Goal: Task Accomplishment & Management: Use online tool/utility

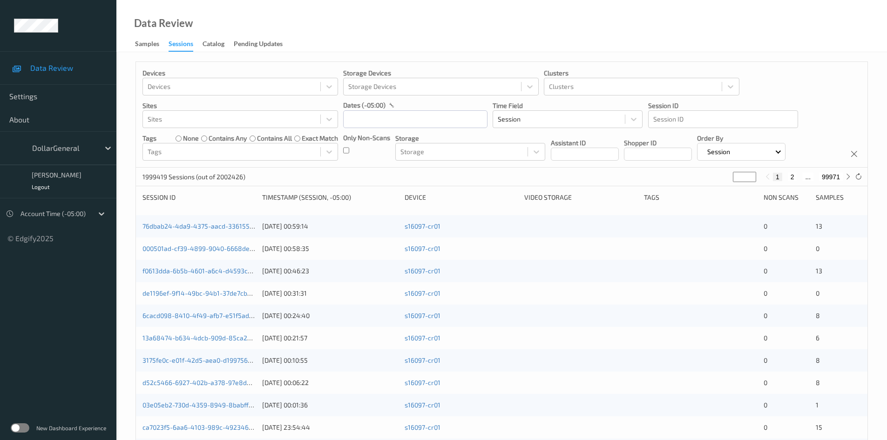
click at [25, 425] on label at bounding box center [20, 427] width 19 height 9
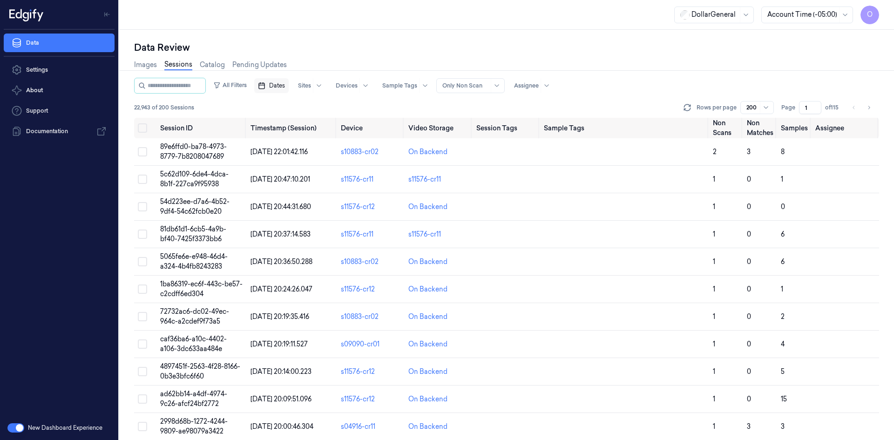
click at [285, 86] on span "Dates" at bounding box center [277, 85] width 16 height 8
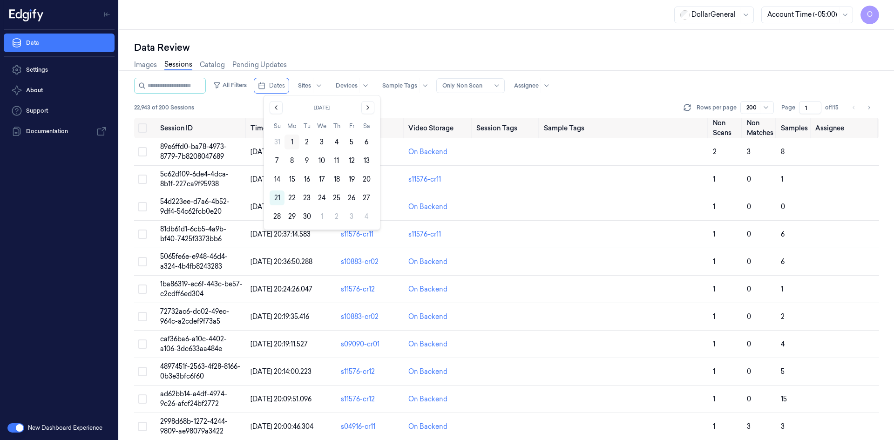
click at [295, 145] on button "1" at bounding box center [291, 142] width 15 height 15
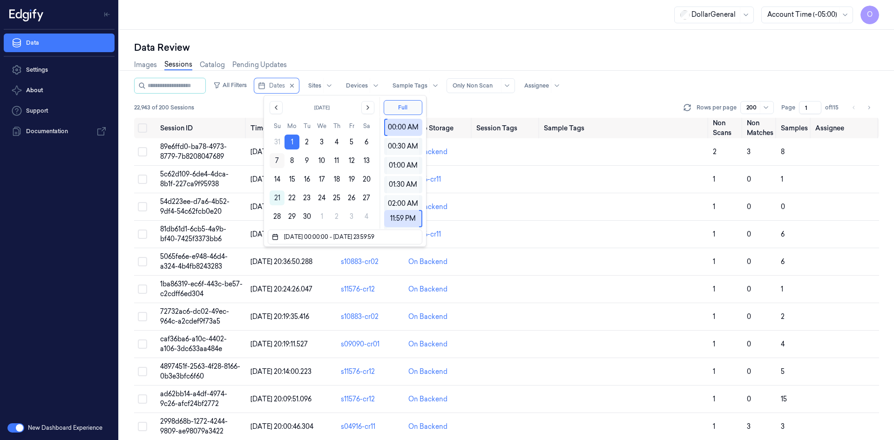
click at [276, 162] on button "7" at bounding box center [277, 160] width 15 height 15
type input "[DATE] 00:00:00 - [DATE] 23:59:59"
click at [407, 108] on button "Full" at bounding box center [403, 107] width 39 height 15
click at [484, 103] on div "22,943 of 200 Sessions Rows per page 200 Page 1 of 115" at bounding box center [506, 107] width 745 height 13
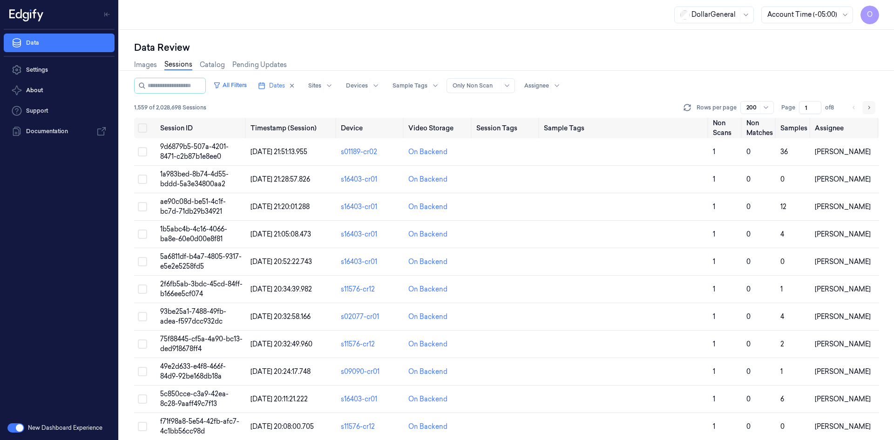
click at [874, 110] on button "Go to next page" at bounding box center [868, 107] width 13 height 13
click at [869, 112] on button "Go to next page" at bounding box center [868, 107] width 13 height 13
click at [865, 109] on button "Go to next page" at bounding box center [868, 107] width 13 height 13
click at [868, 110] on icon "Go to next page" at bounding box center [869, 107] width 6 height 7
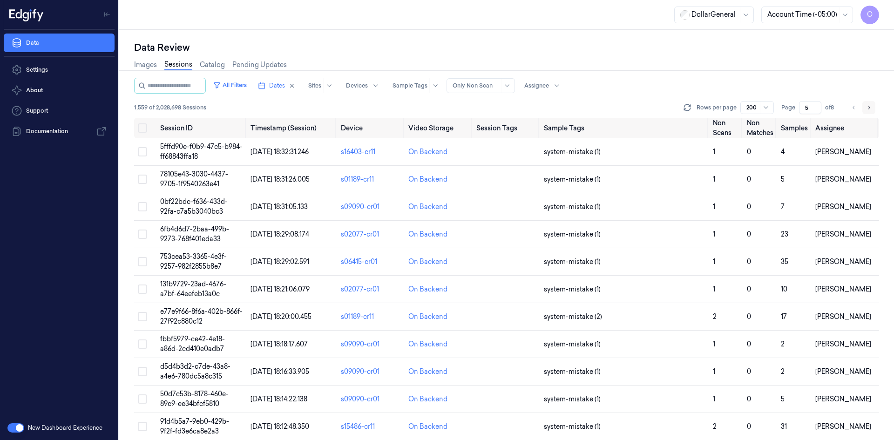
click at [868, 109] on icon "Go to next page" at bounding box center [869, 107] width 2 height 3
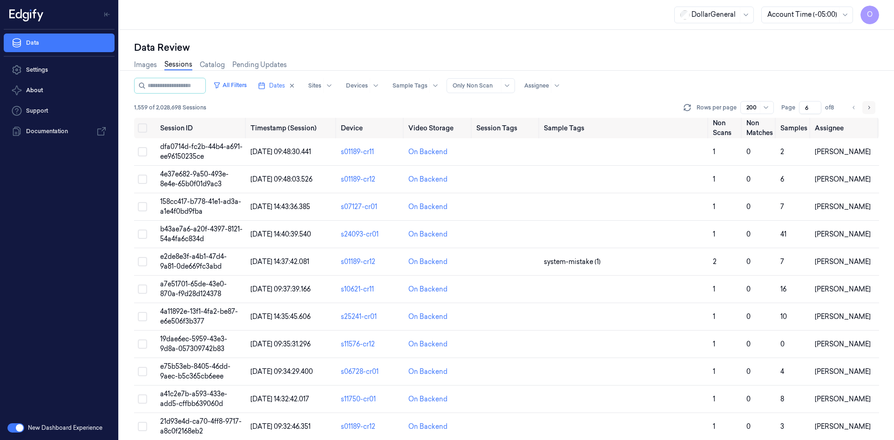
click at [875, 109] on button "Go to next page" at bounding box center [868, 107] width 13 height 13
click at [872, 106] on button "Go to next page" at bounding box center [868, 107] width 13 height 13
click at [855, 104] on icon "Go to previous page" at bounding box center [854, 107] width 6 height 7
click at [545, 79] on div "Assignee" at bounding box center [536, 85] width 25 height 15
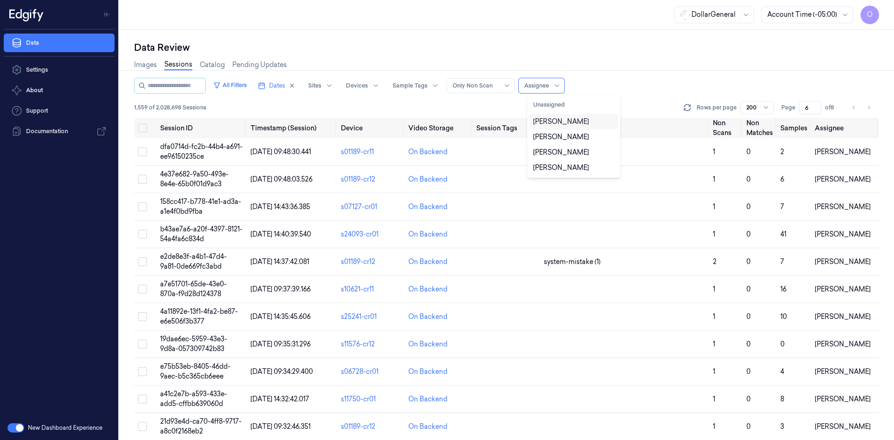
click at [578, 121] on div "[PERSON_NAME]" at bounding box center [561, 122] width 56 height 10
type input "1"
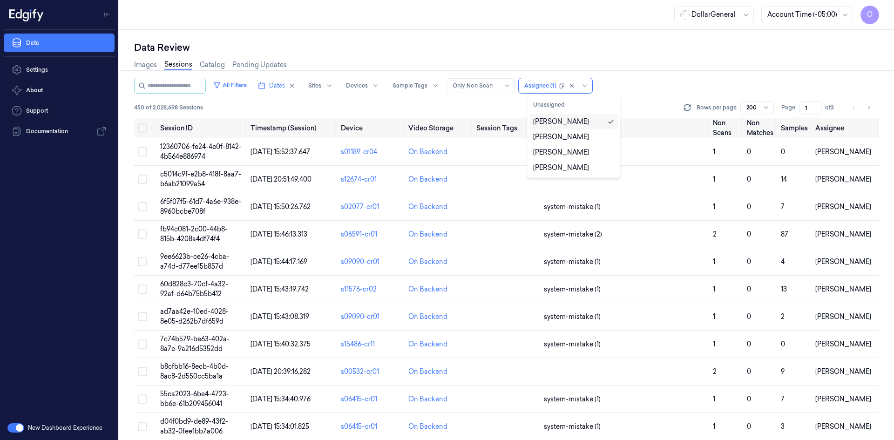
click at [644, 75] on div "Images Sessions Catalog Pending Updates" at bounding box center [506, 66] width 745 height 24
click at [870, 109] on icon "Go to next page" at bounding box center [869, 107] width 6 height 7
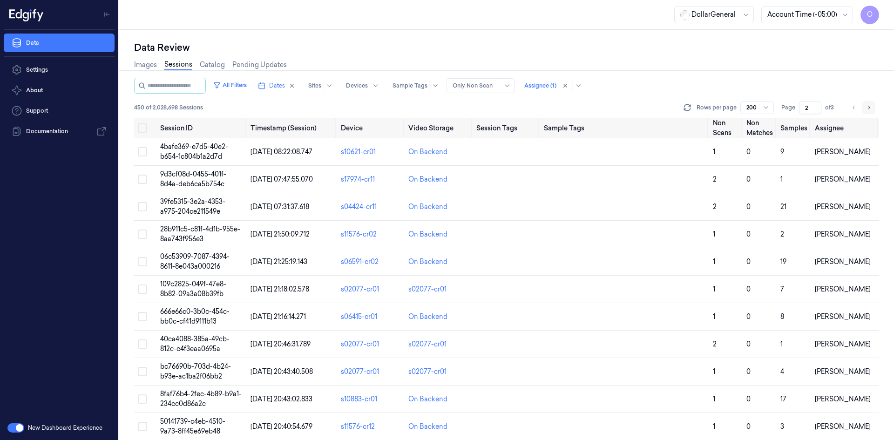
click at [871, 113] on button "Go to next page" at bounding box center [868, 107] width 13 height 13
click at [552, 87] on div at bounding box center [540, 85] width 32 height 8
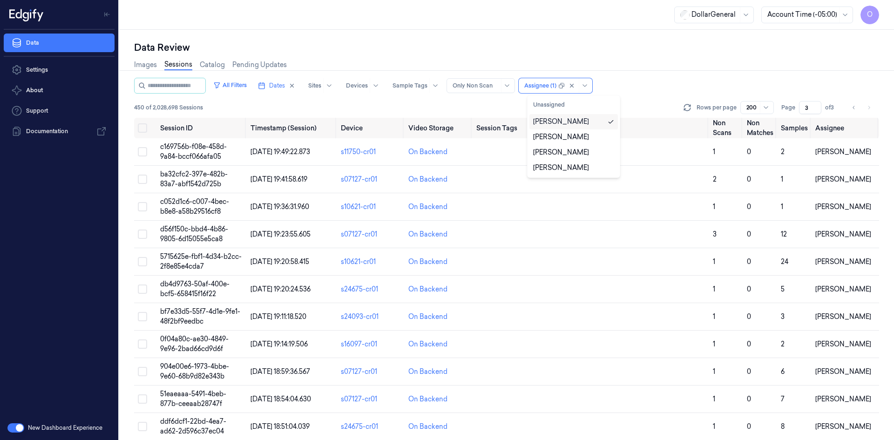
click at [560, 121] on div "[PERSON_NAME]" at bounding box center [561, 122] width 56 height 10
type input "1"
click at [555, 150] on div "[PERSON_NAME]" at bounding box center [561, 153] width 56 height 10
click at [870, 106] on icon "Go to next page" at bounding box center [869, 107] width 6 height 7
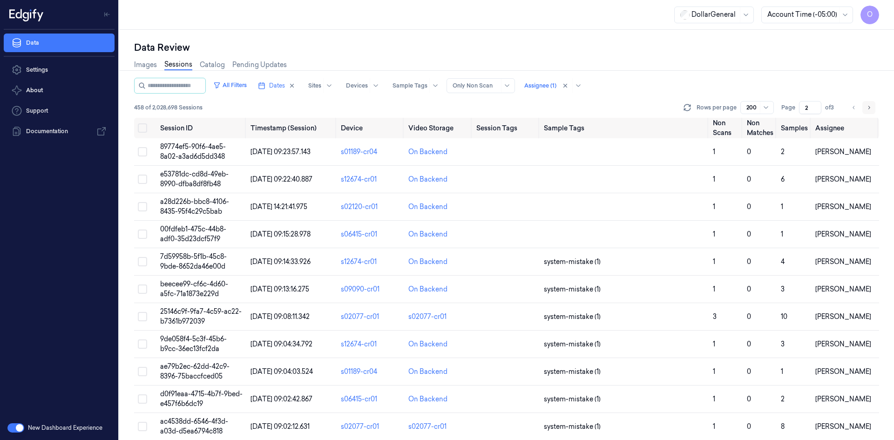
click at [869, 107] on icon "Go to next page" at bounding box center [869, 107] width 6 height 7
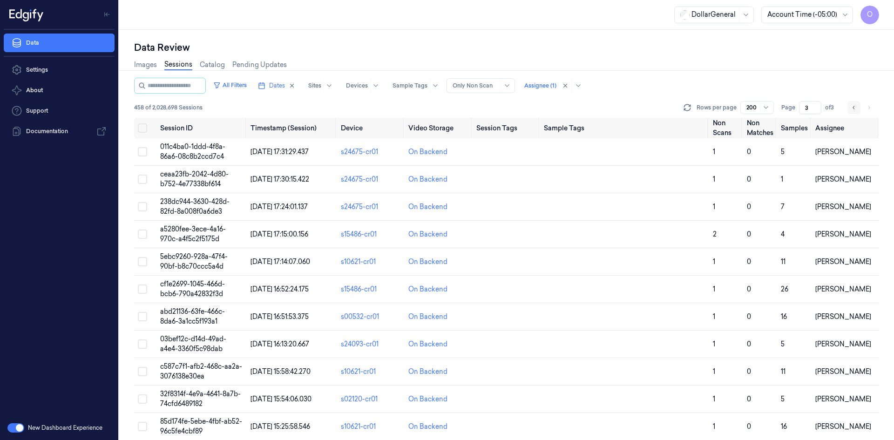
click at [852, 106] on icon "Go to previous page" at bounding box center [854, 107] width 6 height 7
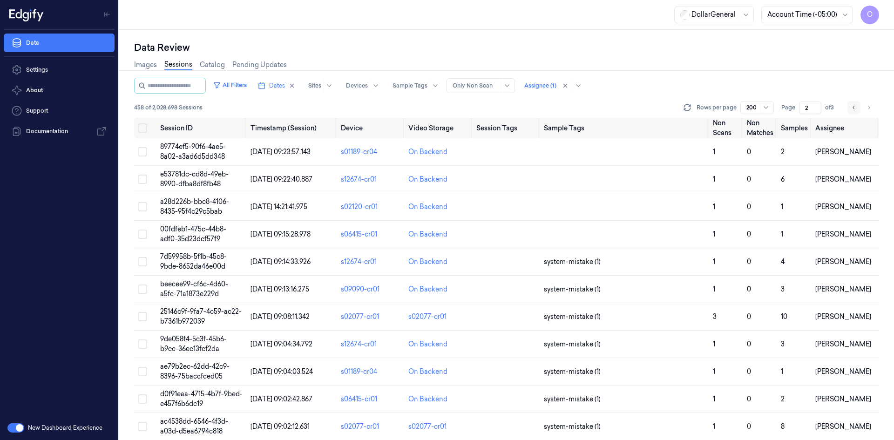
click at [852, 106] on icon "Go to previous page" at bounding box center [854, 107] width 6 height 7
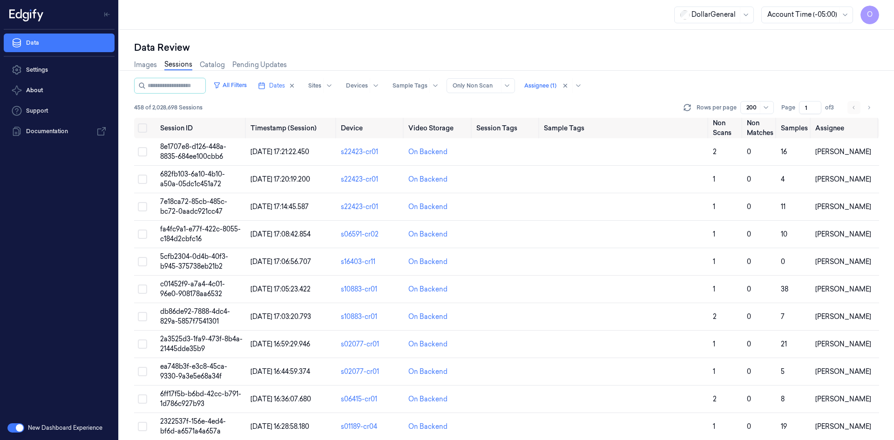
click at [852, 106] on li "pagination" at bounding box center [853, 107] width 13 height 13
click at [869, 108] on icon "Go to next page" at bounding box center [869, 107] width 6 height 7
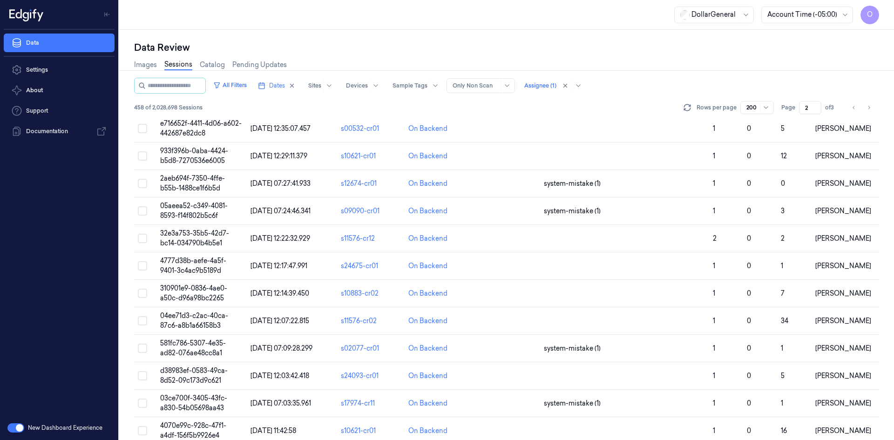
scroll to position [1723, 0]
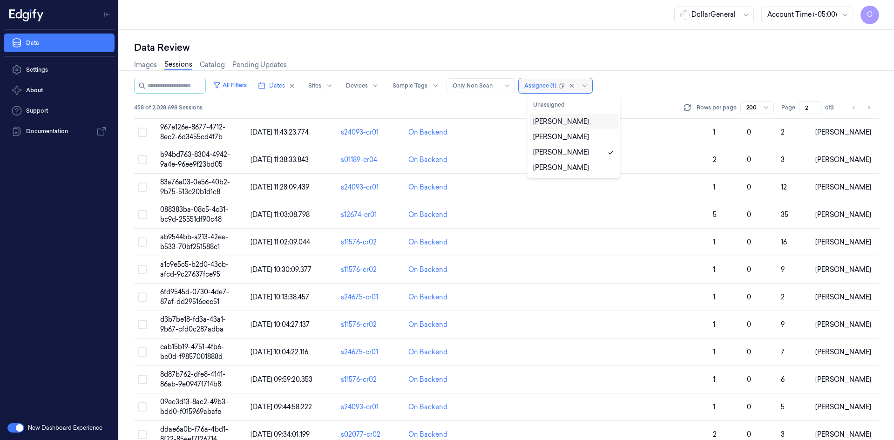
click at [545, 87] on div at bounding box center [540, 85] width 32 height 8
click at [571, 147] on div "[PERSON_NAME]" at bounding box center [573, 152] width 88 height 15
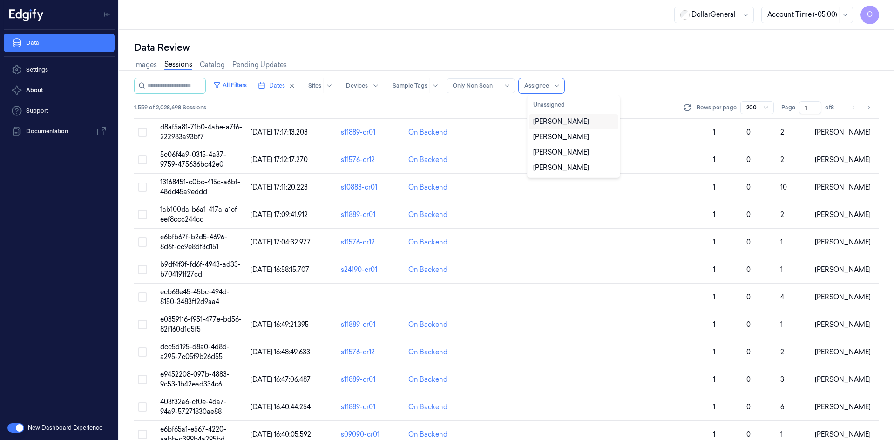
click at [575, 125] on div "[PERSON_NAME]" at bounding box center [561, 122] width 56 height 10
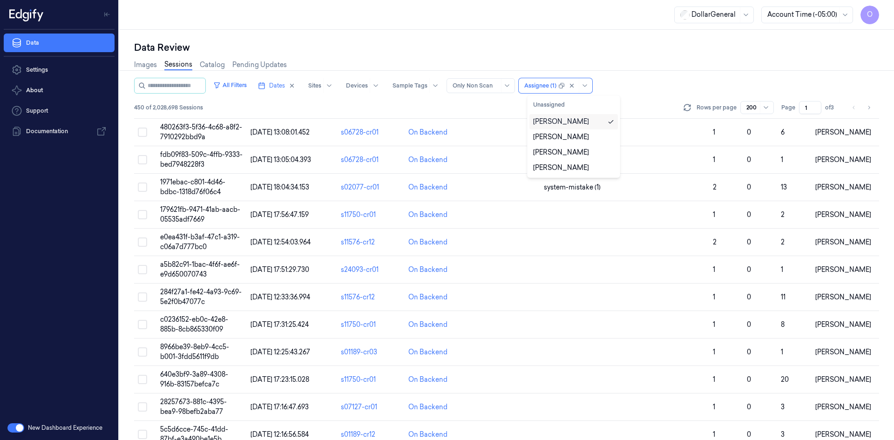
click at [641, 68] on div "Images Sessions Catalog Pending Updates" at bounding box center [506, 66] width 745 height 24
click at [865, 107] on button "Go to next page" at bounding box center [868, 107] width 13 height 13
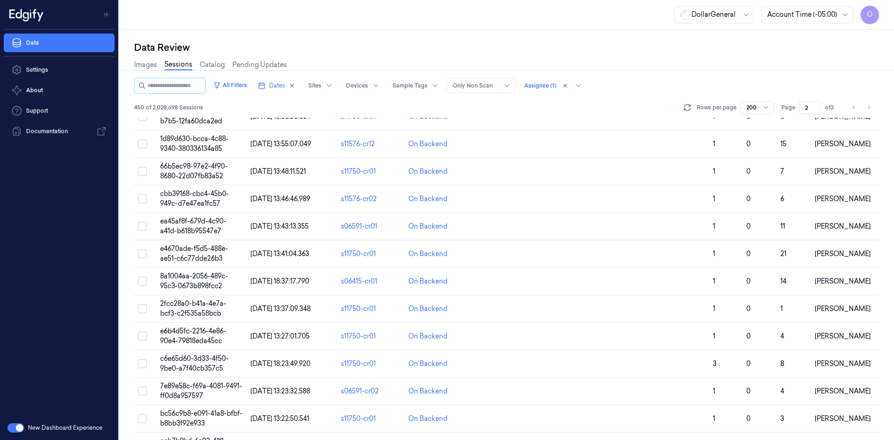
scroll to position [4050, 0]
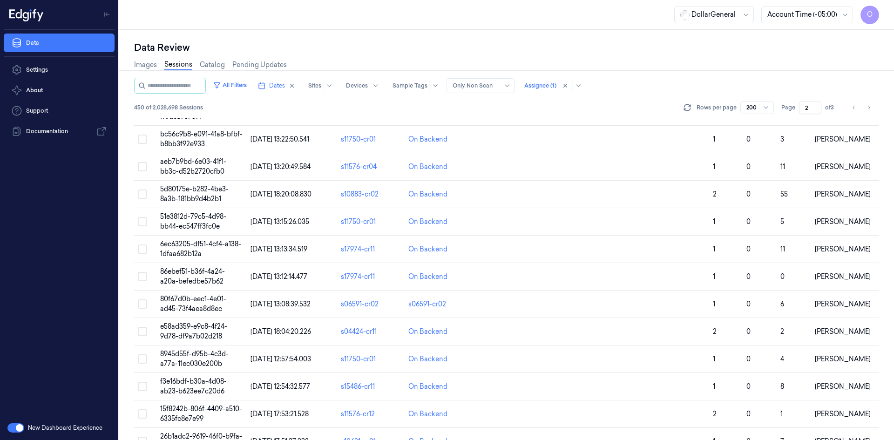
click at [849, 108] on button "Go to previous page" at bounding box center [853, 107] width 13 height 13
type input "1"
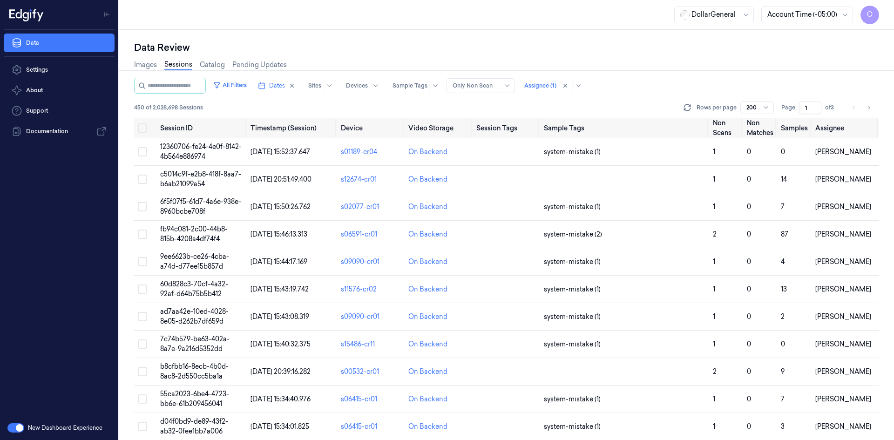
click at [468, 89] on div at bounding box center [476, 85] width 47 height 8
click at [472, 79] on div "Only Non Scan" at bounding box center [476, 86] width 47 height 14
click at [240, 87] on button "All Filters" at bounding box center [230, 85] width 41 height 15
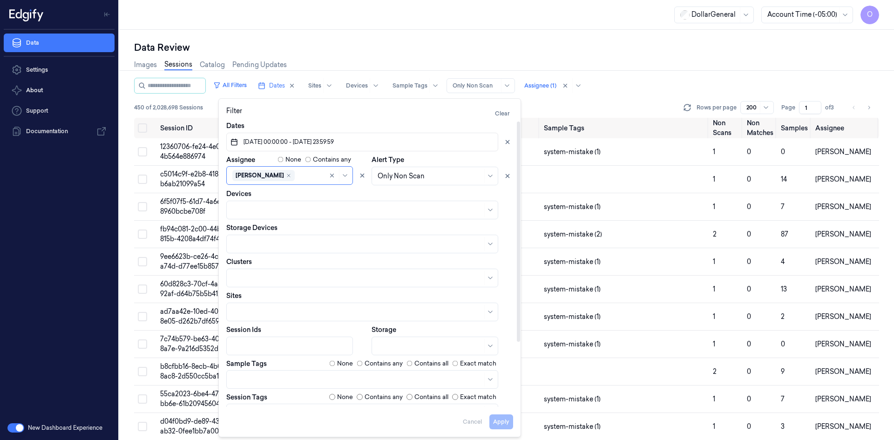
click at [337, 366] on label "None" at bounding box center [345, 363] width 16 height 9
click at [495, 419] on button "Apply" at bounding box center [501, 421] width 24 height 15
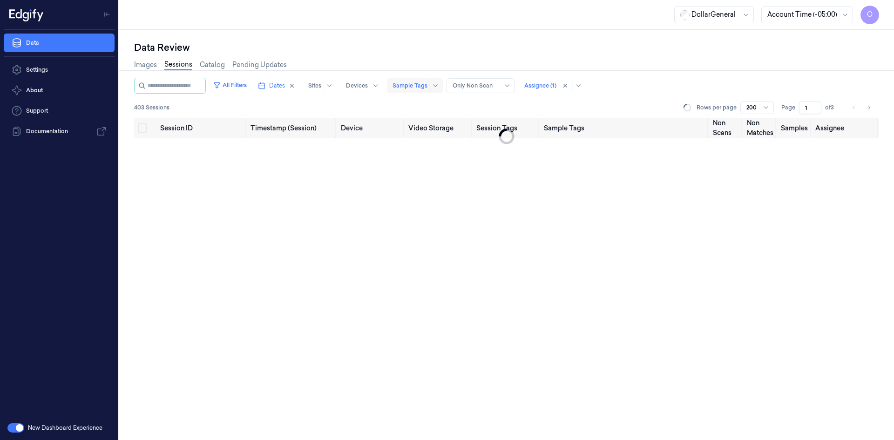
click at [424, 89] on div at bounding box center [409, 85] width 35 height 8
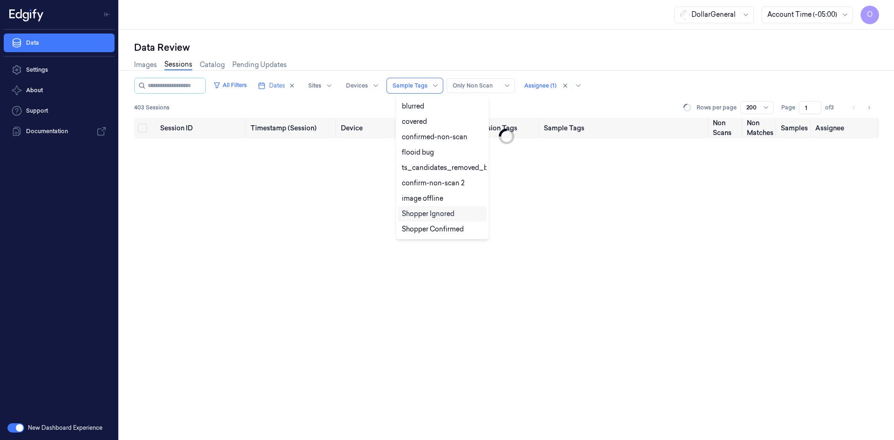
scroll to position [234, 0]
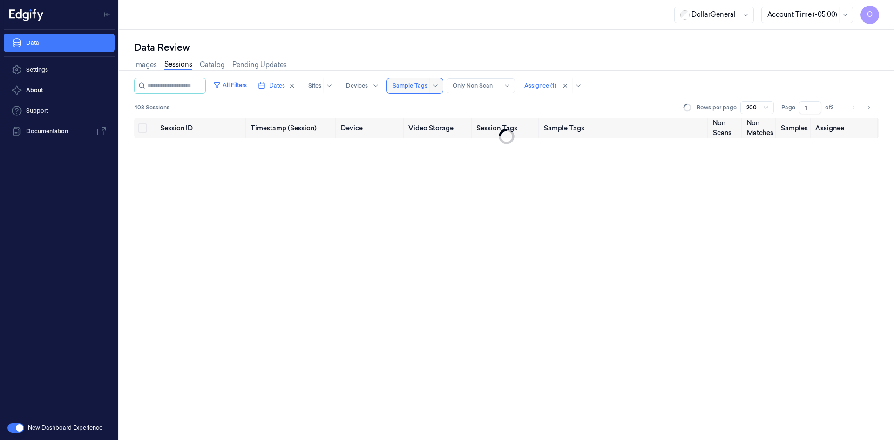
click at [420, 81] on div "Sample Tags" at bounding box center [409, 85] width 35 height 15
click at [242, 85] on button "All Filters" at bounding box center [230, 85] width 41 height 15
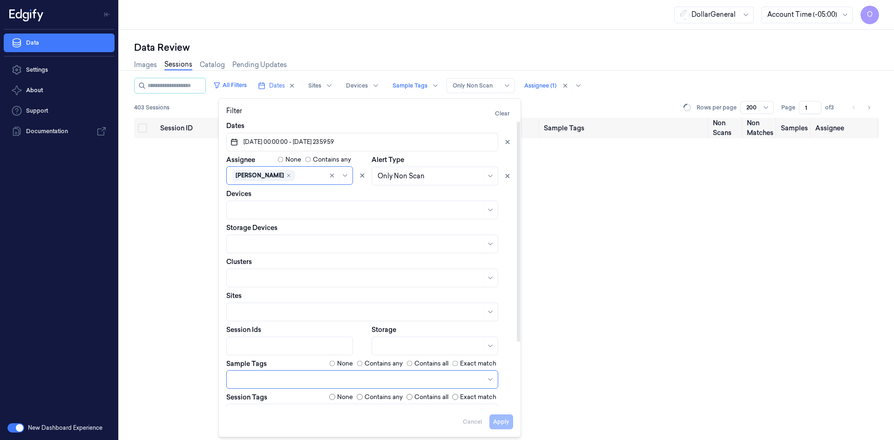
click at [388, 363] on label "Contains any" at bounding box center [384, 363] width 38 height 9
click at [507, 423] on button "Apply" at bounding box center [501, 421] width 24 height 15
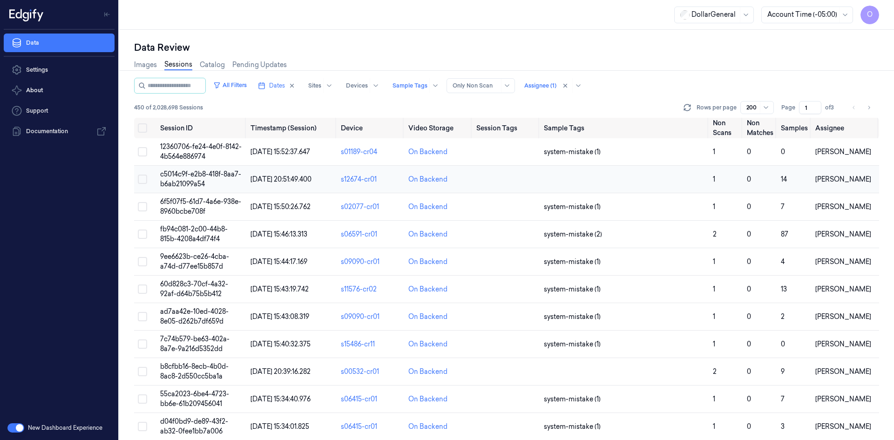
click at [209, 183] on td "c5014c9f-e2b8-418f-8aa7-b6ab21099a54" at bounding box center [201, 179] width 90 height 27
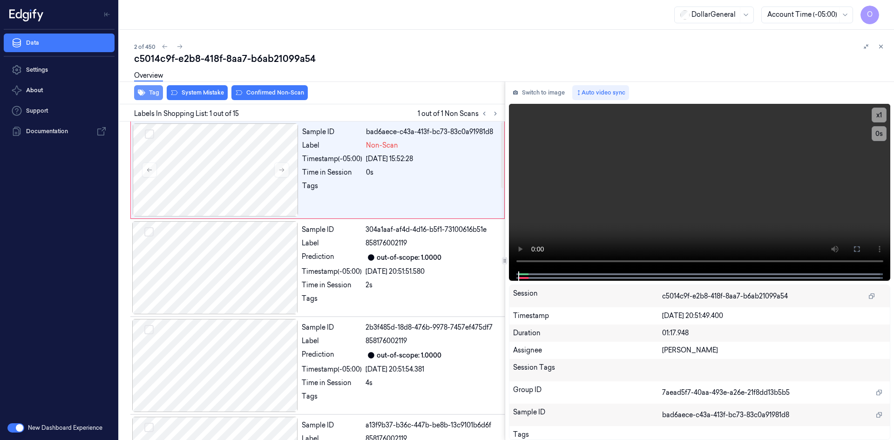
click at [152, 96] on button "Tag" at bounding box center [148, 92] width 29 height 15
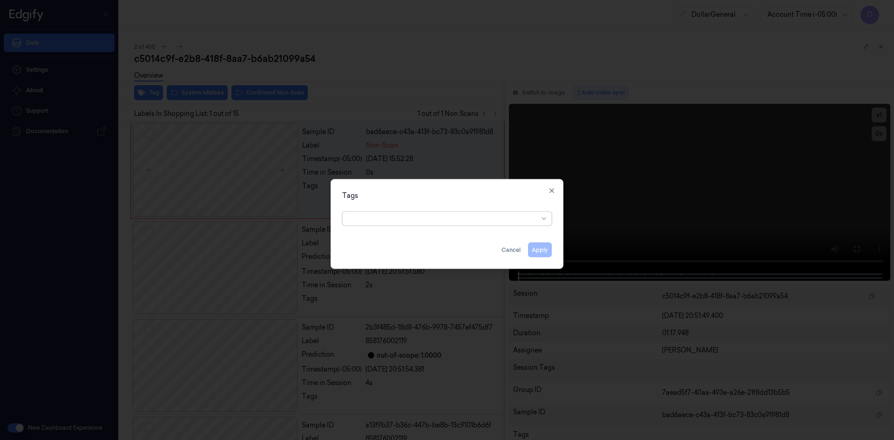
click at [467, 211] on div at bounding box center [447, 217] width 210 height 18
click at [467, 219] on div at bounding box center [437, 219] width 179 height 10
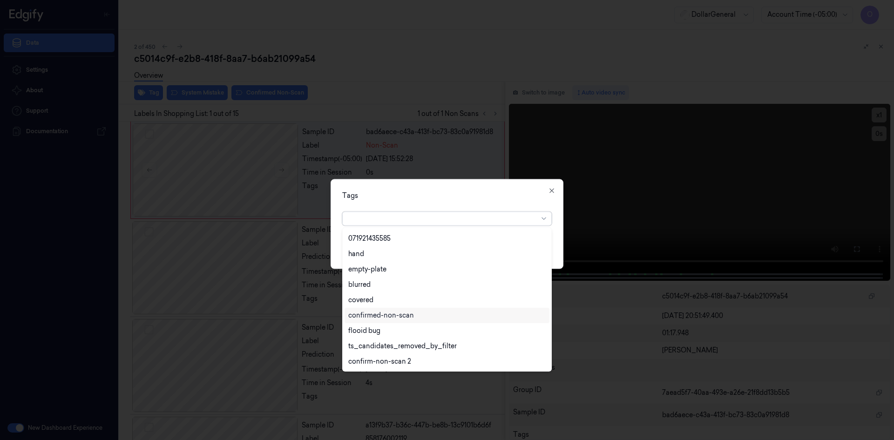
scroll to position [214, 0]
click at [388, 284] on div "flooid bug" at bounding box center [446, 285] width 197 height 10
click at [500, 191] on div "Tags" at bounding box center [447, 195] width 210 height 10
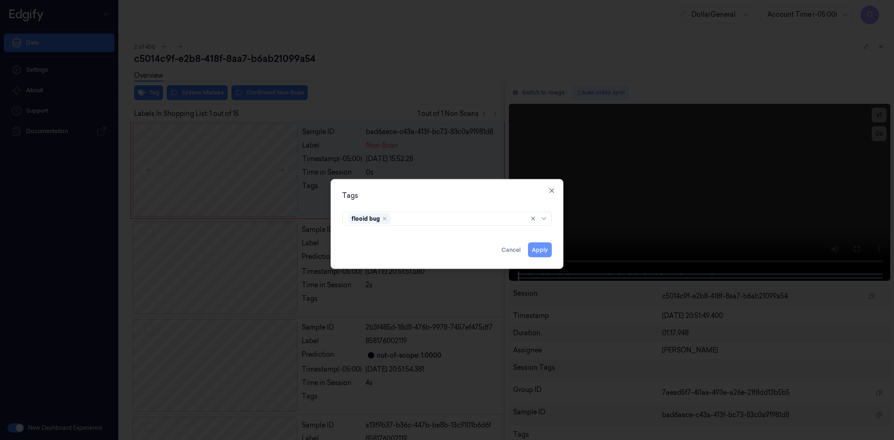
click at [545, 247] on button "Apply" at bounding box center [540, 249] width 24 height 15
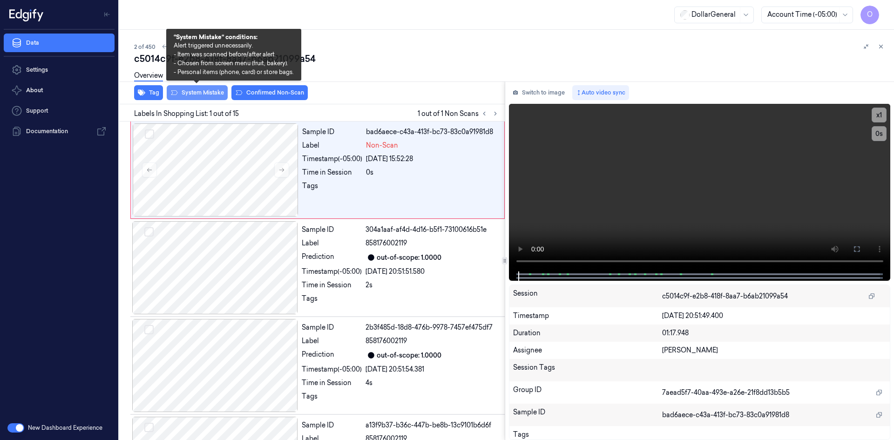
click at [205, 97] on button "System Mistake" at bounding box center [197, 92] width 61 height 15
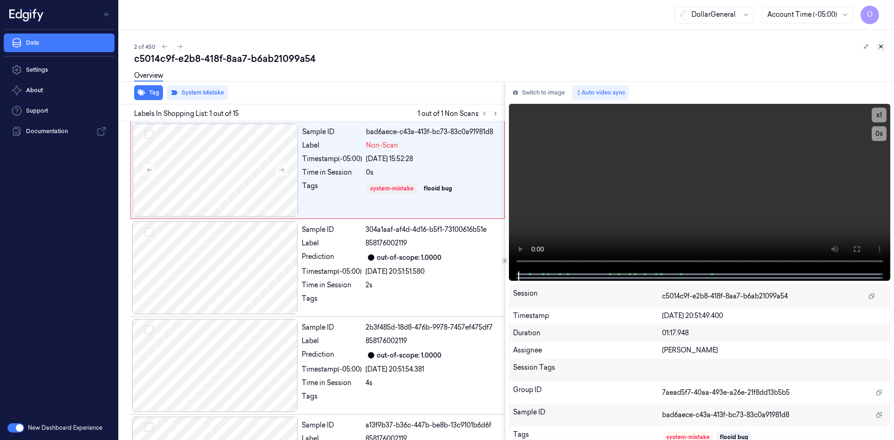
click at [879, 42] on button at bounding box center [880, 46] width 11 height 11
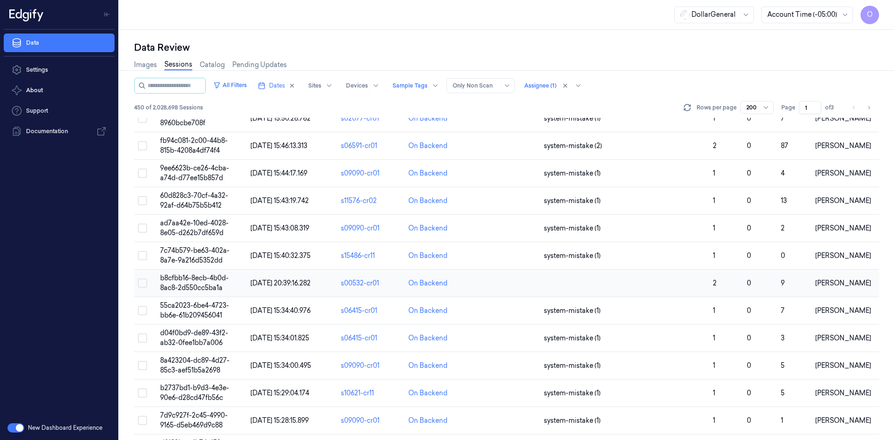
scroll to position [140, 0]
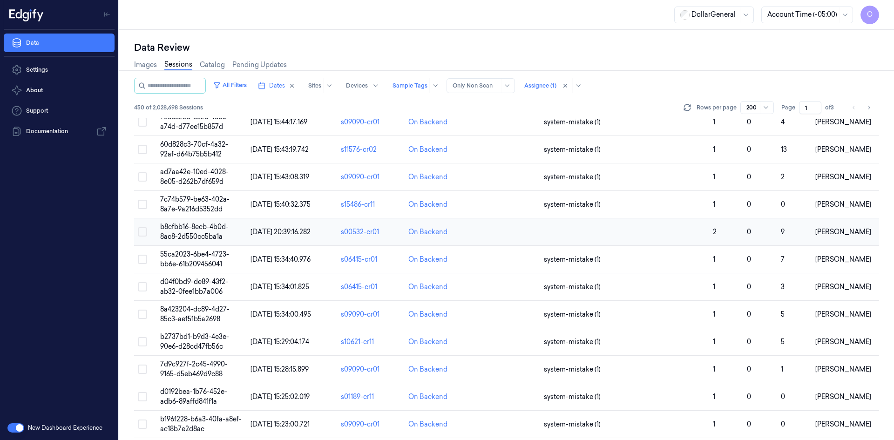
click at [653, 231] on td at bounding box center [624, 231] width 169 height 27
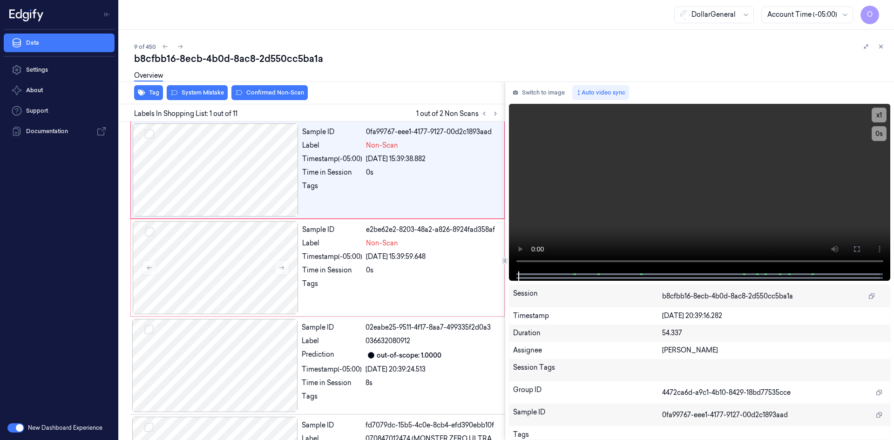
click at [152, 87] on div "Overview" at bounding box center [148, 77] width 29 height 24
click at [159, 90] on button "Tag" at bounding box center [148, 92] width 29 height 15
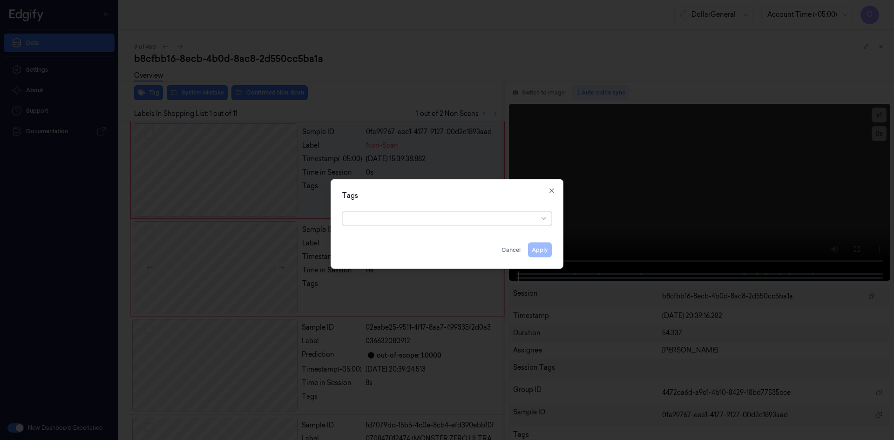
click at [466, 215] on div at bounding box center [443, 219] width 190 height 10
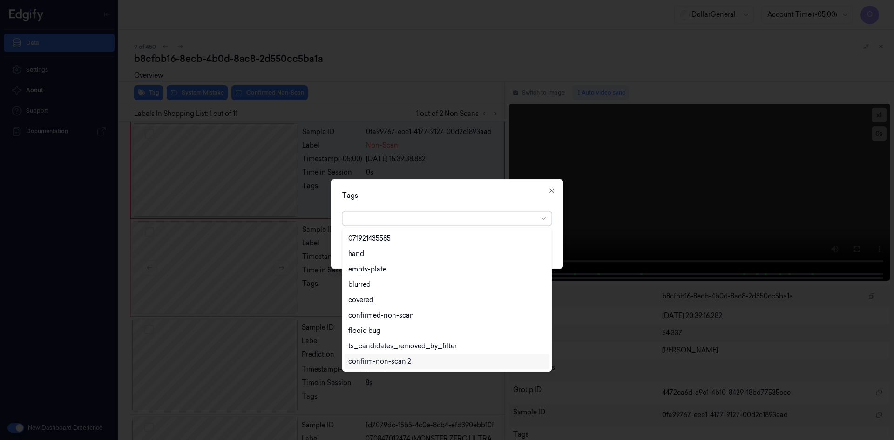
scroll to position [214, 0]
click at [376, 285] on div "flooid bug" at bounding box center [364, 285] width 32 height 10
click at [449, 205] on div "Tags option flooid bug , selected. 22 results available. Use Up and Down to cho…" at bounding box center [447, 224] width 233 height 90
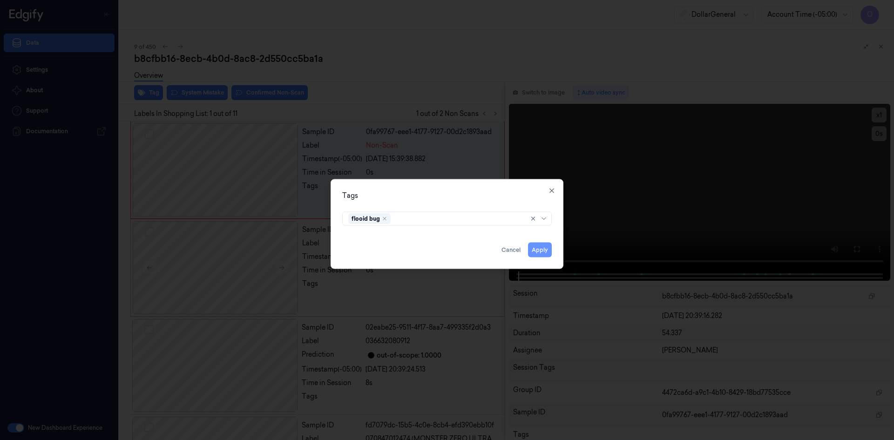
click at [546, 248] on button "Apply" at bounding box center [540, 249] width 24 height 15
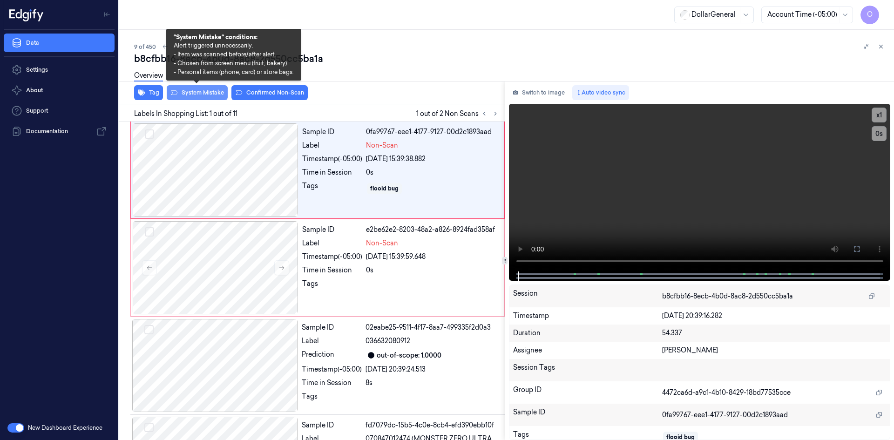
click at [189, 96] on button "System Mistake" at bounding box center [197, 92] width 61 height 15
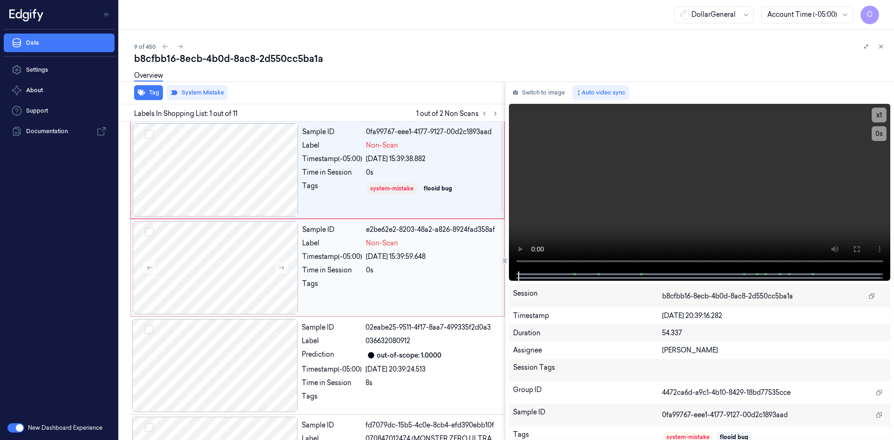
click at [374, 239] on span "Non-Scan" at bounding box center [382, 243] width 32 height 10
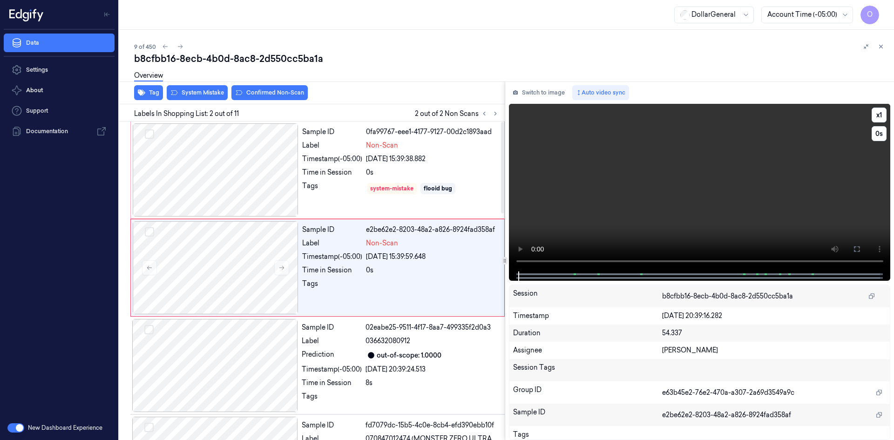
click at [669, 175] on video at bounding box center [700, 188] width 382 height 168
click at [393, 195] on div "system-mistake flooid bug" at bounding box center [432, 188] width 133 height 15
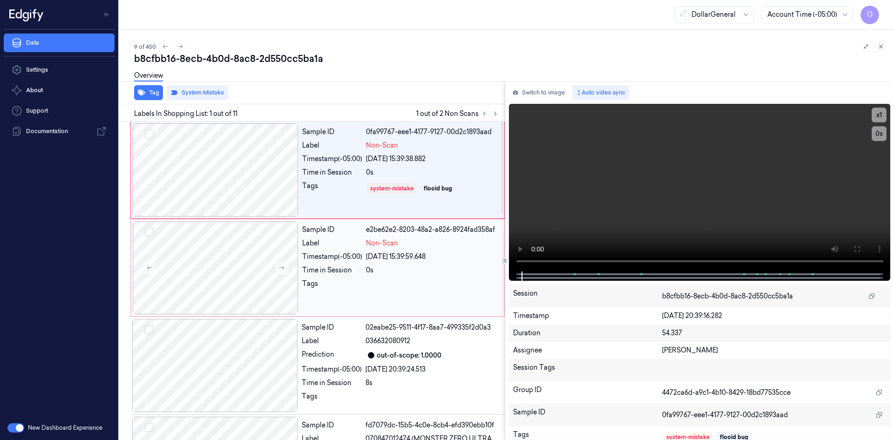
click at [395, 261] on div "[DATE] 15:39:59.648" at bounding box center [432, 257] width 133 height 10
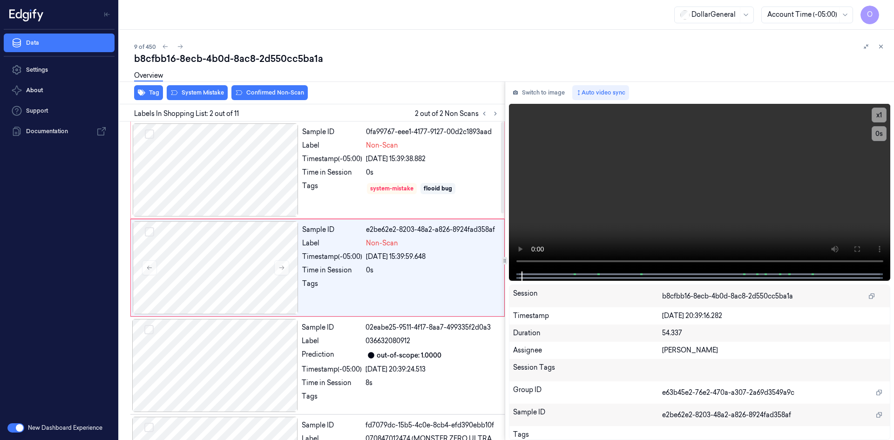
click at [215, 88] on div "Overview" at bounding box center [510, 77] width 752 height 24
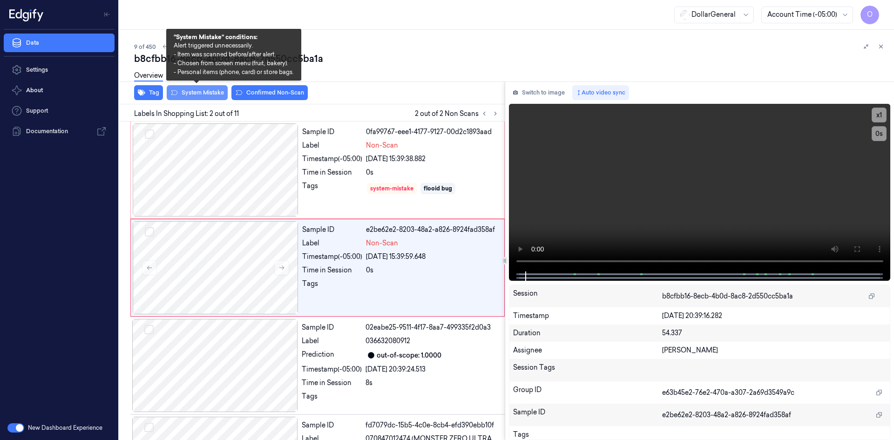
click at [214, 95] on button "System Mistake" at bounding box center [197, 92] width 61 height 15
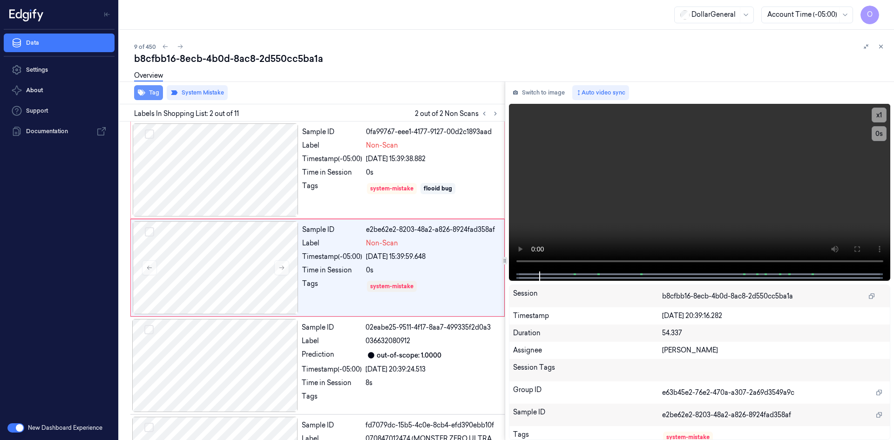
click at [153, 90] on button "Tag" at bounding box center [148, 92] width 29 height 15
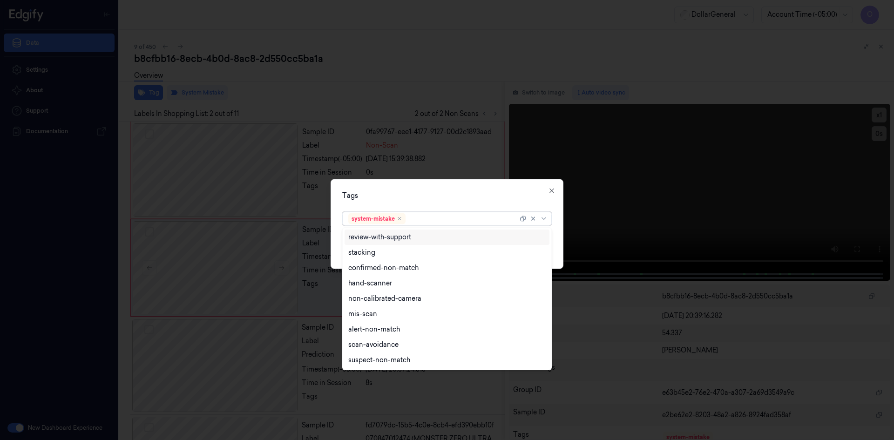
click at [428, 220] on div at bounding box center [462, 219] width 110 height 10
click at [376, 283] on div "flooid bug" at bounding box center [364, 285] width 32 height 10
click at [415, 201] on div "Tags option flooid bug , selected. 21 results available. Use Up and Down to cho…" at bounding box center [447, 224] width 233 height 90
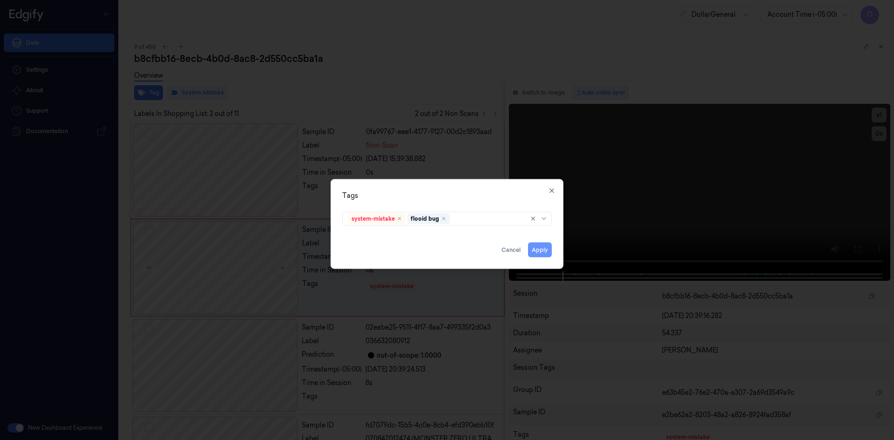
click at [546, 246] on button "Apply" at bounding box center [540, 249] width 24 height 15
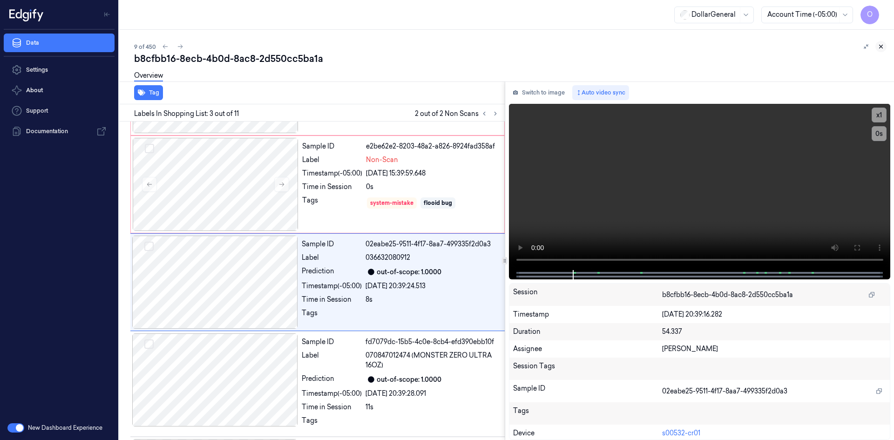
scroll to position [85, 0]
click at [877, 45] on button at bounding box center [880, 46] width 11 height 11
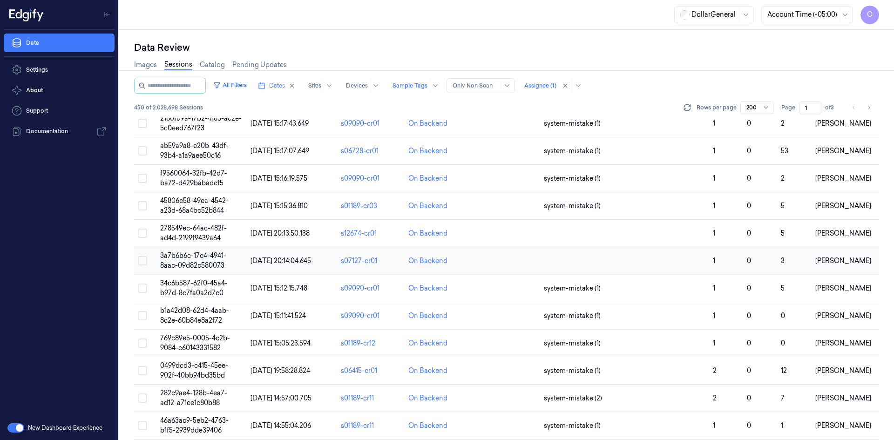
scroll to position [605, 0]
click at [589, 216] on td at bounding box center [624, 206] width 169 height 27
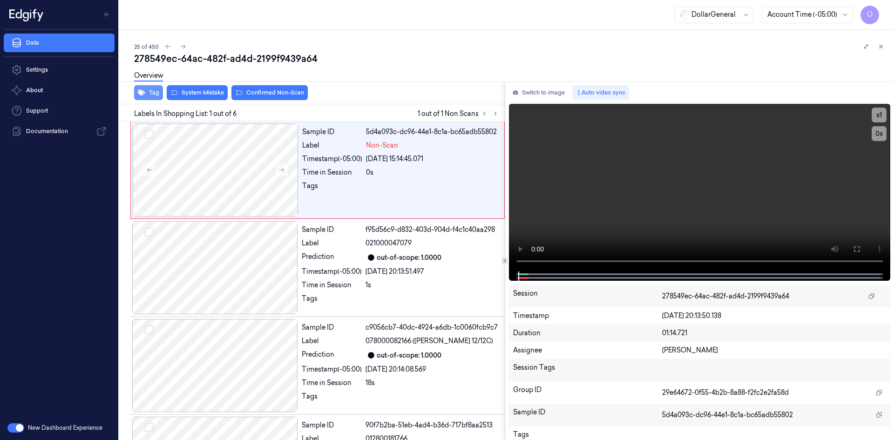
click at [155, 89] on button "Tag" at bounding box center [148, 92] width 29 height 15
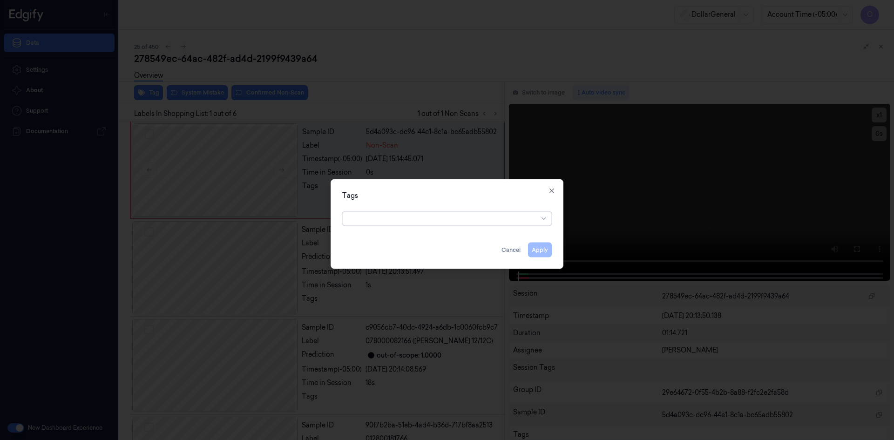
click at [464, 219] on div at bounding box center [443, 219] width 190 height 10
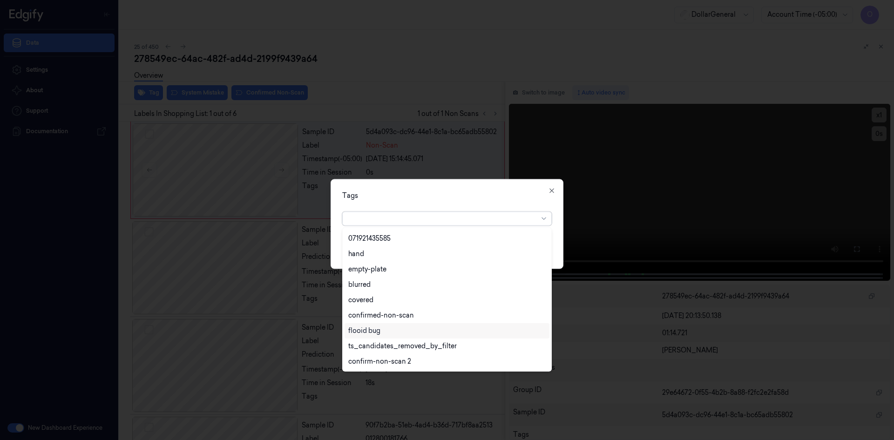
scroll to position [214, 0]
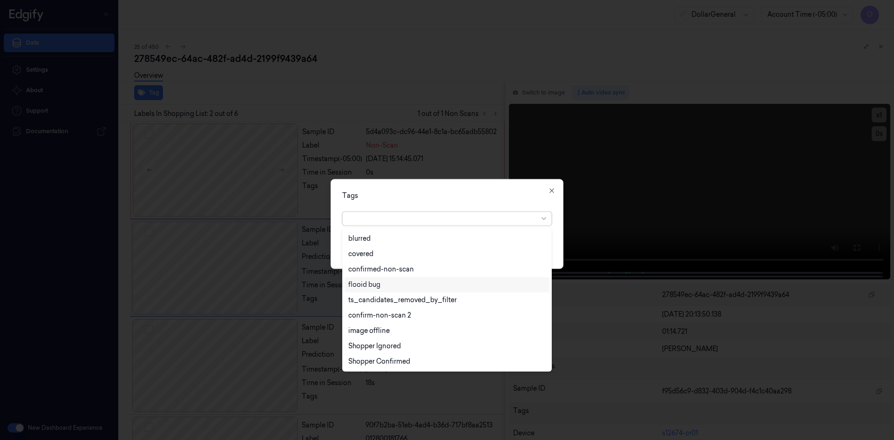
click at [396, 290] on div "flooid bug" at bounding box center [447, 284] width 205 height 15
click at [444, 211] on div "flooid bug" at bounding box center [447, 218] width 210 height 14
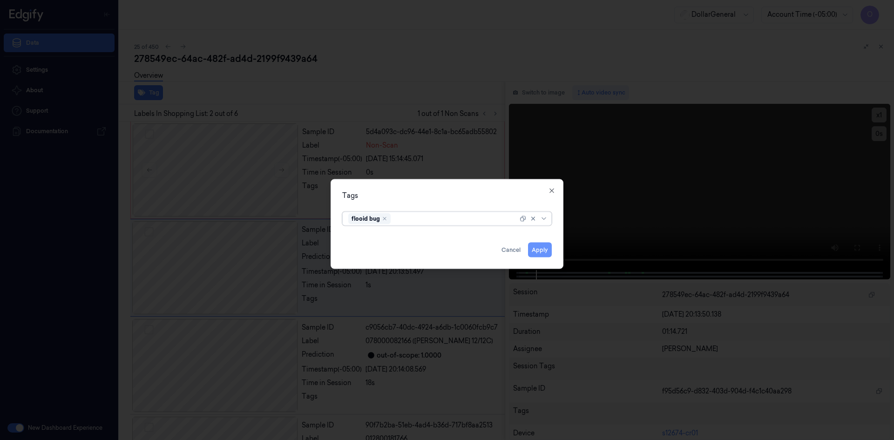
click at [538, 250] on button "Apply" at bounding box center [540, 249] width 24 height 15
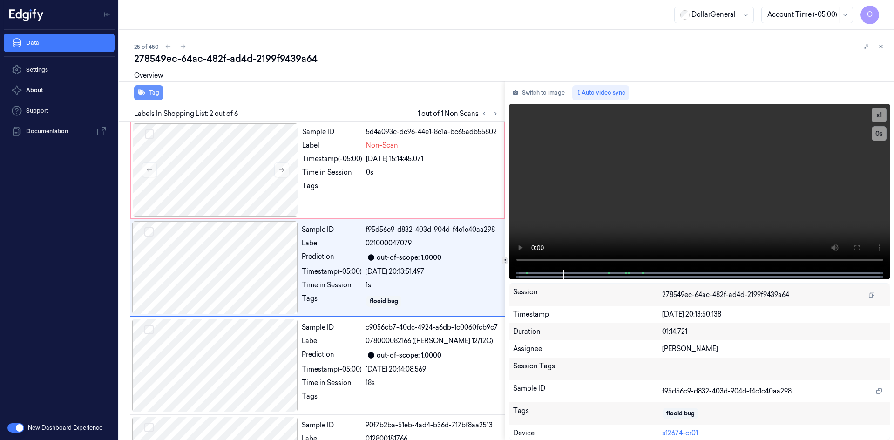
click at [159, 96] on button "Tag" at bounding box center [148, 92] width 29 height 15
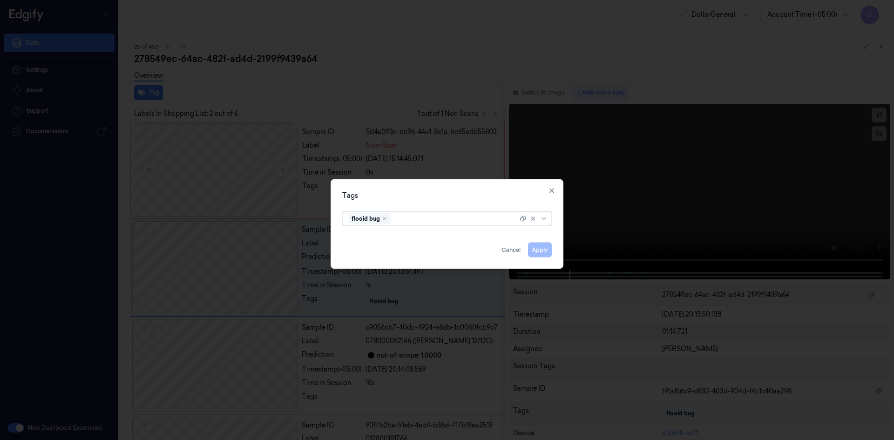
click at [386, 216] on div "Remove ,flooid bug" at bounding box center [385, 219] width 6 height 6
click at [543, 247] on button "Apply" at bounding box center [540, 249] width 24 height 15
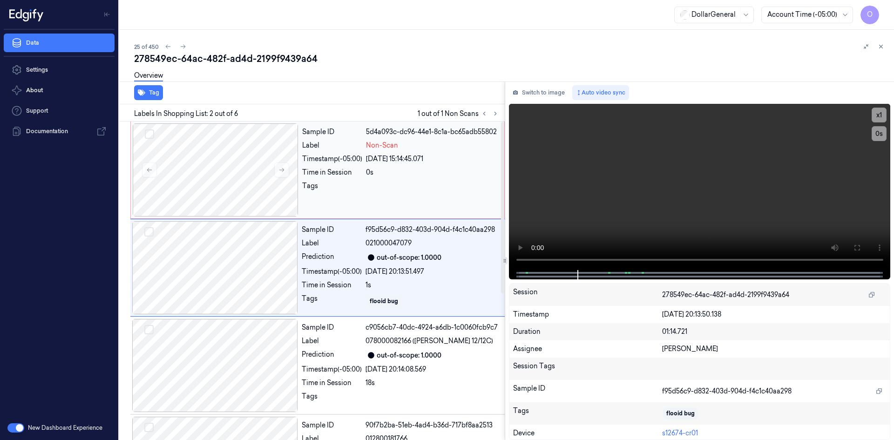
click at [348, 175] on div "Time in Session" at bounding box center [332, 173] width 60 height 10
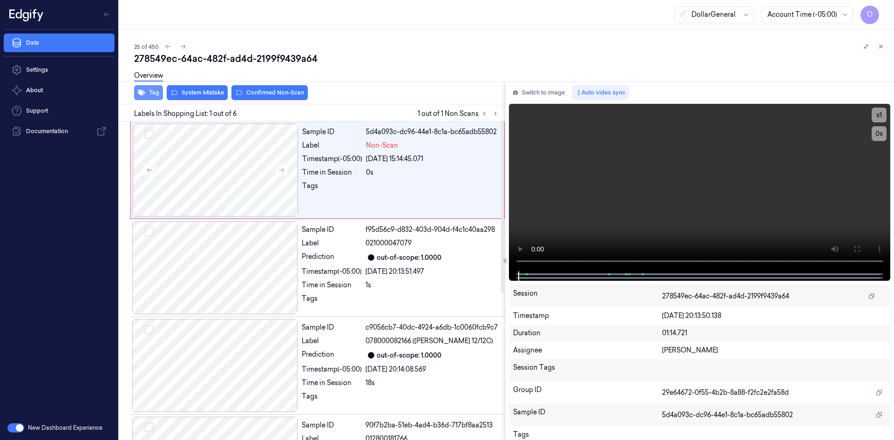
click at [154, 93] on button "Tag" at bounding box center [148, 92] width 29 height 15
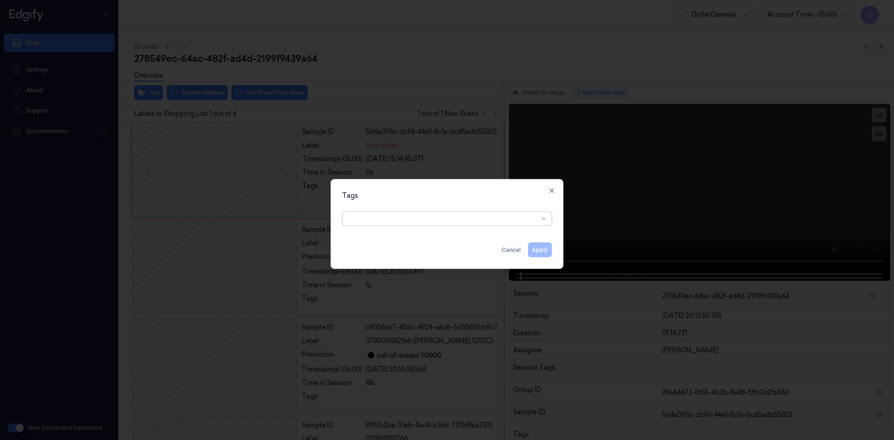
click at [418, 217] on div at bounding box center [443, 219] width 190 height 10
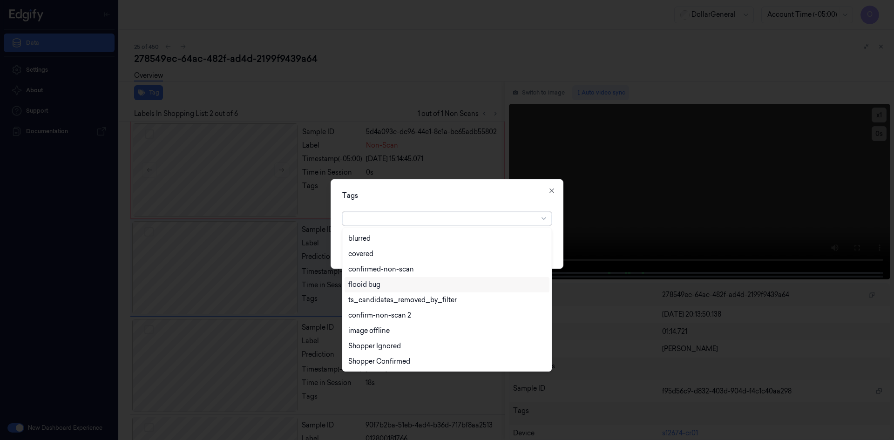
click at [378, 280] on div "flooid bug" at bounding box center [364, 285] width 32 height 10
click at [421, 203] on div "Tags option flooid bug , selected. 22 results available. Use Up and Down to cho…" at bounding box center [447, 224] width 233 height 90
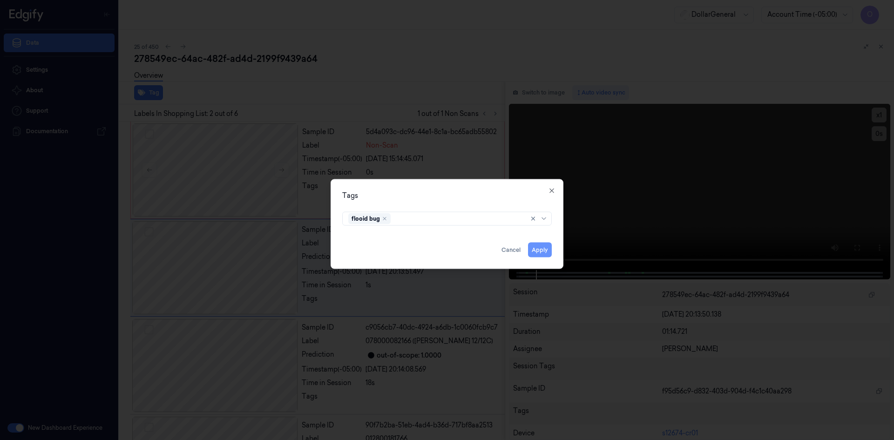
click at [544, 245] on button "Apply" at bounding box center [540, 249] width 24 height 15
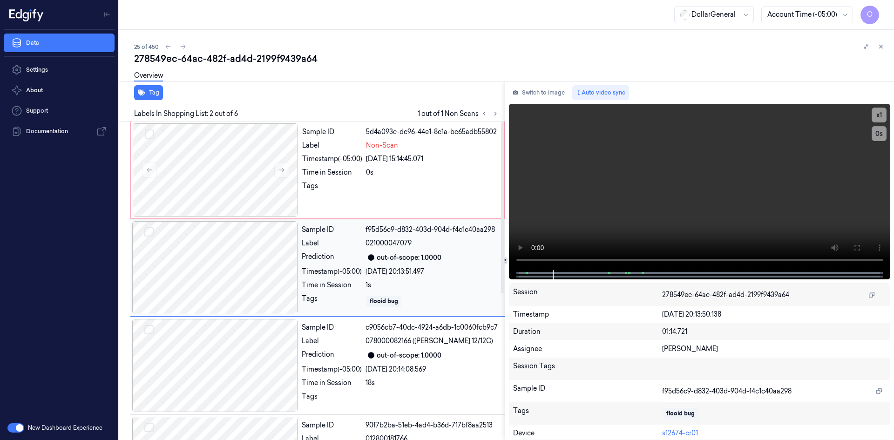
click at [246, 265] on div at bounding box center [215, 267] width 166 height 93
click at [143, 98] on button "Tag" at bounding box center [148, 92] width 29 height 15
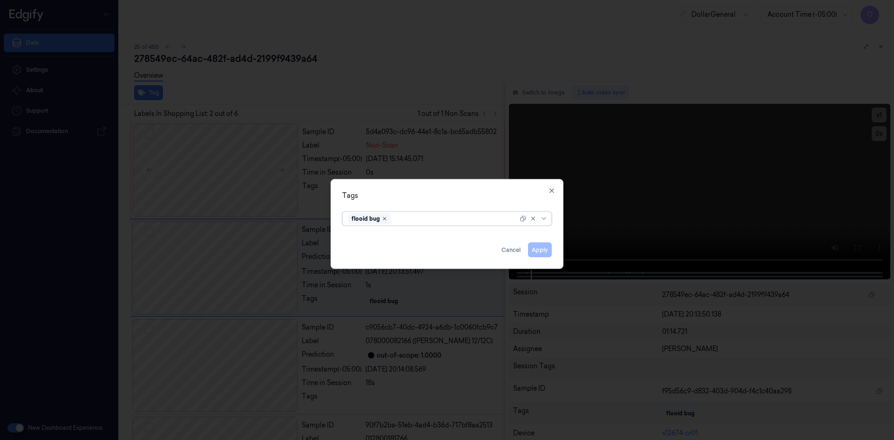
click at [385, 217] on icon "Remove ,flooid bug" at bounding box center [385, 219] width 6 height 6
click at [537, 251] on button "Apply" at bounding box center [540, 249] width 24 height 15
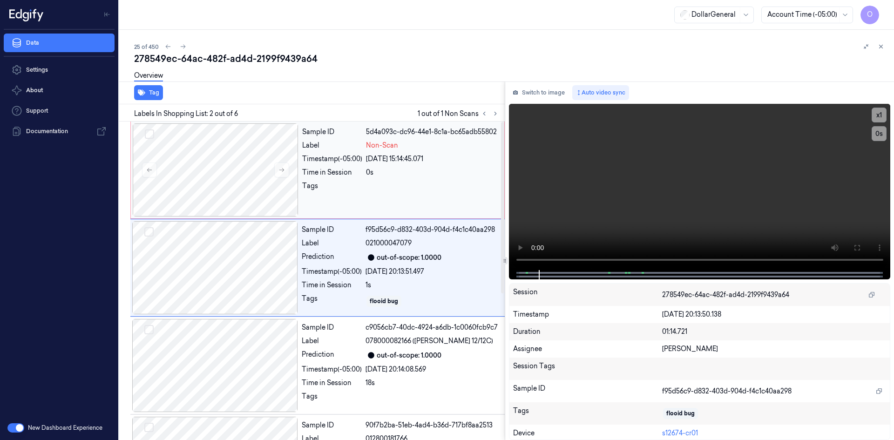
click at [344, 162] on div "Timestamp (-05:00)" at bounding box center [332, 159] width 60 height 10
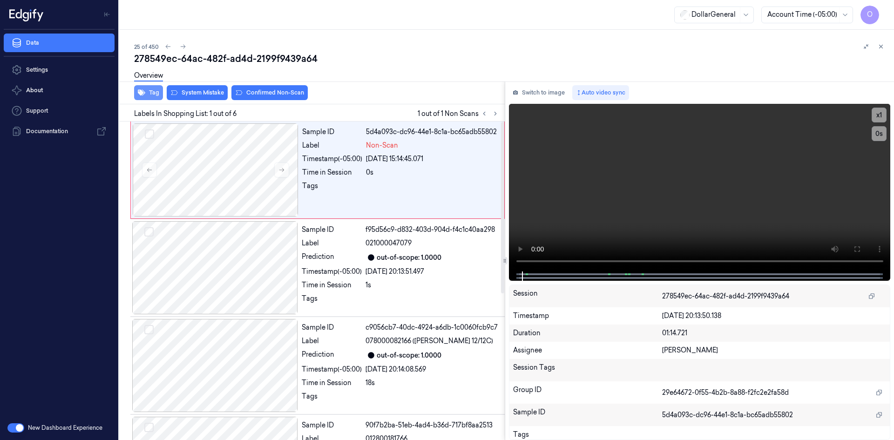
click at [143, 92] on icon "button" at bounding box center [141, 93] width 7 height 6
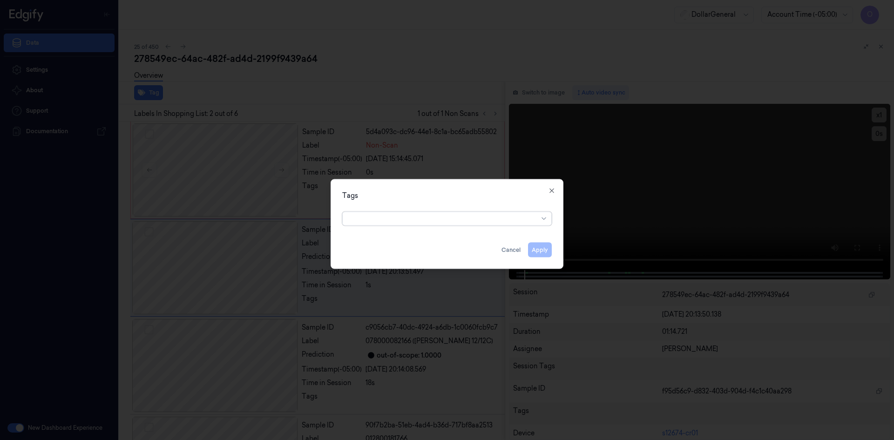
click at [455, 216] on div at bounding box center [443, 219] width 190 height 10
click at [555, 189] on div "Tags Apply Cancel Close" at bounding box center [447, 224] width 233 height 90
click at [551, 189] on icon "button" at bounding box center [551, 190] width 7 height 7
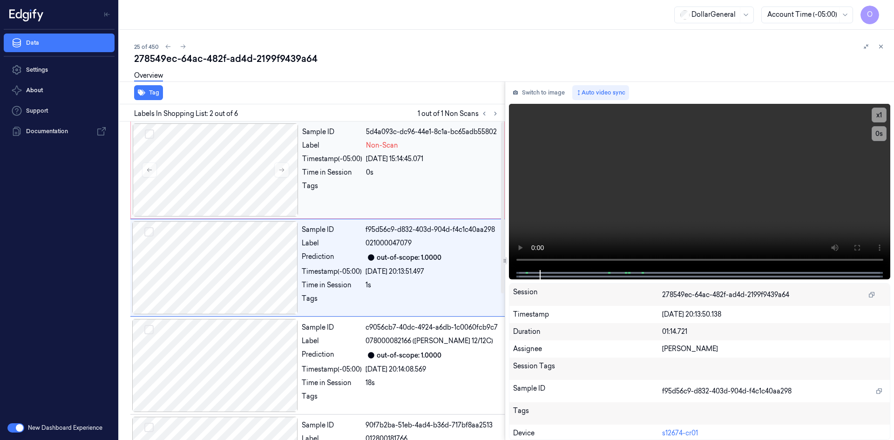
click at [487, 164] on div "Sample ID 5d4a093c-dc96-44e1-8c1a-bc65adb55802 Label Non-Scan Timestamp (-05:00…" at bounding box center [400, 169] width 204 height 93
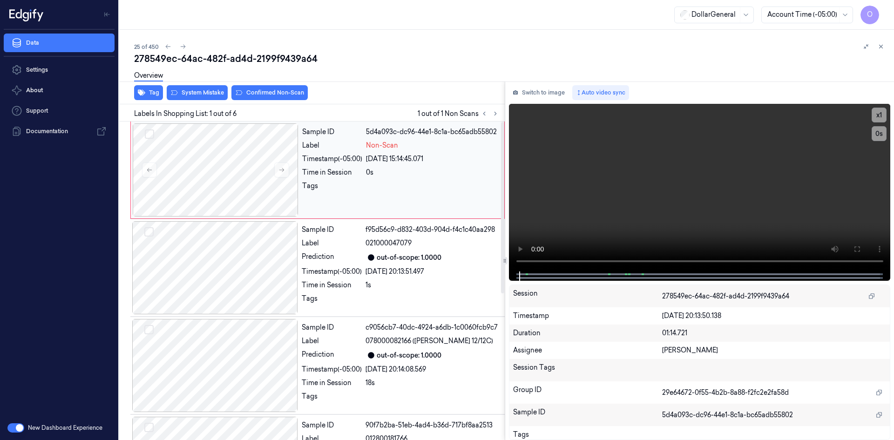
click at [487, 163] on div "[DATE] 15:14:45.071" at bounding box center [432, 159] width 133 height 10
click at [467, 161] on div "[DATE] 15:14:45.071" at bounding box center [432, 159] width 133 height 10
click at [562, 161] on video at bounding box center [700, 188] width 382 height 168
click at [223, 93] on button "System Mistake" at bounding box center [197, 92] width 61 height 15
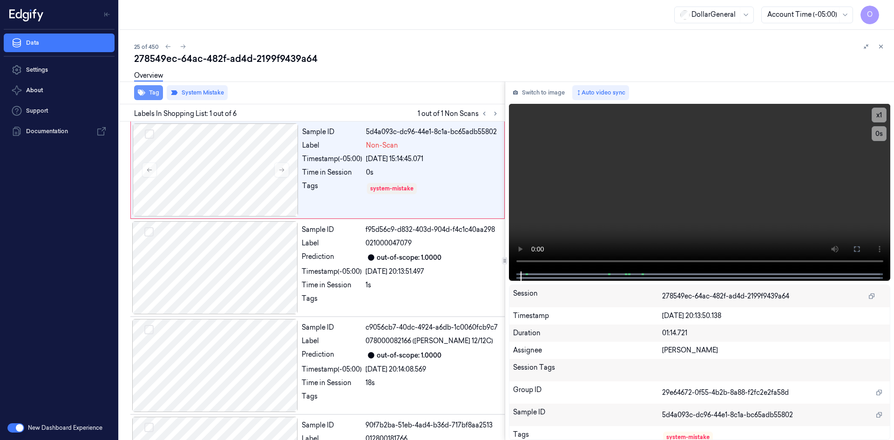
click at [151, 93] on button "Tag" at bounding box center [148, 92] width 29 height 15
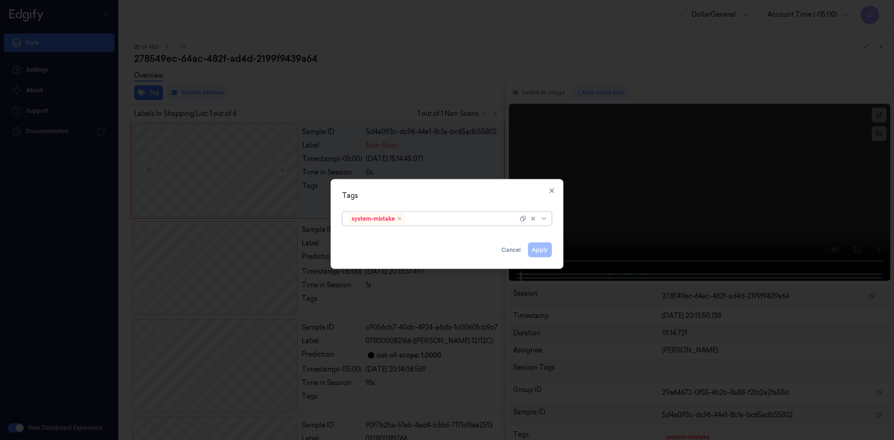
click at [463, 216] on div at bounding box center [462, 219] width 110 height 10
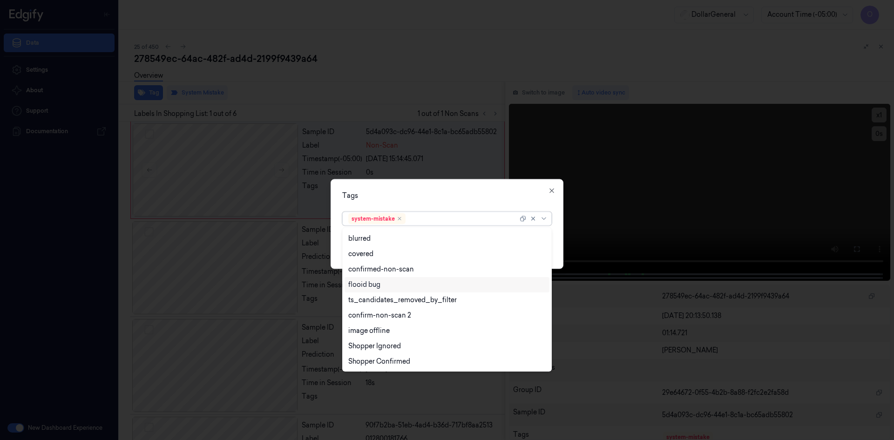
click at [400, 286] on div "flooid bug" at bounding box center [446, 285] width 197 height 10
click at [489, 192] on div "Tags" at bounding box center [447, 195] width 210 height 10
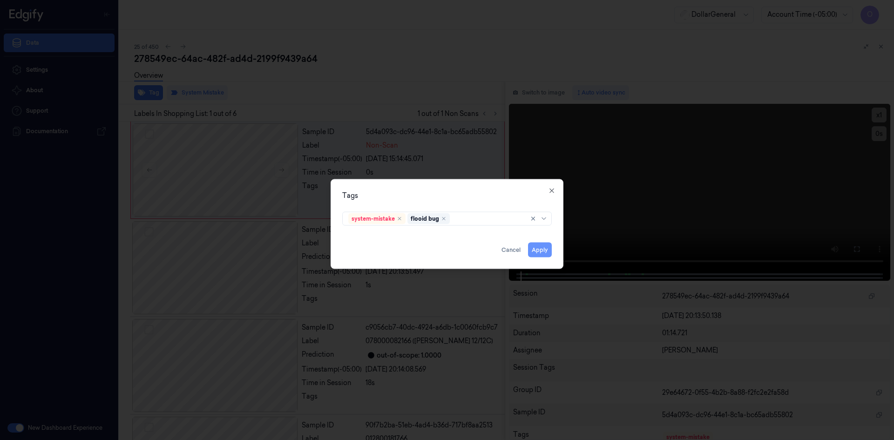
click at [542, 254] on button "Apply" at bounding box center [540, 249] width 24 height 15
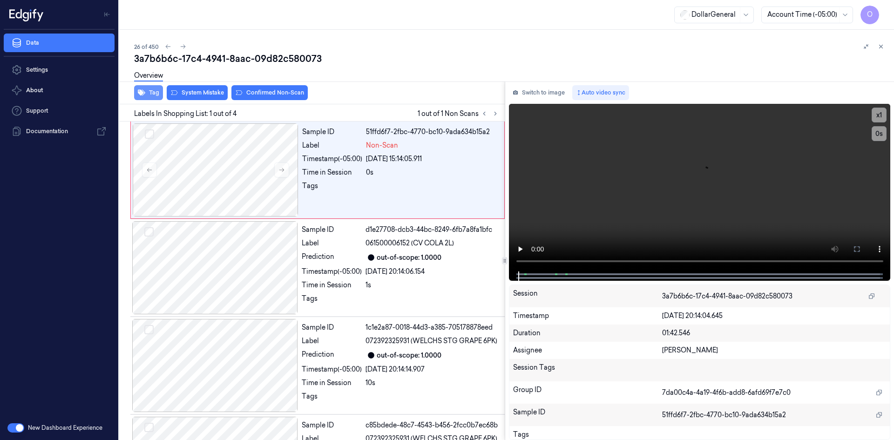
click at [143, 89] on icon "button" at bounding box center [141, 92] width 7 height 7
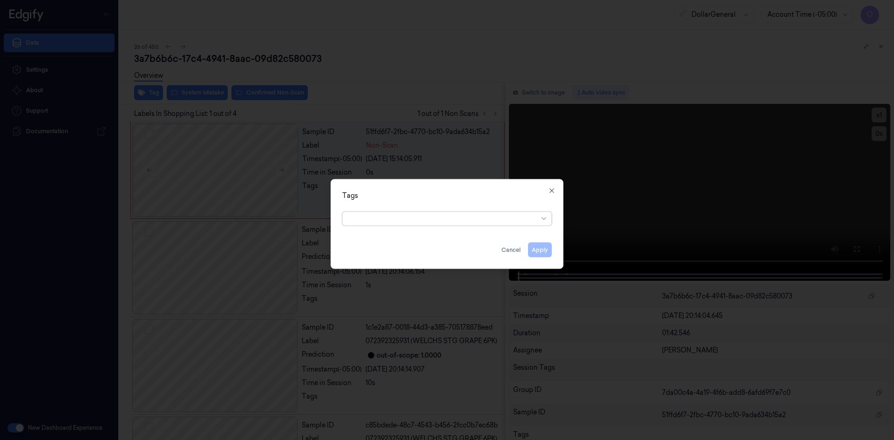
click at [483, 223] on div at bounding box center [443, 219] width 190 height 10
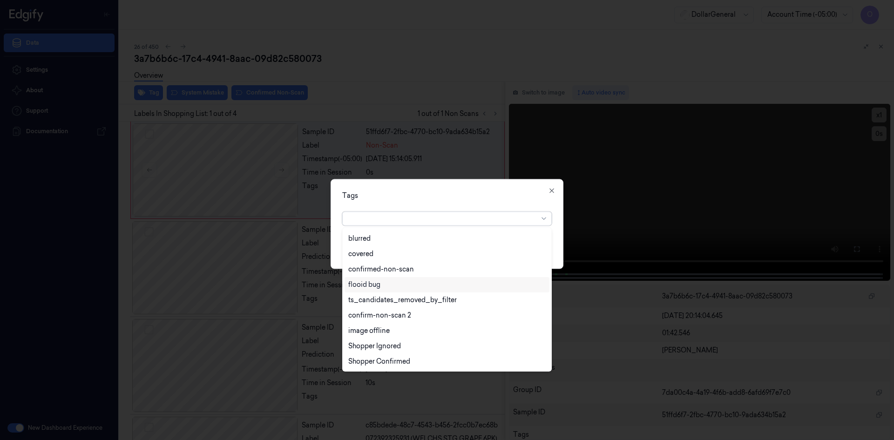
click at [388, 285] on div "flooid bug" at bounding box center [446, 285] width 197 height 10
click at [481, 202] on div "Tags option flooid bug , selected. 22 results available. Use Up and Down to cho…" at bounding box center [447, 224] width 233 height 90
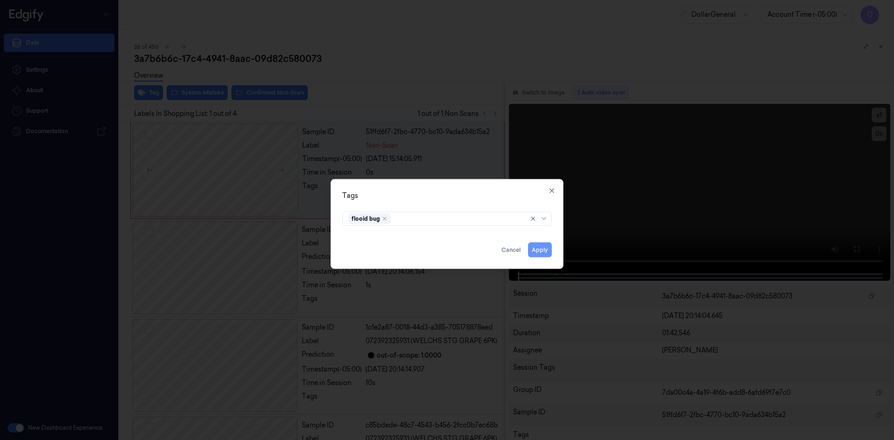
click at [534, 246] on button "Apply" at bounding box center [540, 249] width 24 height 15
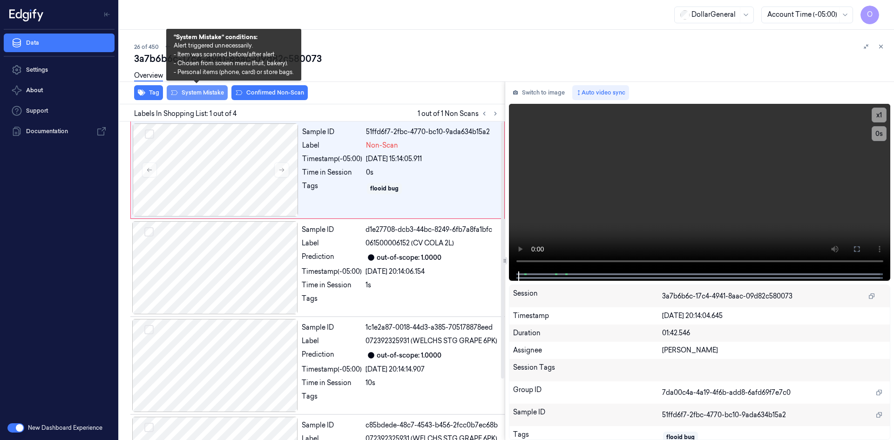
click at [203, 93] on button "System Mistake" at bounding box center [197, 92] width 61 height 15
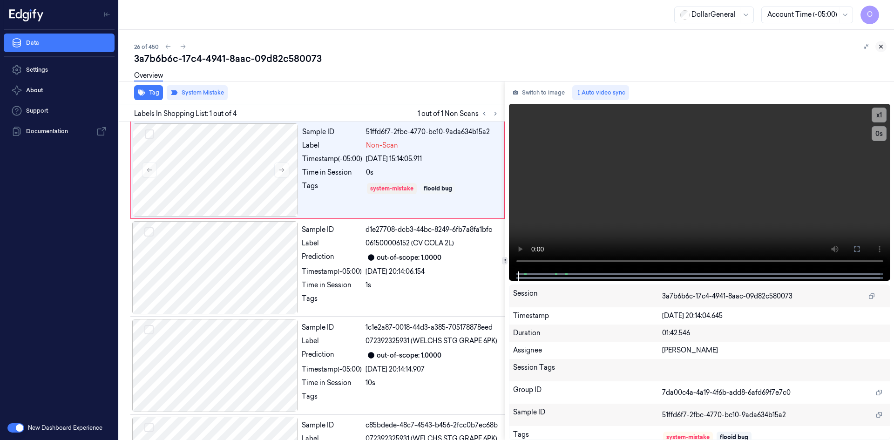
click at [884, 47] on button at bounding box center [880, 46] width 11 height 11
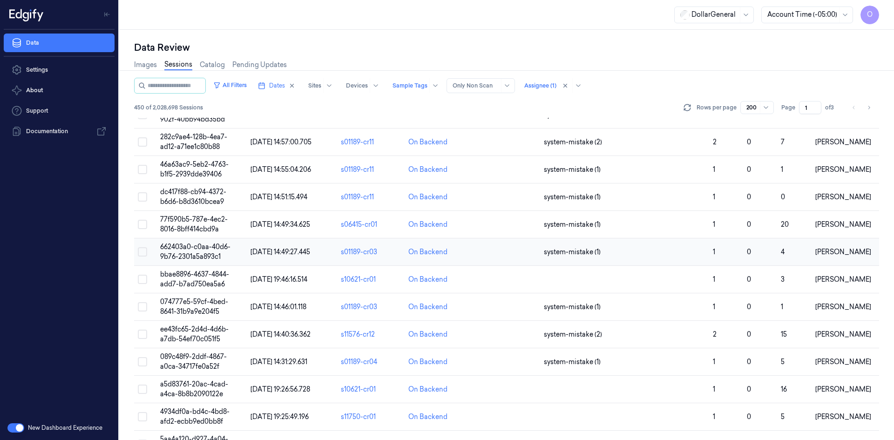
scroll to position [839, 0]
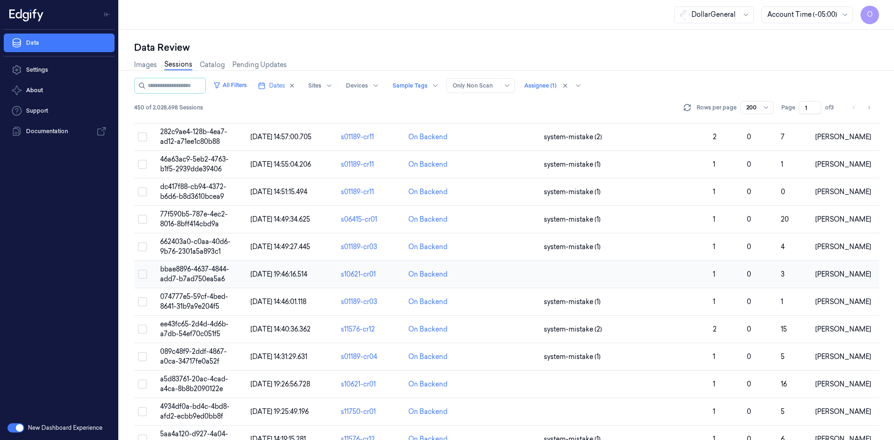
click at [572, 277] on td at bounding box center [624, 274] width 169 height 27
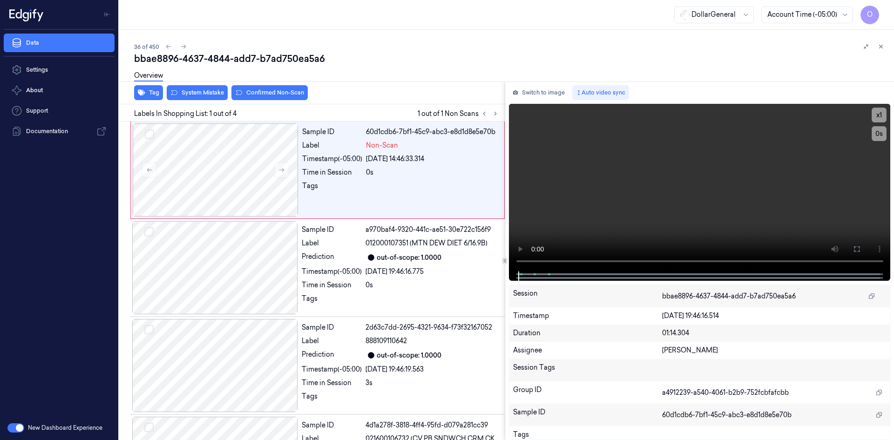
click at [804, 322] on div "Timestamp [DATE] 19:46:16.514" at bounding box center [699, 315] width 381 height 17
click at [154, 97] on button "Tag" at bounding box center [148, 92] width 29 height 15
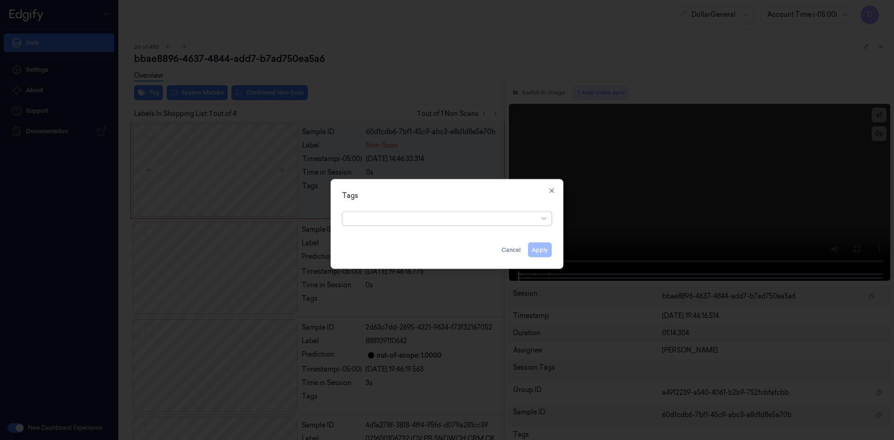
click at [457, 222] on div at bounding box center [443, 219] width 190 height 10
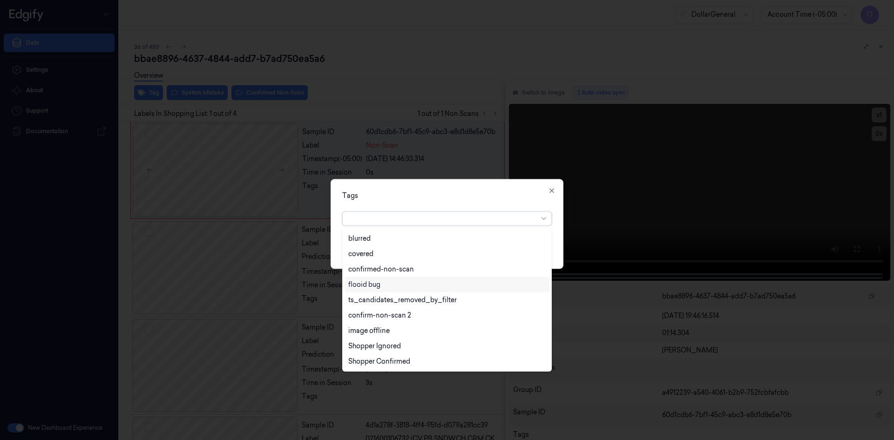
click at [427, 287] on div "flooid bug" at bounding box center [446, 285] width 197 height 10
click at [451, 190] on div "Tags" at bounding box center [447, 195] width 210 height 10
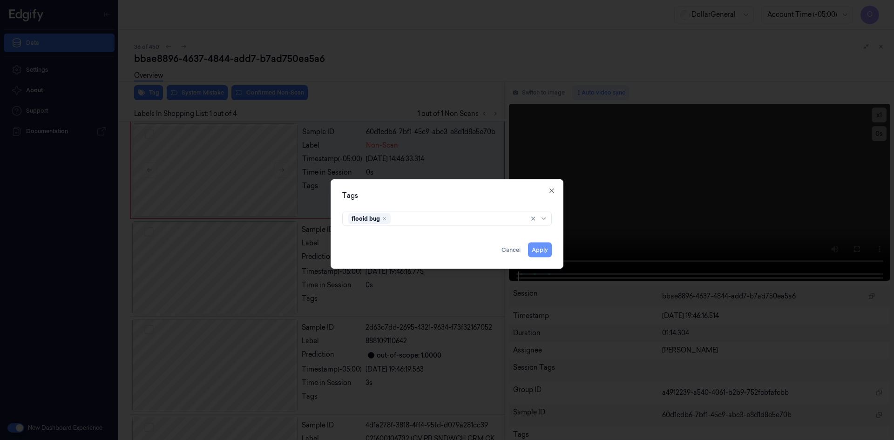
click at [541, 253] on button "Apply" at bounding box center [540, 249] width 24 height 15
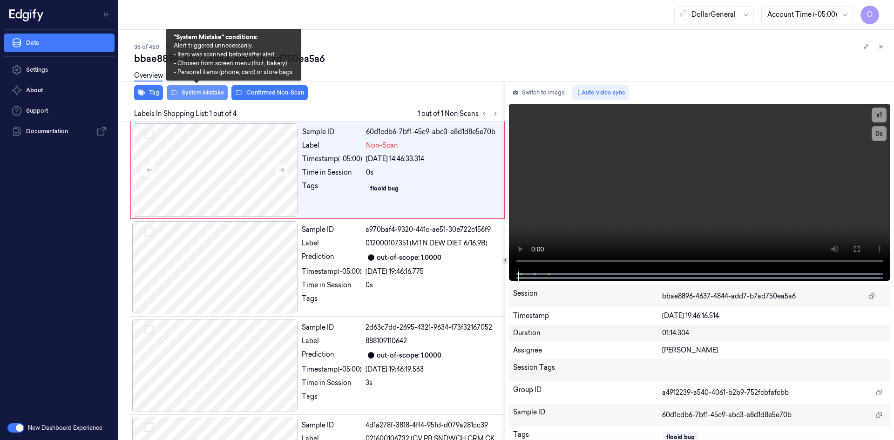
click at [195, 90] on button "System Mistake" at bounding box center [197, 92] width 61 height 15
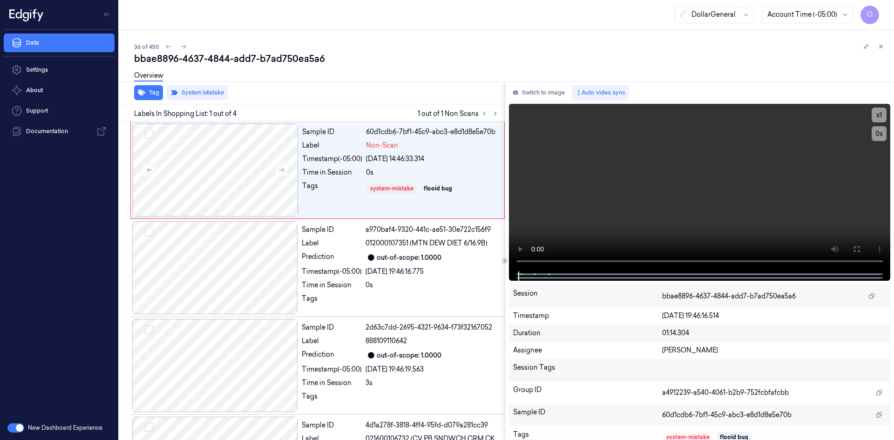
click at [800, 59] on div "bbae8896-4637-4844-add7-b7ad750ea5a6" at bounding box center [510, 58] width 752 height 13
click at [876, 45] on button at bounding box center [880, 46] width 11 height 11
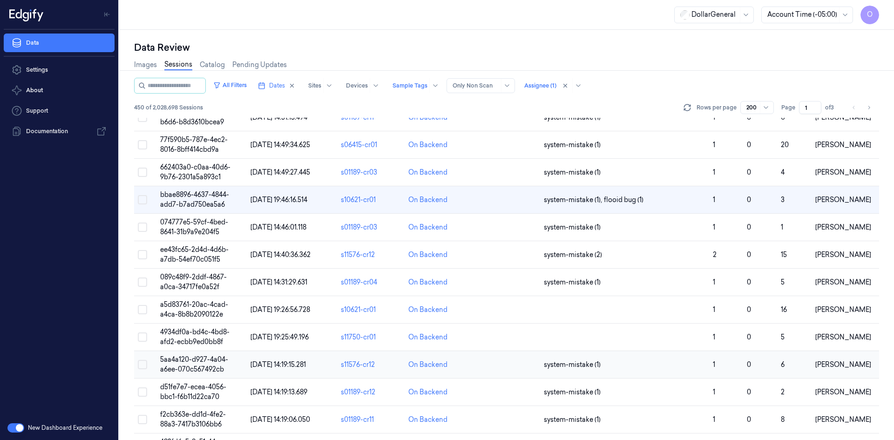
scroll to position [974, 0]
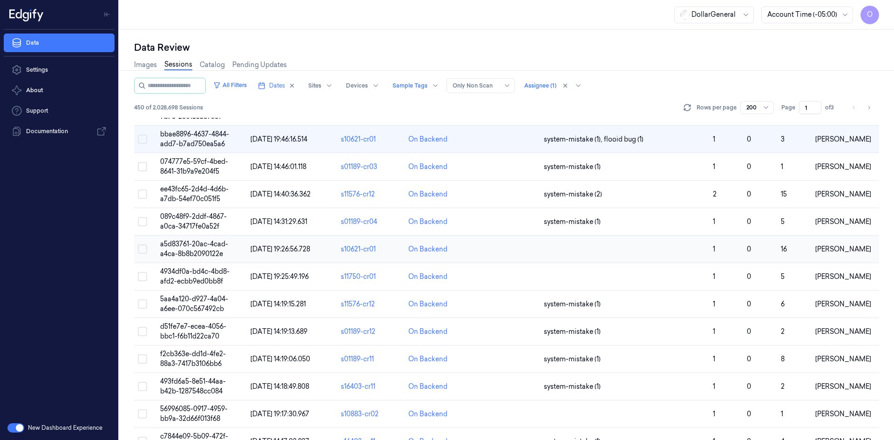
click at [603, 243] on td at bounding box center [624, 249] width 169 height 27
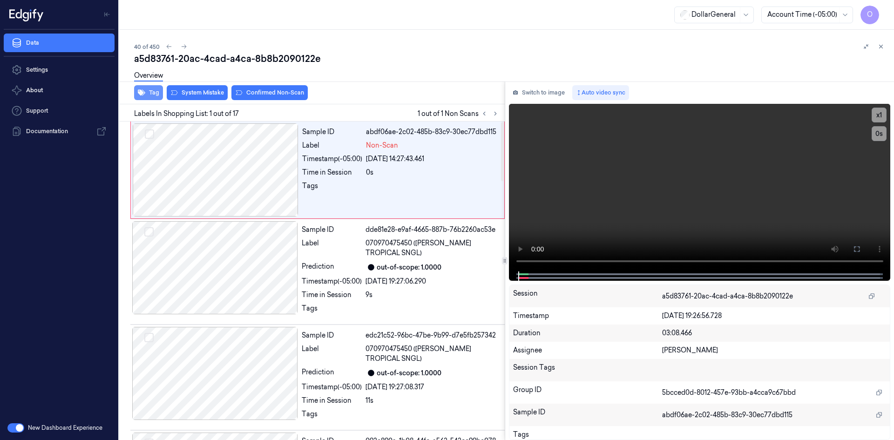
click at [147, 93] on button "Tag" at bounding box center [148, 92] width 29 height 15
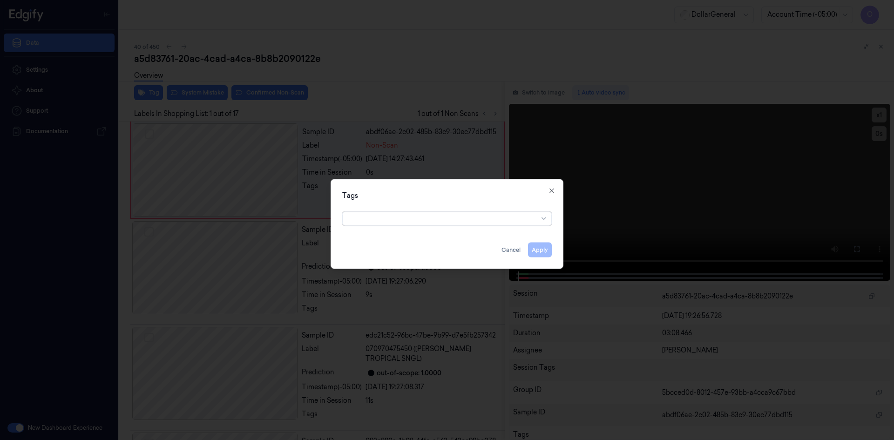
click at [488, 223] on div at bounding box center [443, 219] width 190 height 10
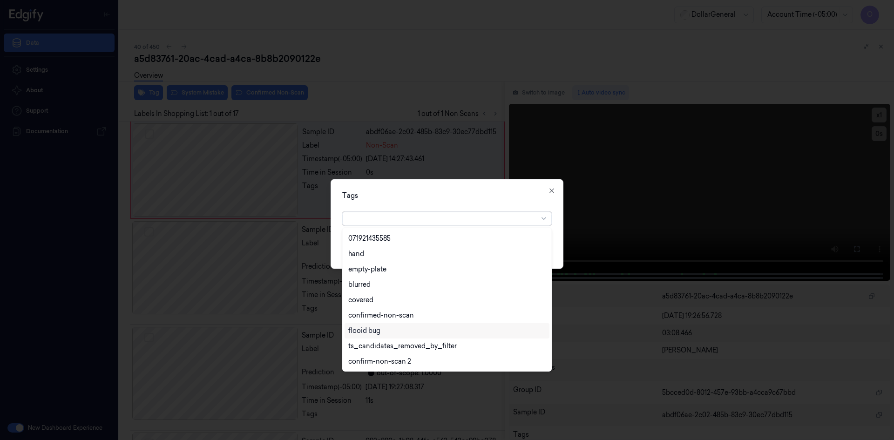
scroll to position [214, 0]
click at [395, 287] on div "flooid bug" at bounding box center [446, 285] width 197 height 10
click at [454, 201] on div "Tags option flooid bug , selected. 22 results available. Use Up and Down to cho…" at bounding box center [447, 224] width 233 height 90
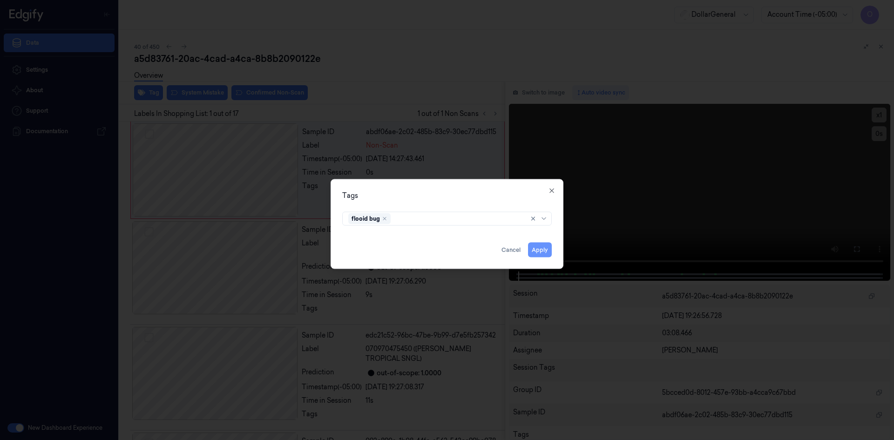
click at [547, 249] on button "Apply" at bounding box center [540, 249] width 24 height 15
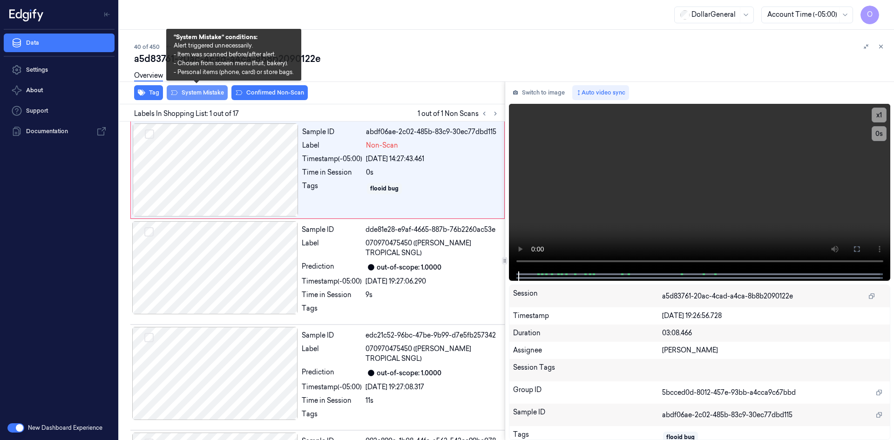
click at [197, 94] on button "System Mistake" at bounding box center [197, 92] width 61 height 15
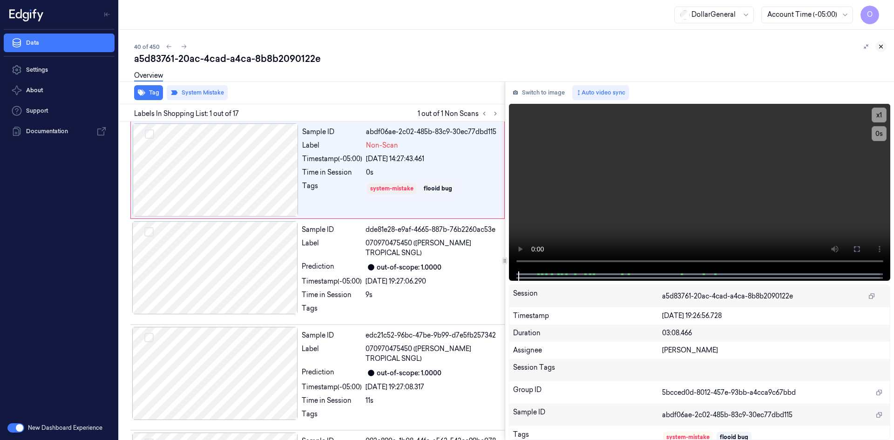
click at [878, 47] on icon at bounding box center [881, 46] width 7 height 7
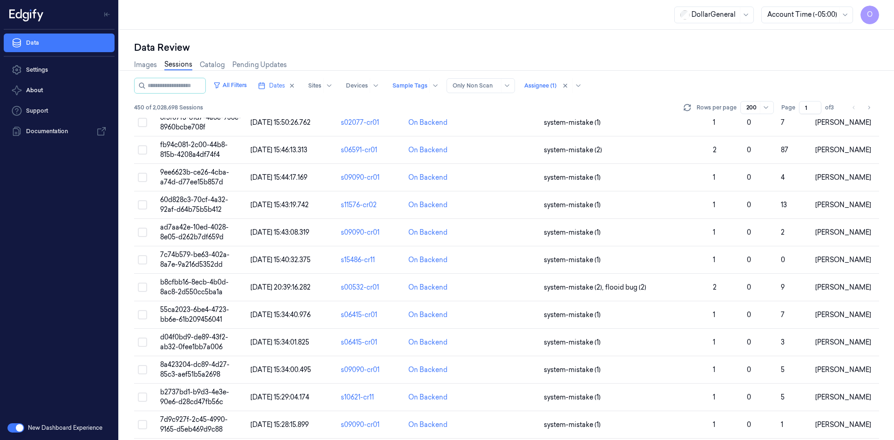
scroll to position [944, 0]
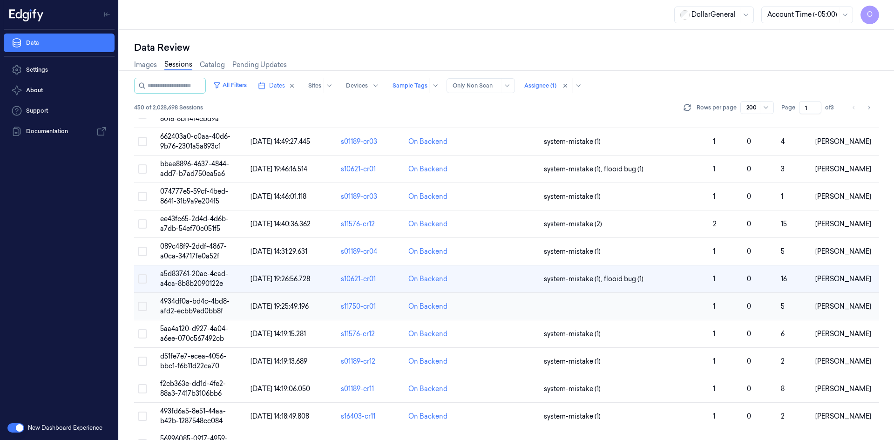
click at [581, 296] on td at bounding box center [624, 306] width 169 height 27
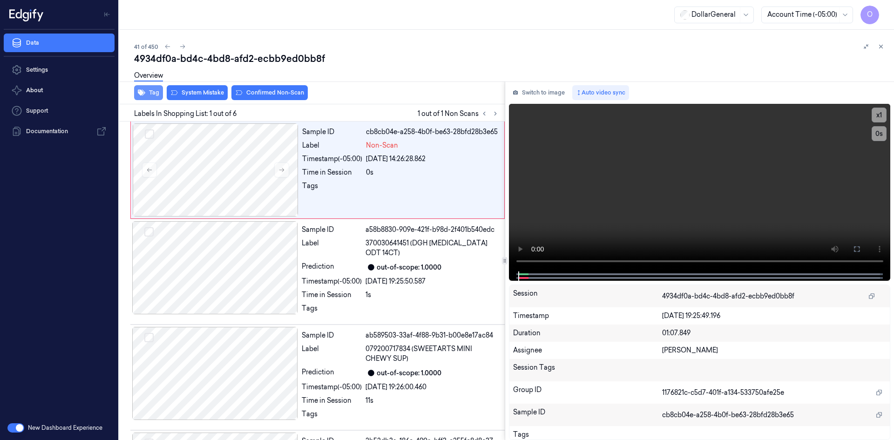
click at [161, 92] on button "Tag" at bounding box center [148, 92] width 29 height 15
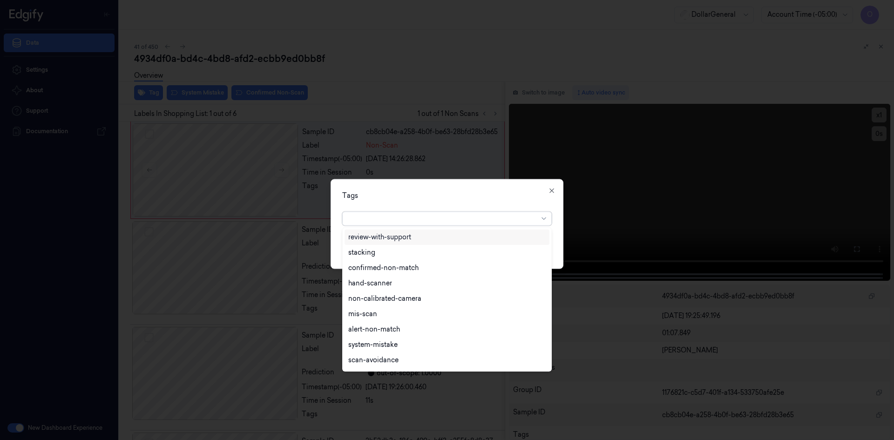
click at [441, 216] on div at bounding box center [443, 219] width 190 height 10
click at [372, 327] on div "flooid bug" at bounding box center [364, 331] width 32 height 10
click at [504, 203] on div "Tags option flooid bug , selected. 22 results available. Use Up and Down to cho…" at bounding box center [447, 224] width 233 height 90
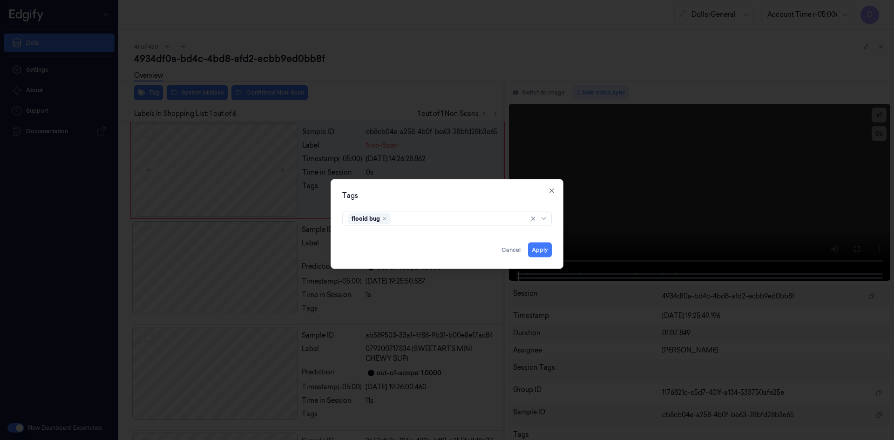
click at [552, 253] on div "Tags flooid bug Apply Cancel Close" at bounding box center [447, 224] width 233 height 90
click at [541, 249] on button "Apply" at bounding box center [540, 249] width 24 height 15
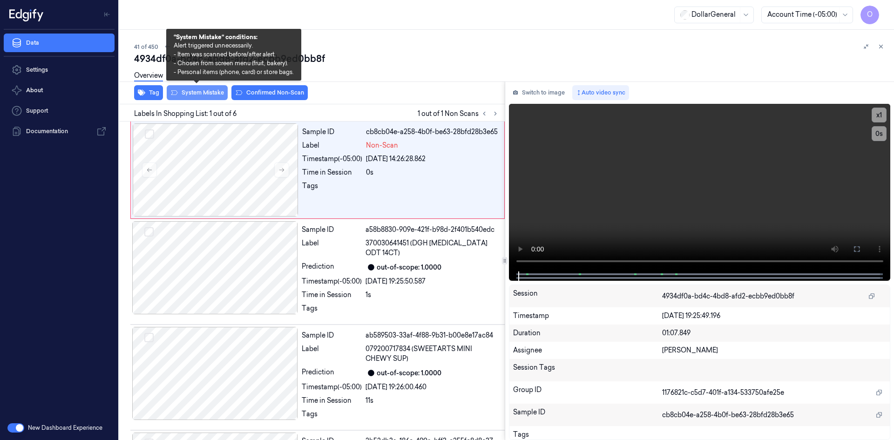
click at [215, 95] on button "System Mistake" at bounding box center [197, 92] width 61 height 15
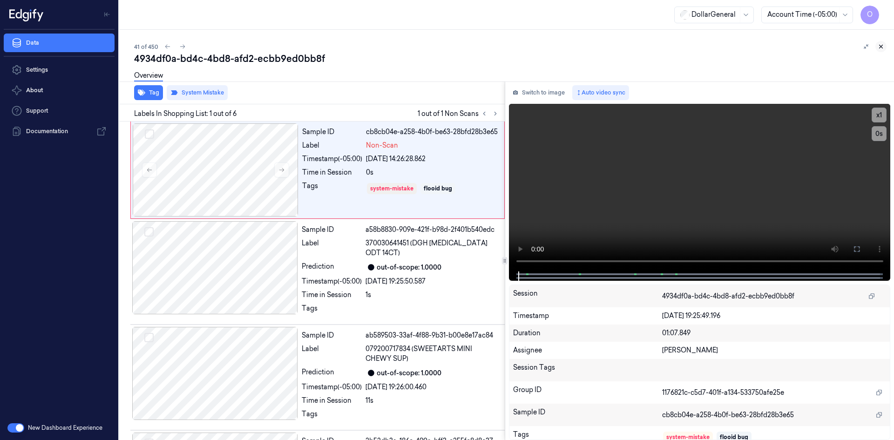
click at [877, 47] on button at bounding box center [880, 46] width 11 height 11
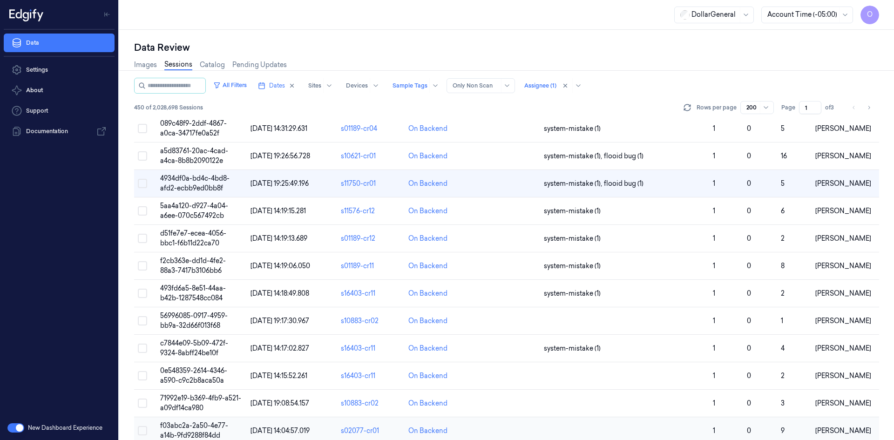
scroll to position [1214, 0]
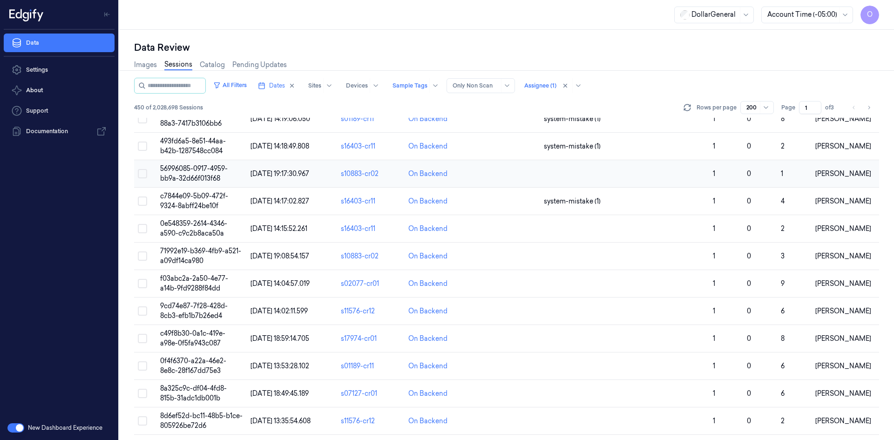
click at [568, 180] on td at bounding box center [624, 173] width 169 height 27
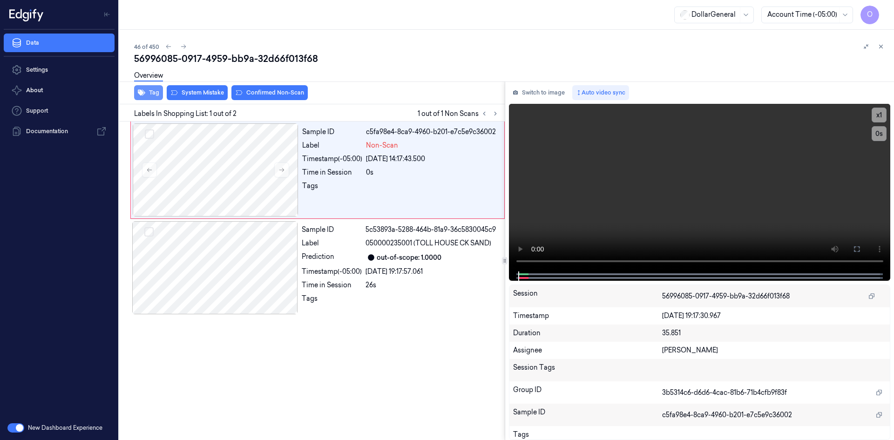
click at [156, 96] on button "Tag" at bounding box center [148, 92] width 29 height 15
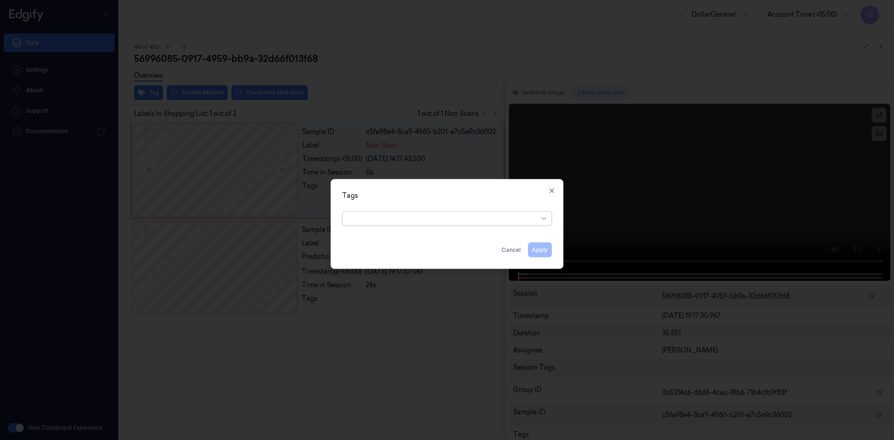
click at [455, 217] on div at bounding box center [443, 219] width 190 height 10
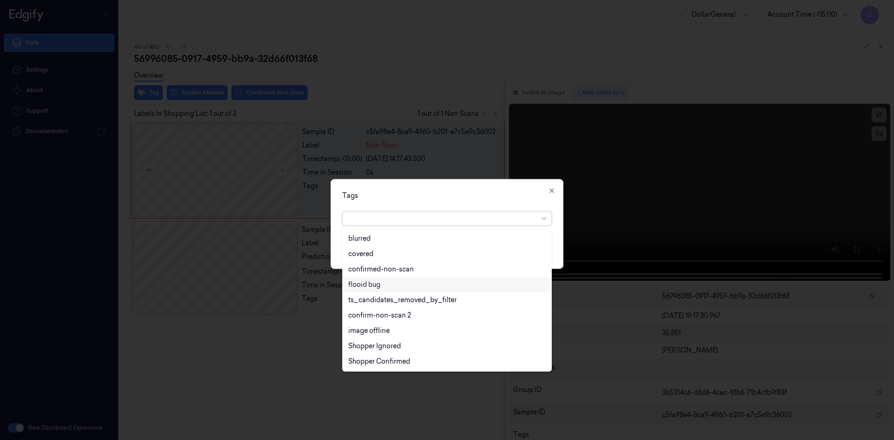
click at [384, 287] on div "flooid bug" at bounding box center [446, 285] width 197 height 10
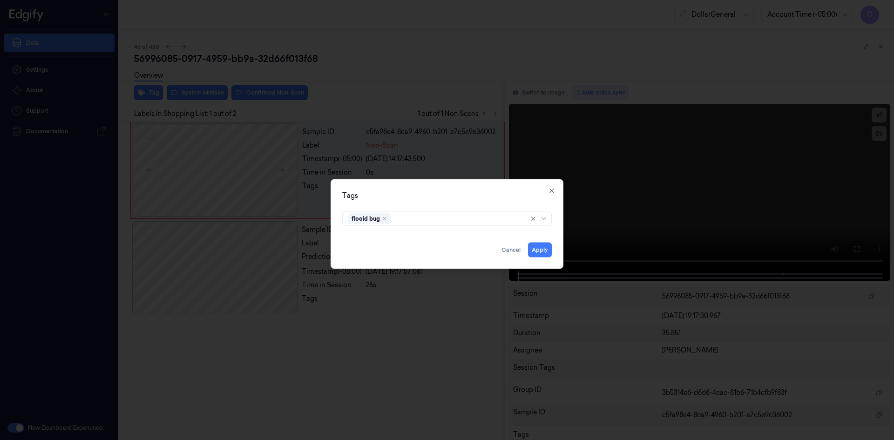
click at [530, 189] on div "Tags flooid bug Apply Cancel Close" at bounding box center [447, 224] width 233 height 90
click at [537, 248] on button "Apply" at bounding box center [540, 249] width 24 height 15
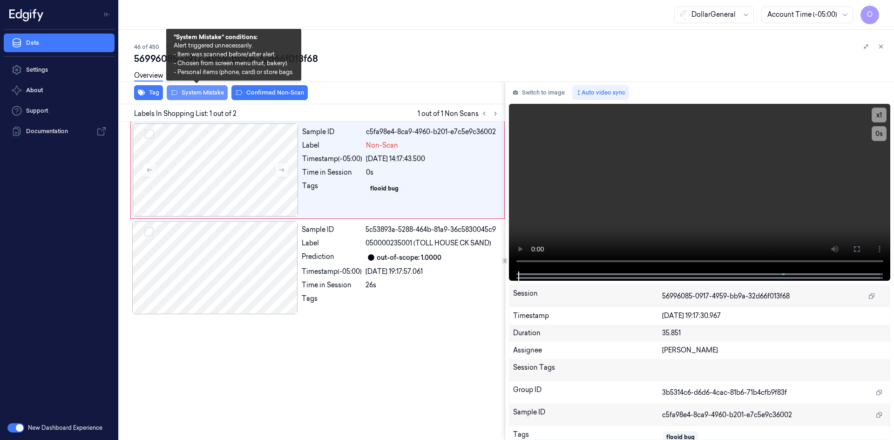
click at [213, 92] on button "System Mistake" at bounding box center [197, 92] width 61 height 15
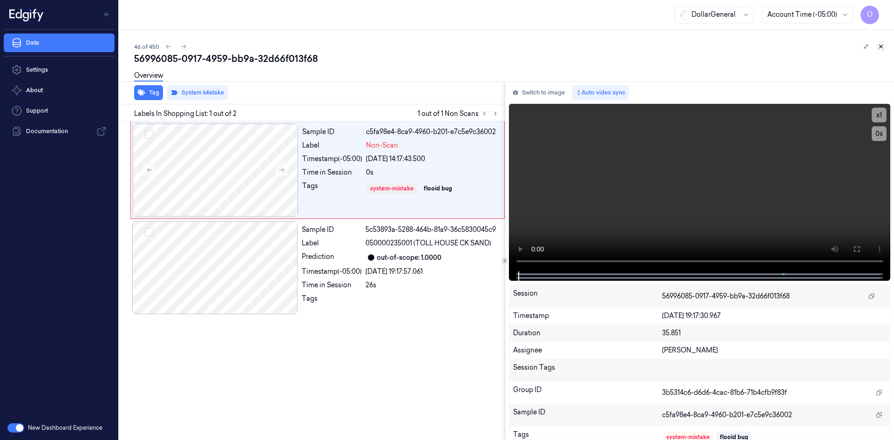
click at [883, 47] on icon at bounding box center [881, 46] width 7 height 7
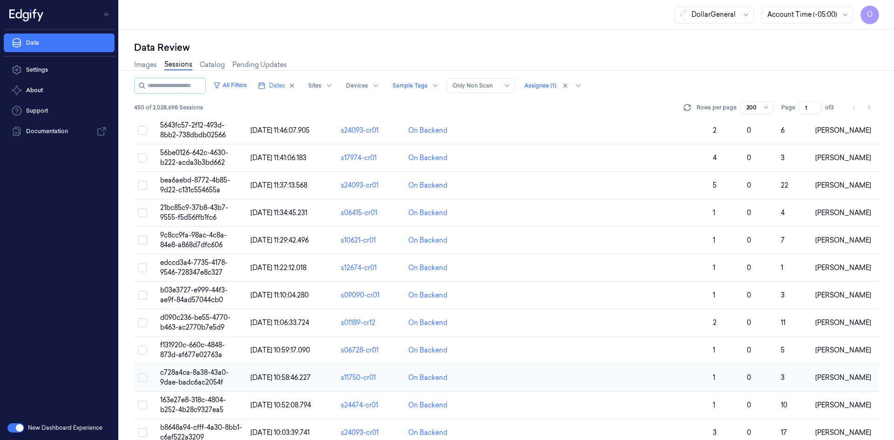
scroll to position [5199, 0]
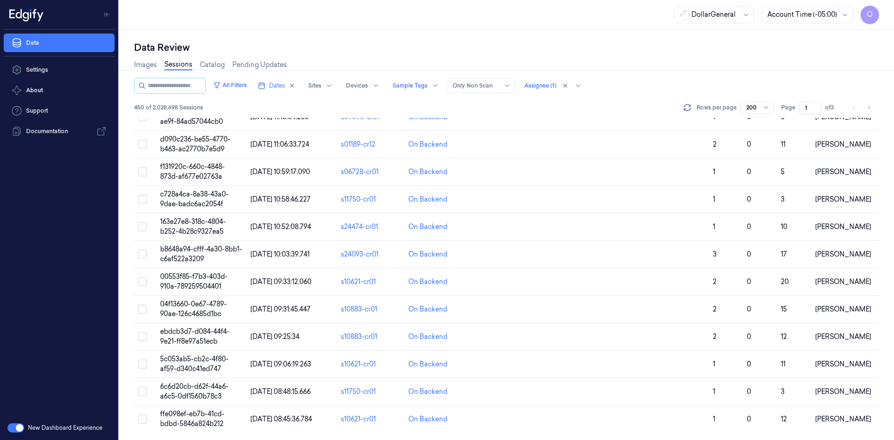
click at [744, 106] on div "200" at bounding box center [757, 107] width 34 height 13
click at [747, 128] on div "50" at bounding box center [751, 126] width 8 height 10
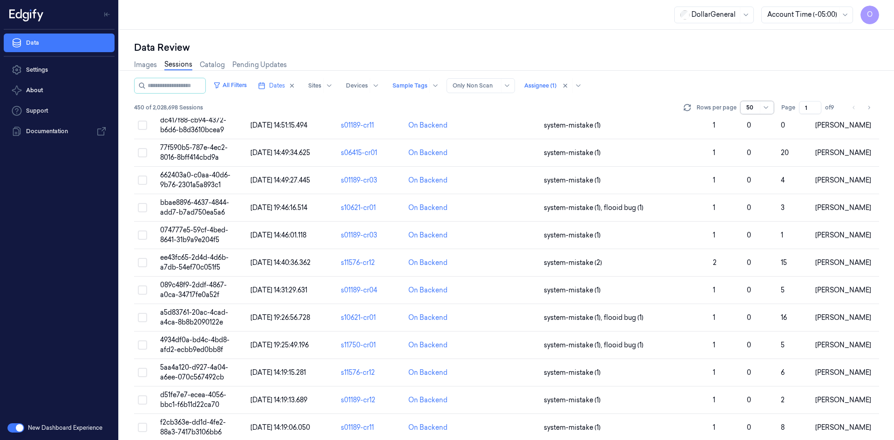
scroll to position [1079, 0]
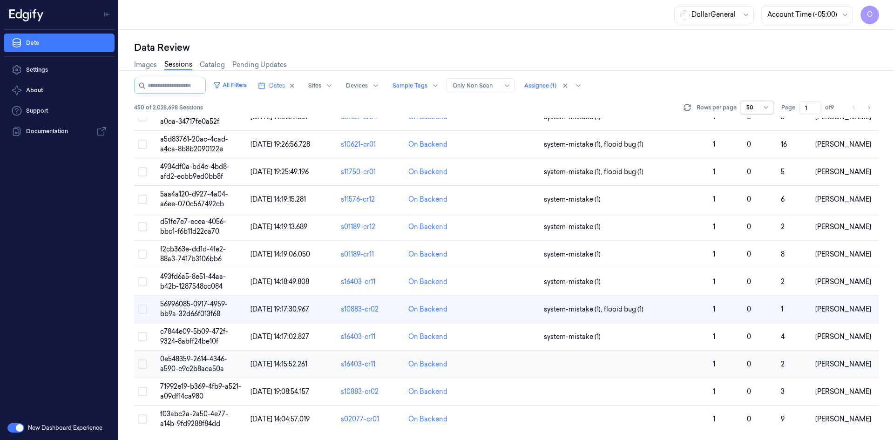
click at [573, 364] on td at bounding box center [624, 364] width 169 height 27
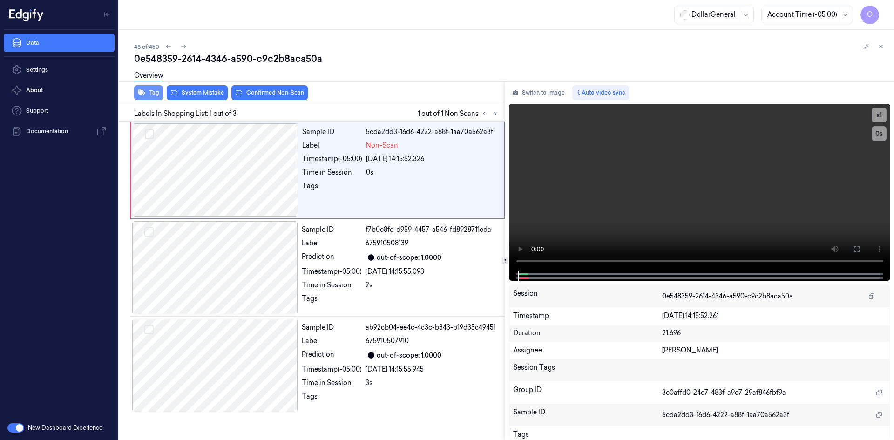
click at [156, 96] on button "Tag" at bounding box center [148, 92] width 29 height 15
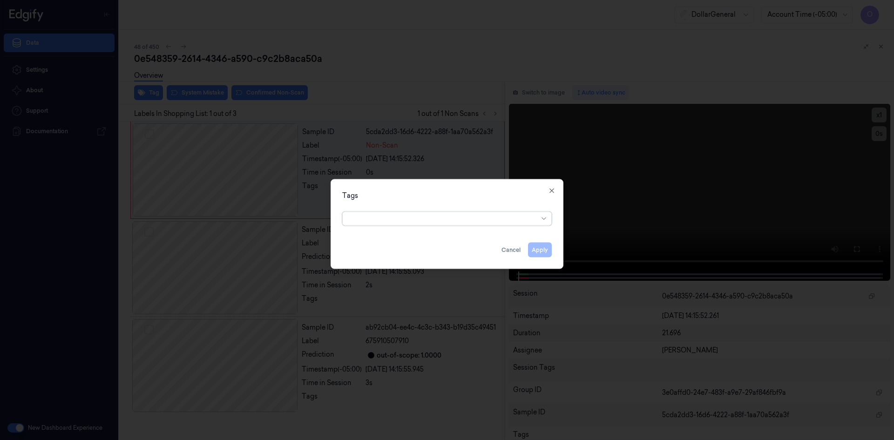
click at [388, 222] on div at bounding box center [443, 219] width 190 height 10
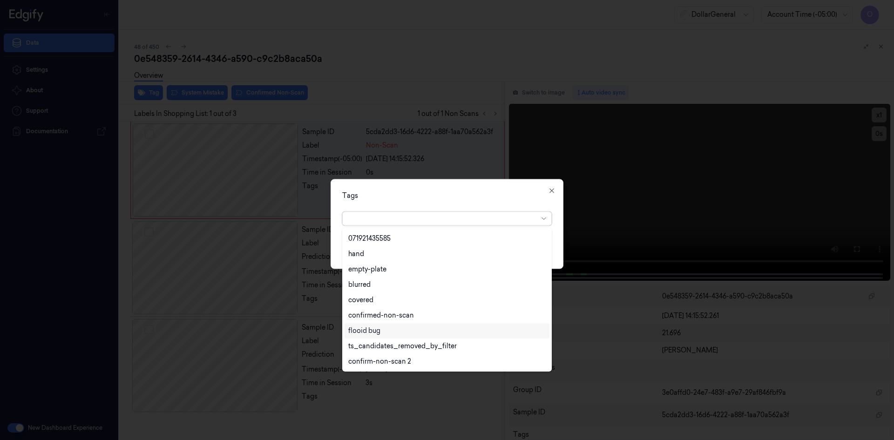
click at [375, 332] on div "flooid bug" at bounding box center [364, 331] width 32 height 10
click at [479, 198] on div "Tags" at bounding box center [447, 195] width 210 height 10
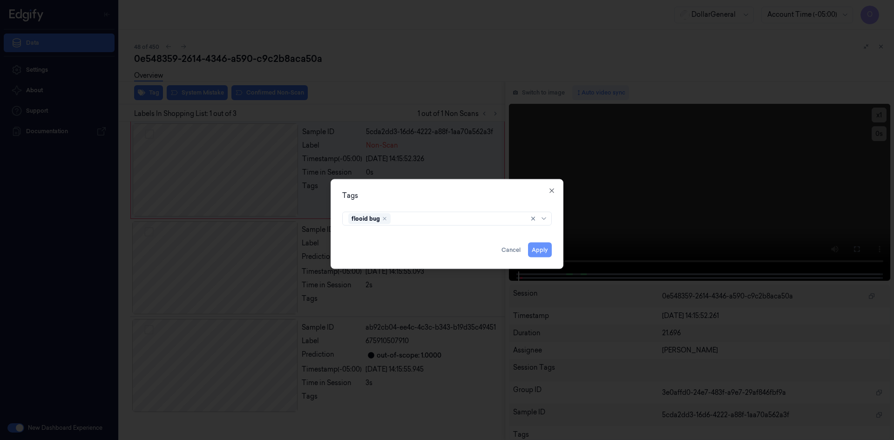
click at [540, 251] on button "Apply" at bounding box center [540, 249] width 24 height 15
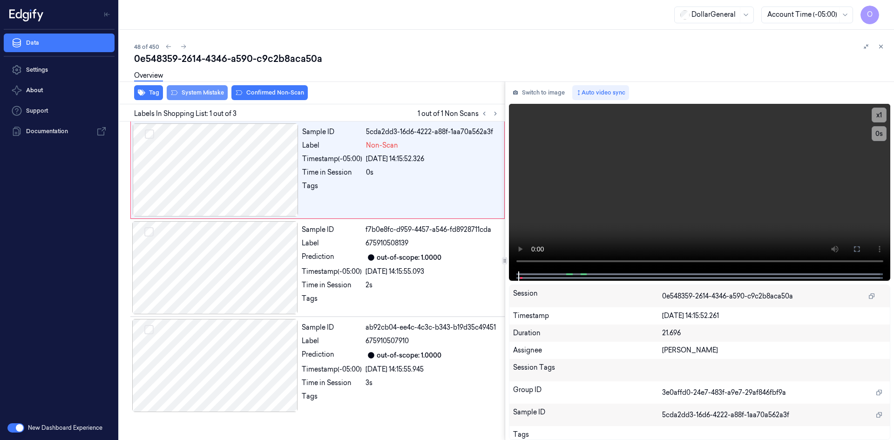
click at [185, 91] on button "System Mistake" at bounding box center [197, 92] width 61 height 15
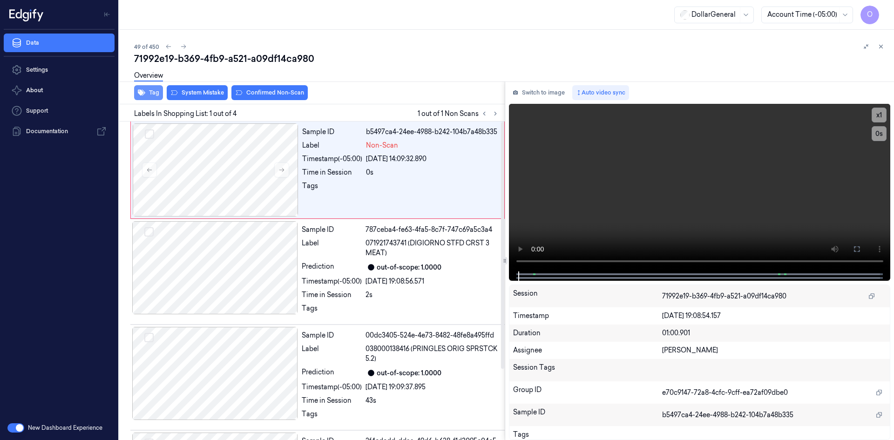
click at [151, 92] on button "Tag" at bounding box center [148, 92] width 29 height 15
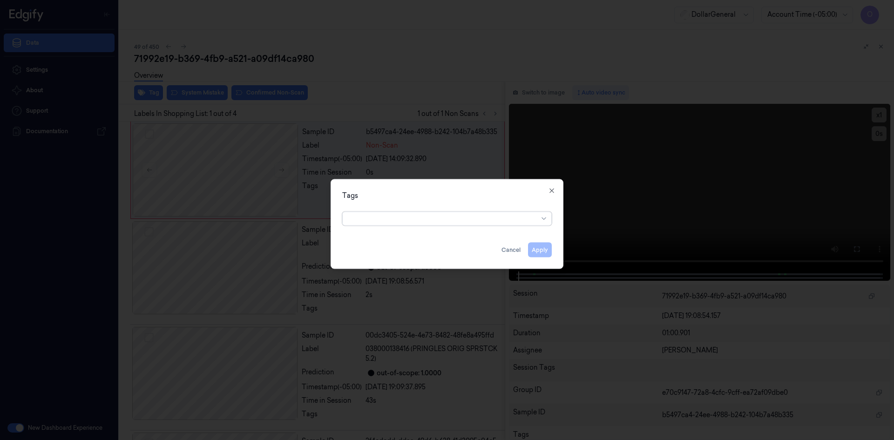
click at [383, 223] on div at bounding box center [443, 219] width 190 height 10
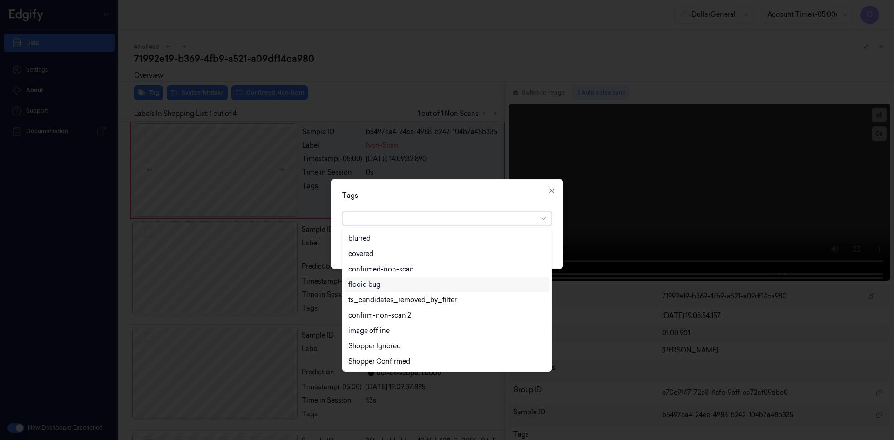
click at [375, 288] on div "flooid bug" at bounding box center [364, 285] width 32 height 10
drag, startPoint x: 485, startPoint y: 202, endPoint x: 498, endPoint y: 226, distance: 26.9
click at [485, 203] on div "Tags option flooid bug , selected. 22 results available. Use Up and Down to cho…" at bounding box center [447, 224] width 233 height 90
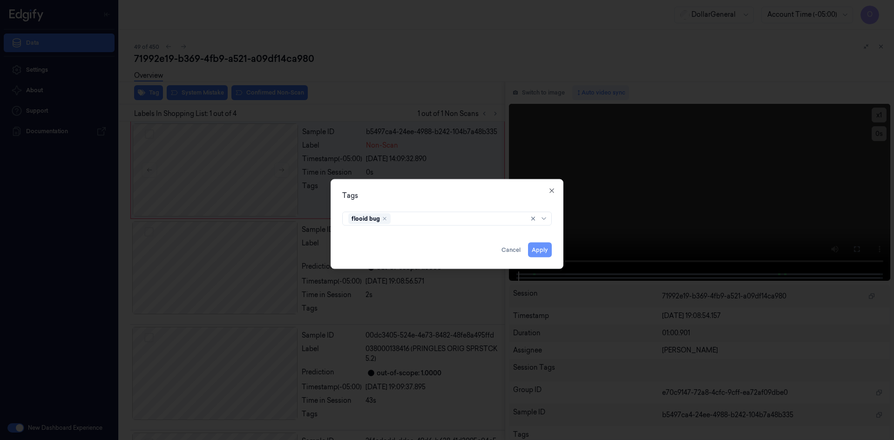
click at [534, 255] on button "Apply" at bounding box center [540, 249] width 24 height 15
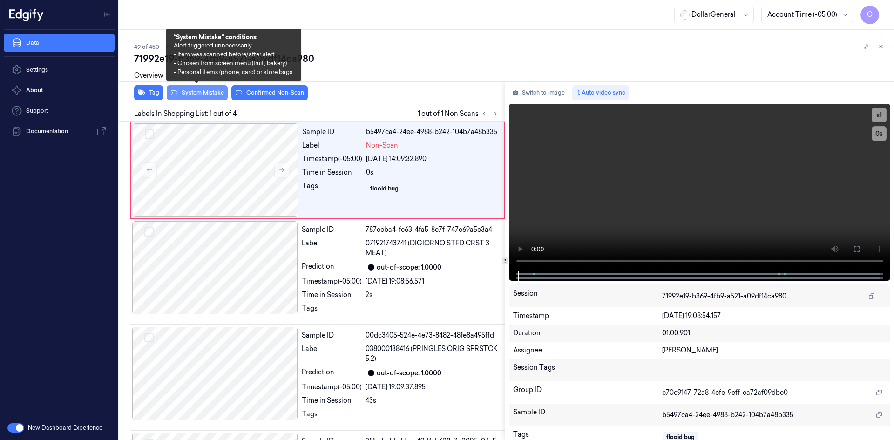
click at [198, 92] on button "System Mistake" at bounding box center [197, 92] width 61 height 15
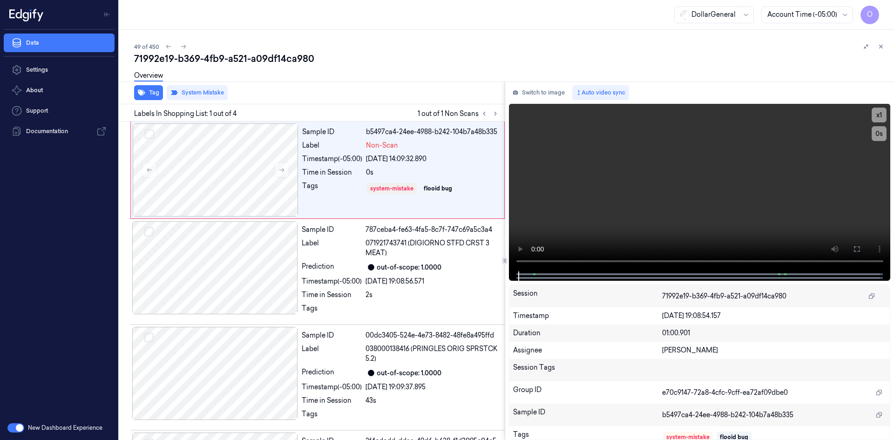
click at [280, 73] on div "Overview" at bounding box center [510, 77] width 752 height 24
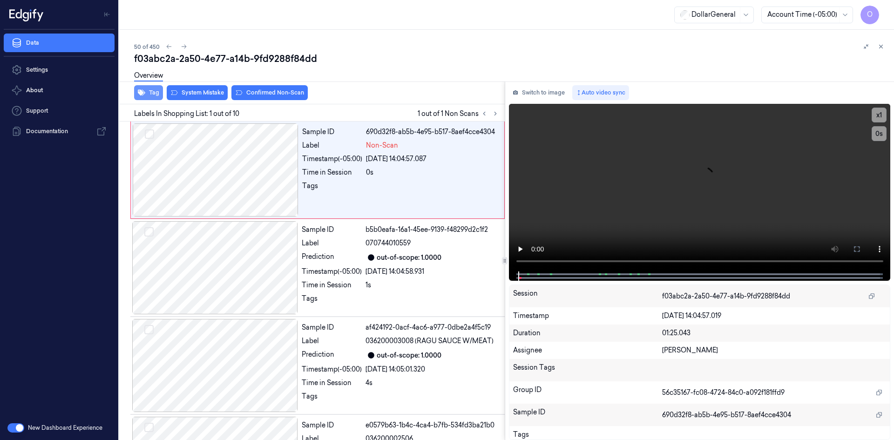
click at [143, 96] on button "Tag" at bounding box center [148, 92] width 29 height 15
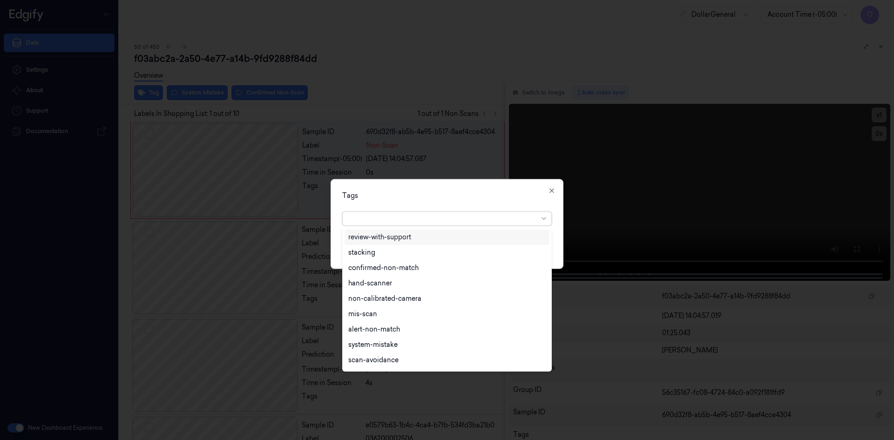
click at [442, 212] on div at bounding box center [443, 218] width 190 height 13
click at [364, 289] on div "flooid bug" at bounding box center [364, 285] width 32 height 10
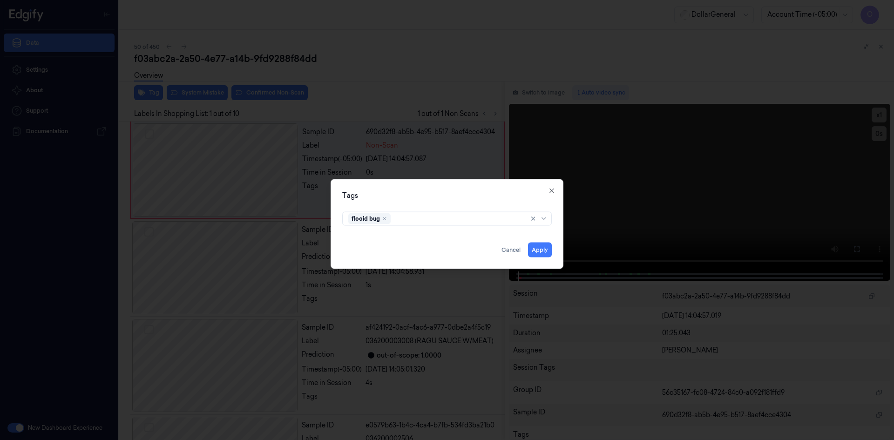
click at [495, 189] on div "Tags flooid bug Apply Cancel Close" at bounding box center [447, 224] width 233 height 90
click at [537, 248] on button "Apply" at bounding box center [540, 249] width 24 height 15
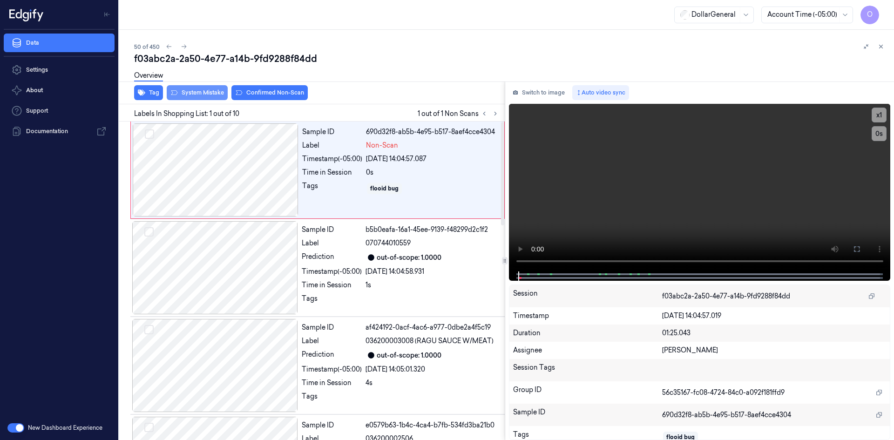
click at [221, 92] on button "System Mistake" at bounding box center [197, 92] width 61 height 15
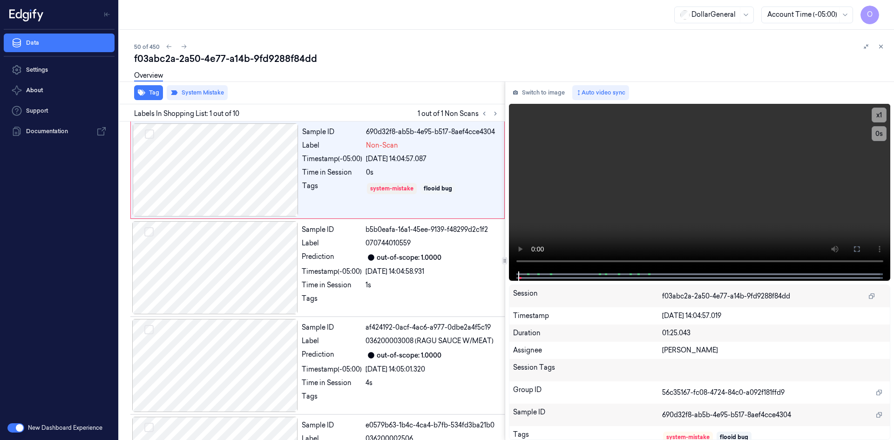
click at [311, 78] on div "Overview" at bounding box center [510, 77] width 752 height 24
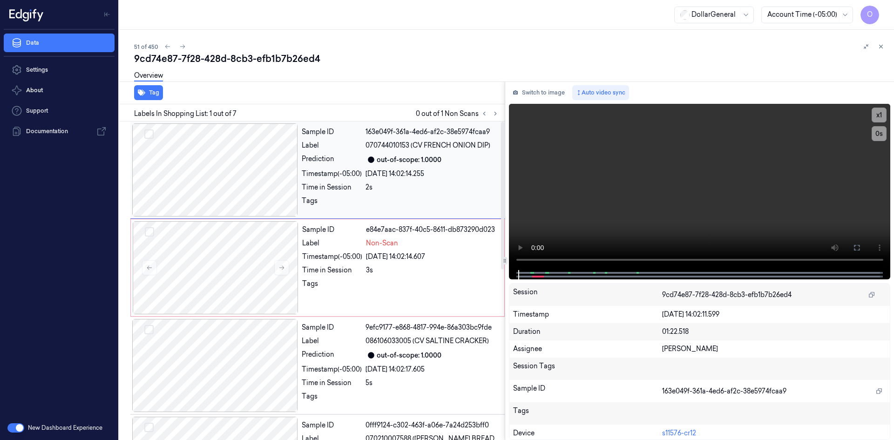
click at [223, 189] on div at bounding box center [215, 169] width 166 height 93
click at [616, 148] on video at bounding box center [700, 187] width 382 height 166
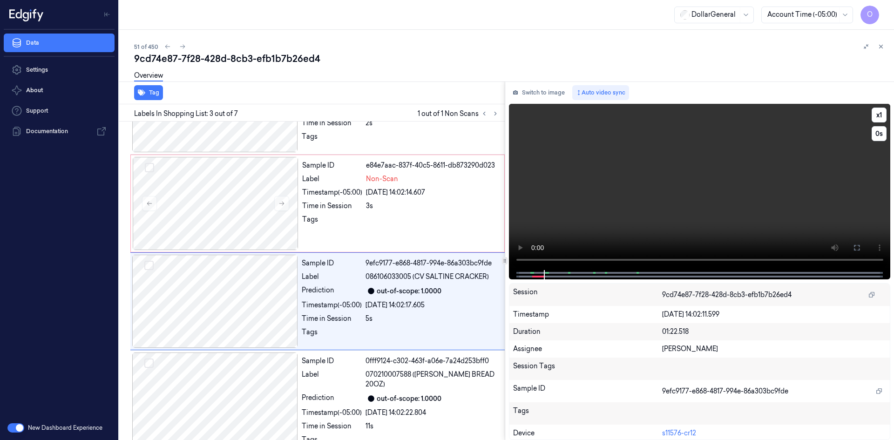
scroll to position [85, 0]
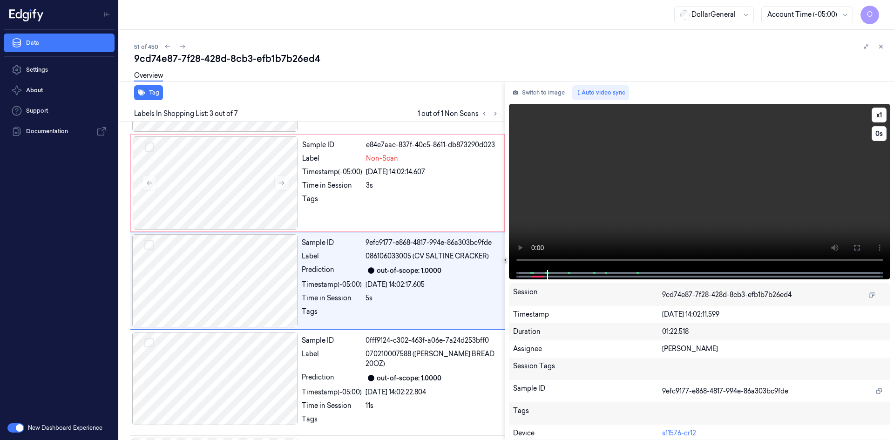
click at [659, 177] on video at bounding box center [700, 187] width 382 height 166
click at [340, 285] on div "Timestamp (-05:00)" at bounding box center [332, 285] width 60 height 10
click at [372, 191] on div "Sample ID e84e7aac-837f-40c5-8611-db873290d023 Label Non-Scan Timestamp (-05:00…" at bounding box center [400, 182] width 204 height 93
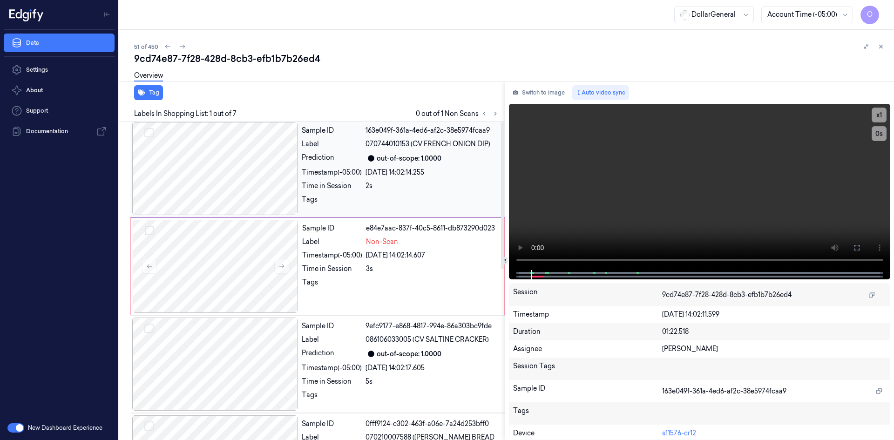
scroll to position [0, 0]
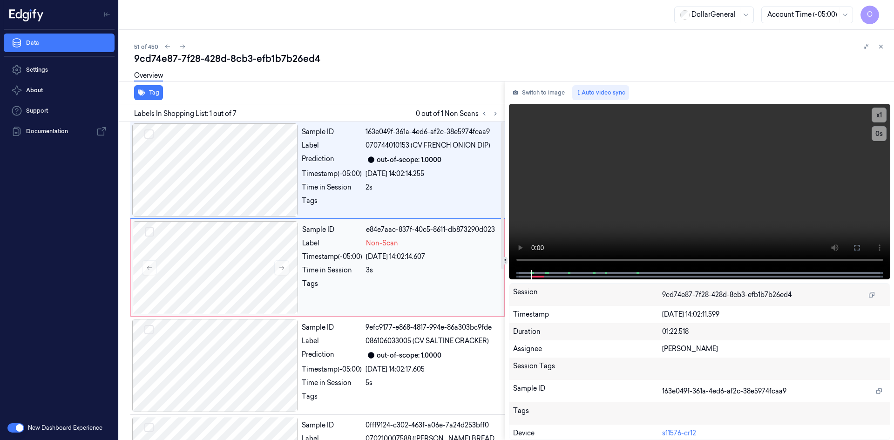
click at [328, 250] on div "Sample ID e84e7aac-837f-40c5-8611-db873290d023 Label Non-Scan Timestamp (-05:00…" at bounding box center [400, 267] width 204 height 93
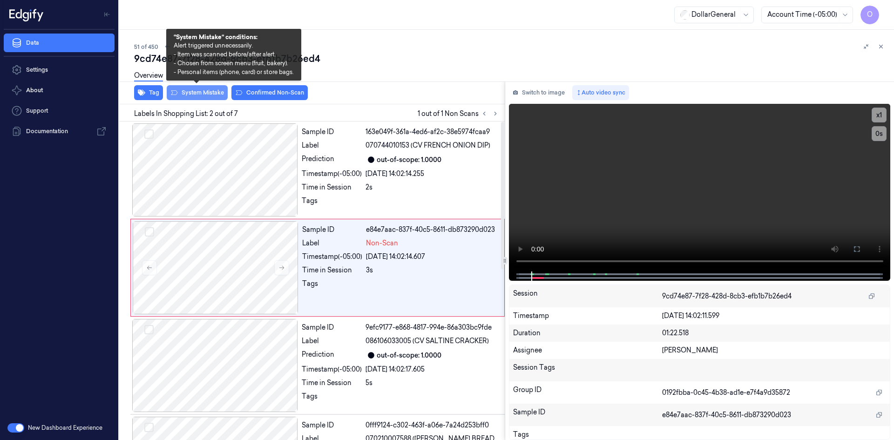
click at [205, 97] on button "System Mistake" at bounding box center [197, 92] width 61 height 15
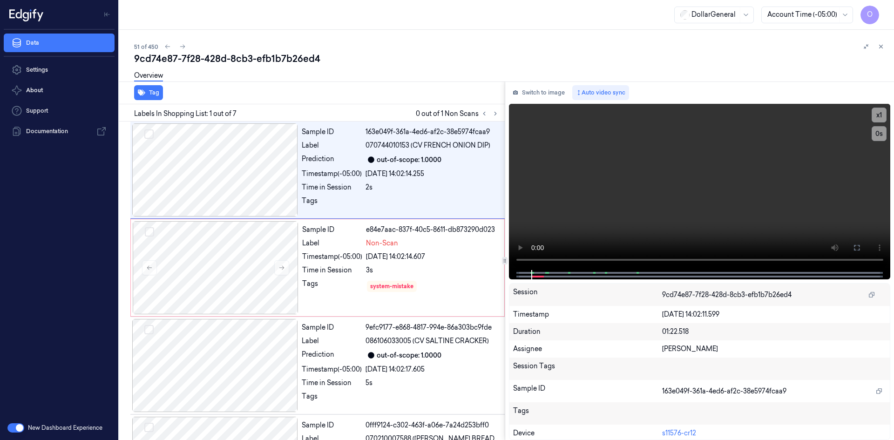
click at [380, 103] on div "Tag" at bounding box center [309, 92] width 389 height 23
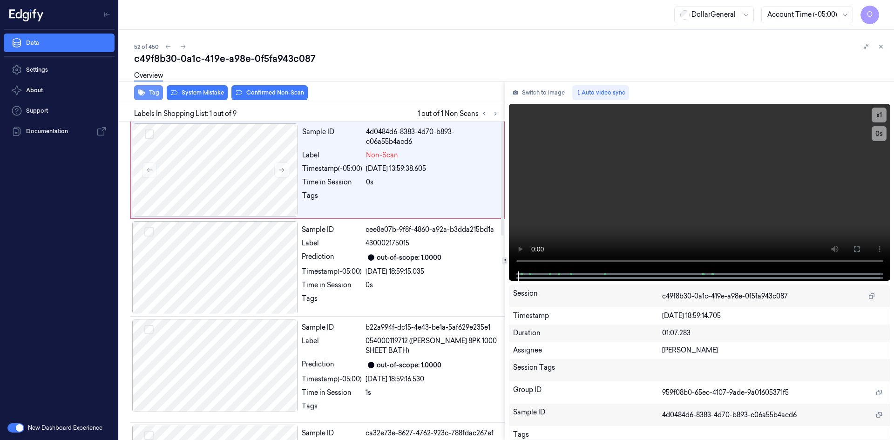
click at [157, 95] on button "Tag" at bounding box center [148, 92] width 29 height 15
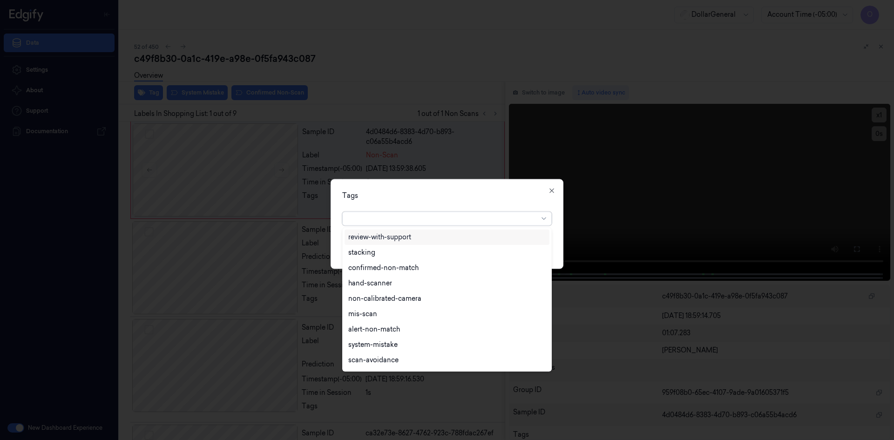
click at [440, 217] on div at bounding box center [443, 219] width 190 height 10
click at [394, 282] on div "flooid bug" at bounding box center [446, 285] width 197 height 10
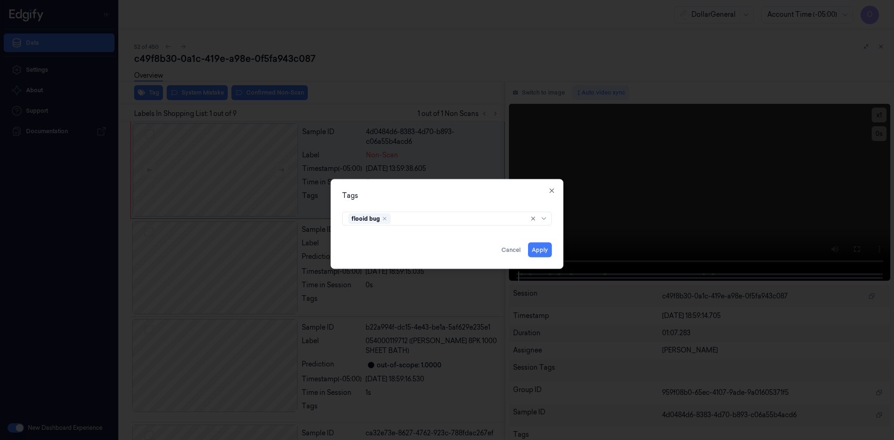
click at [502, 199] on div "Tags" at bounding box center [447, 195] width 210 height 10
click at [534, 247] on button "Apply" at bounding box center [540, 249] width 24 height 15
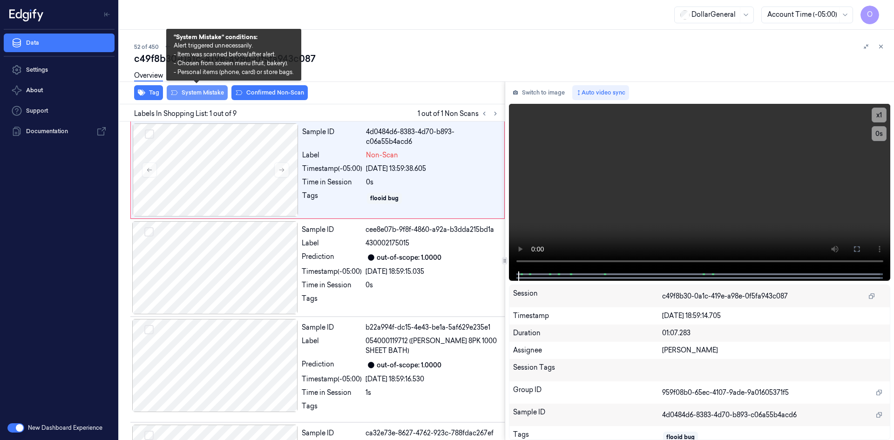
click at [210, 97] on button "System Mistake" at bounding box center [197, 92] width 61 height 15
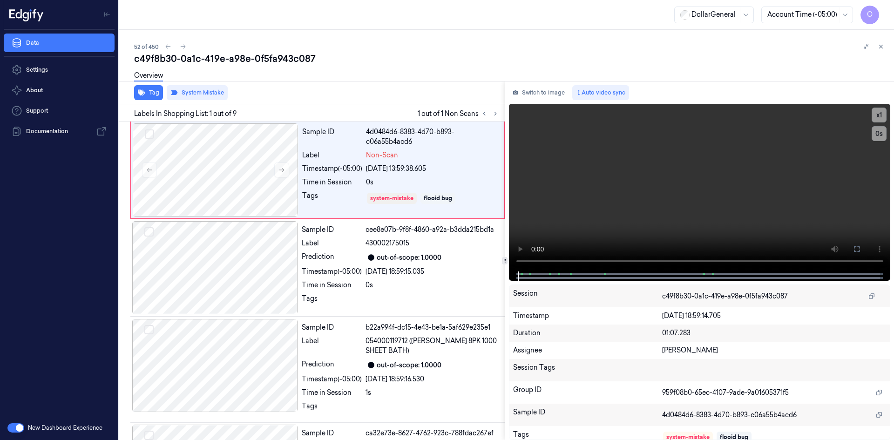
click at [350, 80] on div "Overview" at bounding box center [510, 77] width 752 height 24
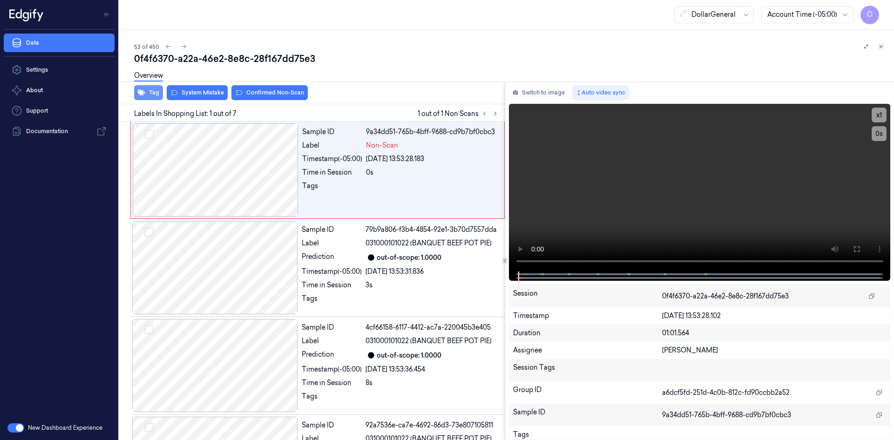
click at [153, 90] on button "Tag" at bounding box center [148, 92] width 29 height 15
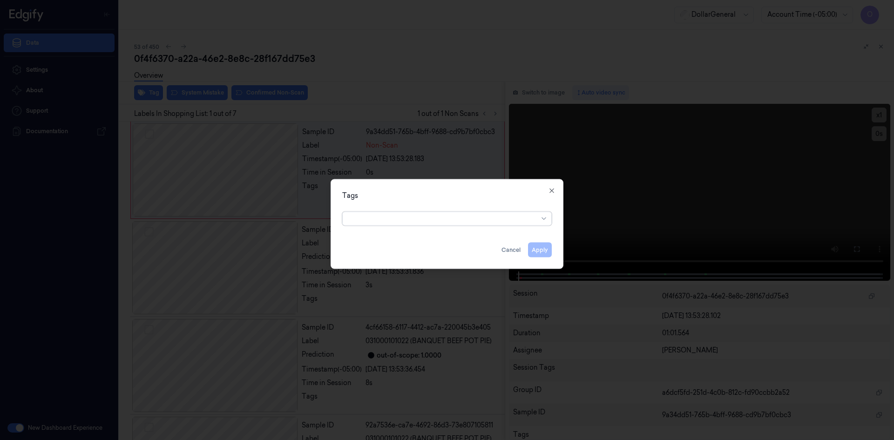
click at [411, 218] on div "option , selected. Select is focused ,type to refine list, press Down to open t…" at bounding box center [447, 217] width 210 height 18
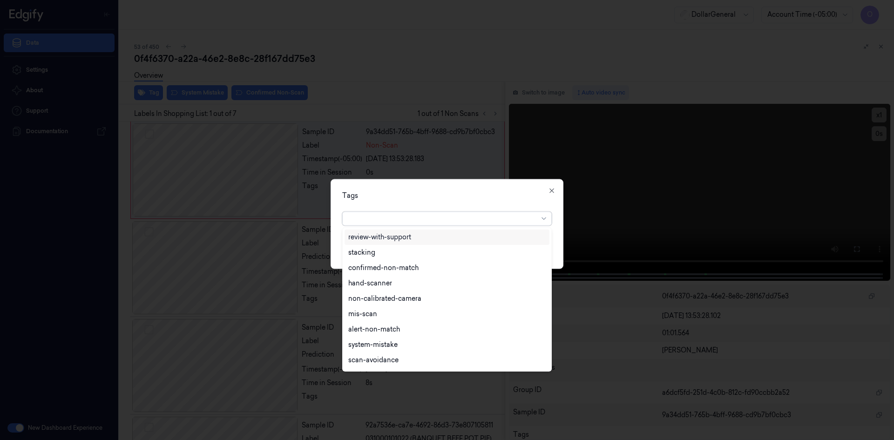
click at [411, 218] on div at bounding box center [443, 219] width 190 height 10
click at [370, 282] on div "flooid bug" at bounding box center [364, 285] width 32 height 10
click at [447, 196] on div "Tags" at bounding box center [447, 195] width 210 height 10
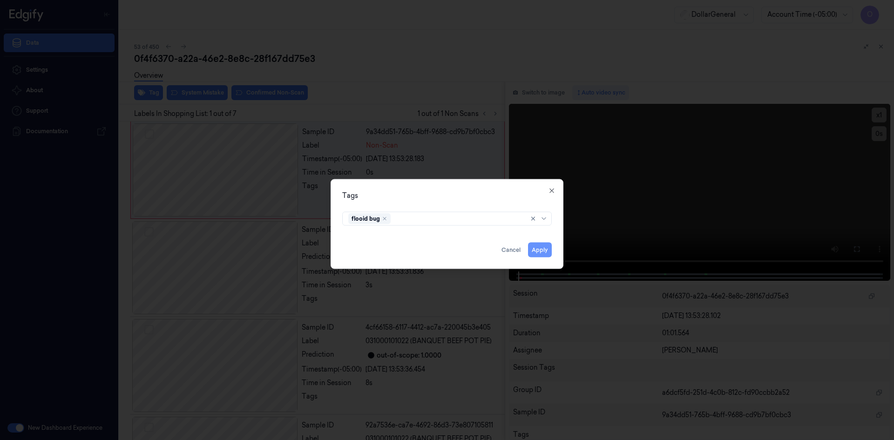
click at [547, 250] on button "Apply" at bounding box center [540, 249] width 24 height 15
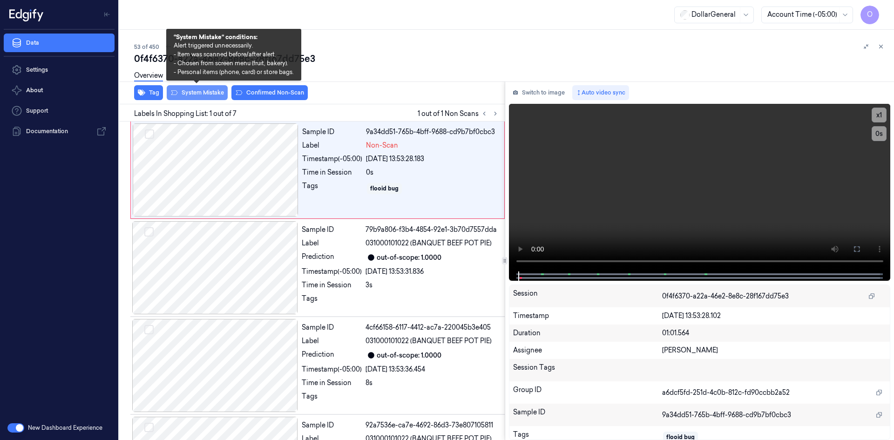
click at [217, 89] on button "System Mistake" at bounding box center [197, 92] width 61 height 15
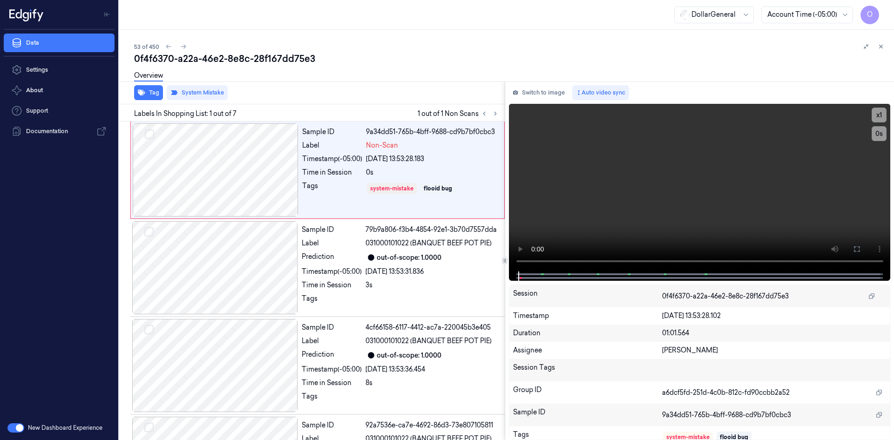
click at [333, 57] on div "0f4f6370-a22a-46e2-8e8c-28f167dd75e3" at bounding box center [510, 58] width 752 height 13
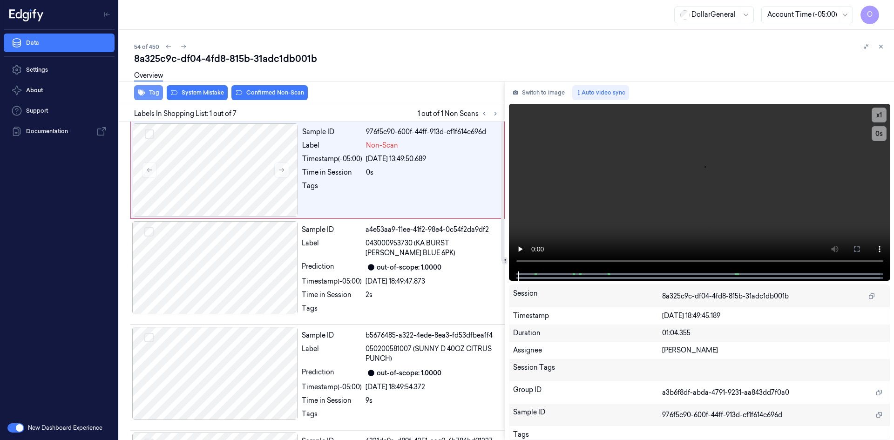
click at [160, 97] on button "Tag" at bounding box center [148, 92] width 29 height 15
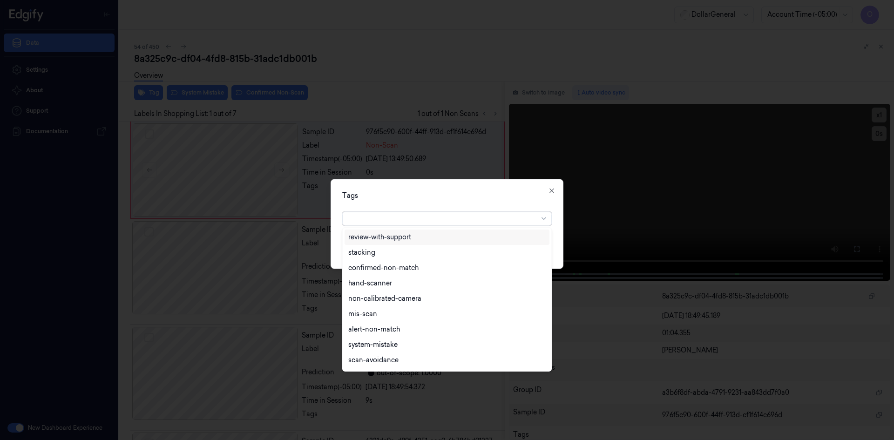
click at [403, 224] on div at bounding box center [443, 218] width 190 height 13
click at [373, 283] on div "flooid bug" at bounding box center [364, 285] width 32 height 10
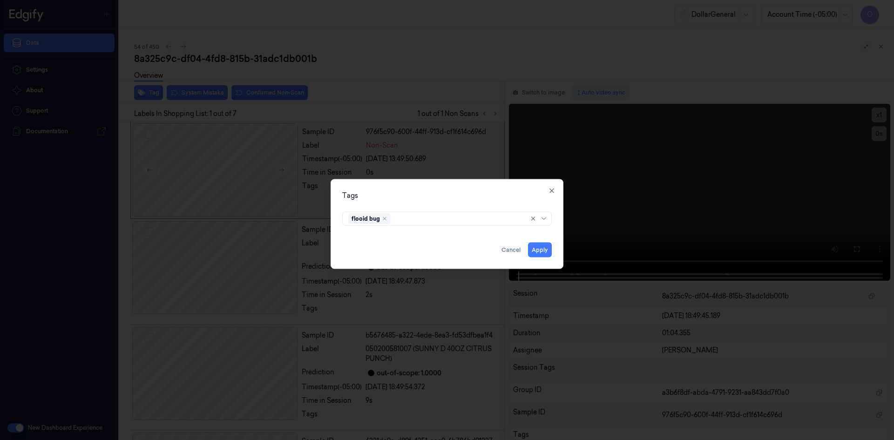
click at [416, 184] on div "Tags flooid bug Apply Cancel Close" at bounding box center [447, 224] width 233 height 90
click at [547, 248] on button "Apply" at bounding box center [540, 249] width 24 height 15
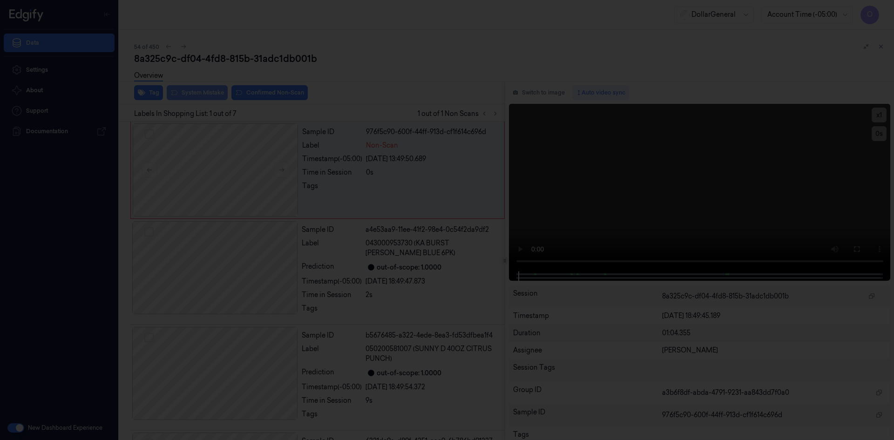
click at [201, 89] on button "System Mistake" at bounding box center [197, 92] width 61 height 15
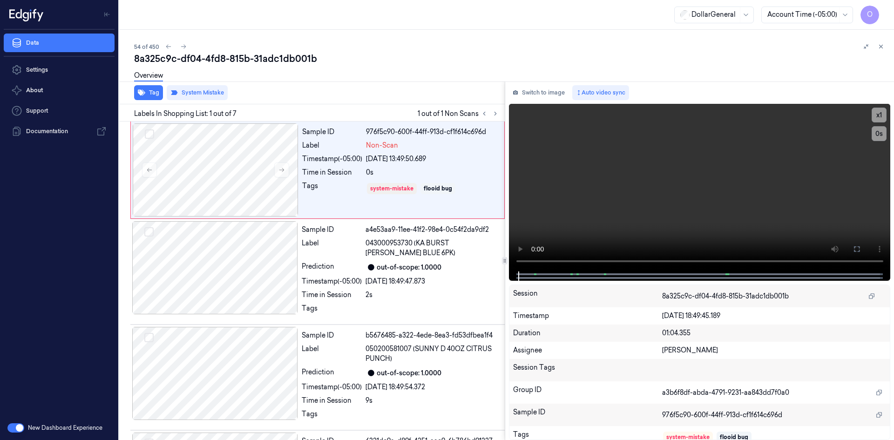
click at [379, 88] on div "Overview" at bounding box center [510, 77] width 752 height 24
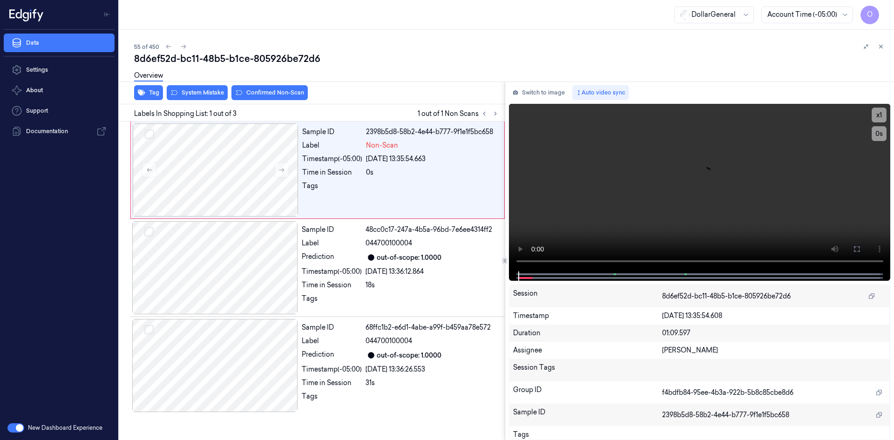
click at [145, 85] on div "Overview" at bounding box center [148, 77] width 29 height 24
click at [153, 89] on button "Tag" at bounding box center [148, 92] width 29 height 15
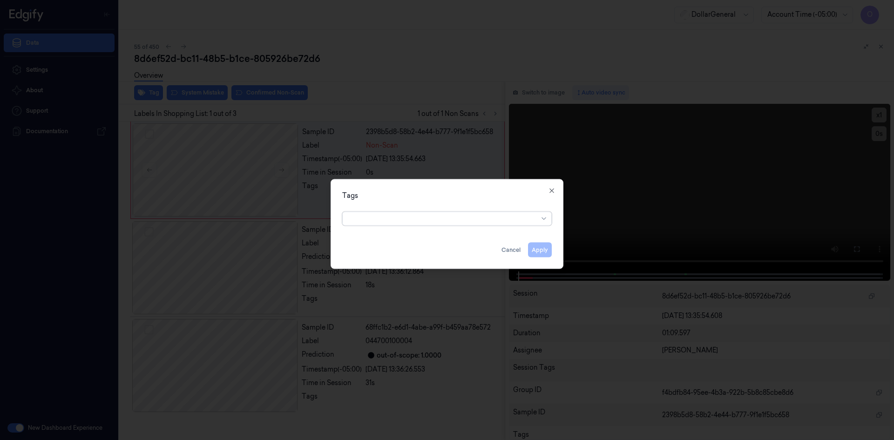
click at [438, 222] on div at bounding box center [443, 219] width 190 height 10
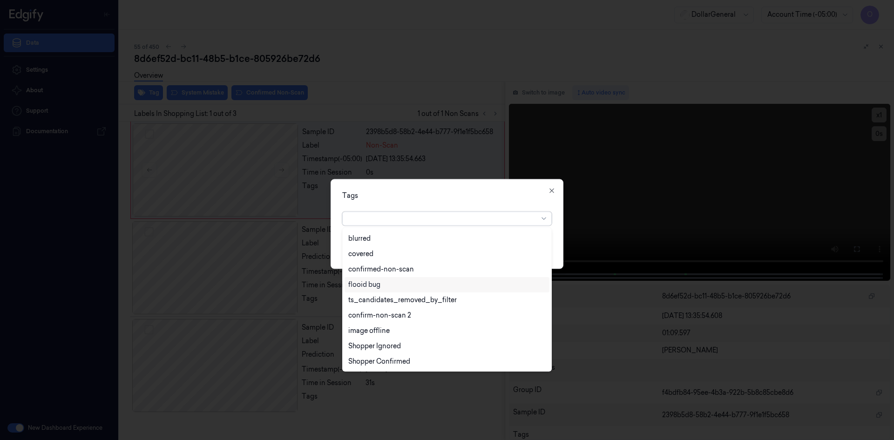
click at [395, 287] on div "flooid bug" at bounding box center [446, 285] width 197 height 10
click at [457, 197] on div "Tags" at bounding box center [447, 195] width 210 height 10
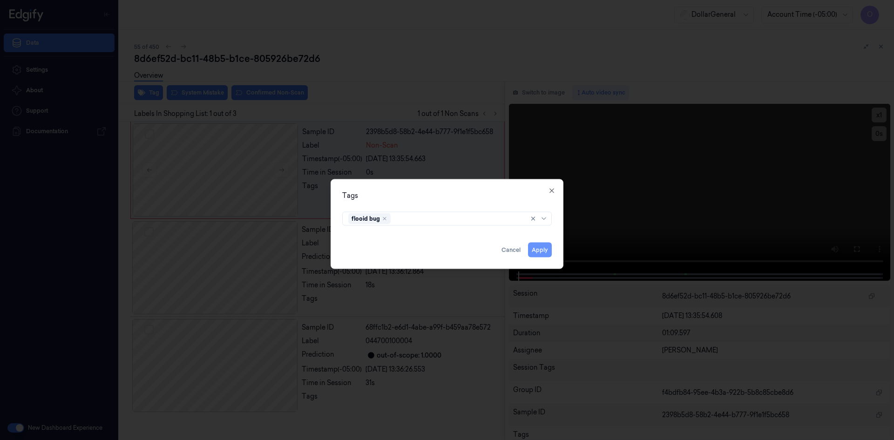
click at [547, 249] on button "Apply" at bounding box center [540, 249] width 24 height 15
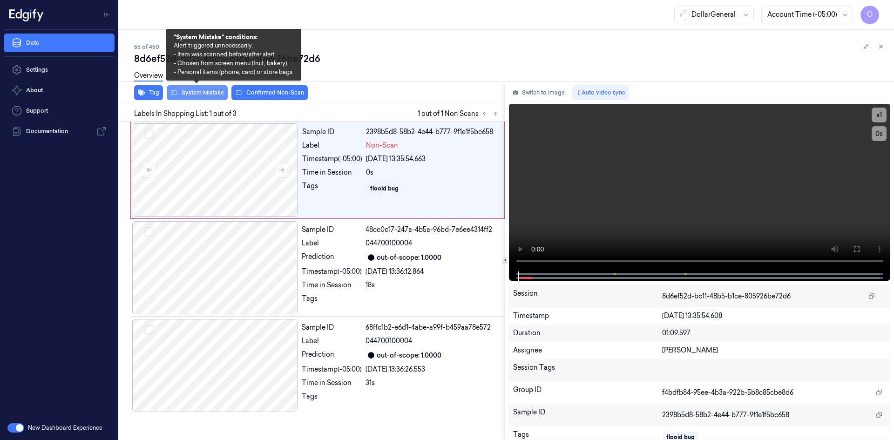
click at [190, 98] on button "System Mistake" at bounding box center [197, 92] width 61 height 15
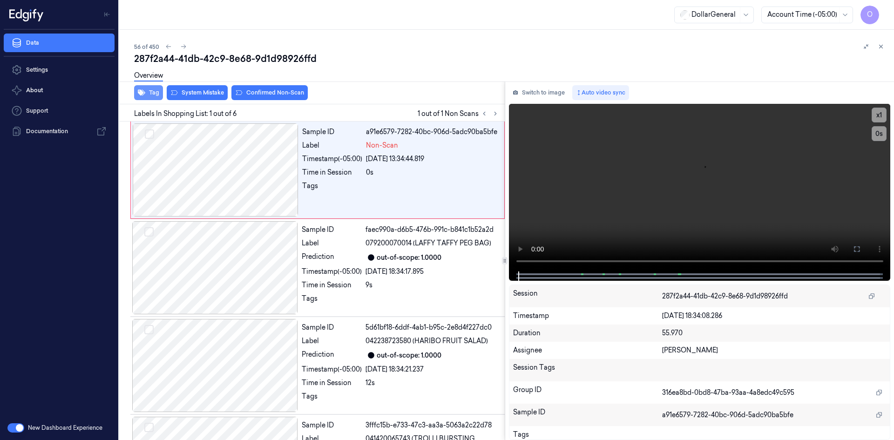
click at [149, 95] on button "Tag" at bounding box center [148, 92] width 29 height 15
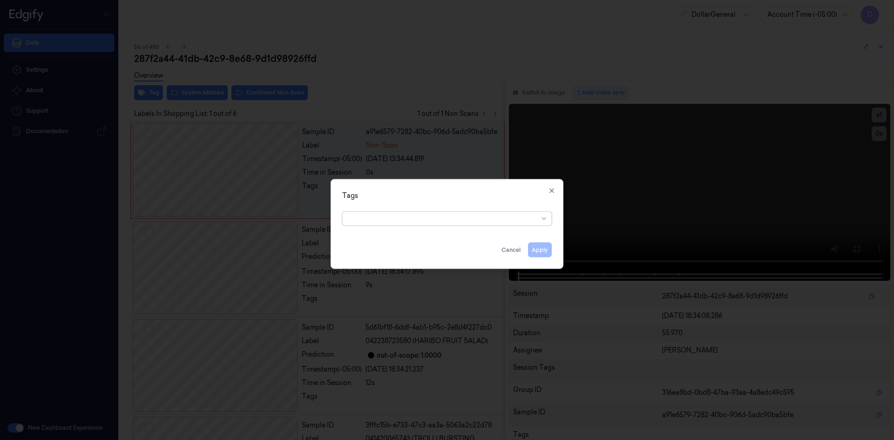
click at [399, 220] on div at bounding box center [443, 219] width 190 height 10
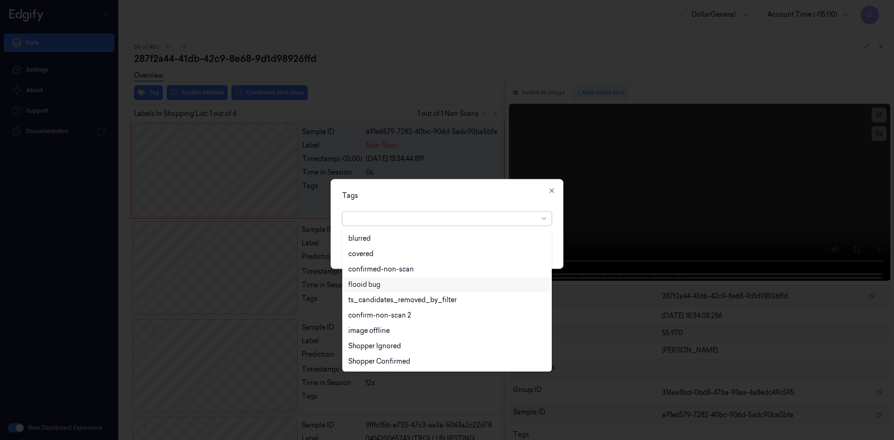
click at [395, 291] on div "flooid bug" at bounding box center [447, 284] width 205 height 15
click at [424, 185] on div "Tags option flooid bug , selected. 22 results available. Use Up and Down to cho…" at bounding box center [447, 224] width 233 height 90
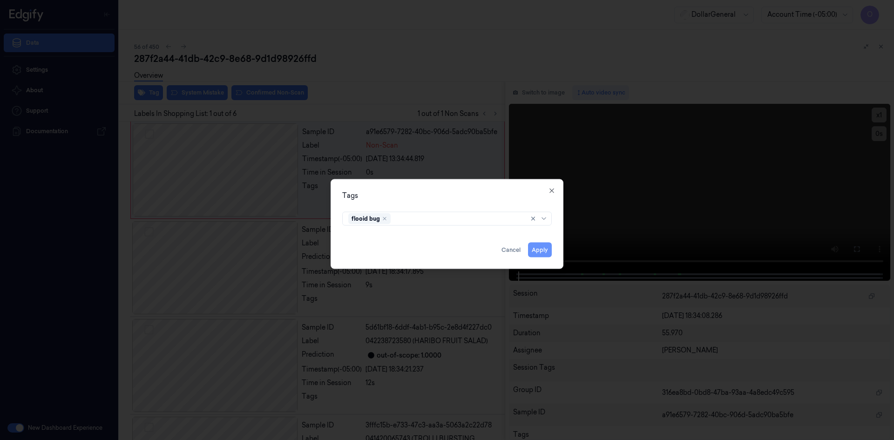
click at [548, 250] on button "Apply" at bounding box center [540, 249] width 24 height 15
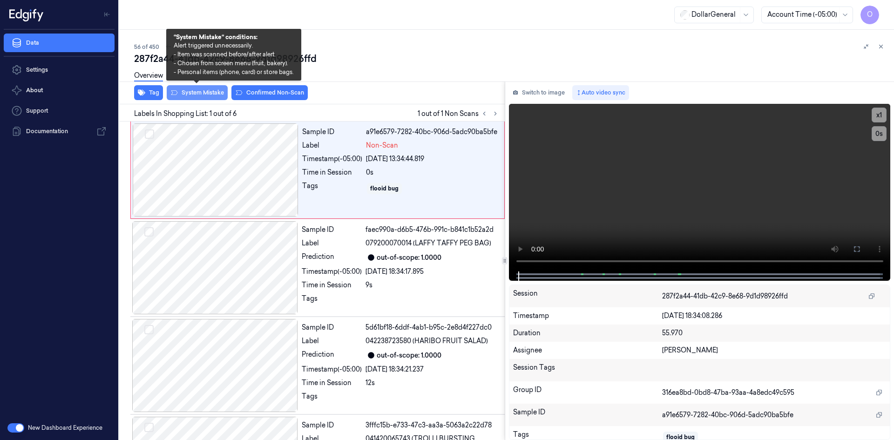
click at [214, 91] on button "System Mistake" at bounding box center [197, 92] width 61 height 15
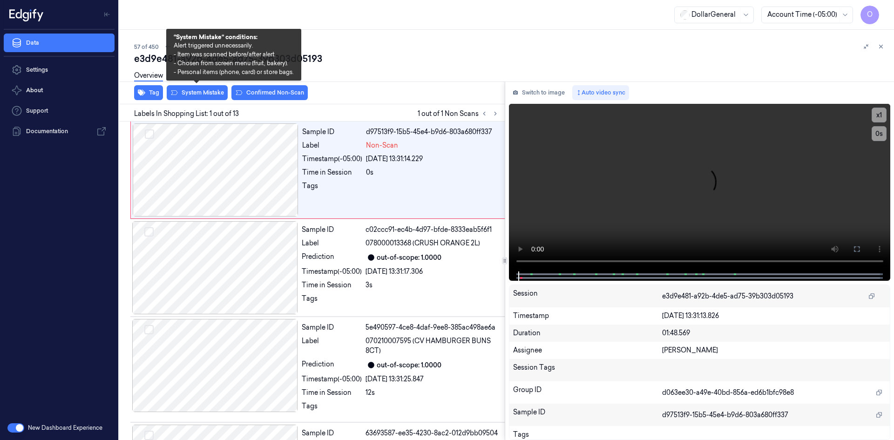
click at [164, 93] on div "Tag System Mistake Confirmed Non-Scan" at bounding box center [309, 92] width 389 height 23
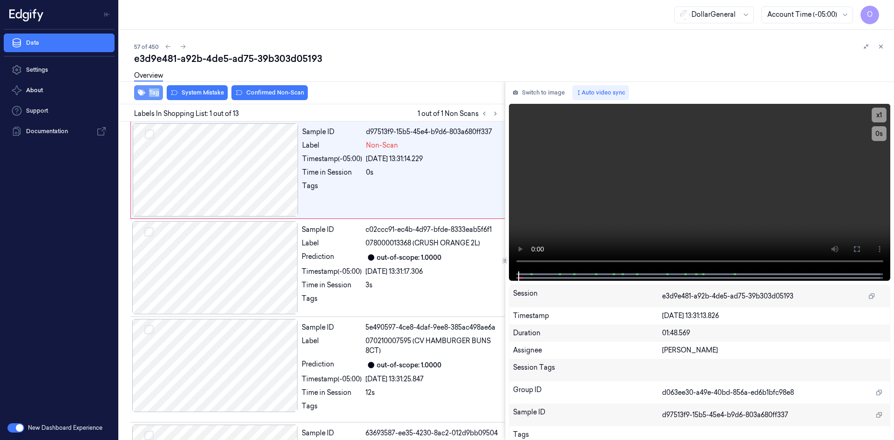
click at [160, 92] on button "Tag" at bounding box center [148, 92] width 29 height 15
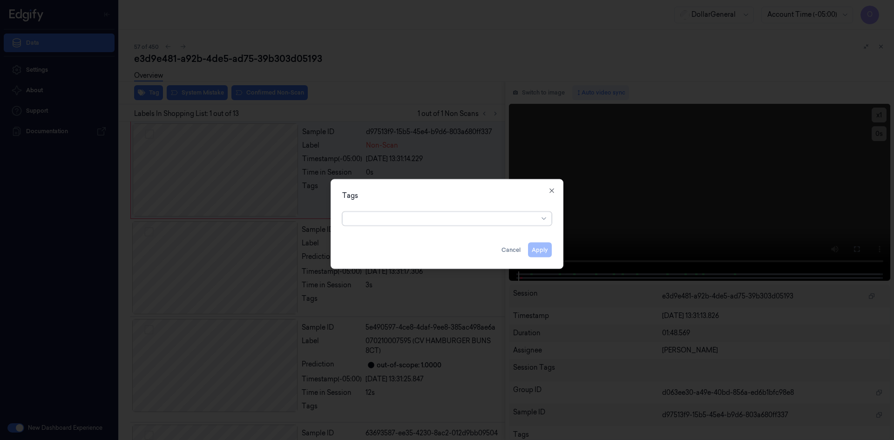
click at [370, 217] on div at bounding box center [443, 219] width 190 height 10
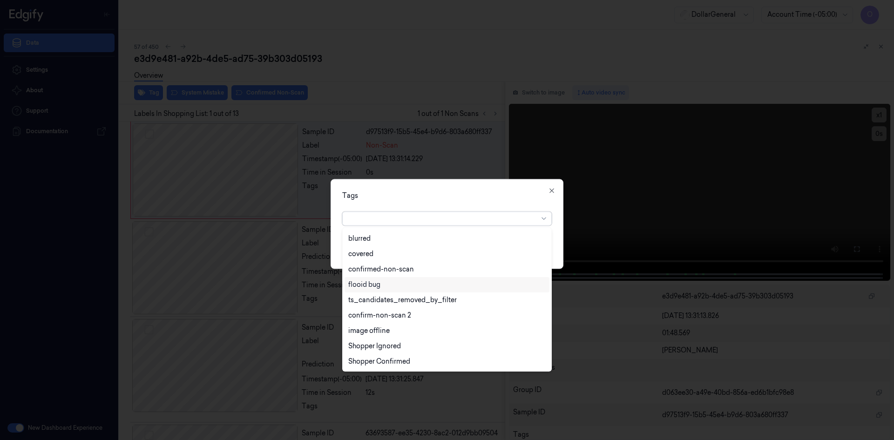
click at [383, 289] on div "flooid bug" at bounding box center [446, 285] width 197 height 10
click at [440, 201] on div "Tags option flooid bug , selected. 22 results available. Use Up and Down to cho…" at bounding box center [447, 224] width 233 height 90
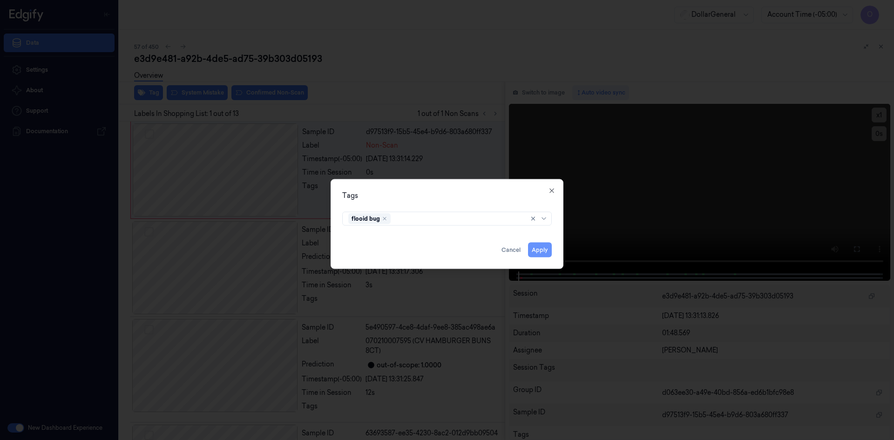
click at [534, 248] on button "Apply" at bounding box center [540, 249] width 24 height 15
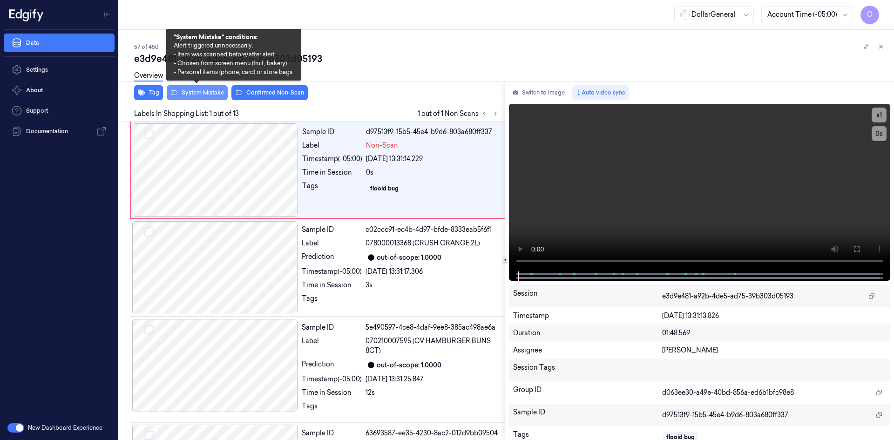
click at [211, 98] on button "System Mistake" at bounding box center [197, 92] width 61 height 15
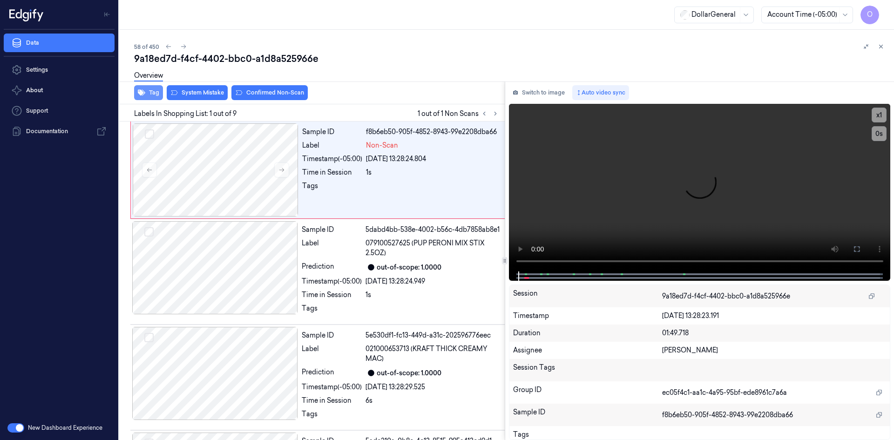
click at [147, 98] on button "Tag" at bounding box center [148, 92] width 29 height 15
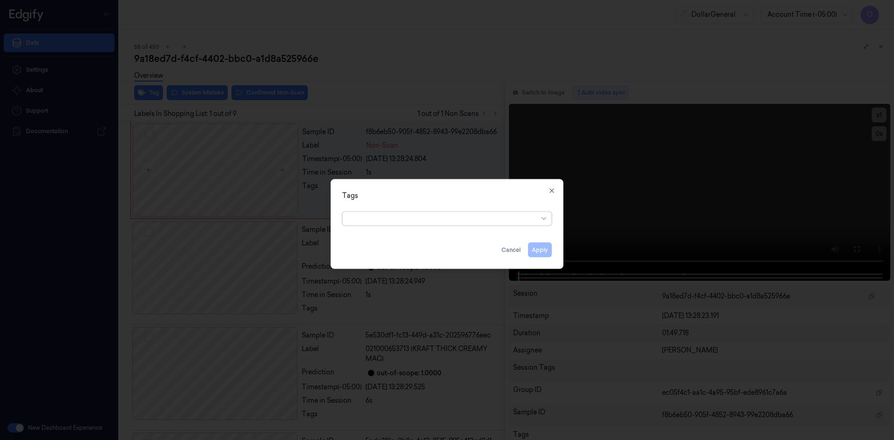
click at [428, 220] on div at bounding box center [443, 219] width 190 height 10
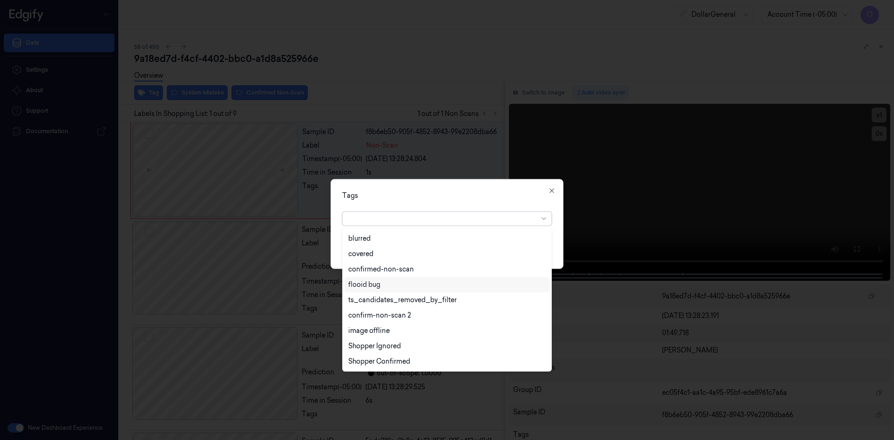
click at [395, 282] on div "flooid bug" at bounding box center [446, 285] width 197 height 10
click at [433, 187] on div "Tags option flooid bug , selected. 22 results available. Use Up and Down to cho…" at bounding box center [447, 224] width 233 height 90
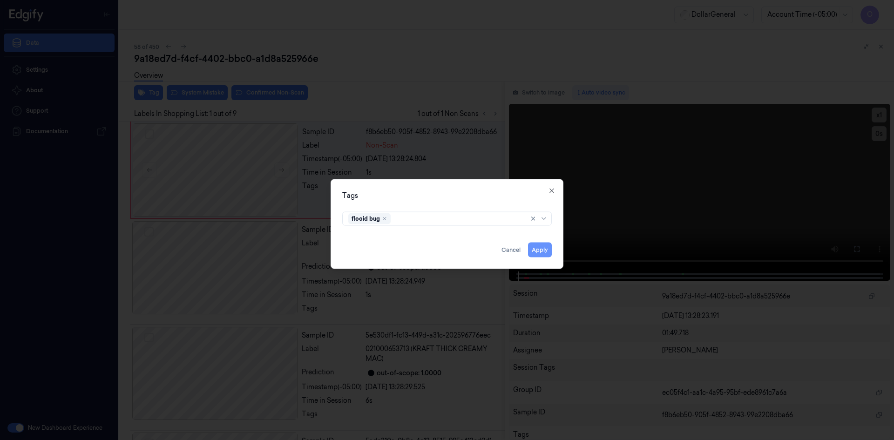
click at [541, 250] on button "Apply" at bounding box center [540, 249] width 24 height 15
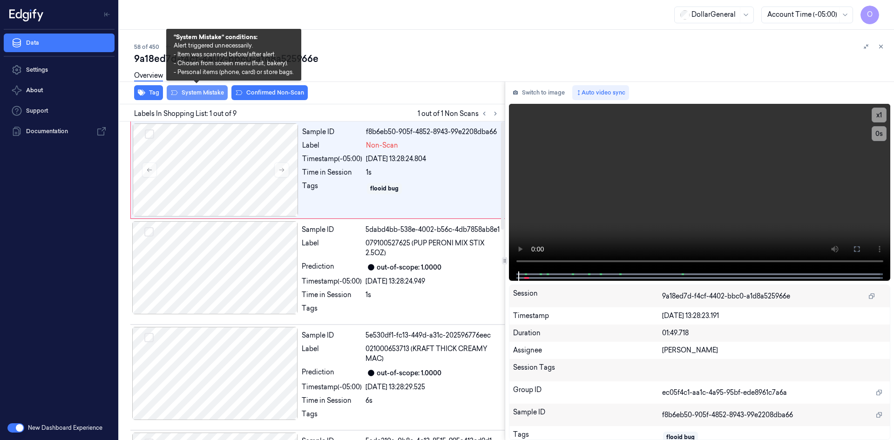
click at [200, 95] on button "System Mistake" at bounding box center [197, 92] width 61 height 15
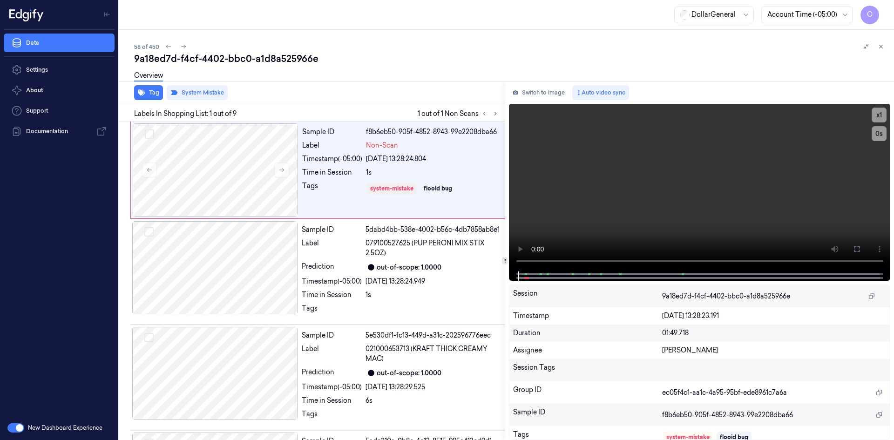
click at [322, 91] on div "Tag System Mistake" at bounding box center [309, 92] width 389 height 23
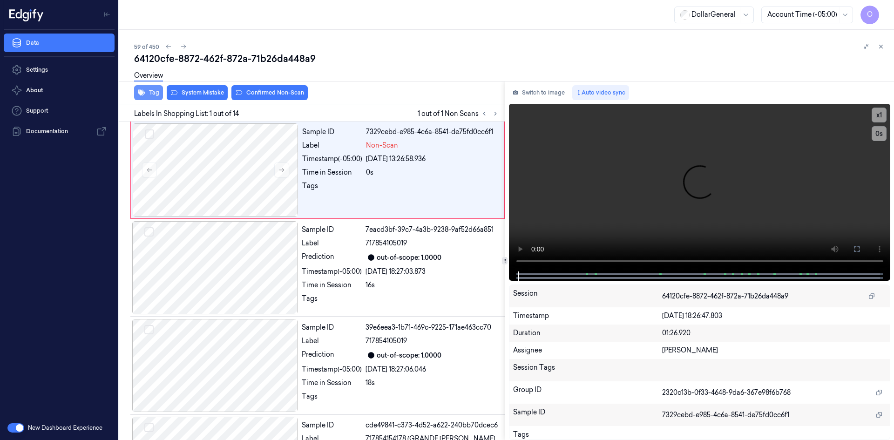
click at [149, 89] on button "Tag" at bounding box center [148, 92] width 29 height 15
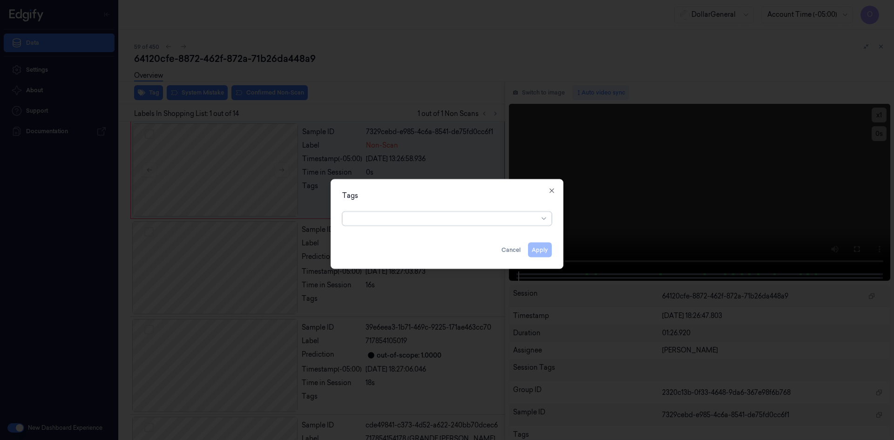
click at [455, 218] on div at bounding box center [443, 219] width 190 height 10
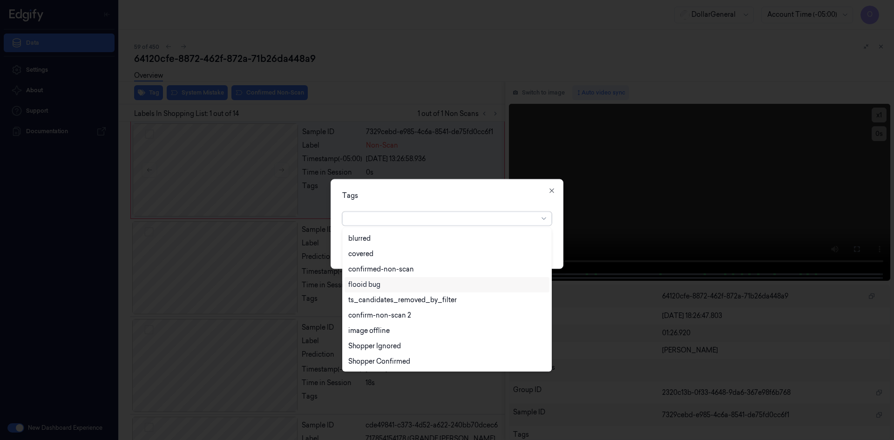
click at [415, 284] on div "flooid bug" at bounding box center [446, 285] width 197 height 10
click at [503, 189] on div "Tags option flooid bug , selected. 22 results available. Use Up and Down to cho…" at bounding box center [447, 224] width 233 height 90
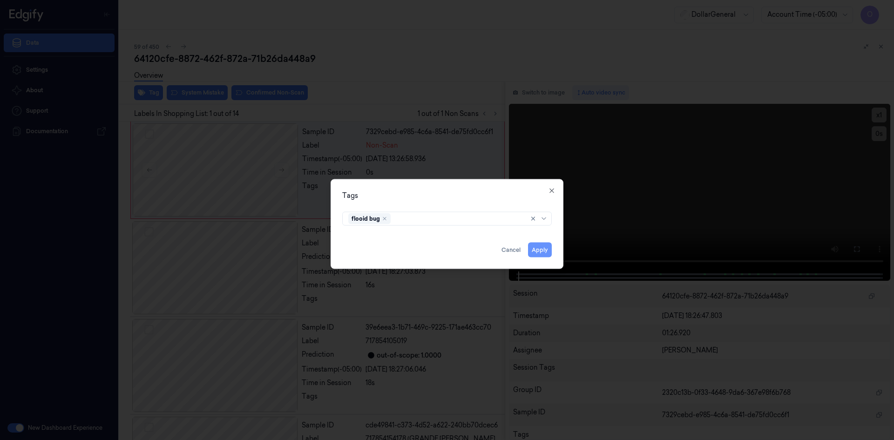
click at [544, 251] on button "Apply" at bounding box center [540, 249] width 24 height 15
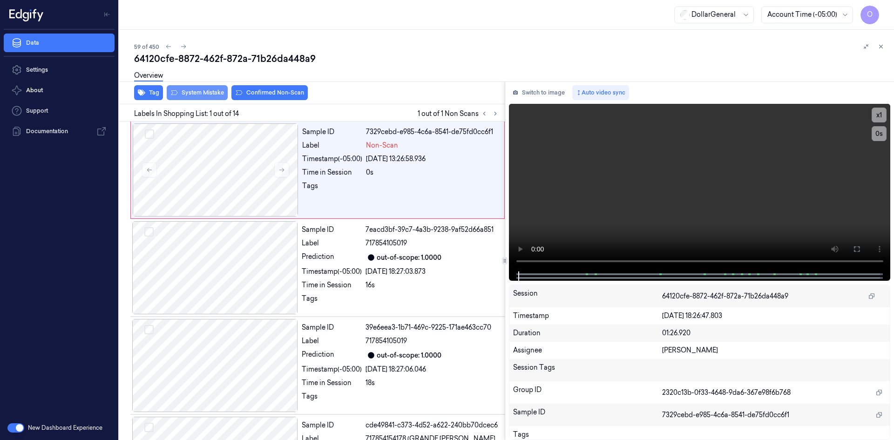
click at [193, 91] on button "System Mistake" at bounding box center [197, 92] width 61 height 15
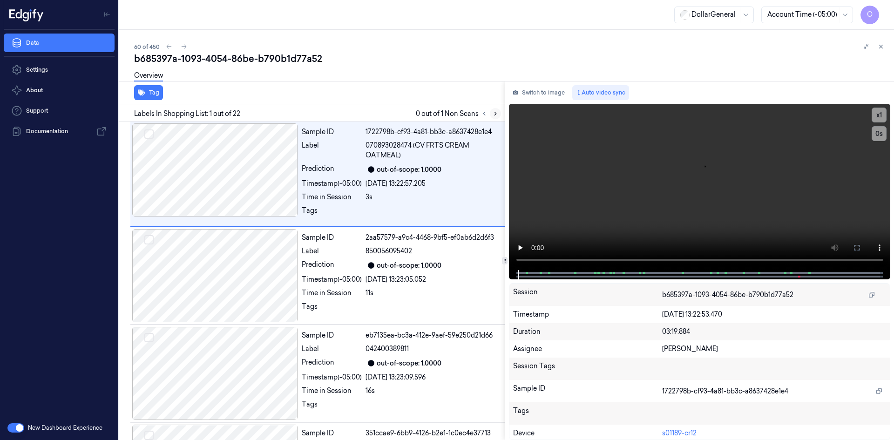
click at [495, 116] on icon at bounding box center [495, 113] width 7 height 7
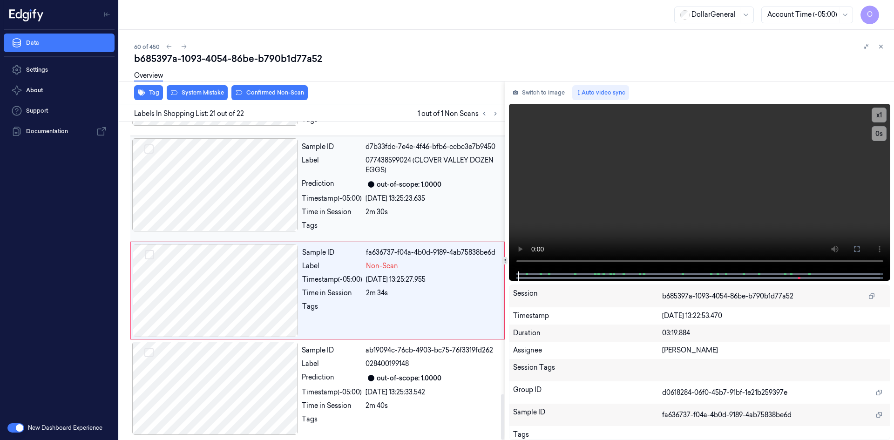
scroll to position [1906, 0]
click at [405, 266] on div "Non-Scan" at bounding box center [432, 266] width 133 height 10
click at [637, 163] on video at bounding box center [700, 188] width 382 height 168
click at [631, 167] on video at bounding box center [700, 188] width 382 height 168
click at [305, 300] on div "Sample ID fa636737-f04a-4b0d-9189-4ab75838be6d Label Non-Scan Timestamp (-05:00…" at bounding box center [400, 289] width 204 height 93
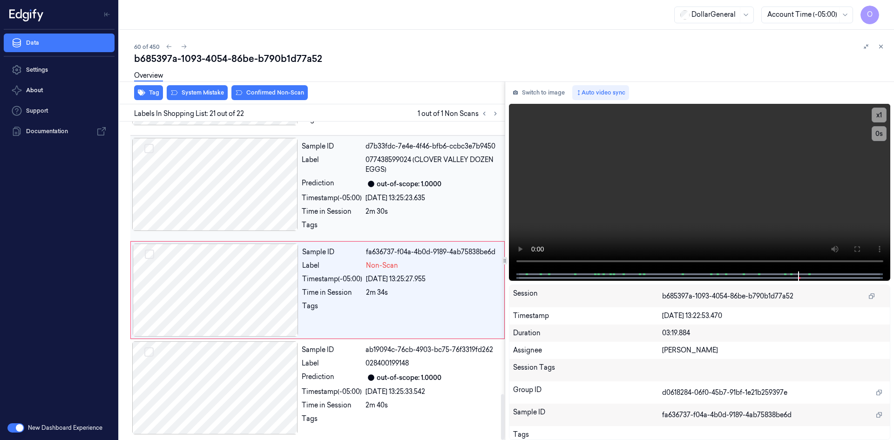
click at [334, 204] on div "Sample ID d7b33fdc-7e4e-4f46-bfb6-ccbc3e7b9450 Label 077438599024 (CLOVER VALLE…" at bounding box center [400, 188] width 205 height 101
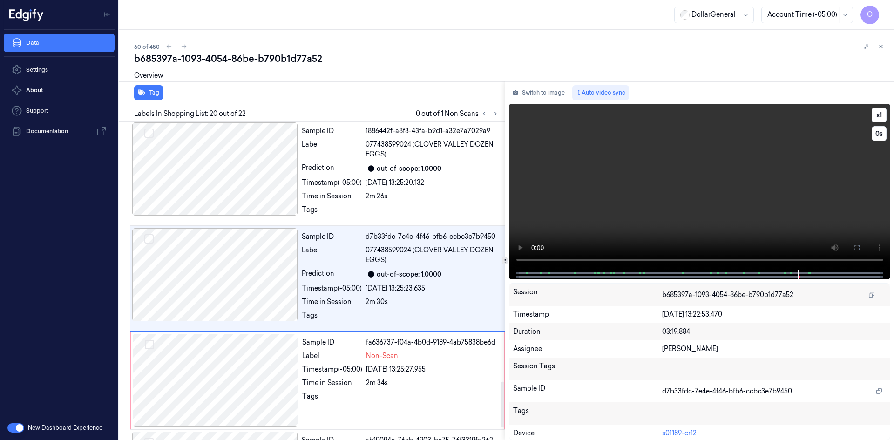
scroll to position [1814, 0]
click at [625, 194] on video at bounding box center [700, 187] width 382 height 166
click at [720, 188] on video at bounding box center [700, 187] width 382 height 166
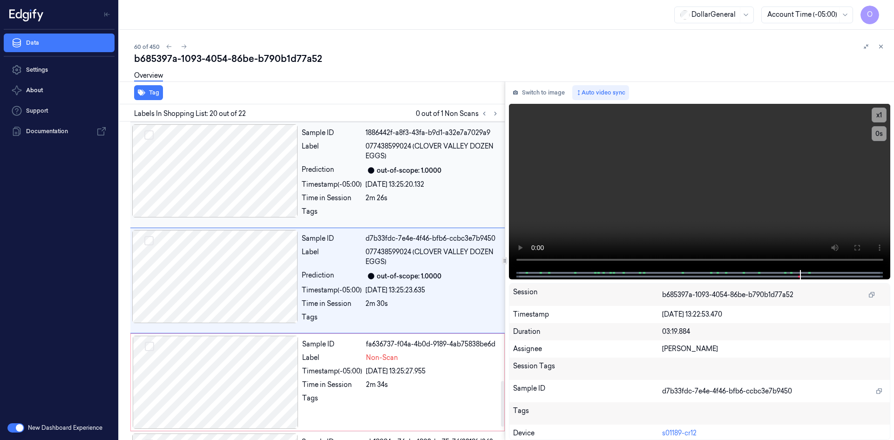
click at [384, 190] on div "Sample ID 1886442f-a8f3-43fa-b9d1-a32e7a7029a9 Label 077438599024 (CLOVER VALLE…" at bounding box center [400, 174] width 205 height 101
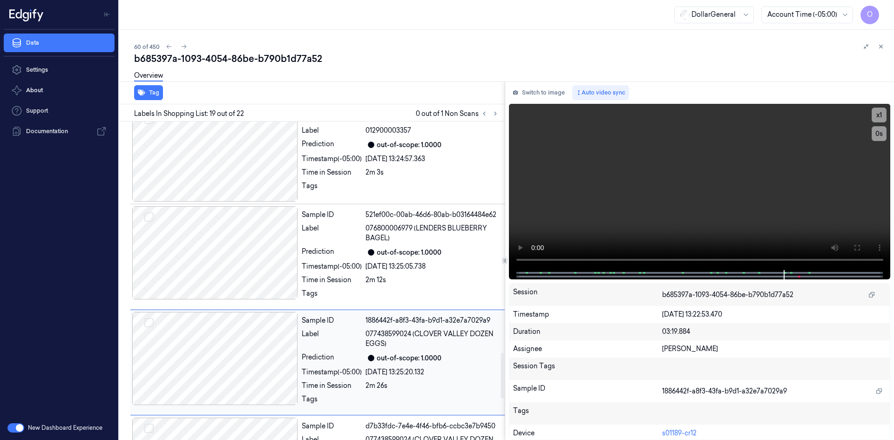
scroll to position [1616, 0]
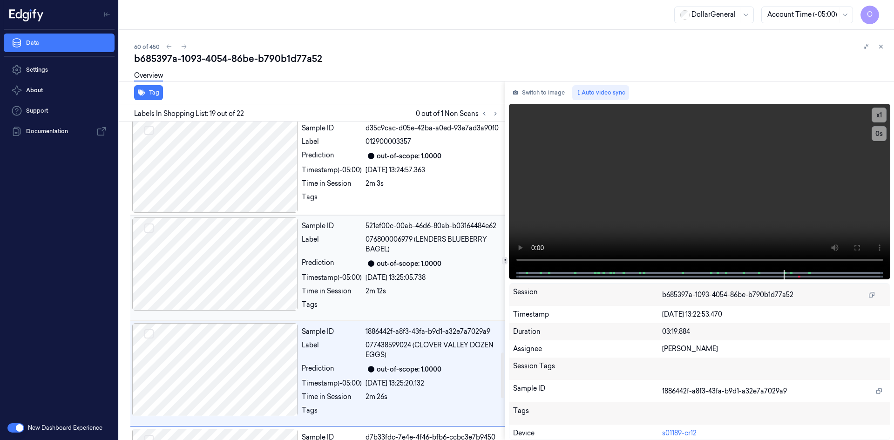
click at [392, 265] on div "out-of-scope: 1.0000" at bounding box center [409, 264] width 65 height 10
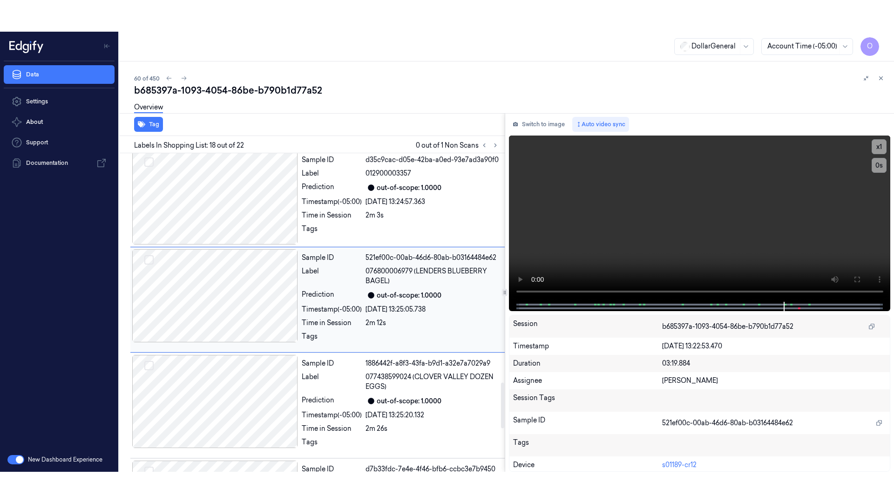
scroll to position [1603, 0]
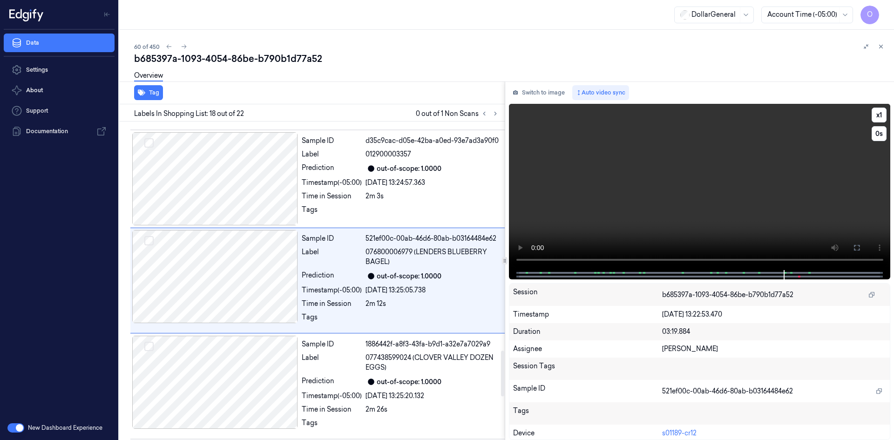
click at [773, 165] on video at bounding box center [700, 187] width 382 height 166
click at [765, 171] on video at bounding box center [700, 187] width 382 height 166
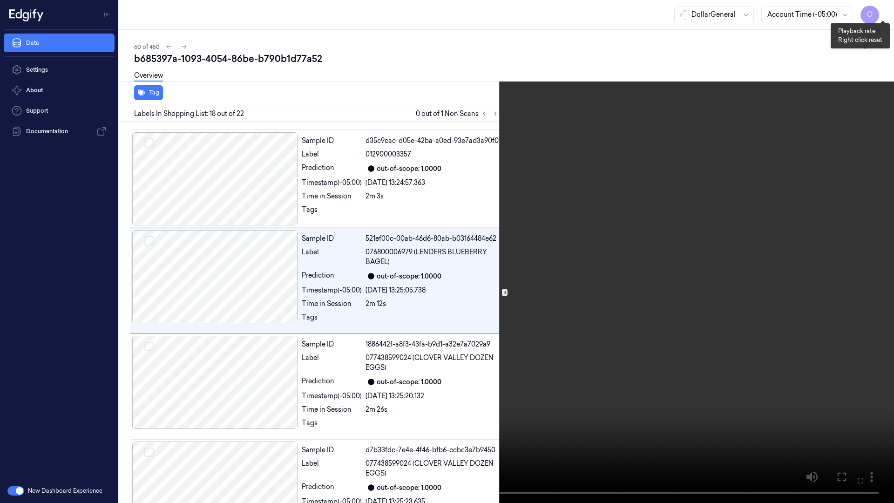
click at [881, 13] on button "x 1" at bounding box center [882, 11] width 15 height 15
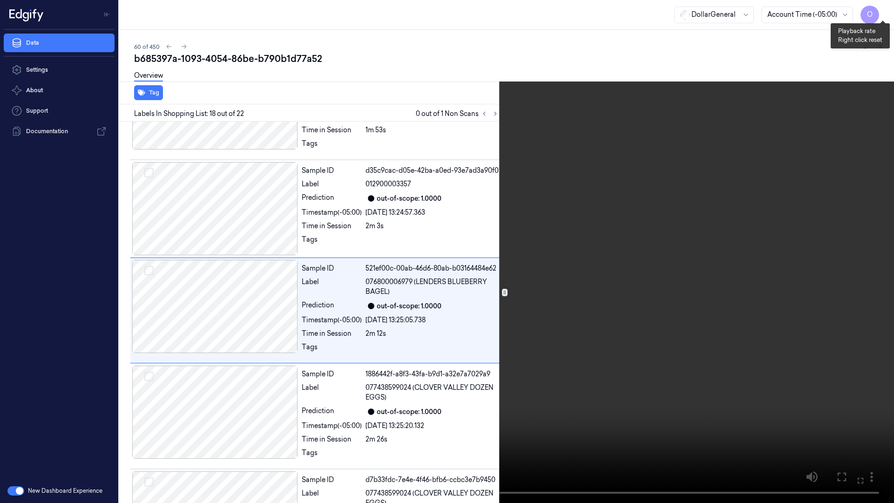
click at [882, 13] on button "x 1" at bounding box center [882, 11] width 15 height 15
click at [749, 146] on video at bounding box center [447, 251] width 894 height 503
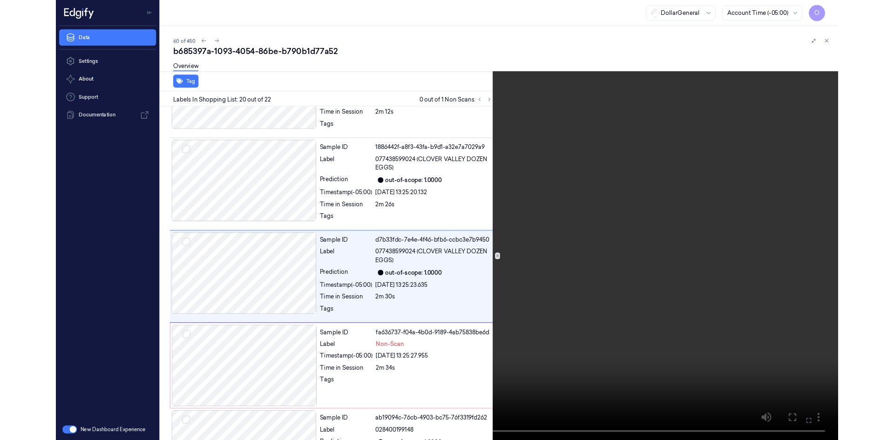
scroll to position [1783, 0]
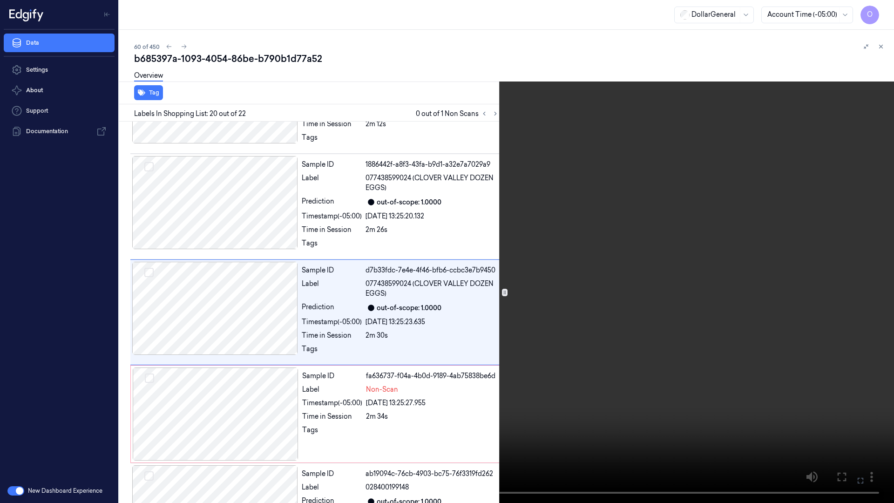
click at [749, 146] on video at bounding box center [447, 251] width 894 height 503
click at [710, 159] on video at bounding box center [447, 251] width 894 height 503
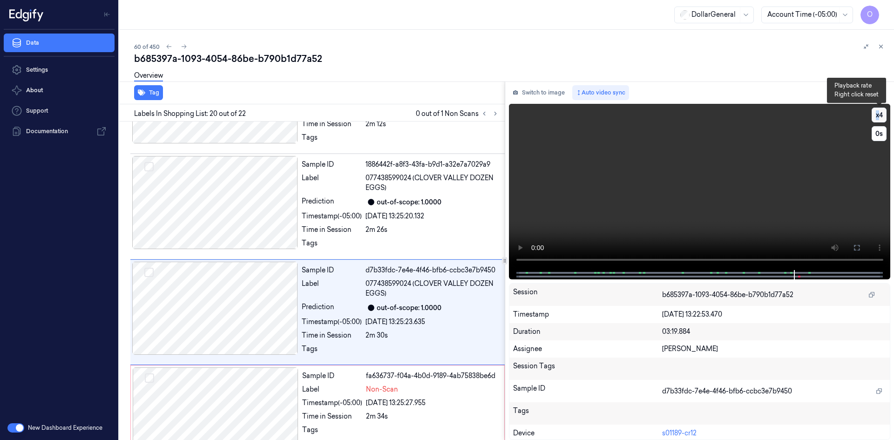
click at [876, 112] on button "x 4" at bounding box center [879, 115] width 15 height 15
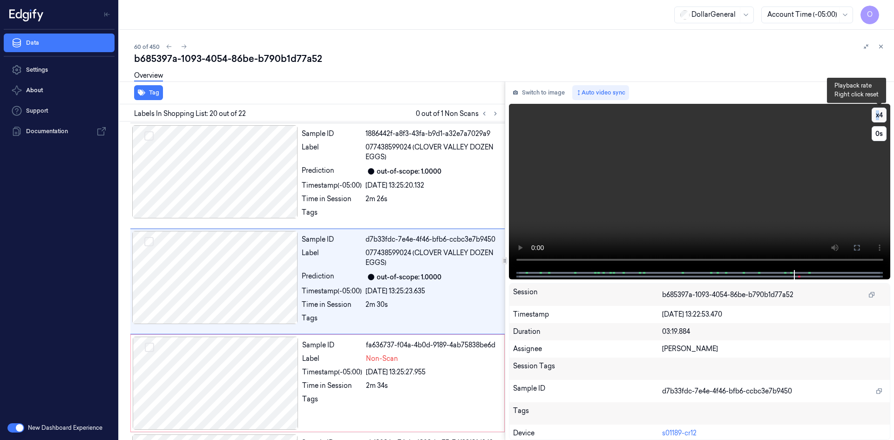
click at [876, 112] on button "x 4" at bounding box center [879, 115] width 15 height 15
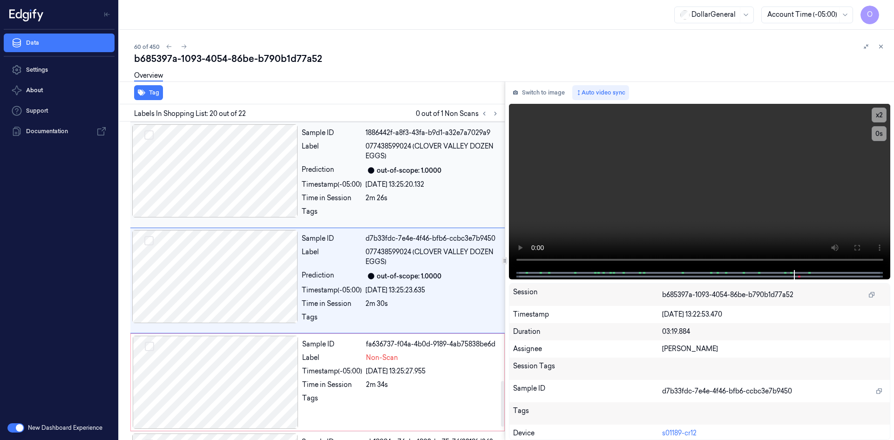
click at [445, 208] on div at bounding box center [432, 214] width 134 height 15
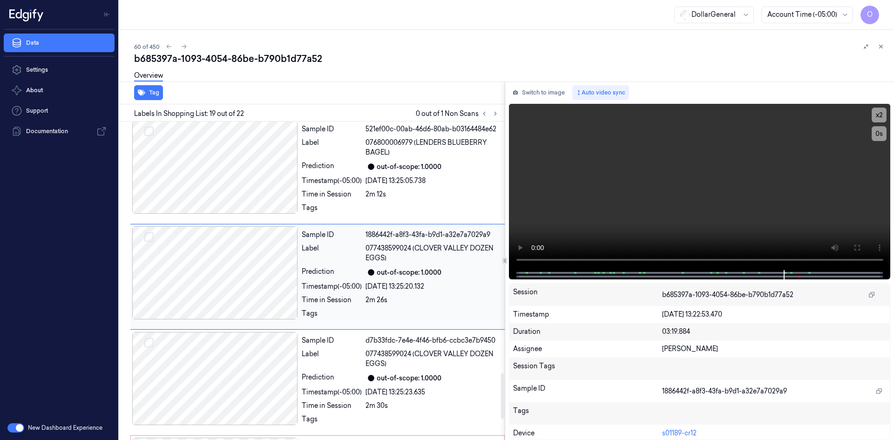
scroll to position [1709, 0]
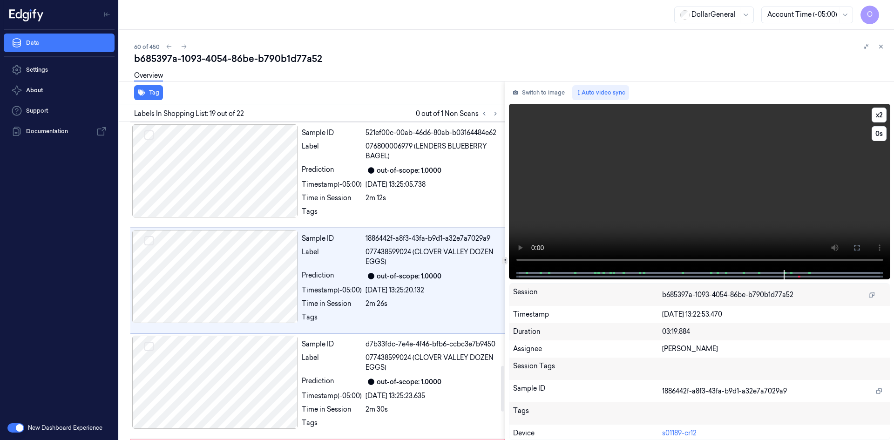
click at [624, 177] on video at bounding box center [700, 187] width 382 height 166
click at [465, 331] on div "Sample ID 1886442f-a8f3-43fa-b9d1-a32e7a7029a9 Label 077438599024 (CLOVER VALLE…" at bounding box center [317, 281] width 374 height 106
click at [406, 397] on div "[DATE] 13:25:23.635" at bounding box center [432, 396] width 134 height 10
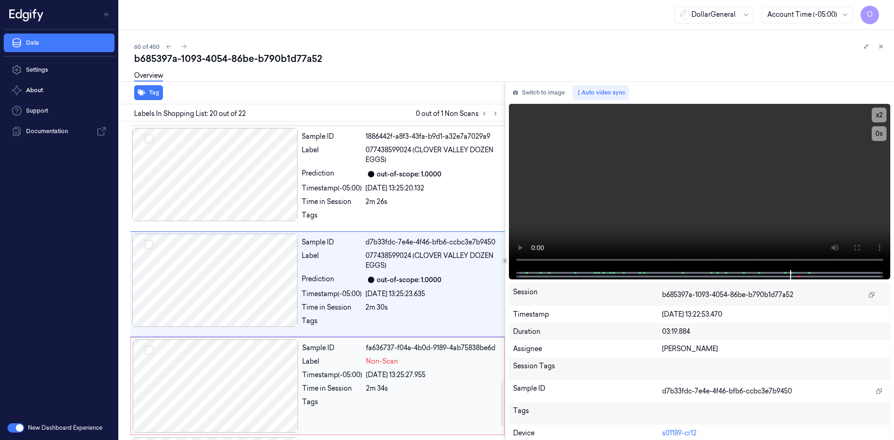
scroll to position [1814, 0]
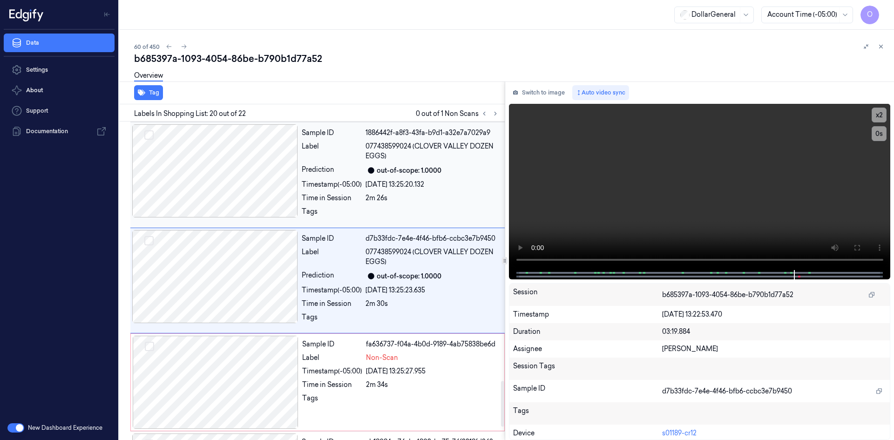
click at [410, 186] on div "[DATE] 13:25:20.132" at bounding box center [432, 185] width 134 height 10
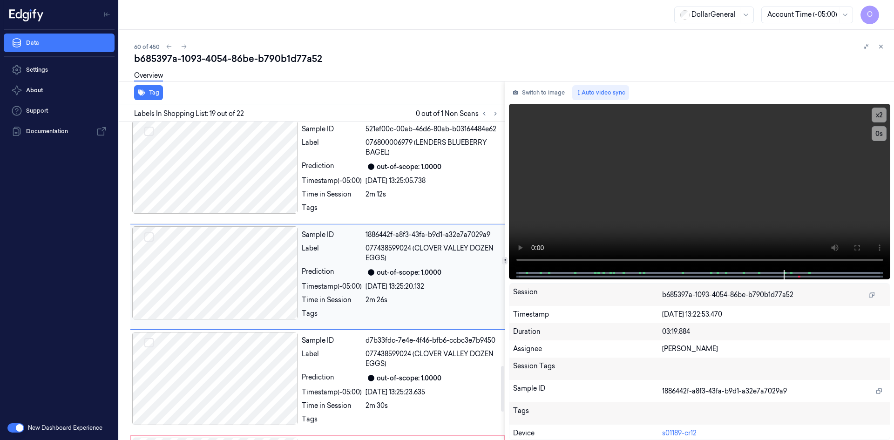
scroll to position [1709, 0]
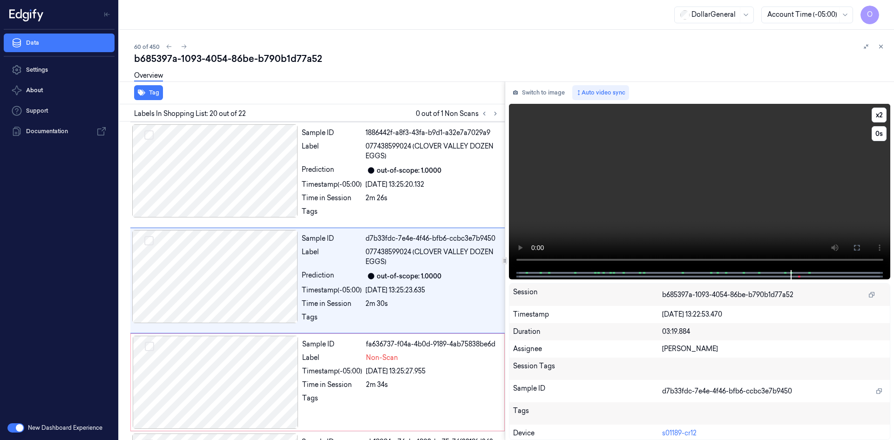
click at [633, 188] on video at bounding box center [700, 187] width 382 height 166
click at [344, 389] on div "Time in Session" at bounding box center [332, 385] width 60 height 10
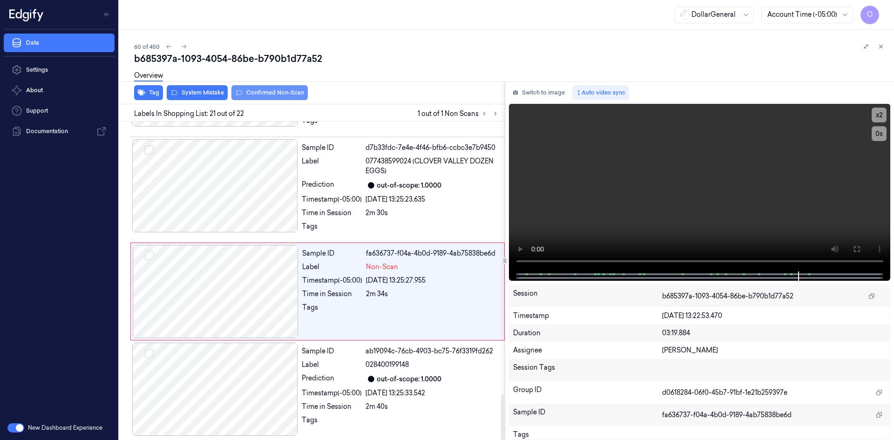
scroll to position [1906, 0]
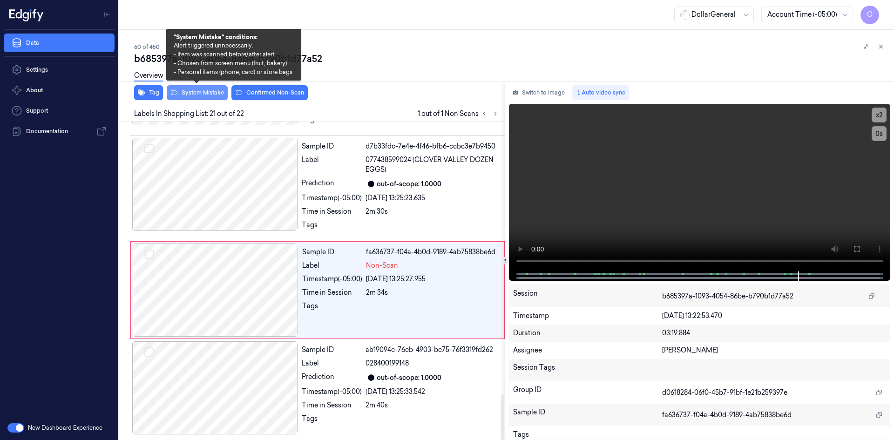
click at [194, 95] on button "System Mistake" at bounding box center [197, 92] width 61 height 15
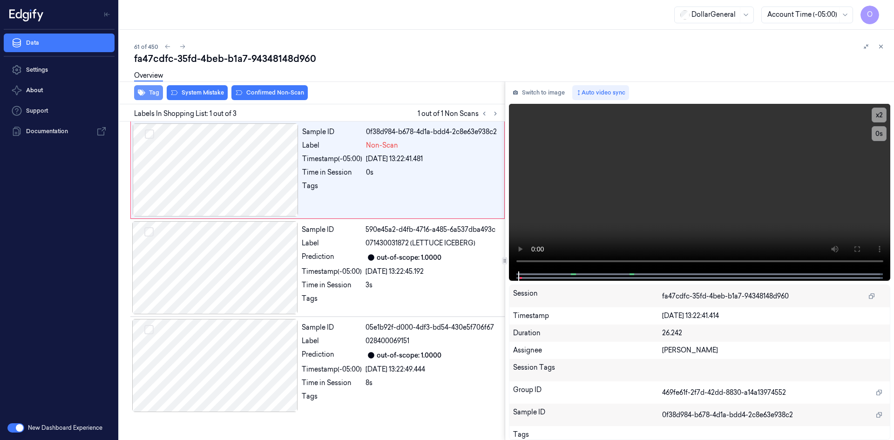
click at [150, 90] on button "Tag" at bounding box center [148, 92] width 29 height 15
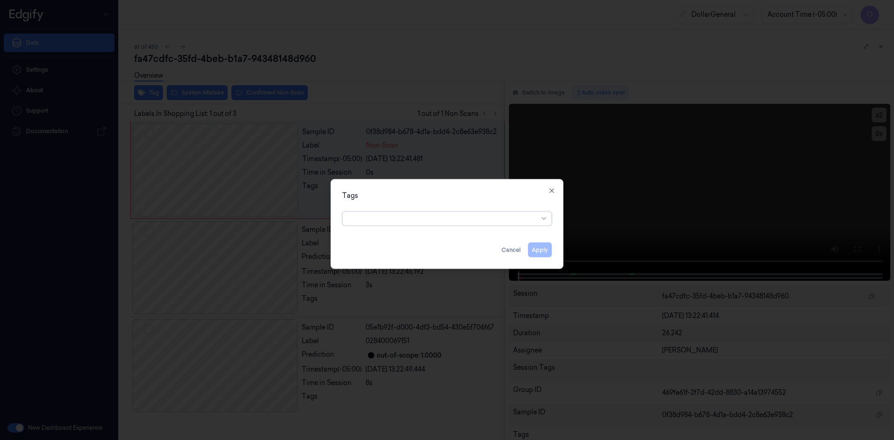
click at [430, 219] on div at bounding box center [443, 219] width 190 height 10
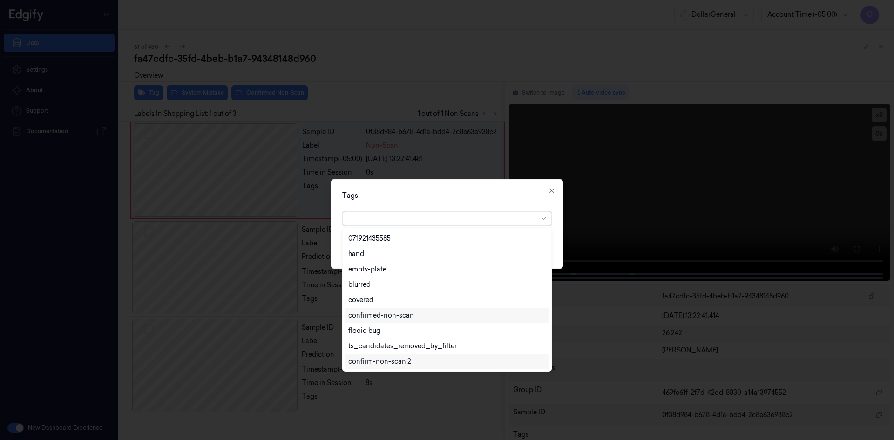
scroll to position [214, 0]
click at [401, 285] on div "flooid bug" at bounding box center [446, 285] width 197 height 10
click at [446, 198] on div "Tags" at bounding box center [447, 195] width 210 height 10
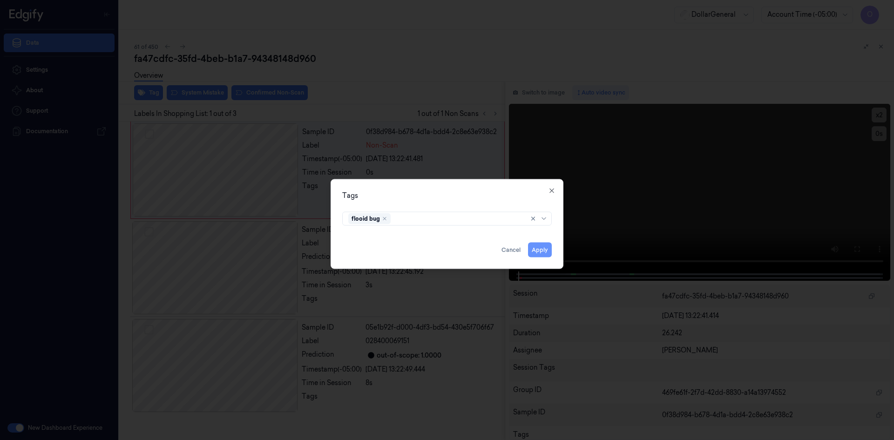
click at [550, 249] on button "Apply" at bounding box center [540, 249] width 24 height 15
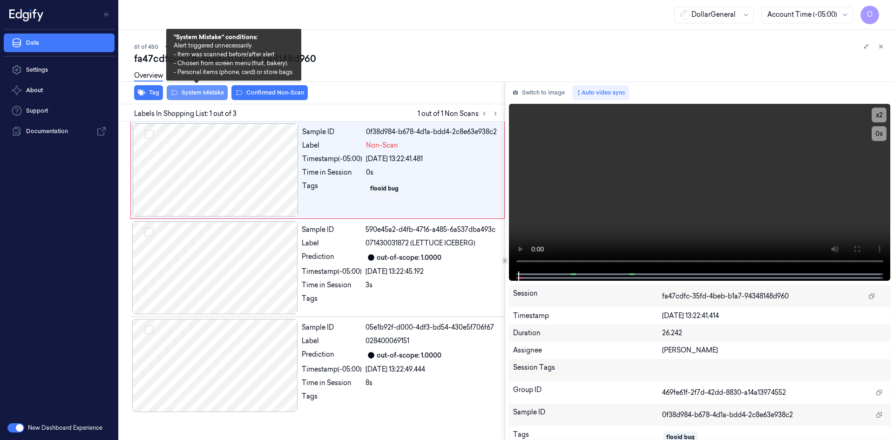
click at [203, 92] on button "System Mistake" at bounding box center [197, 92] width 61 height 15
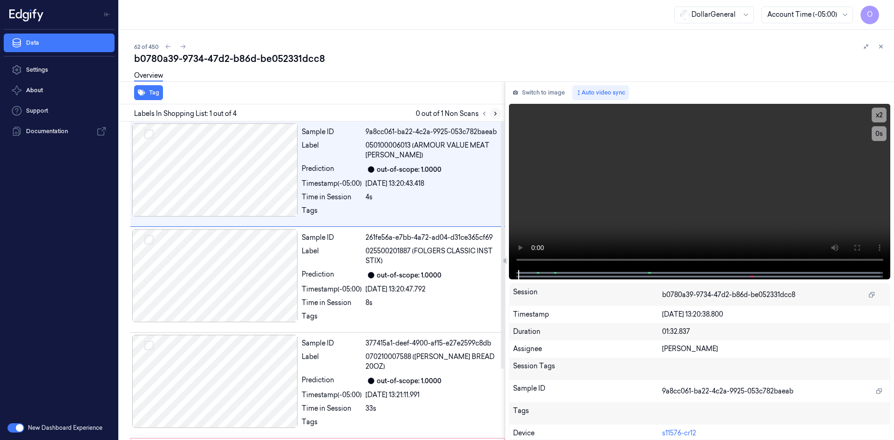
click at [496, 115] on icon at bounding box center [495, 113] width 7 height 7
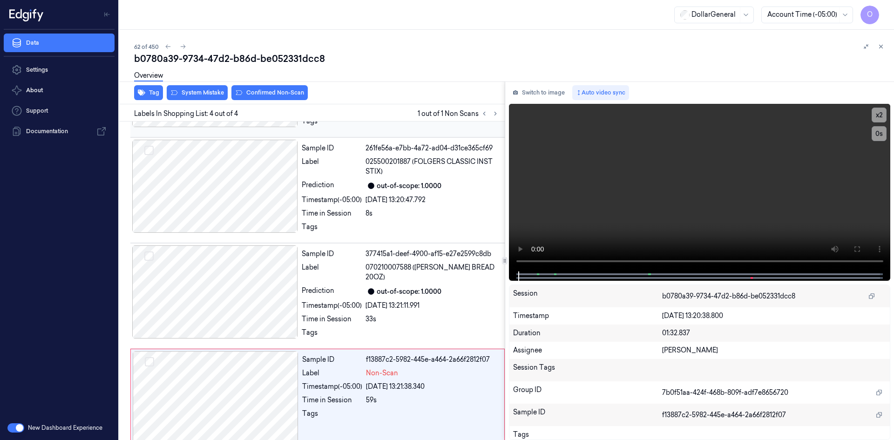
scroll to position [91, 0]
click at [678, 196] on video at bounding box center [700, 188] width 382 height 168
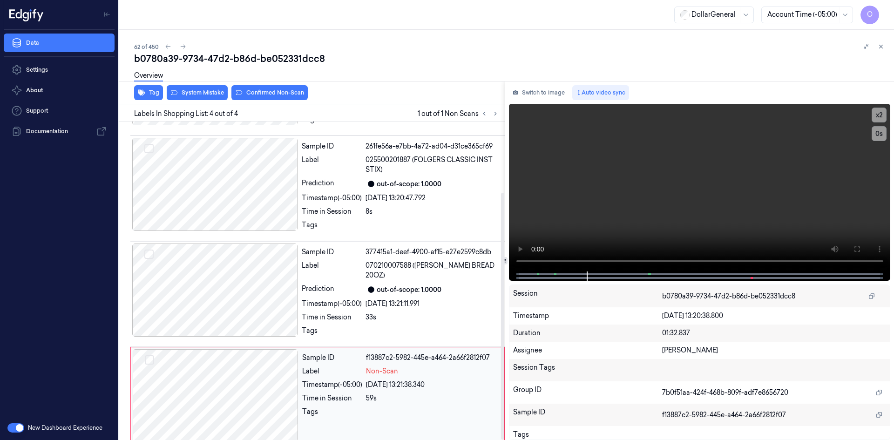
click at [413, 368] on div "Non-Scan" at bounding box center [432, 371] width 133 height 10
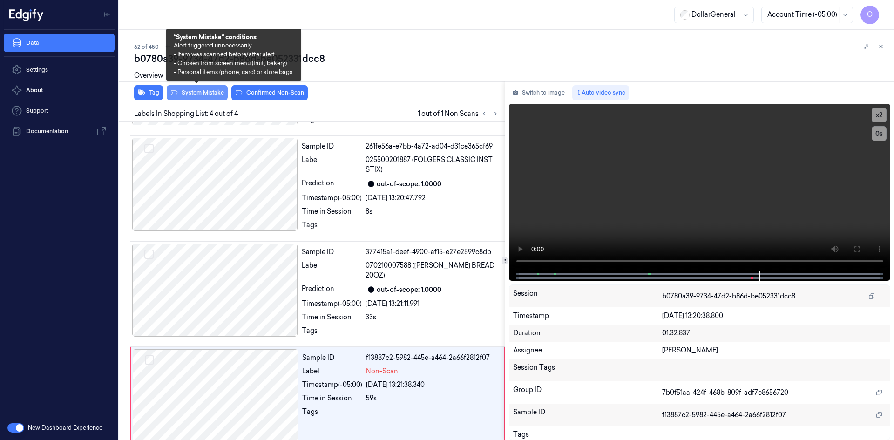
click at [207, 95] on button "System Mistake" at bounding box center [197, 92] width 61 height 15
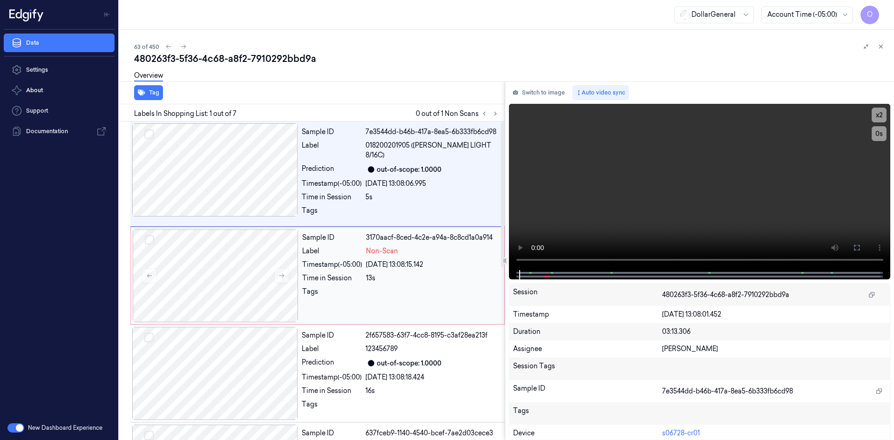
click at [404, 264] on div "Sample ID 3170aacf-8ced-4c2e-a94a-8c8cd1a0a914 Label Non-Scan Timestamp (-05:00…" at bounding box center [400, 275] width 204 height 93
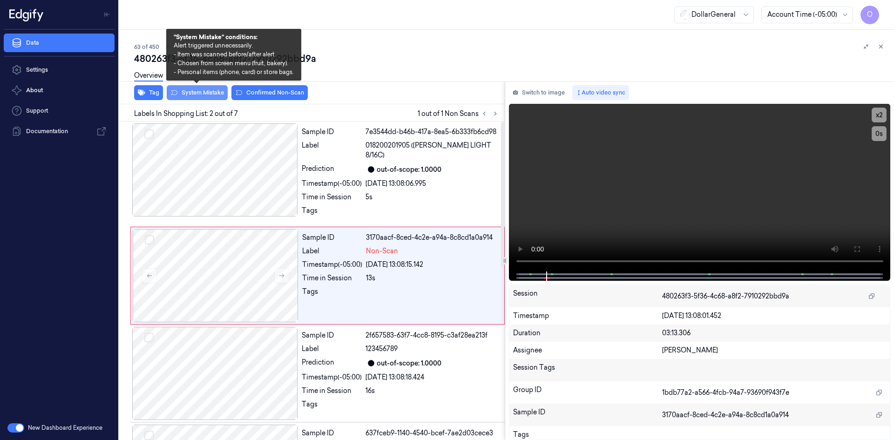
click at [181, 94] on button "System Mistake" at bounding box center [197, 92] width 61 height 15
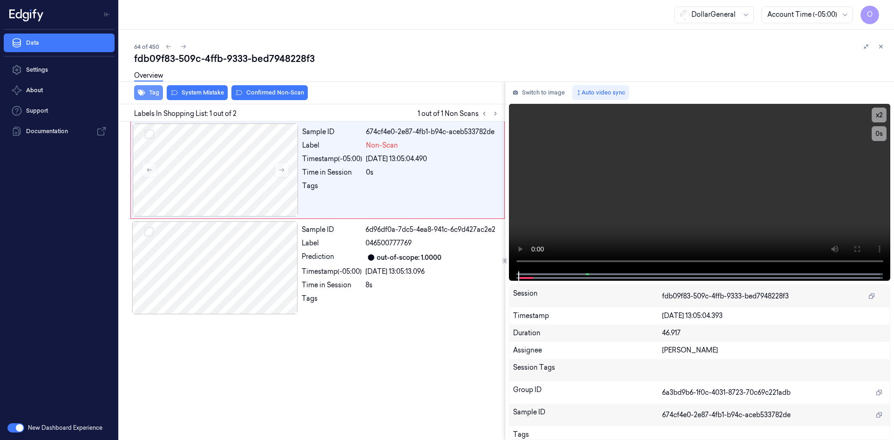
click at [155, 91] on button "Tag" at bounding box center [148, 92] width 29 height 15
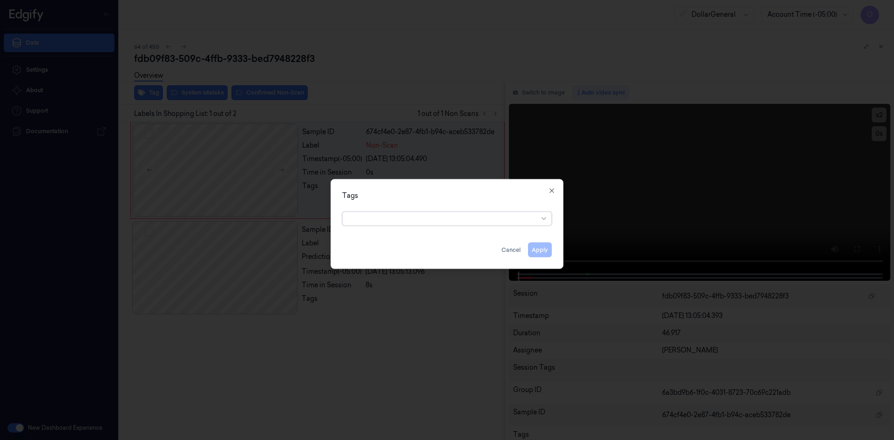
click at [408, 218] on div at bounding box center [443, 219] width 190 height 10
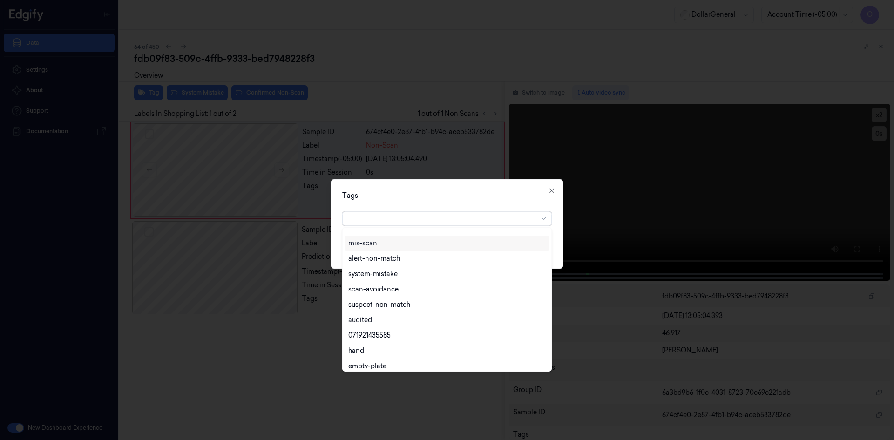
scroll to position [168, 0]
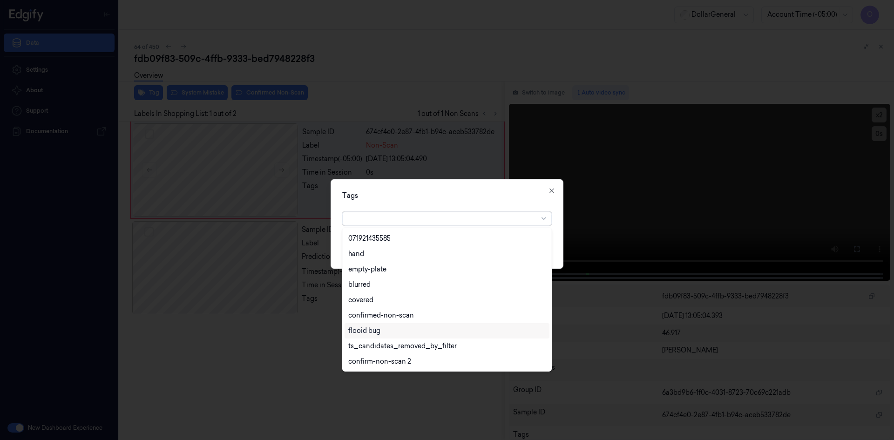
click at [400, 332] on div "flooid bug" at bounding box center [446, 331] width 197 height 10
click at [450, 196] on div "Tags" at bounding box center [447, 195] width 210 height 10
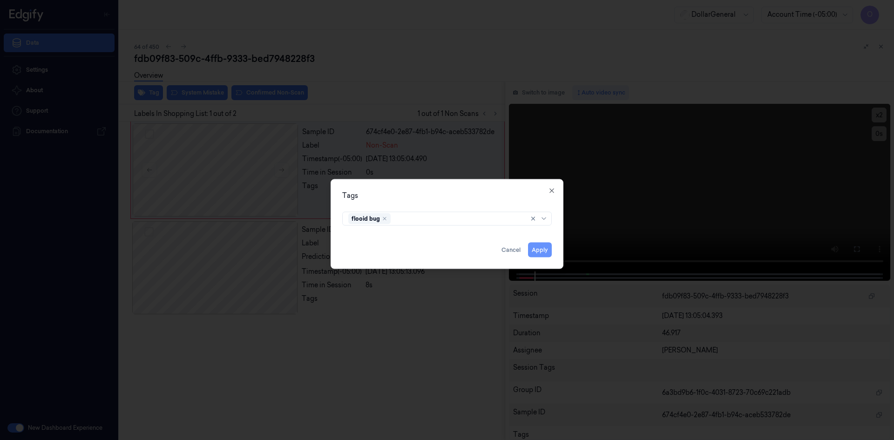
drag, startPoint x: 547, startPoint y: 251, endPoint x: 531, endPoint y: 249, distance: 15.9
click at [547, 251] on button "Apply" at bounding box center [540, 249] width 24 height 15
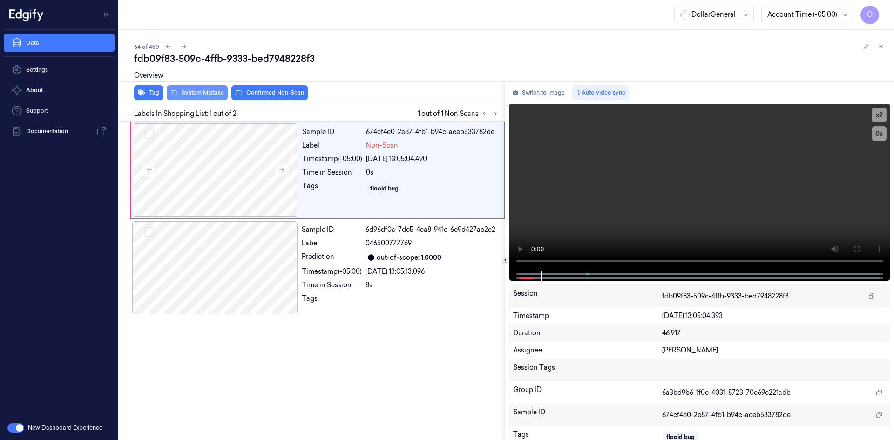
click at [199, 94] on button "System Mistake" at bounding box center [197, 92] width 61 height 15
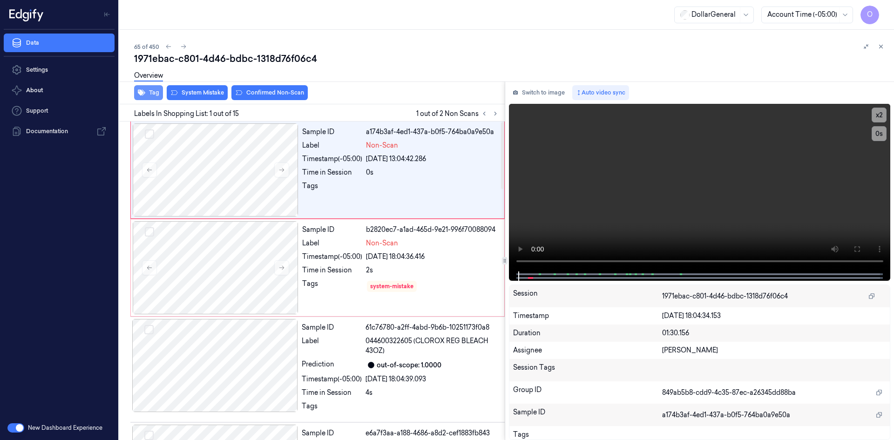
click at [149, 97] on button "Tag" at bounding box center [148, 92] width 29 height 15
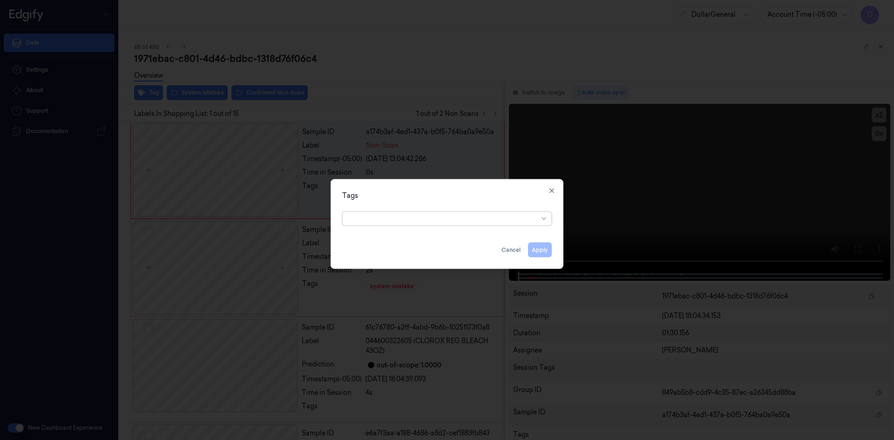
click at [407, 220] on div at bounding box center [443, 219] width 190 height 10
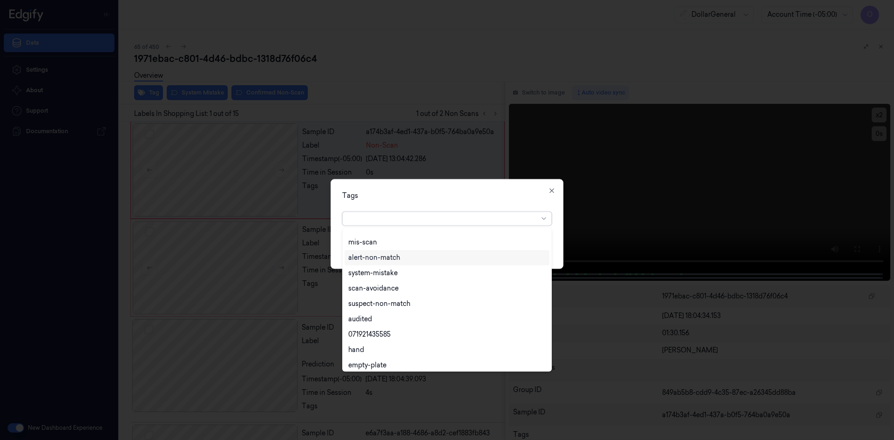
scroll to position [168, 0]
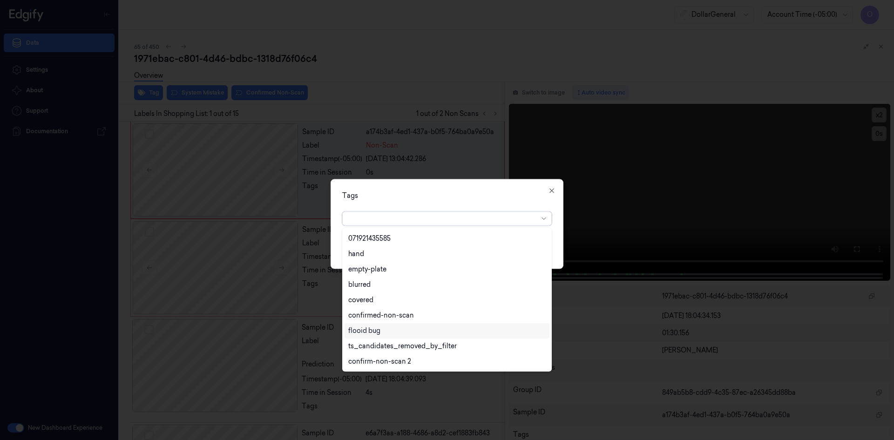
click at [395, 331] on div "flooid bug" at bounding box center [446, 331] width 197 height 10
click at [413, 194] on div "Tags" at bounding box center [447, 195] width 210 height 10
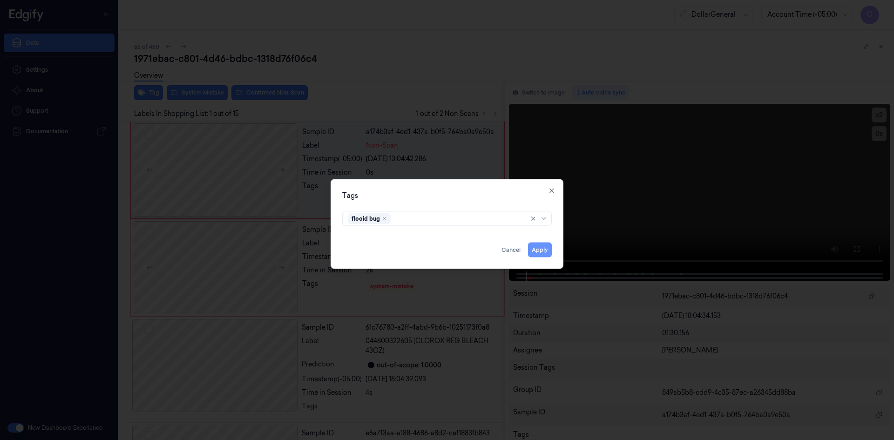
click at [538, 245] on button "Apply" at bounding box center [540, 249] width 24 height 15
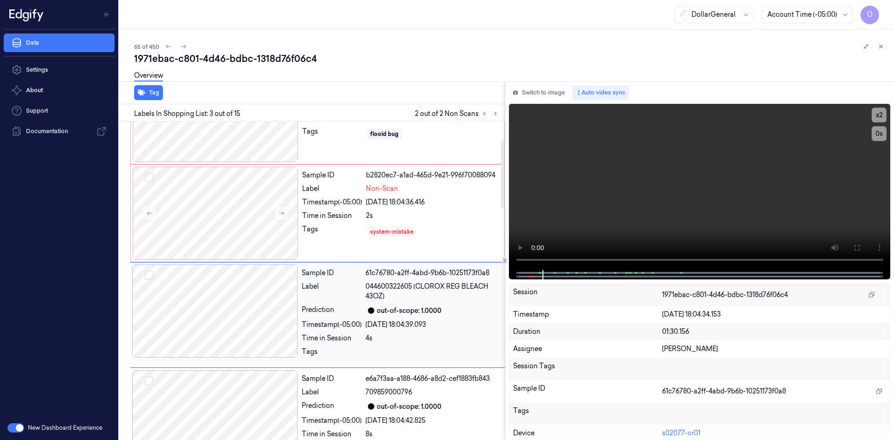
scroll to position [0, 0]
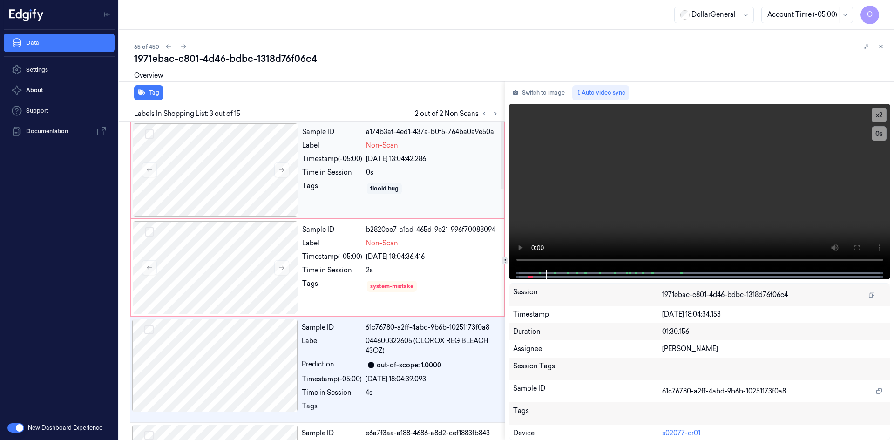
click at [450, 180] on div "Sample ID a174b3af-4ed1-437a-b0f5-764ba0a9e50a Label Non-Scan Timestamp (-05:00…" at bounding box center [400, 169] width 204 height 93
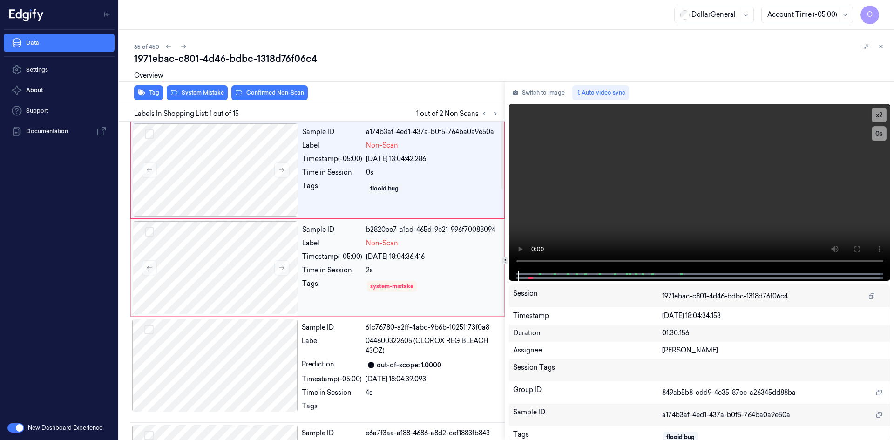
click at [446, 234] on div "b2820ec7-a1ad-465d-9e21-996f70088094" at bounding box center [432, 230] width 133 height 10
click at [435, 195] on div "flooid bug" at bounding box center [432, 188] width 133 height 15
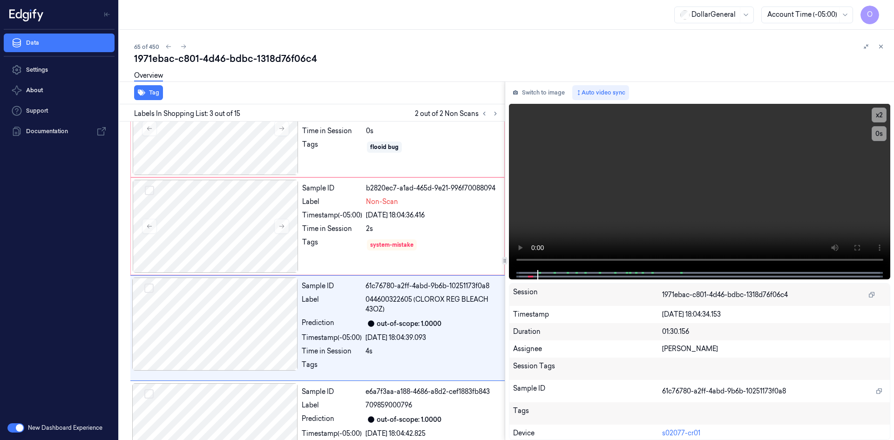
click at [884, 47] on button at bounding box center [880, 46] width 11 height 11
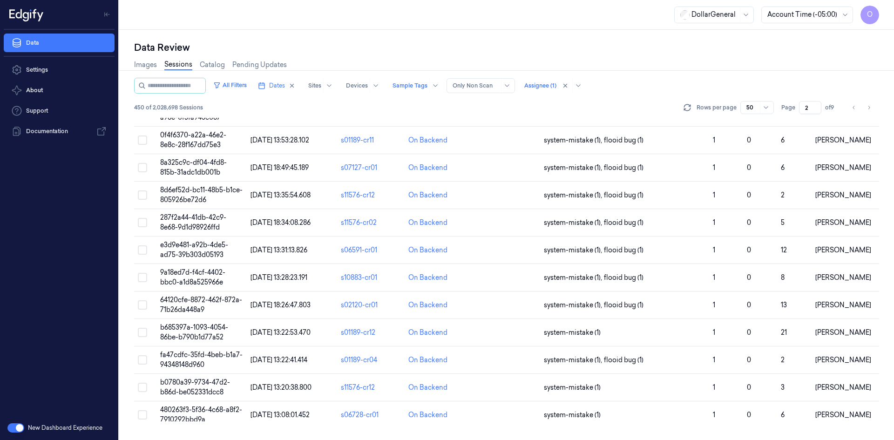
scroll to position [257, 0]
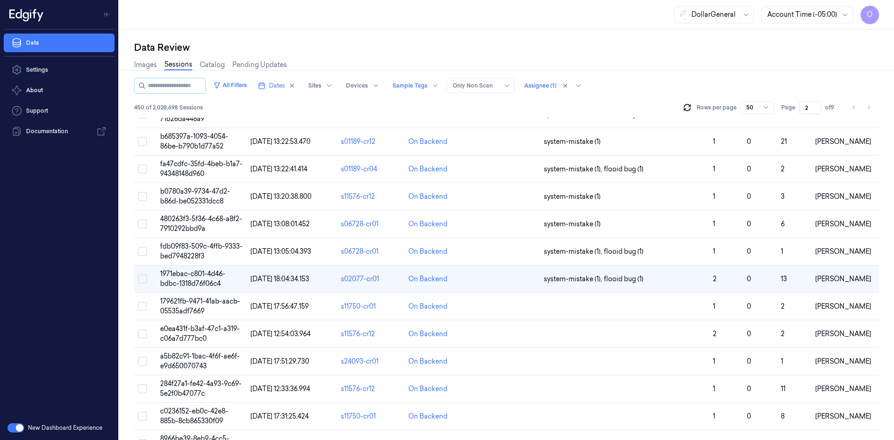
click at [686, 107] on icon at bounding box center [687, 107] width 9 height 9
click at [690, 109] on icon at bounding box center [687, 107] width 9 height 9
click at [595, 284] on td "system-mistake (1) , flooid bug (1)" at bounding box center [624, 278] width 169 height 27
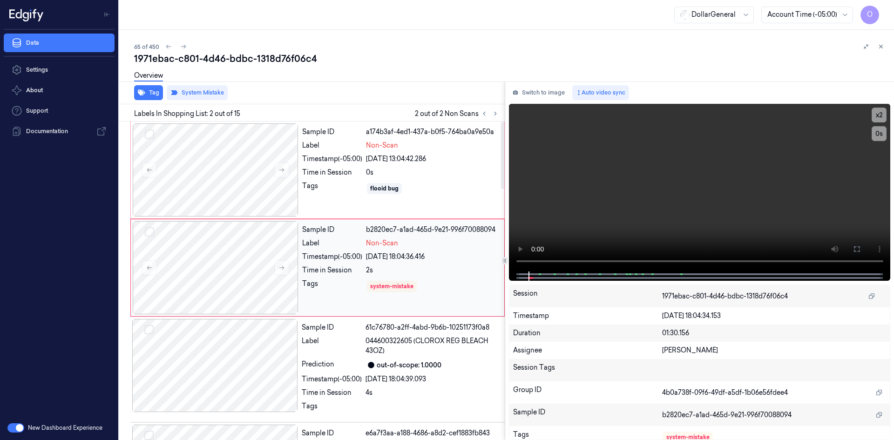
click at [403, 272] on div "2s" at bounding box center [432, 270] width 133 height 10
click at [429, 249] on div "Sample ID b2820ec7-a1ad-465d-9e21-996f70088094 Label Non-Scan Timestamp (-05:00…" at bounding box center [400, 267] width 204 height 93
click at [429, 247] on div "Non-Scan" at bounding box center [432, 243] width 133 height 10
click at [627, 125] on video at bounding box center [700, 188] width 382 height 168
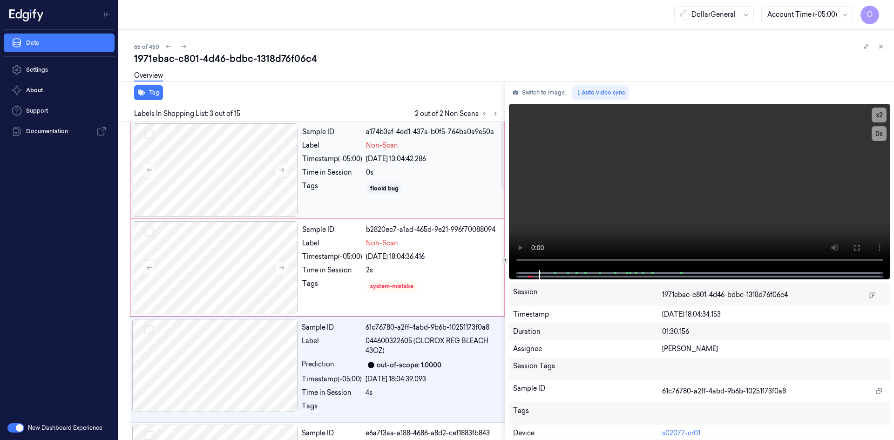
click at [407, 147] on div "Non-Scan" at bounding box center [432, 146] width 133 height 10
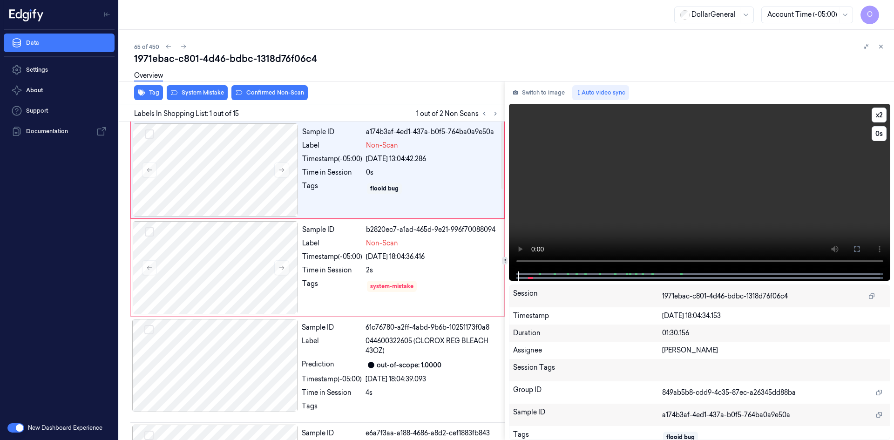
click at [664, 172] on video at bounding box center [700, 188] width 382 height 168
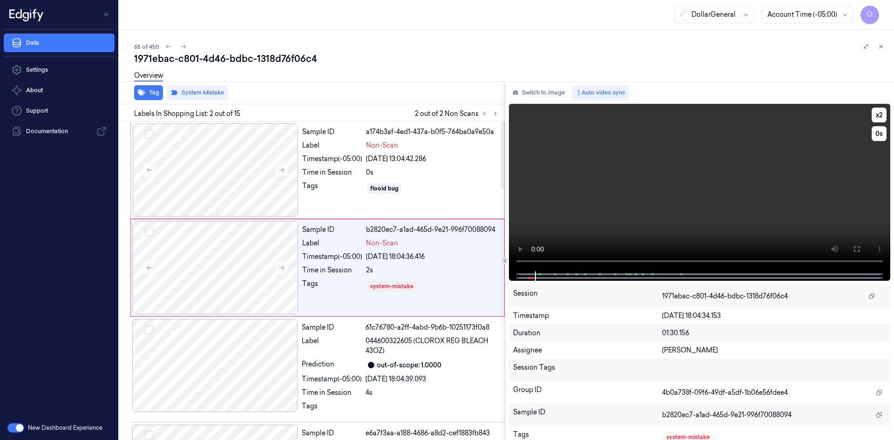
click at [582, 157] on video at bounding box center [700, 188] width 382 height 168
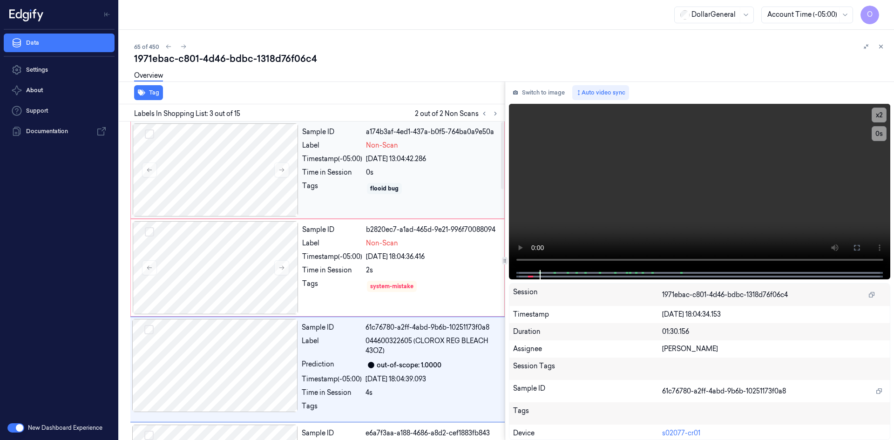
click at [386, 184] on div "flooid bug" at bounding box center [384, 188] width 28 height 8
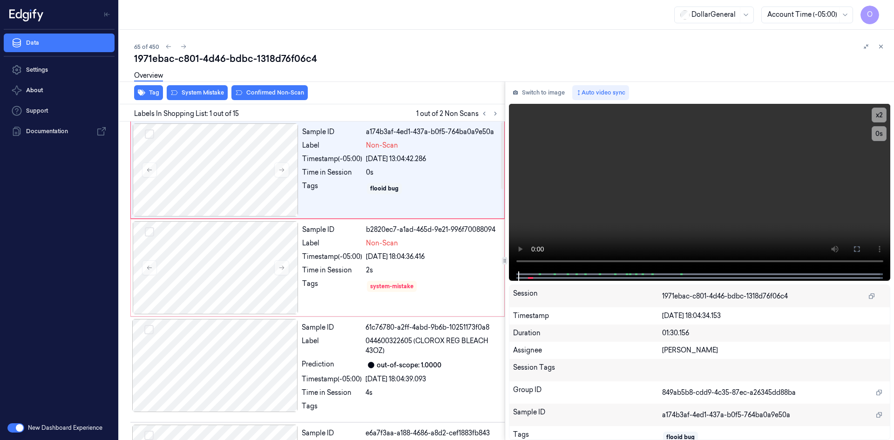
click at [205, 88] on div "Overview" at bounding box center [510, 77] width 752 height 24
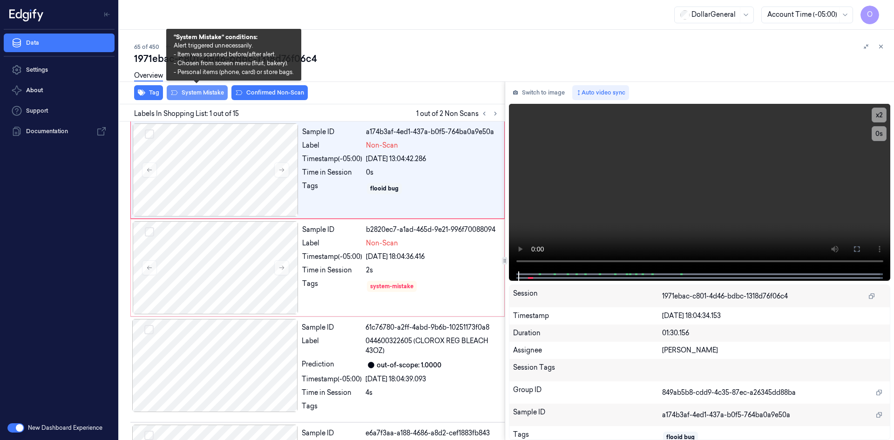
click at [211, 94] on button "System Mistake" at bounding box center [197, 92] width 61 height 15
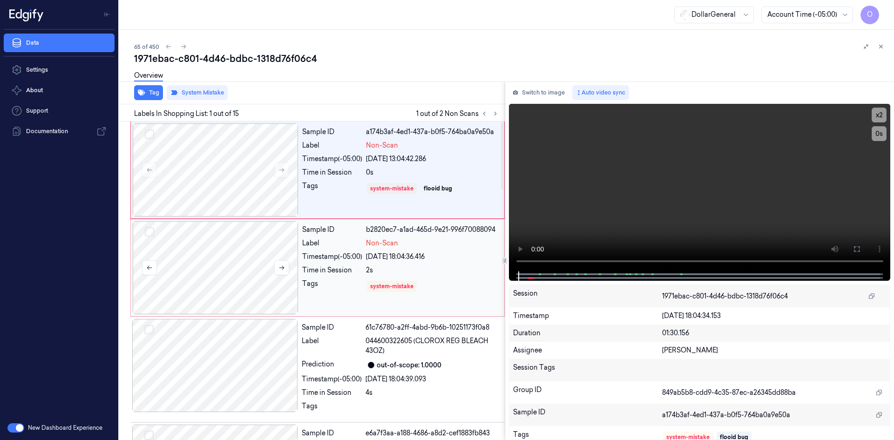
click at [279, 244] on div at bounding box center [216, 267] width 166 height 93
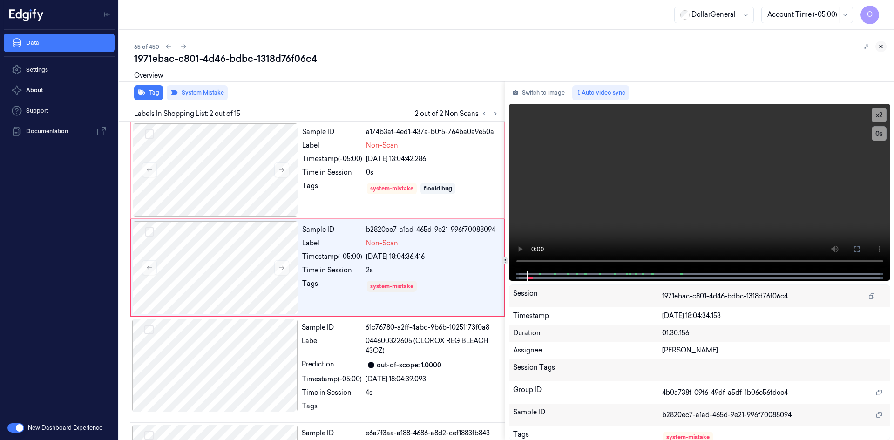
click at [876, 46] on button at bounding box center [880, 46] width 11 height 11
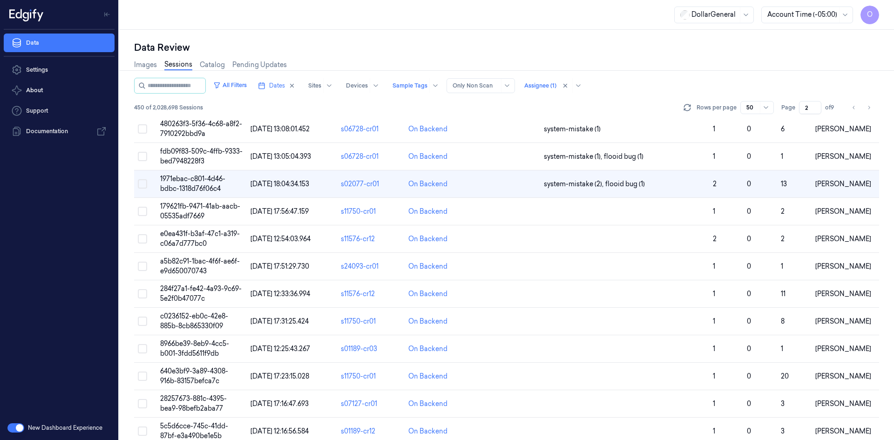
scroll to position [257, 0]
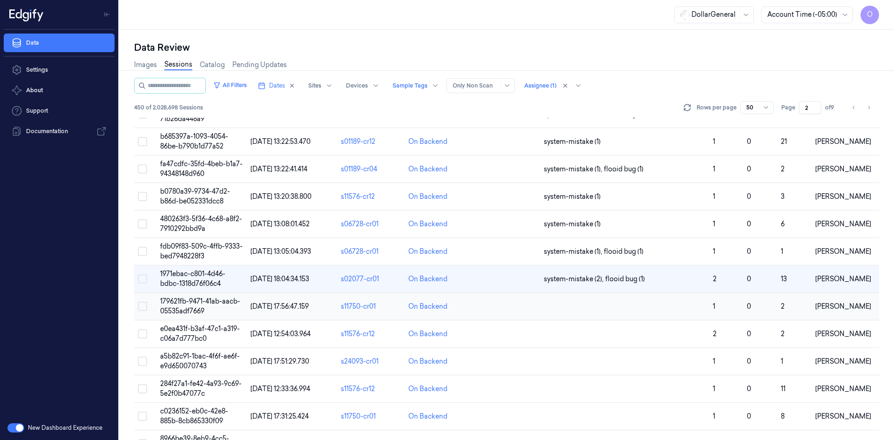
click at [648, 301] on td at bounding box center [624, 306] width 169 height 27
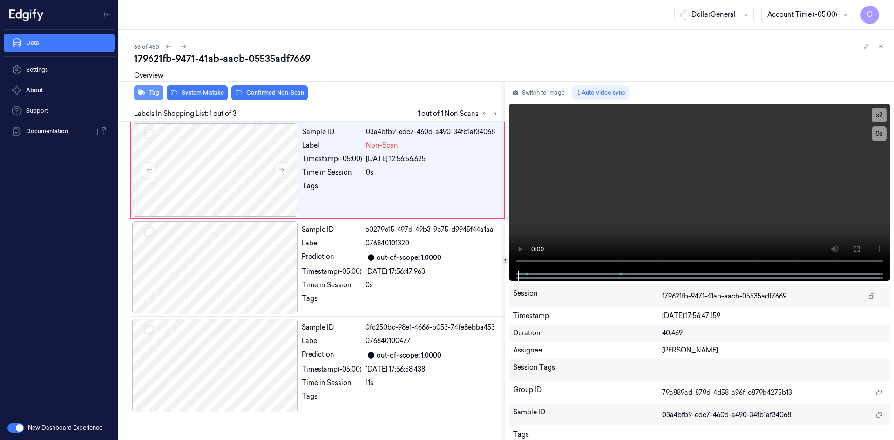
click at [147, 99] on button "Tag" at bounding box center [148, 92] width 29 height 15
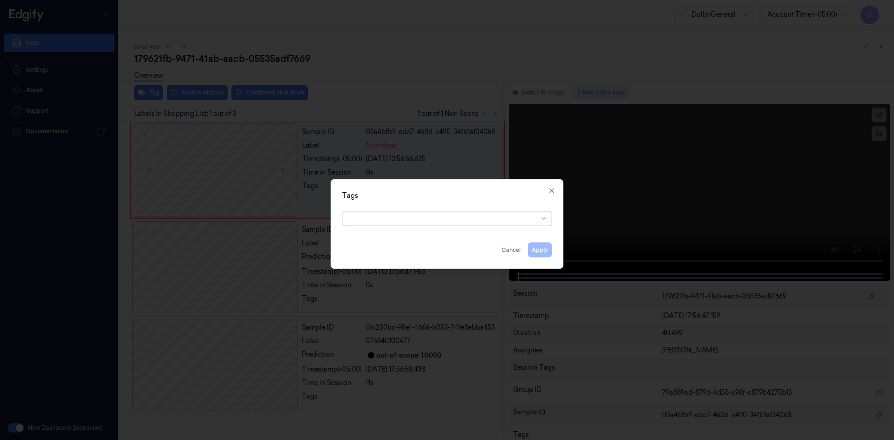
click at [443, 229] on div "Tags option , selected. Select is focused ,type to refine list, press Down to o…" at bounding box center [447, 224] width 233 height 90
click at [451, 219] on div at bounding box center [443, 219] width 190 height 10
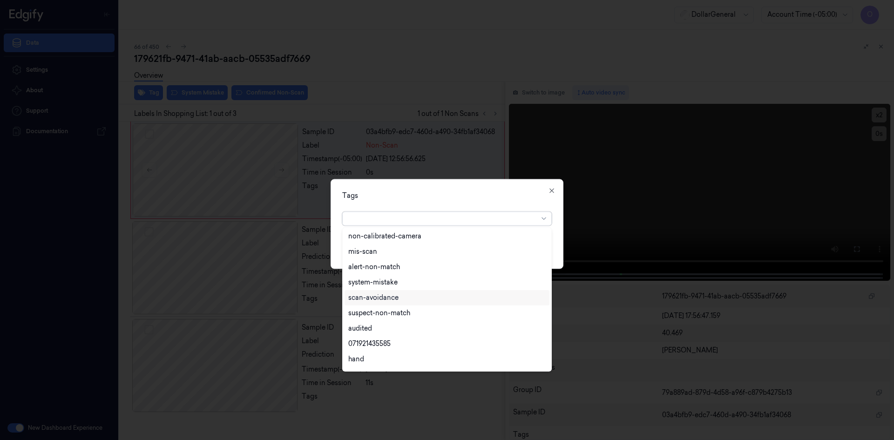
scroll to position [168, 0]
click at [424, 331] on div "flooid bug" at bounding box center [446, 331] width 197 height 10
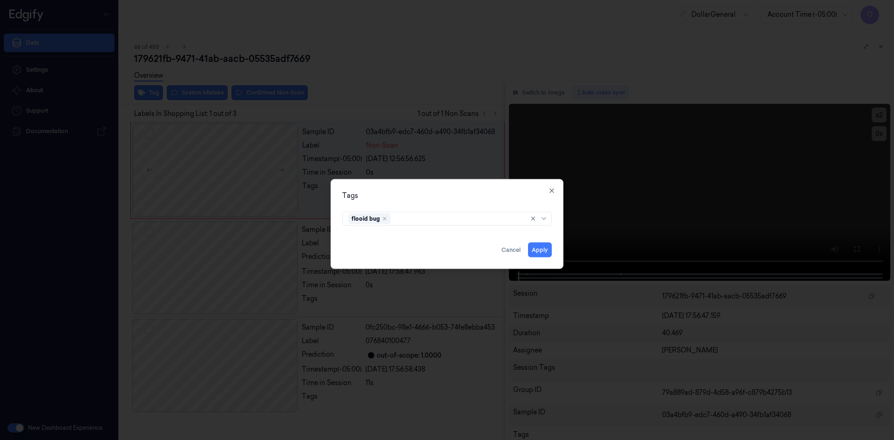
click at [486, 202] on div "Tags flooid bug Apply Cancel Close" at bounding box center [447, 224] width 233 height 90
click at [540, 254] on button "Apply" at bounding box center [540, 249] width 24 height 15
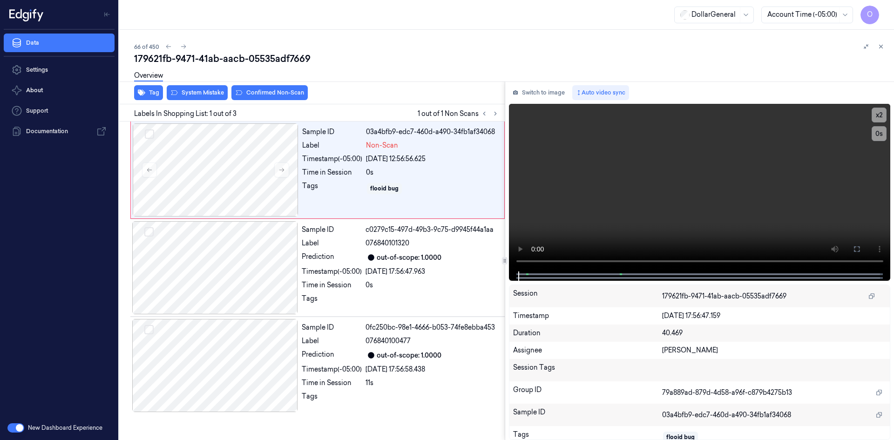
click at [204, 88] on div "Overview" at bounding box center [510, 77] width 752 height 24
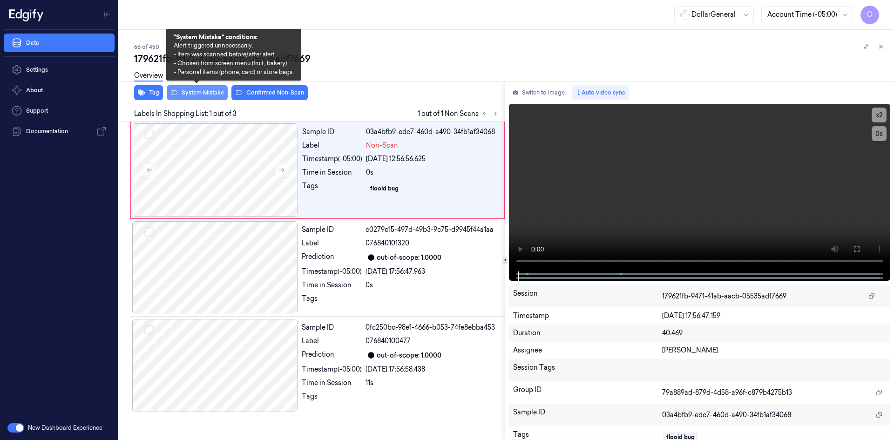
click at [206, 95] on button "System Mistake" at bounding box center [197, 92] width 61 height 15
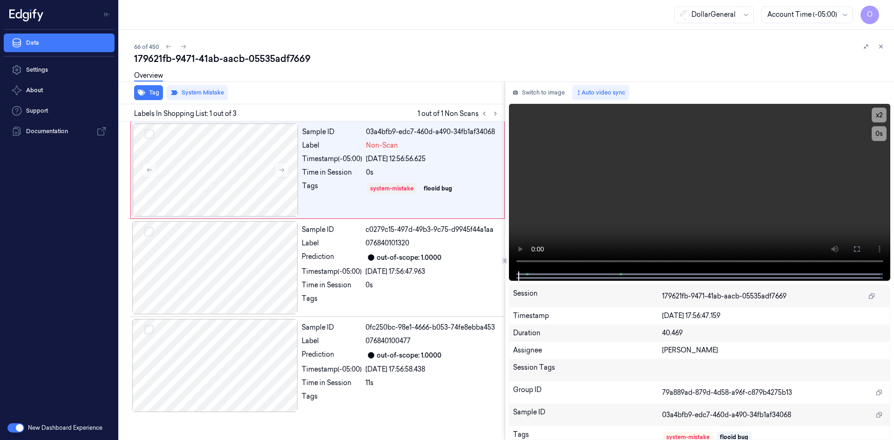
click at [250, 83] on div "Overview" at bounding box center [510, 77] width 752 height 24
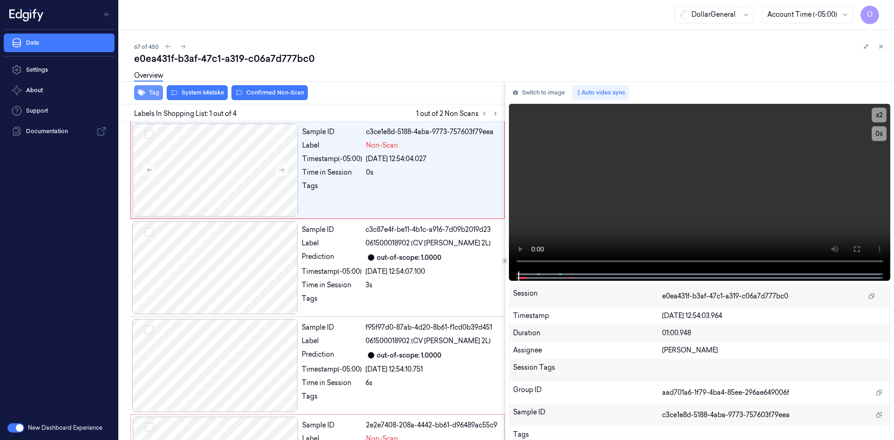
click at [147, 91] on button "Tag" at bounding box center [148, 92] width 29 height 15
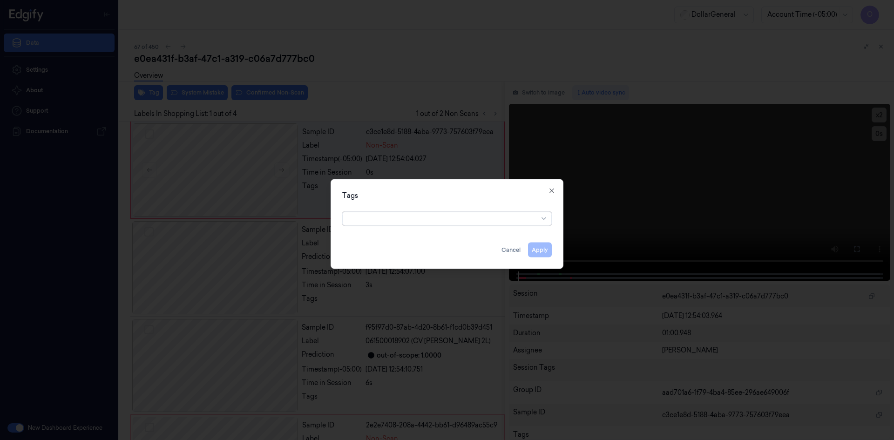
click at [430, 224] on div at bounding box center [443, 218] width 190 height 13
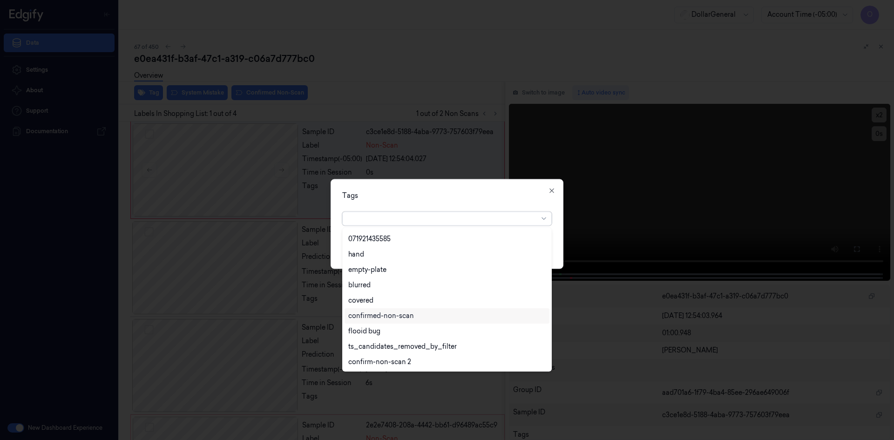
scroll to position [168, 0]
click at [413, 327] on div "flooid bug" at bounding box center [446, 331] width 197 height 10
click at [458, 189] on div "Tags option flooid bug , selected. 22 results available. Use Up and Down to cho…" at bounding box center [447, 224] width 233 height 90
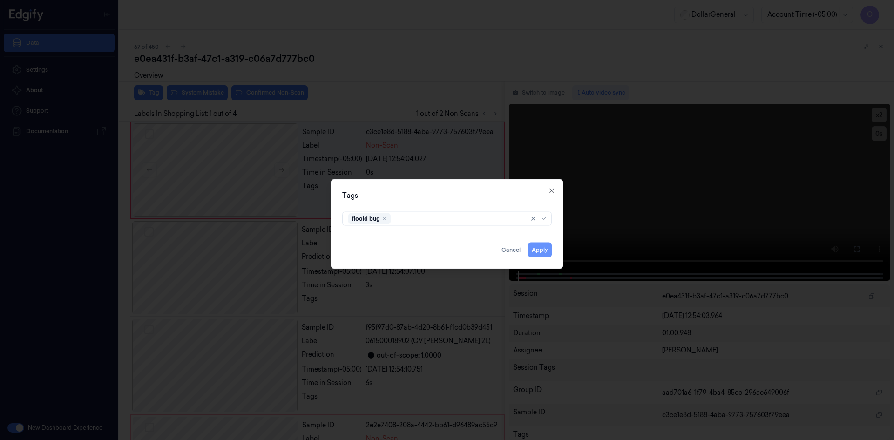
click at [535, 248] on button "Apply" at bounding box center [540, 249] width 24 height 15
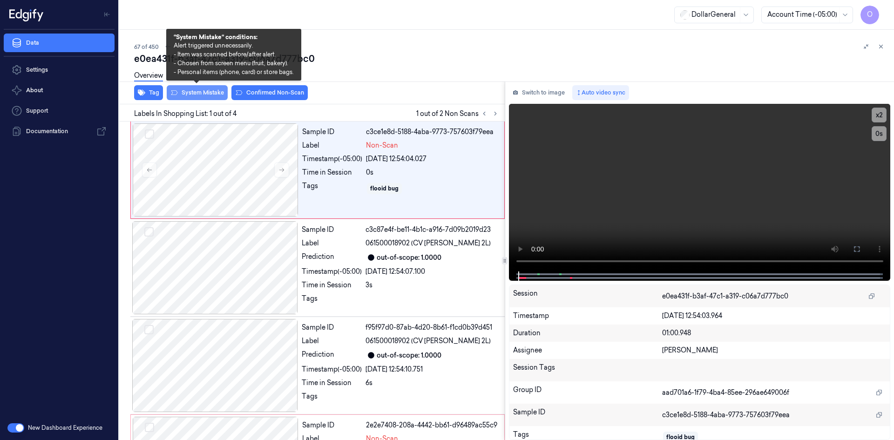
click at [177, 91] on icon at bounding box center [173, 92] width 7 height 7
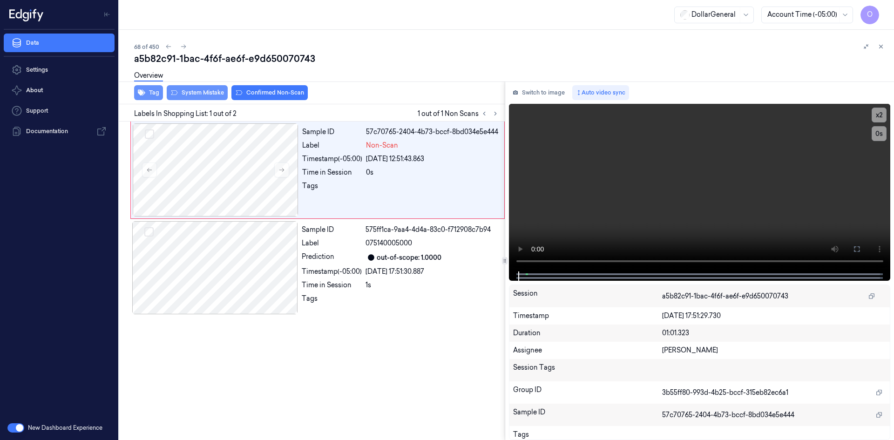
click at [143, 97] on button "Tag" at bounding box center [148, 92] width 29 height 15
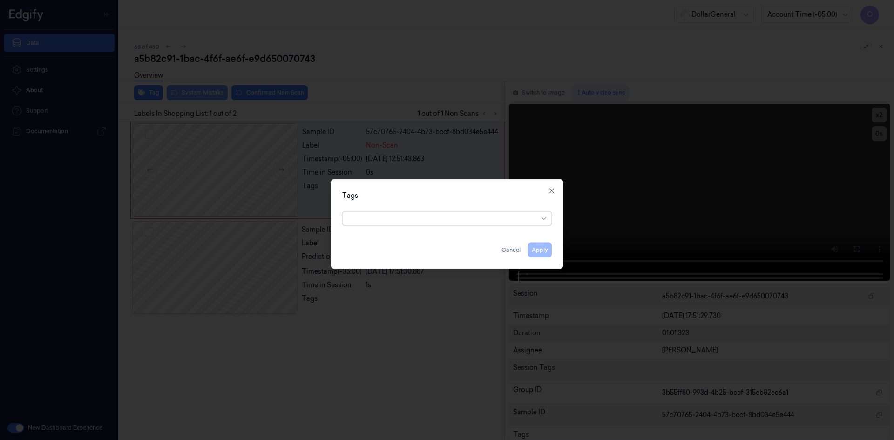
click at [464, 215] on div at bounding box center [443, 219] width 190 height 10
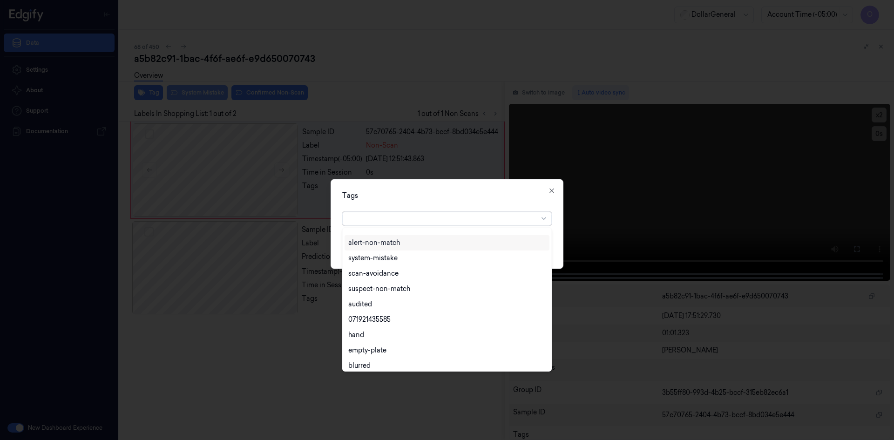
scroll to position [168, 0]
drag, startPoint x: 383, startPoint y: 327, endPoint x: 386, endPoint y: 297, distance: 29.5
click at [382, 327] on div "flooid bug" at bounding box center [446, 331] width 197 height 10
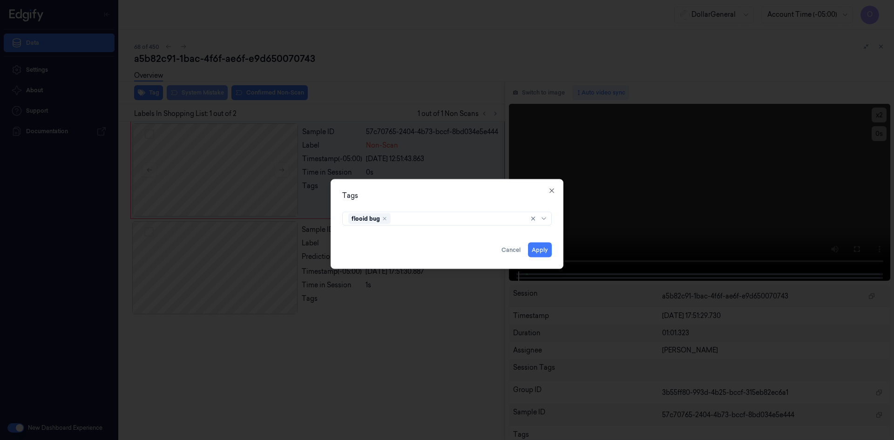
click at [402, 189] on div "Tags flooid bug Apply Cancel Close" at bounding box center [447, 224] width 233 height 90
click at [544, 251] on button "Apply" at bounding box center [540, 249] width 24 height 15
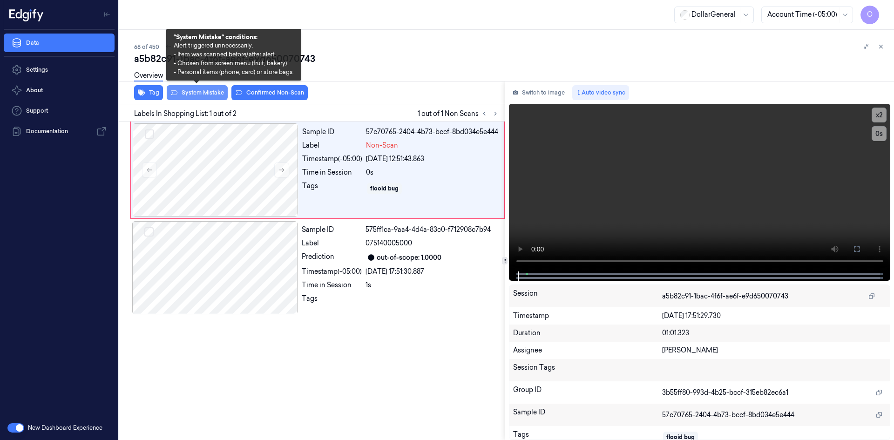
click at [212, 96] on button "System Mistake" at bounding box center [197, 92] width 61 height 15
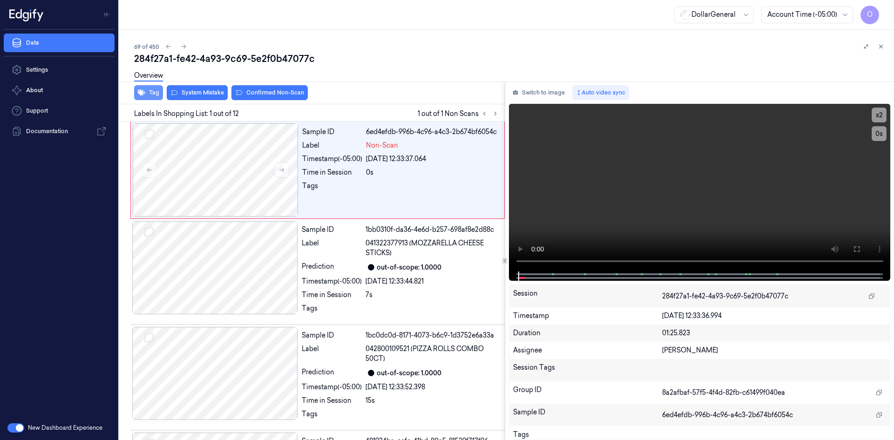
click at [152, 90] on button "Tag" at bounding box center [148, 92] width 29 height 15
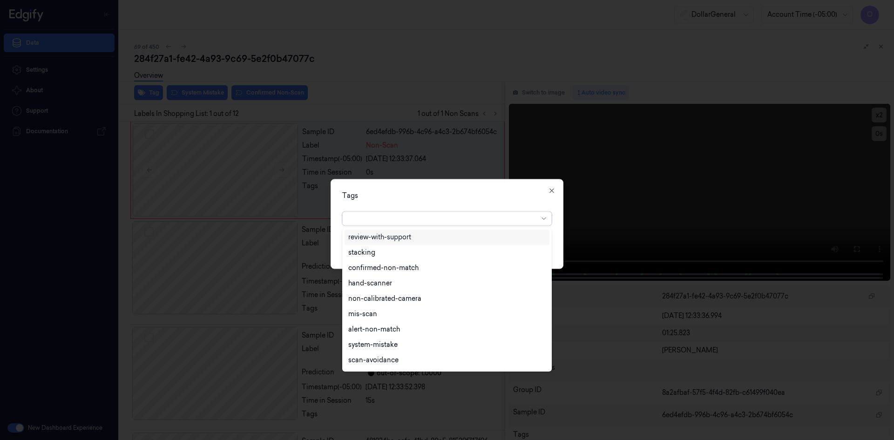
click at [416, 221] on div at bounding box center [443, 219] width 190 height 10
click at [394, 287] on div "flooid bug" at bounding box center [446, 285] width 197 height 10
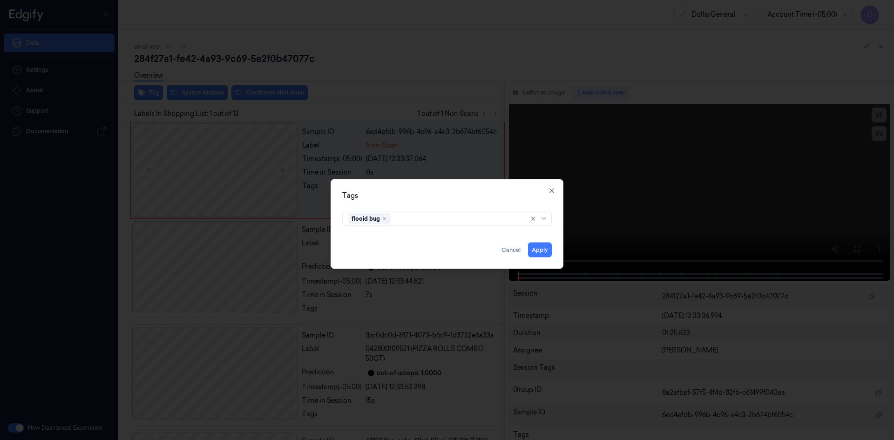
click at [460, 198] on div "Tags" at bounding box center [447, 195] width 210 height 10
click at [532, 243] on button "Apply" at bounding box center [540, 249] width 24 height 15
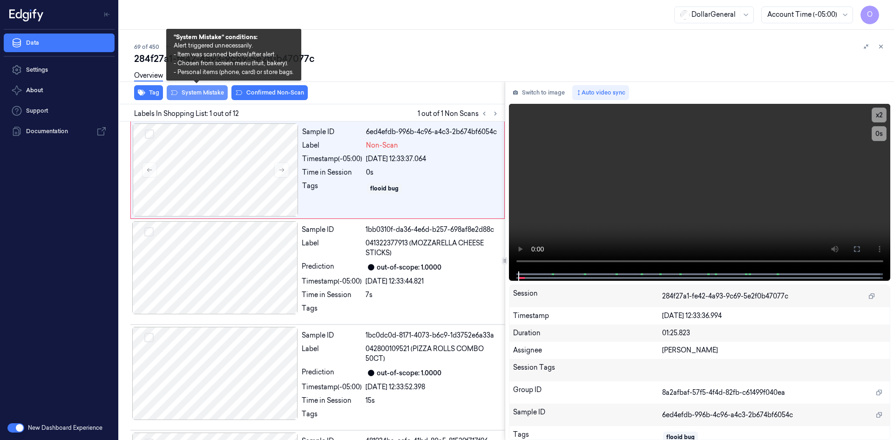
click at [187, 95] on button "System Mistake" at bounding box center [197, 92] width 61 height 15
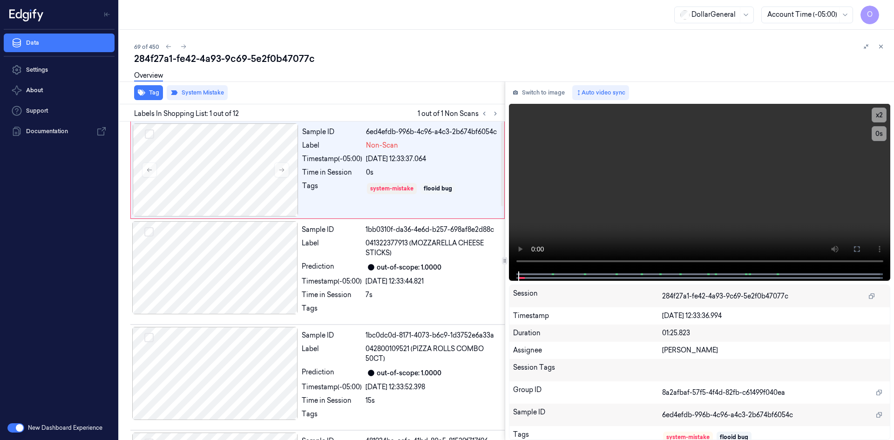
click at [394, 86] on div "Overview" at bounding box center [510, 77] width 752 height 24
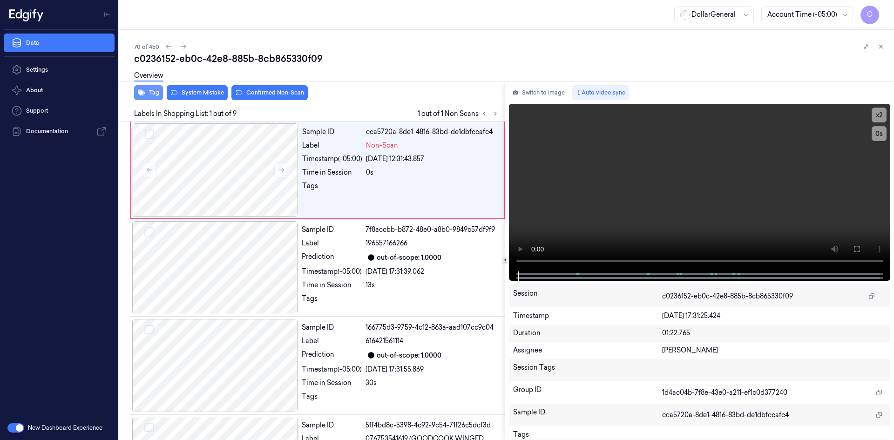
click at [141, 93] on icon "button" at bounding box center [141, 93] width 7 height 6
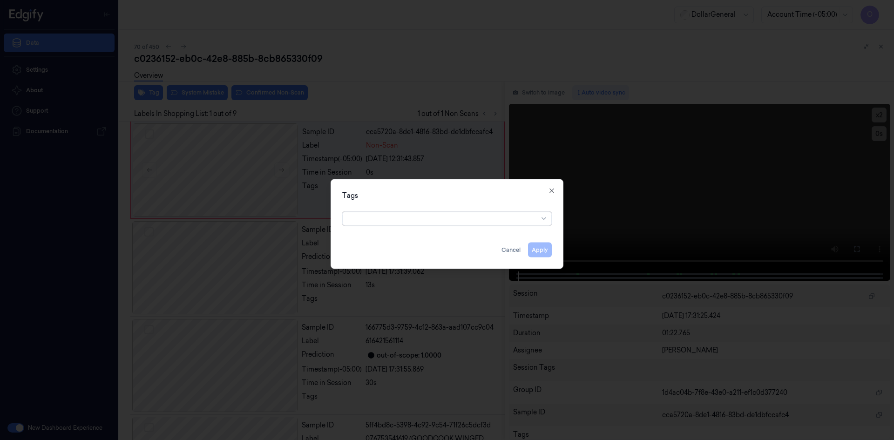
click at [389, 221] on div at bounding box center [443, 219] width 190 height 10
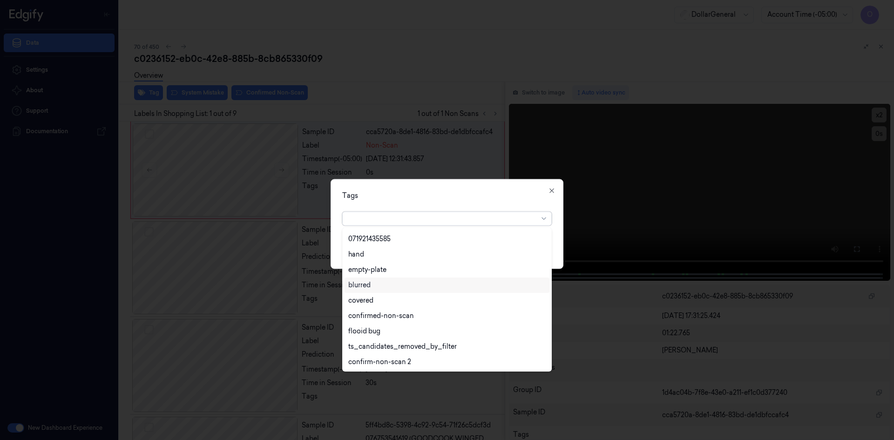
scroll to position [168, 0]
click at [379, 331] on div "flooid bug" at bounding box center [364, 331] width 32 height 10
click at [446, 196] on div "Tags" at bounding box center [447, 195] width 210 height 10
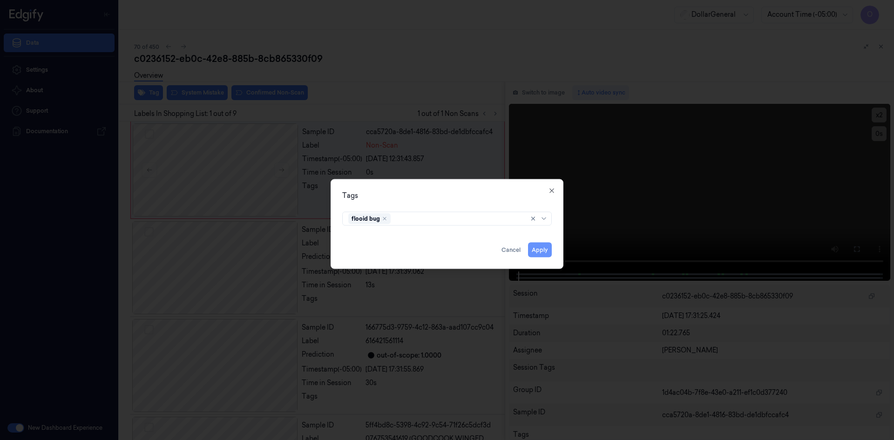
click at [545, 245] on button "Apply" at bounding box center [540, 249] width 24 height 15
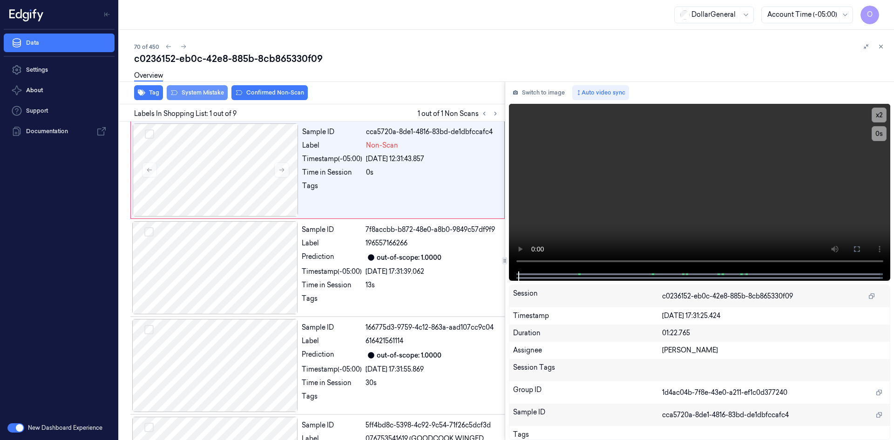
click at [219, 95] on button "System Mistake" at bounding box center [197, 92] width 61 height 15
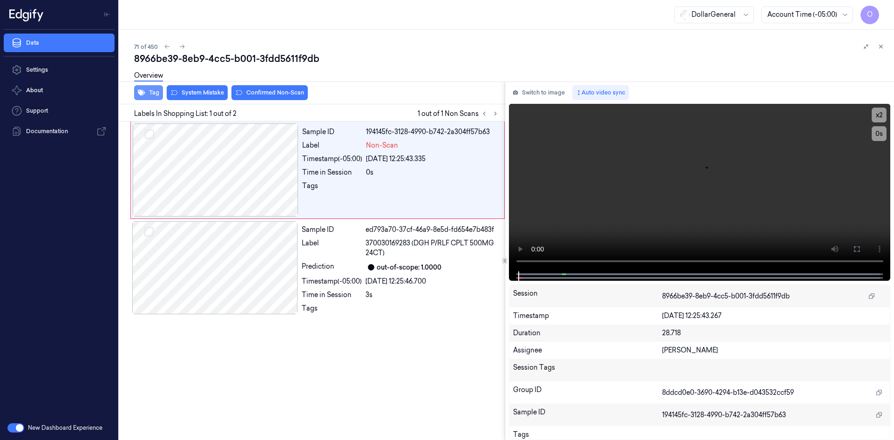
click at [149, 97] on button "Tag" at bounding box center [148, 92] width 29 height 15
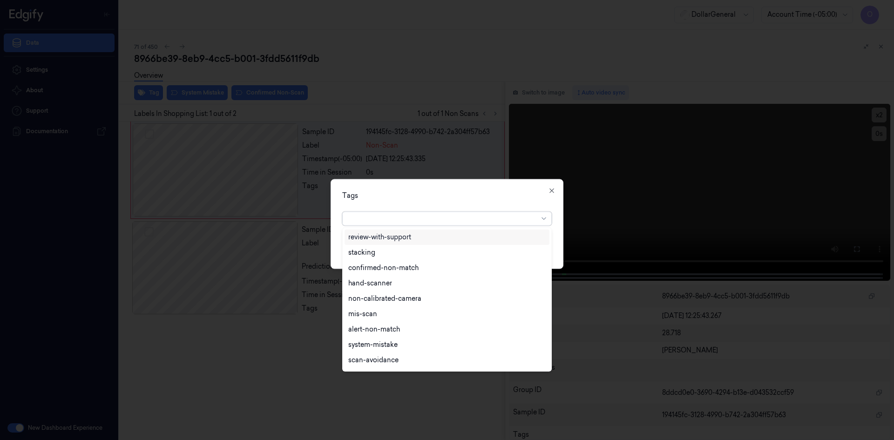
click at [423, 218] on div at bounding box center [443, 219] width 190 height 10
click at [415, 289] on div "flooid bug" at bounding box center [446, 285] width 197 height 10
click at [459, 192] on div "Tags" at bounding box center [447, 195] width 210 height 10
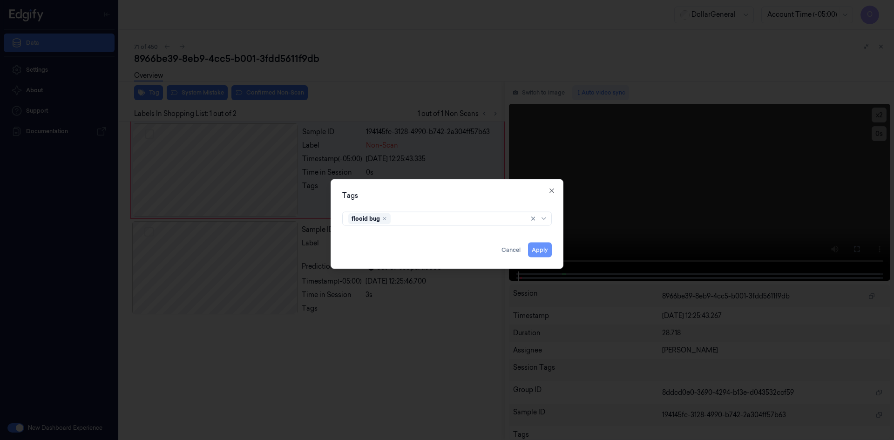
click at [545, 256] on button "Apply" at bounding box center [540, 249] width 24 height 15
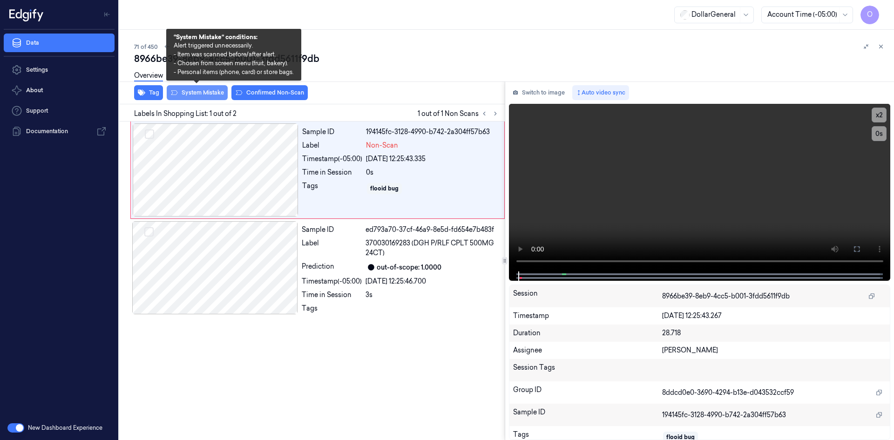
click at [204, 93] on button "System Mistake" at bounding box center [197, 92] width 61 height 15
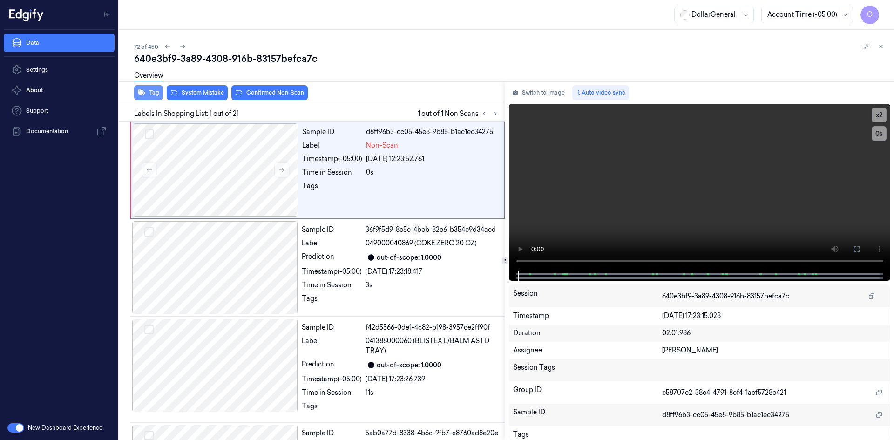
click at [153, 94] on button "Tag" at bounding box center [148, 92] width 29 height 15
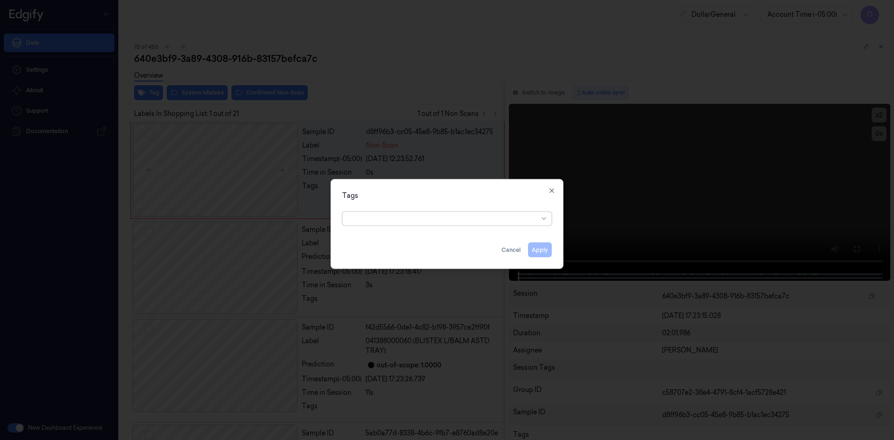
click at [415, 216] on div at bounding box center [443, 219] width 190 height 10
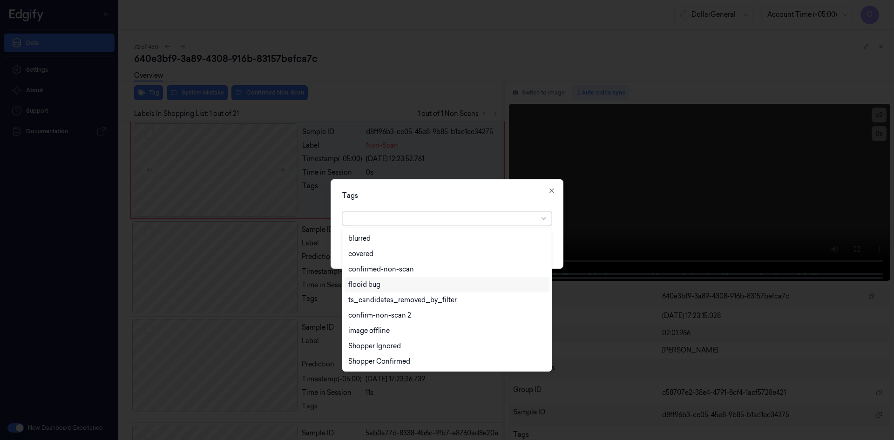
click at [433, 290] on div "flooid bug" at bounding box center [447, 284] width 205 height 15
click at [514, 188] on div "Tags option flooid bug , selected. 22 results available. Use Up and Down to cho…" at bounding box center [447, 224] width 233 height 90
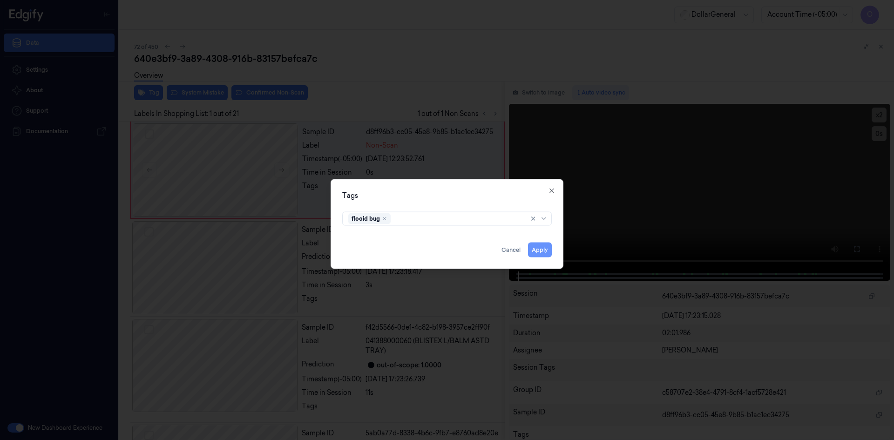
click at [549, 250] on button "Apply" at bounding box center [540, 249] width 24 height 15
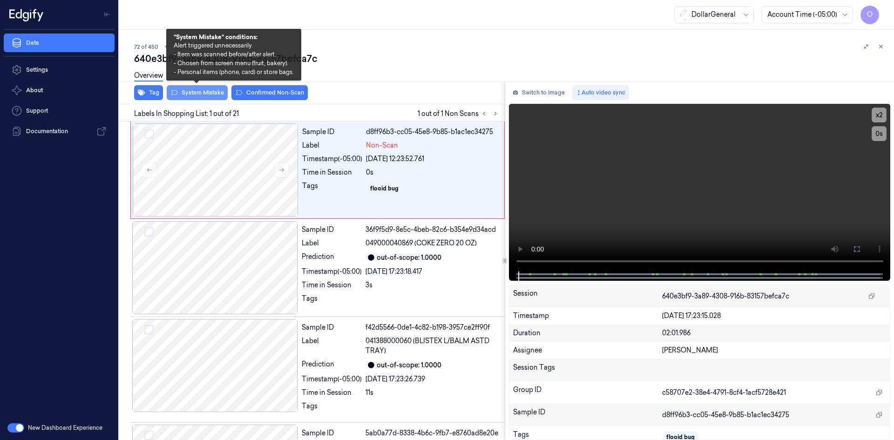
click at [195, 89] on button "System Mistake" at bounding box center [197, 92] width 61 height 15
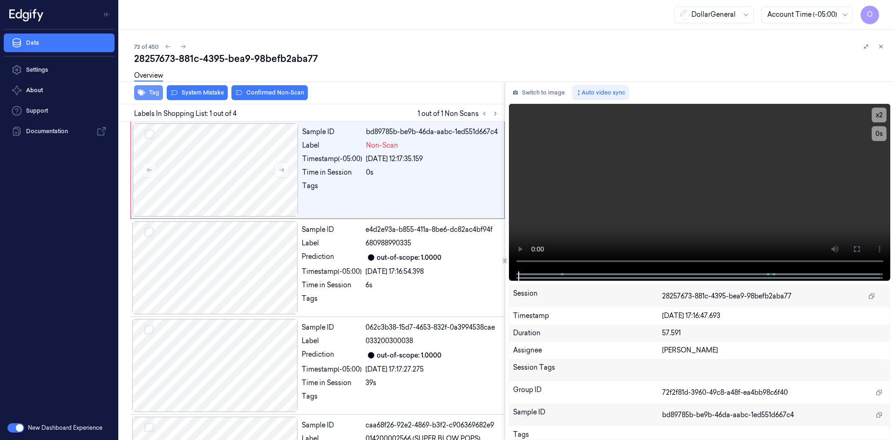
click at [162, 92] on button "Tag" at bounding box center [148, 92] width 29 height 15
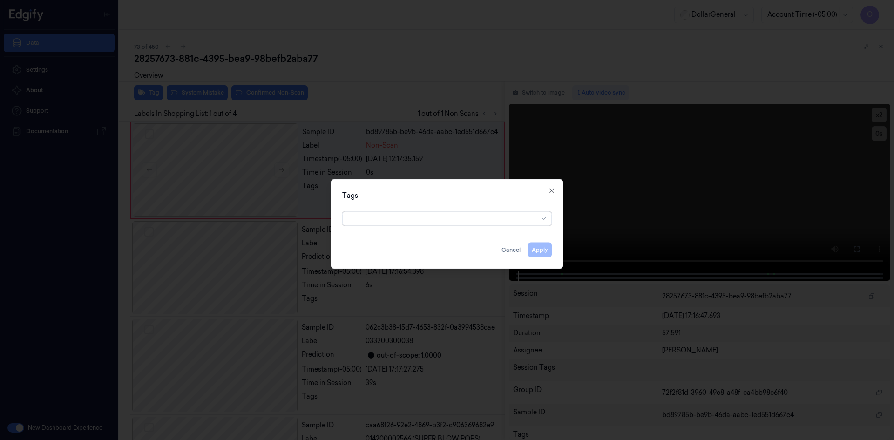
click at [420, 223] on div at bounding box center [443, 219] width 190 height 10
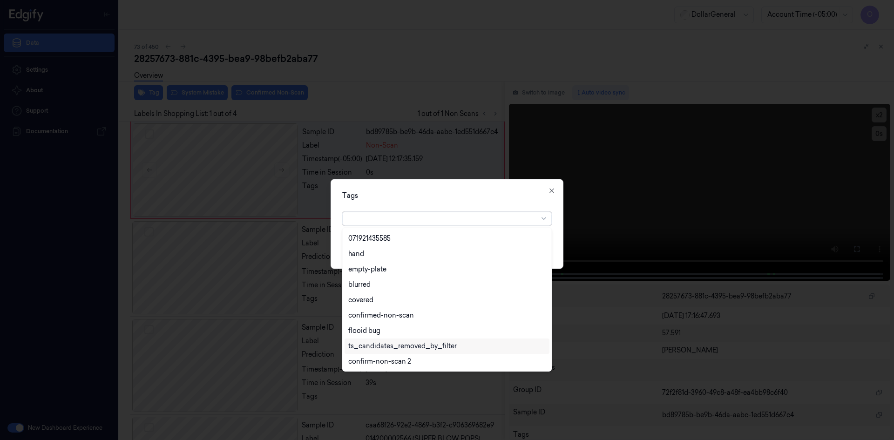
scroll to position [214, 0]
click at [385, 285] on div "flooid bug" at bounding box center [446, 285] width 197 height 10
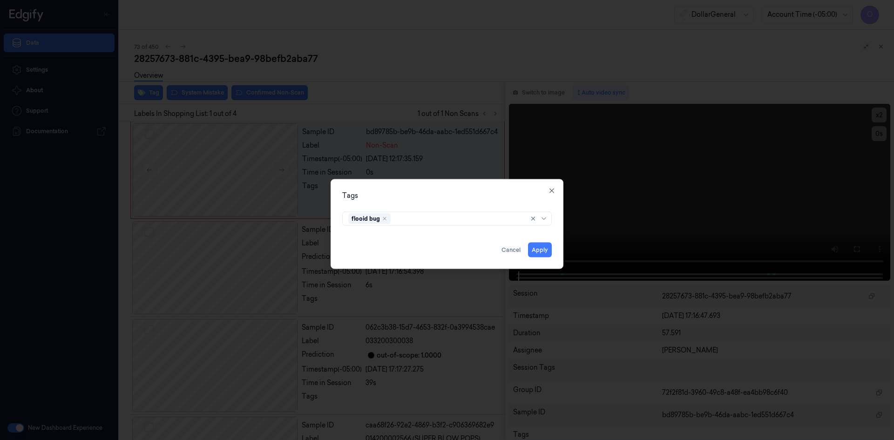
click at [515, 186] on div "Tags flooid bug Apply Cancel Close" at bounding box center [447, 224] width 233 height 90
click at [542, 248] on button "Apply" at bounding box center [540, 249] width 24 height 15
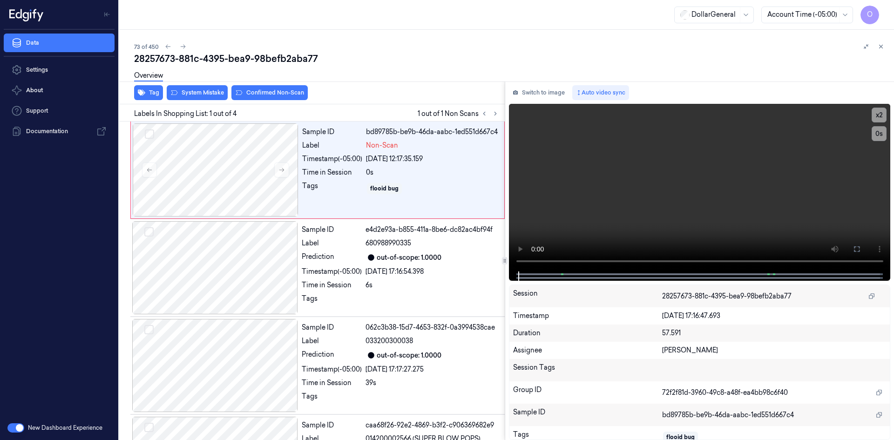
click at [211, 88] on div "Overview" at bounding box center [510, 77] width 752 height 24
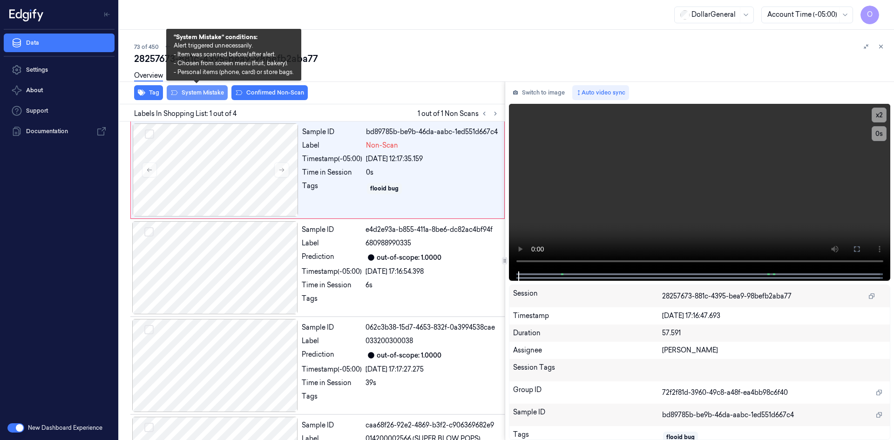
click at [219, 91] on button "System Mistake" at bounding box center [197, 92] width 61 height 15
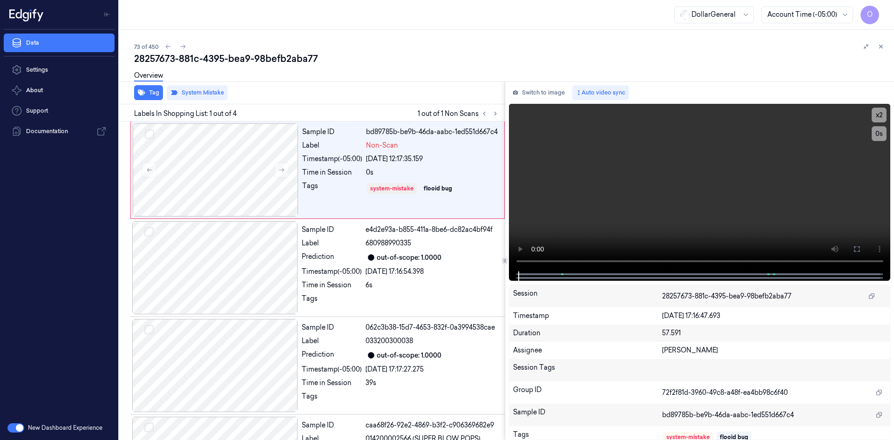
click at [362, 90] on div "Tag System Mistake" at bounding box center [309, 92] width 389 height 23
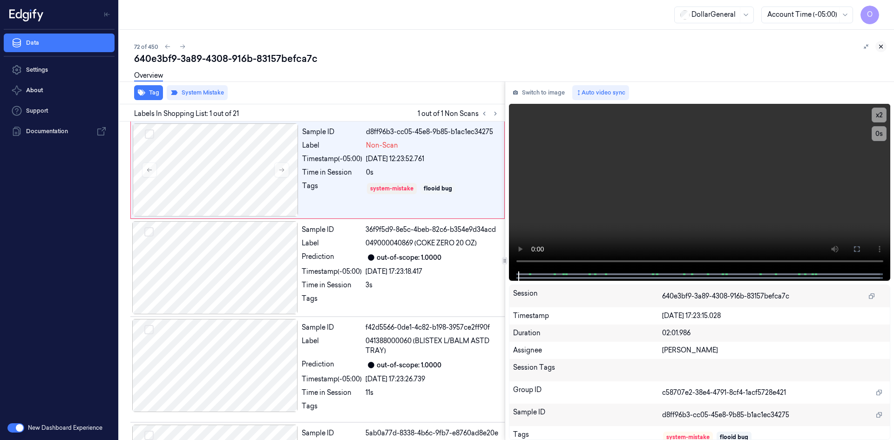
click at [886, 46] on button at bounding box center [880, 46] width 11 height 11
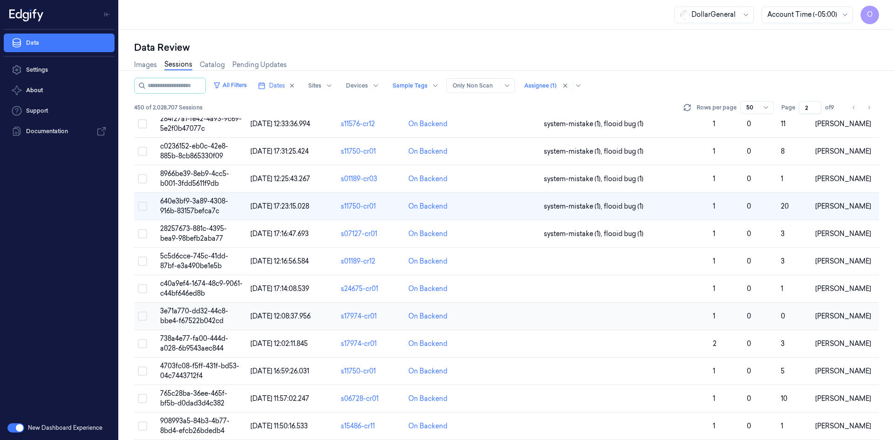
scroll to position [496, 0]
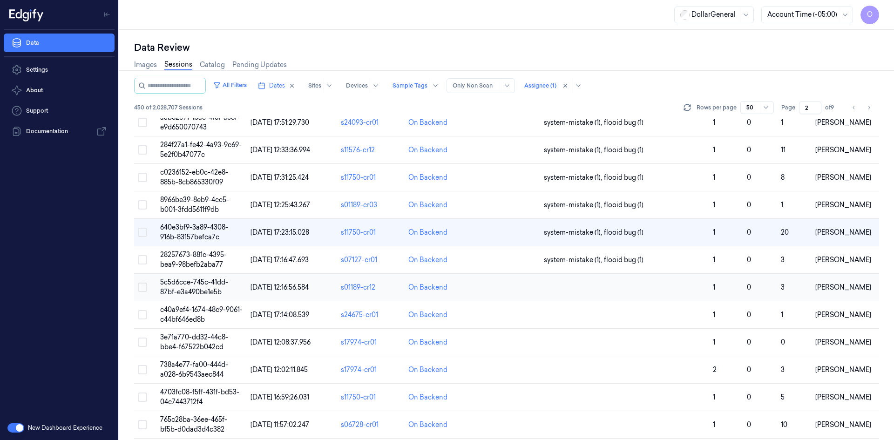
click at [562, 277] on td at bounding box center [624, 287] width 169 height 27
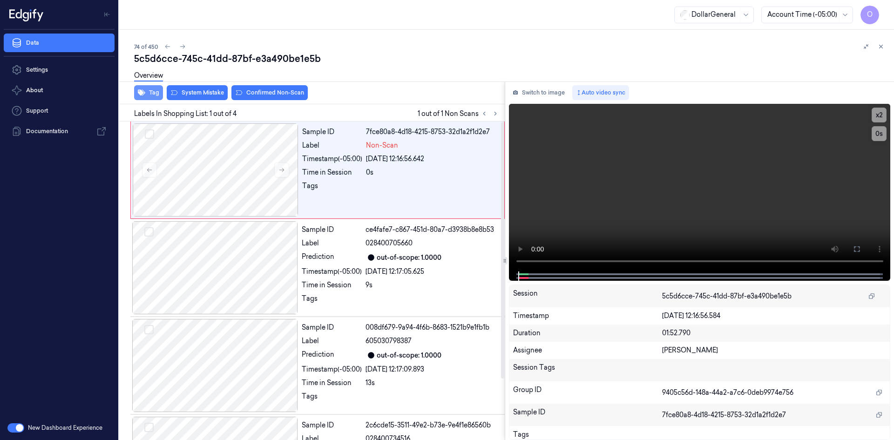
click at [144, 96] on icon "button" at bounding box center [141, 92] width 7 height 7
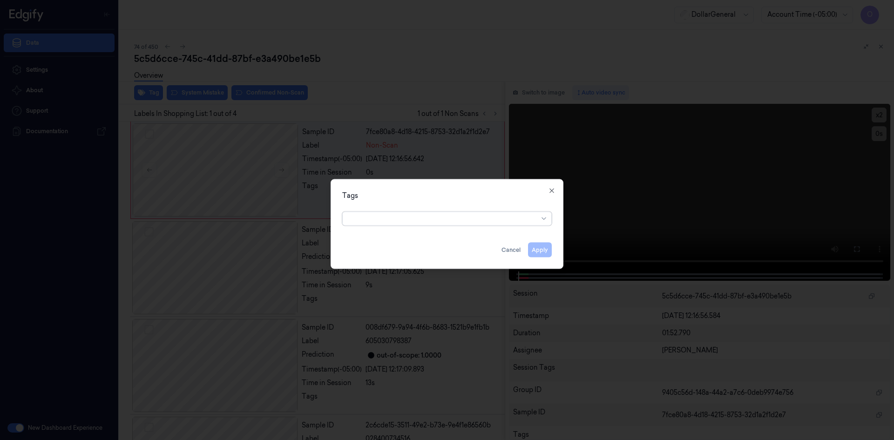
click at [397, 218] on div at bounding box center [443, 219] width 190 height 10
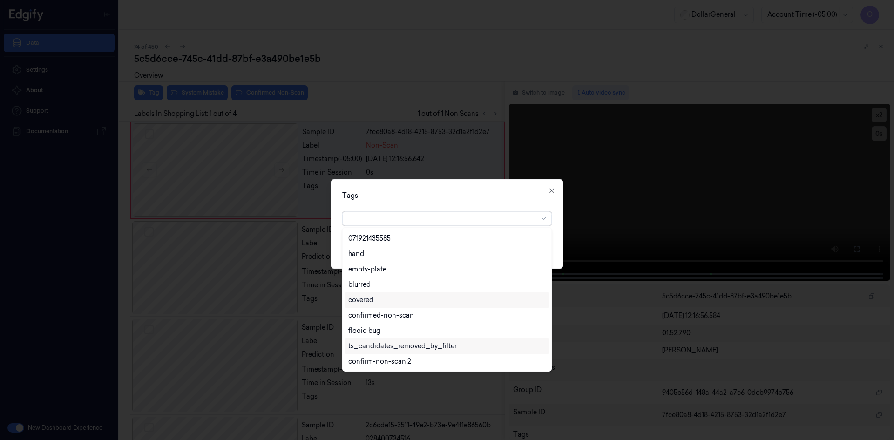
scroll to position [214, 0]
click at [383, 288] on div "flooid bug" at bounding box center [446, 285] width 197 height 10
click at [514, 184] on div "Tags option flooid bug , selected. 22 results available. Use Up and Down to cho…" at bounding box center [447, 224] width 233 height 90
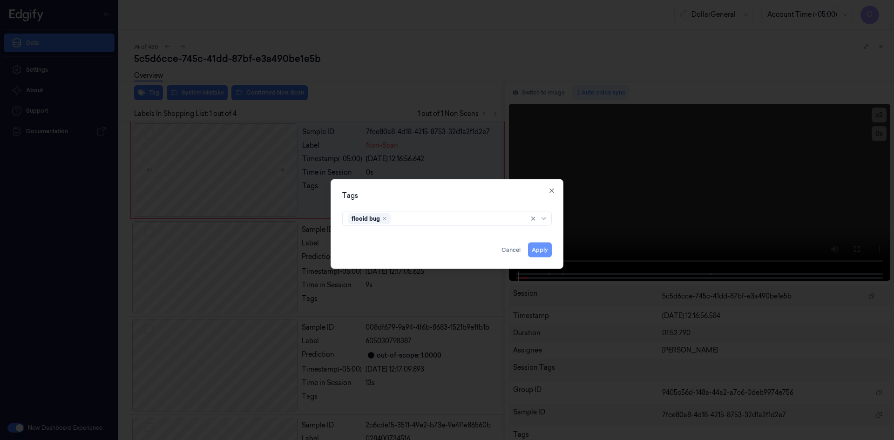
click at [551, 245] on button "Apply" at bounding box center [540, 249] width 24 height 15
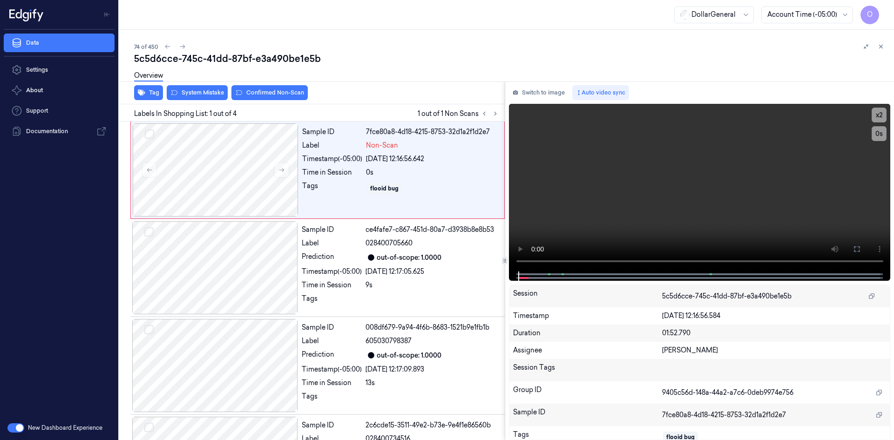
click at [216, 87] on div "Overview" at bounding box center [510, 77] width 752 height 24
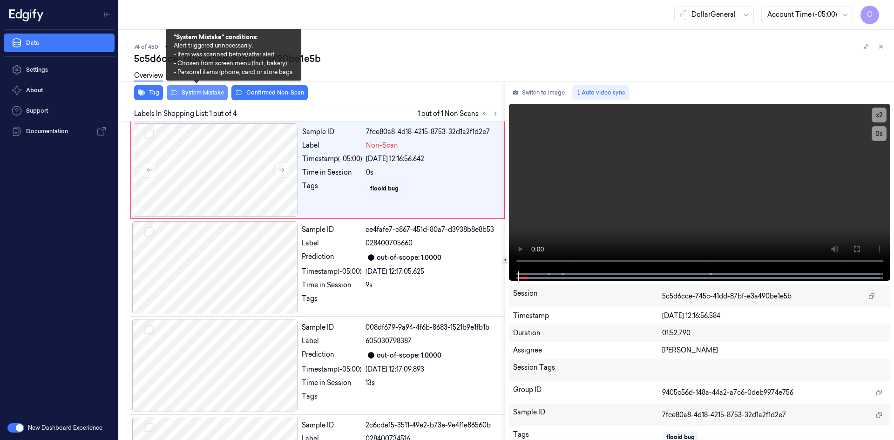
click at [216, 89] on button "System Mistake" at bounding box center [197, 92] width 61 height 15
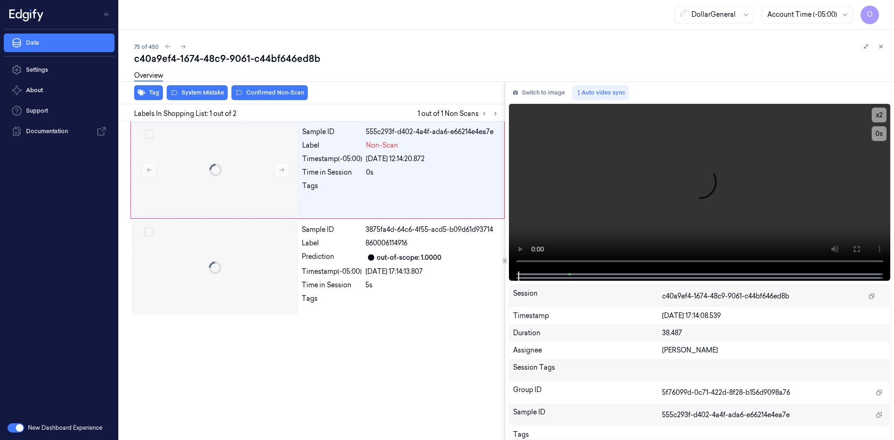
click at [284, 81] on div "Overview" at bounding box center [510, 77] width 752 height 24
click at [155, 90] on button "Tag" at bounding box center [148, 92] width 29 height 15
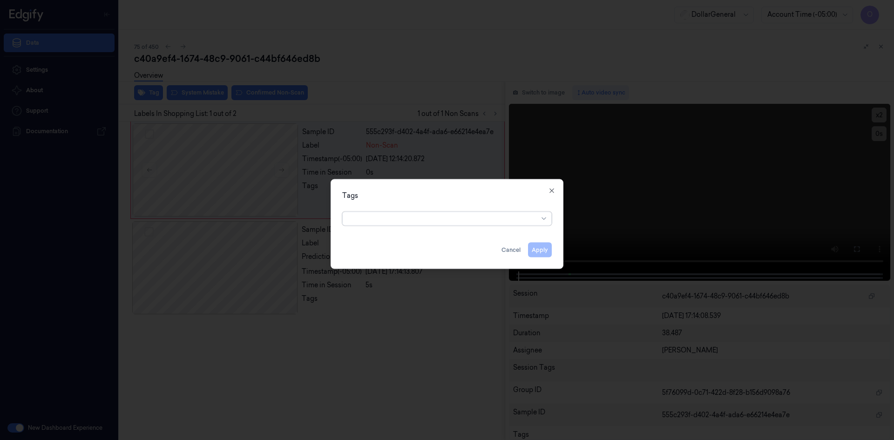
click at [401, 220] on div at bounding box center [443, 219] width 190 height 10
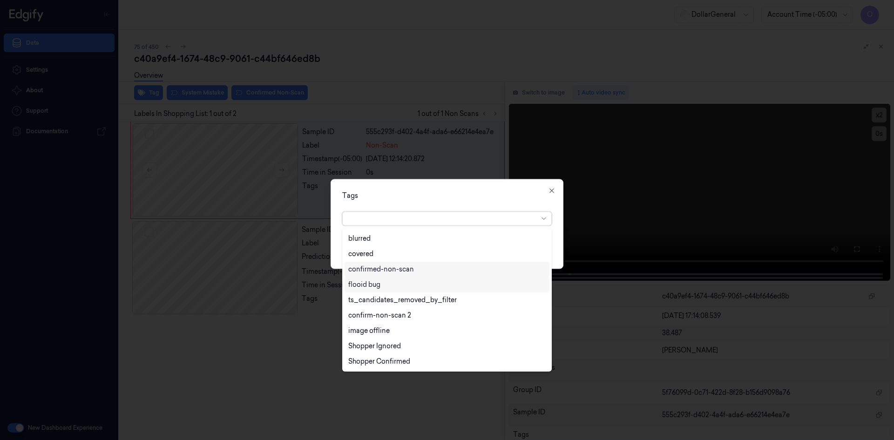
click at [415, 290] on div "flooid bug" at bounding box center [447, 284] width 205 height 15
click at [465, 193] on div "Tags" at bounding box center [447, 195] width 210 height 10
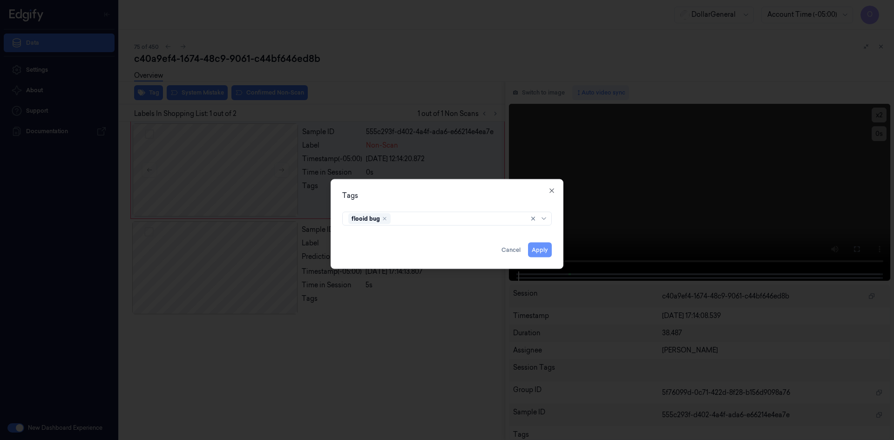
click at [548, 248] on button "Apply" at bounding box center [540, 249] width 24 height 15
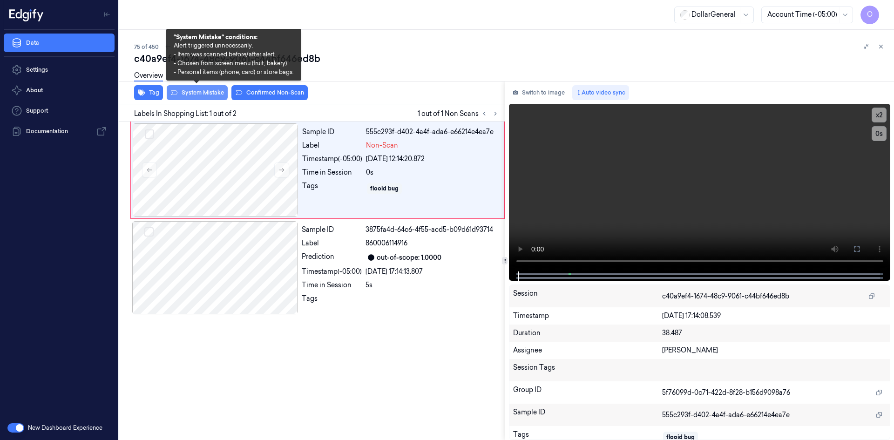
click at [211, 90] on button "System Mistake" at bounding box center [197, 92] width 61 height 15
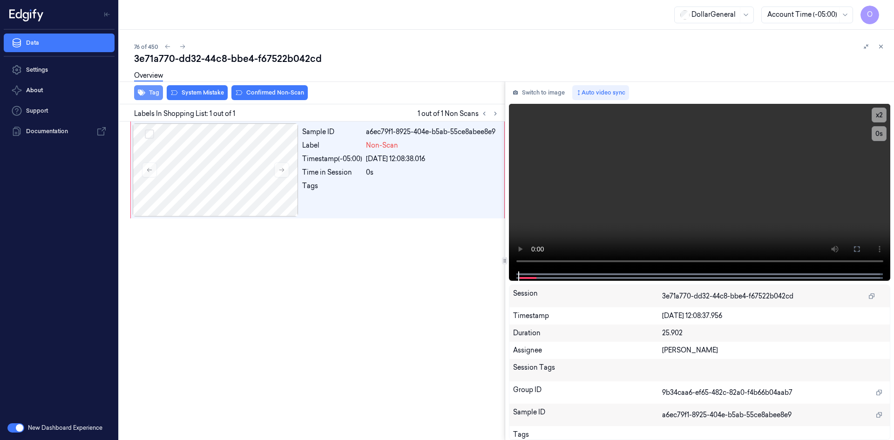
click at [144, 90] on icon "button" at bounding box center [141, 92] width 7 height 7
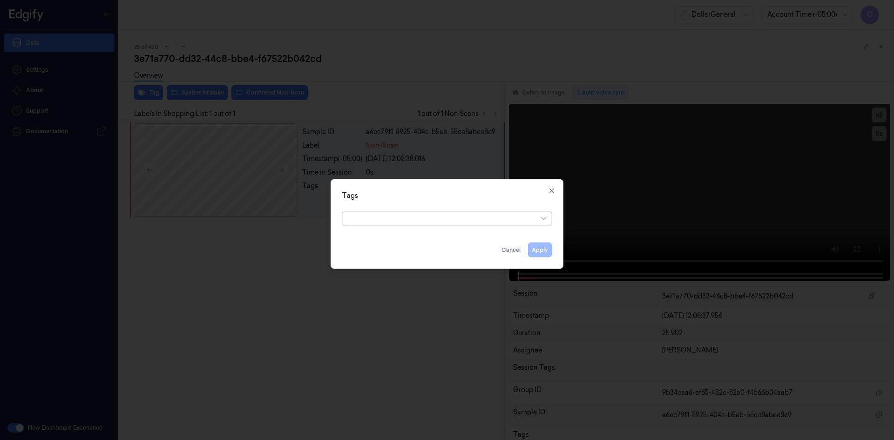
click at [370, 214] on div at bounding box center [443, 219] width 190 height 10
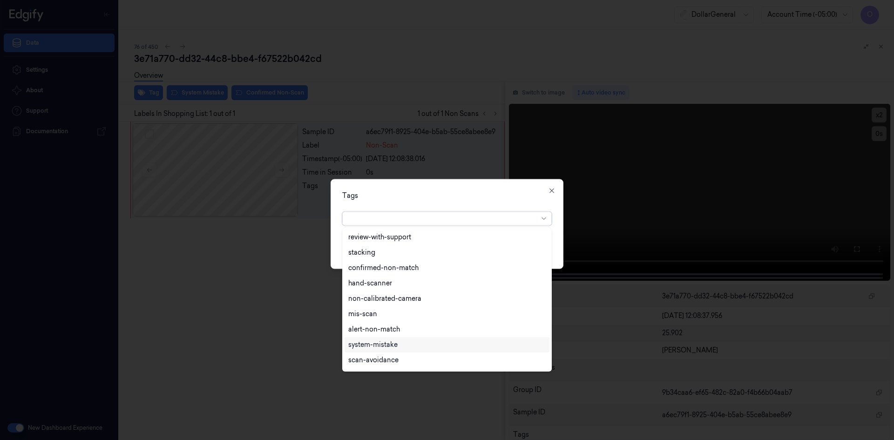
scroll to position [14, 0]
click at [398, 286] on div "flooid bug" at bounding box center [446, 285] width 197 height 10
click at [455, 203] on div "Tags option flooid bug , selected. 22 results available. Use Up and Down to cho…" at bounding box center [447, 224] width 233 height 90
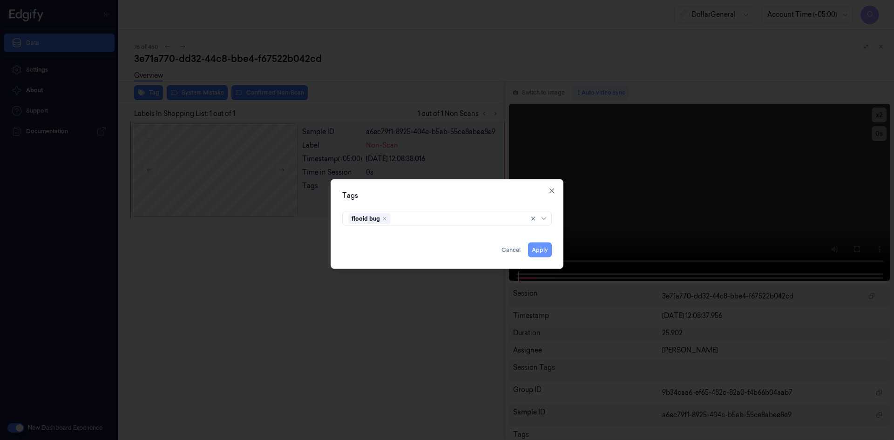
click at [550, 245] on button "Apply" at bounding box center [540, 249] width 24 height 15
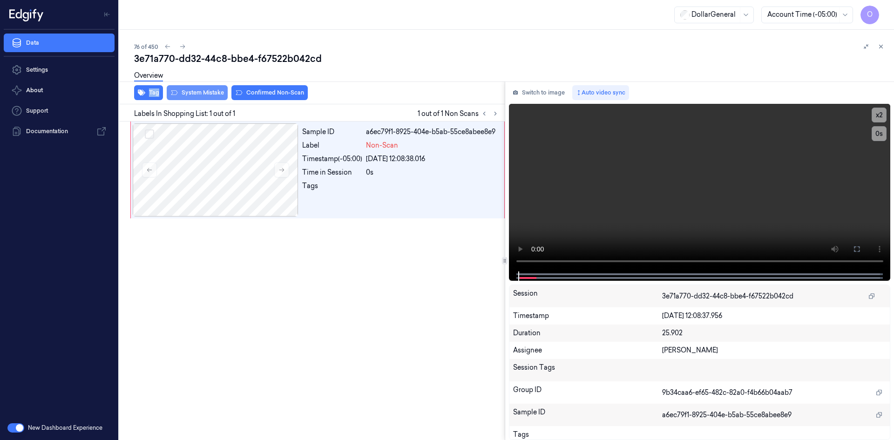
click at [224, 89] on div "3e71a770-dd32-44c8-bbe4-f67522b042cd Overview Tag System Mistake Confirmed Non-…" at bounding box center [510, 246] width 752 height 388
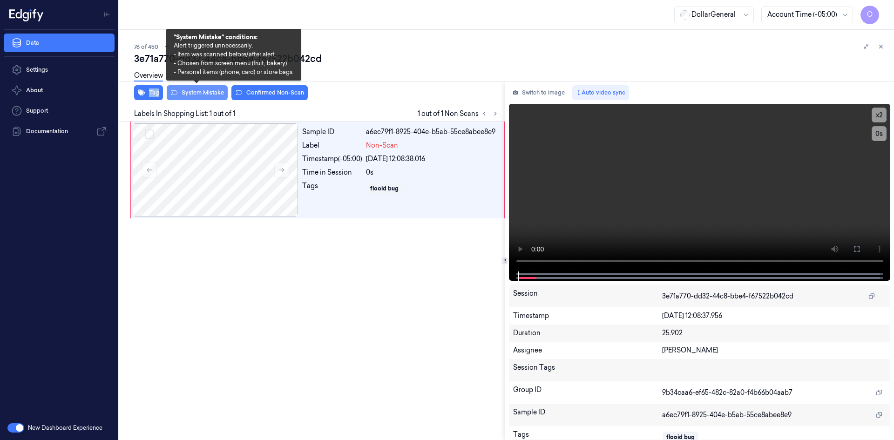
click at [222, 89] on button "System Mistake" at bounding box center [197, 92] width 61 height 15
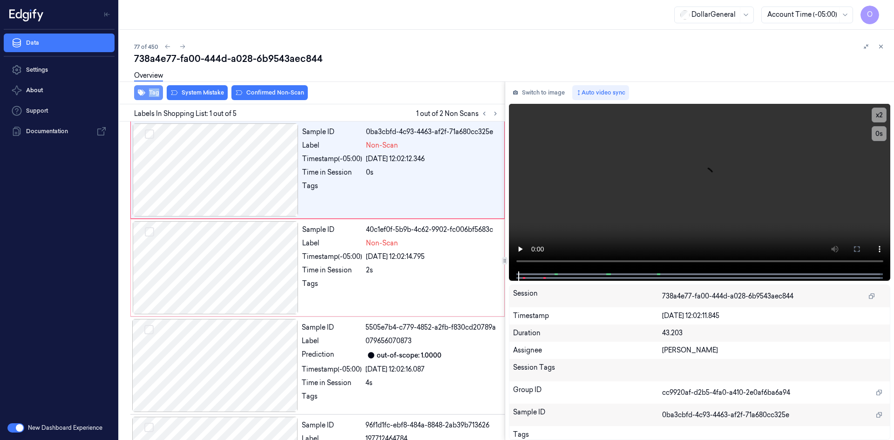
click at [150, 92] on button "Tag" at bounding box center [148, 92] width 29 height 15
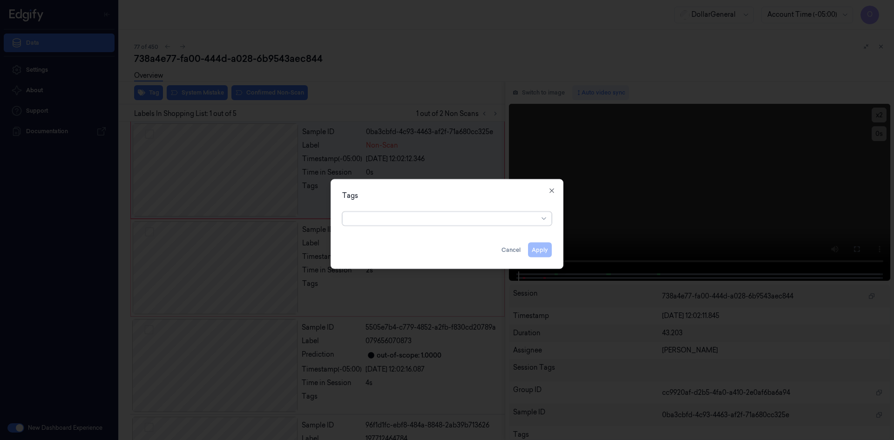
click at [450, 224] on div at bounding box center [443, 218] width 190 height 13
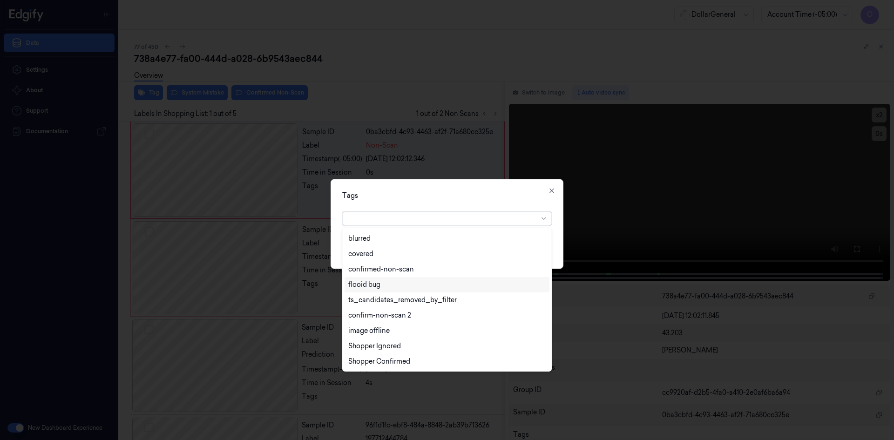
click at [419, 288] on div "flooid bug" at bounding box center [446, 285] width 197 height 10
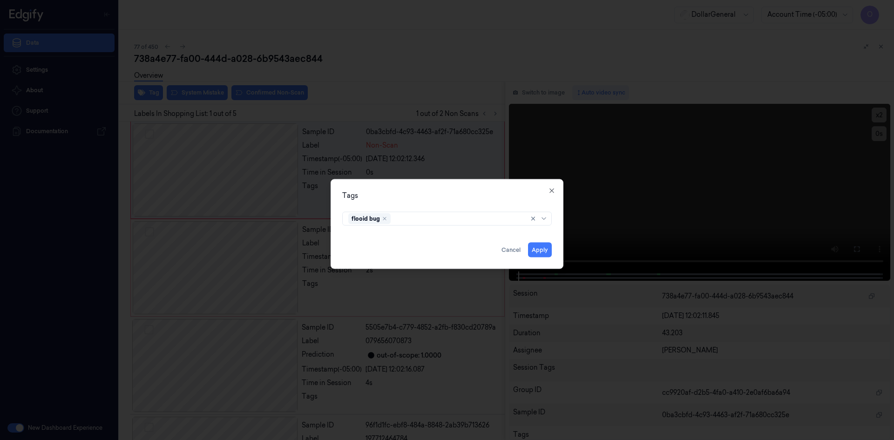
click at [507, 204] on div "Tags flooid bug Apply Cancel Close" at bounding box center [447, 224] width 233 height 90
click at [548, 250] on button "Apply" at bounding box center [540, 249] width 24 height 15
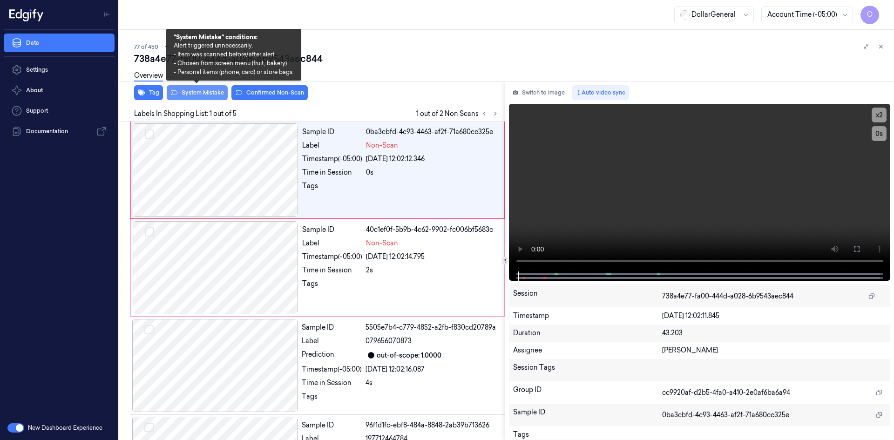
click at [208, 96] on button "System Mistake" at bounding box center [197, 92] width 61 height 15
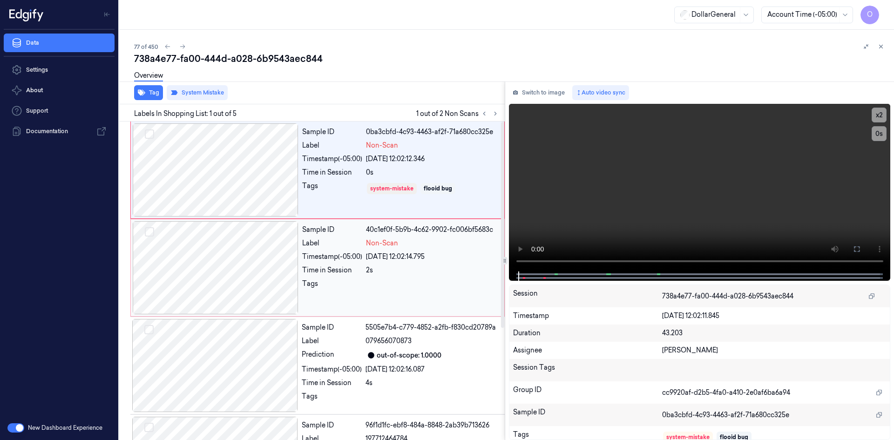
click at [360, 261] on div "Timestamp (-05:00)" at bounding box center [332, 257] width 60 height 10
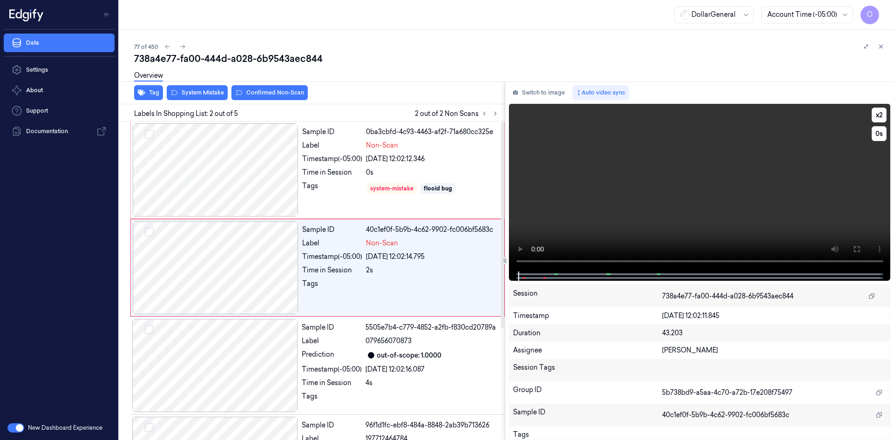
click at [628, 180] on video at bounding box center [700, 188] width 382 height 168
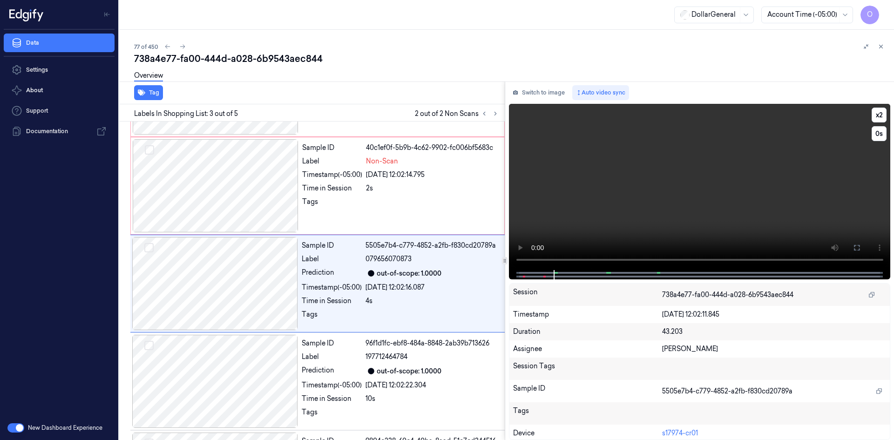
scroll to position [85, 0]
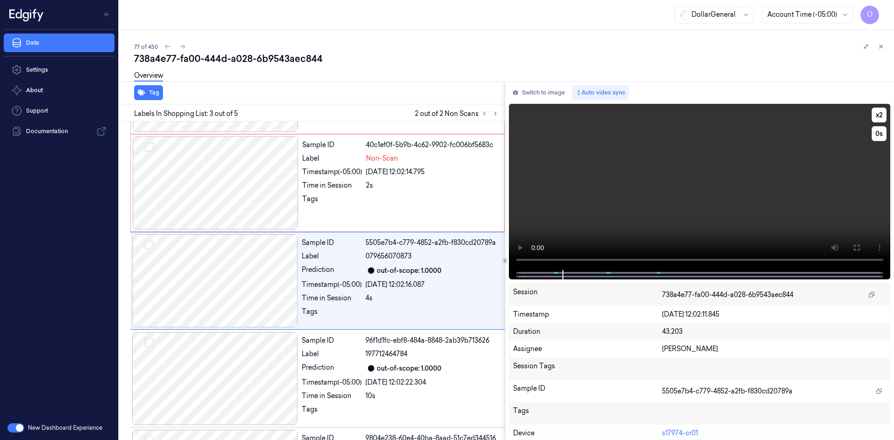
click at [558, 175] on video at bounding box center [700, 187] width 382 height 166
click at [309, 169] on div "Timestamp (-05:00)" at bounding box center [332, 172] width 60 height 10
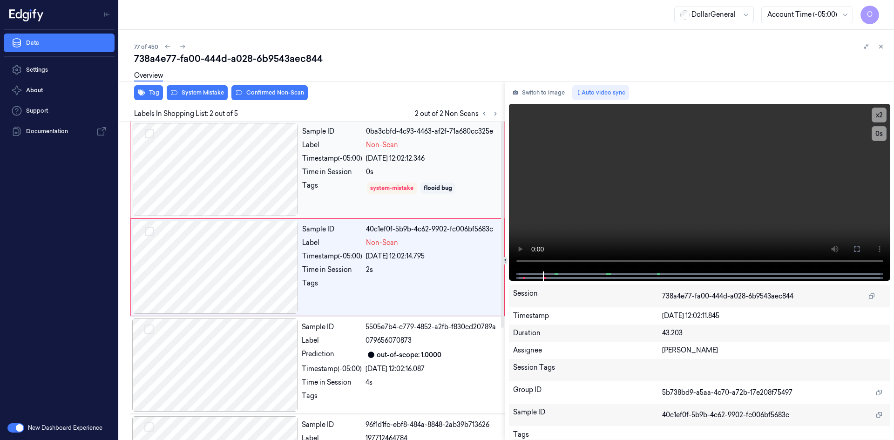
scroll to position [0, 0]
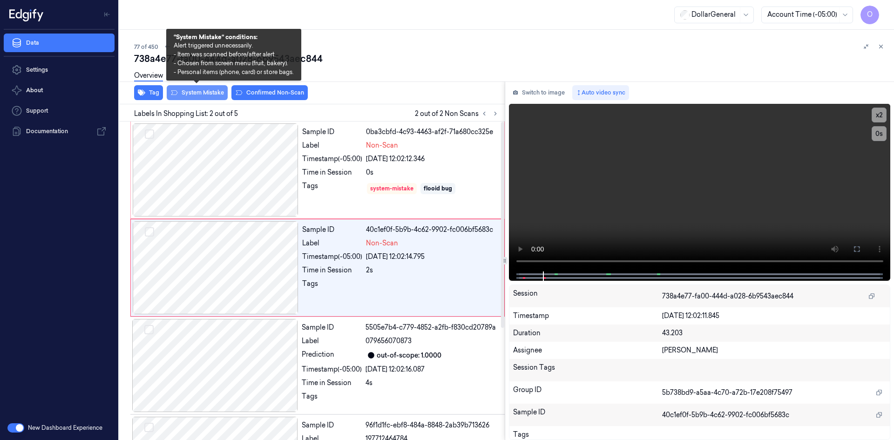
click at [189, 93] on button "System Mistake" at bounding box center [197, 92] width 61 height 15
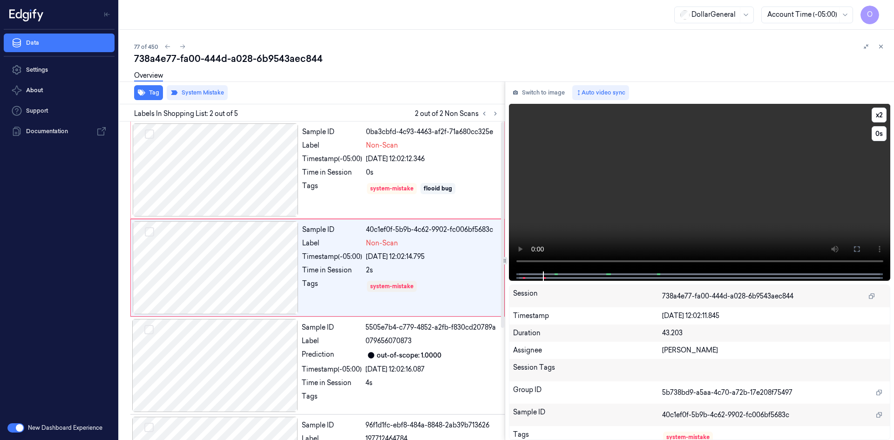
click at [560, 173] on video at bounding box center [700, 188] width 382 height 168
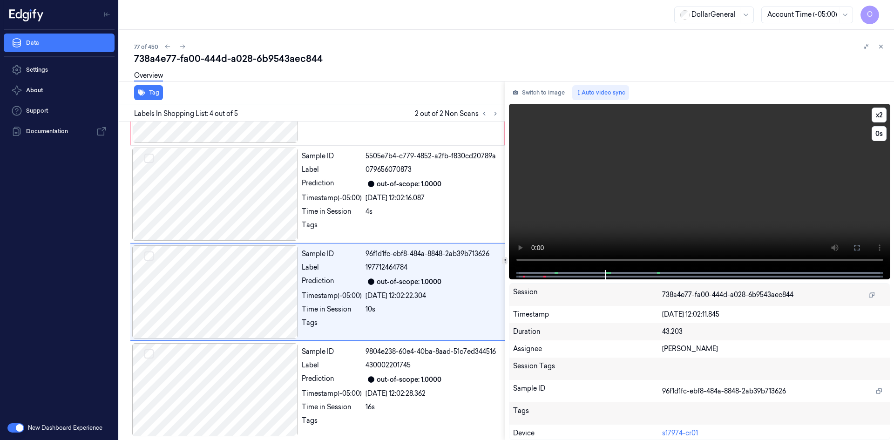
scroll to position [173, 0]
drag, startPoint x: 661, startPoint y: 187, endPoint x: 607, endPoint y: 229, distance: 68.4
click at [661, 187] on video at bounding box center [700, 187] width 382 height 166
click at [832, 52] on div "77 of 450" at bounding box center [510, 46] width 752 height 11
click at [487, 112] on icon at bounding box center [484, 113] width 7 height 7
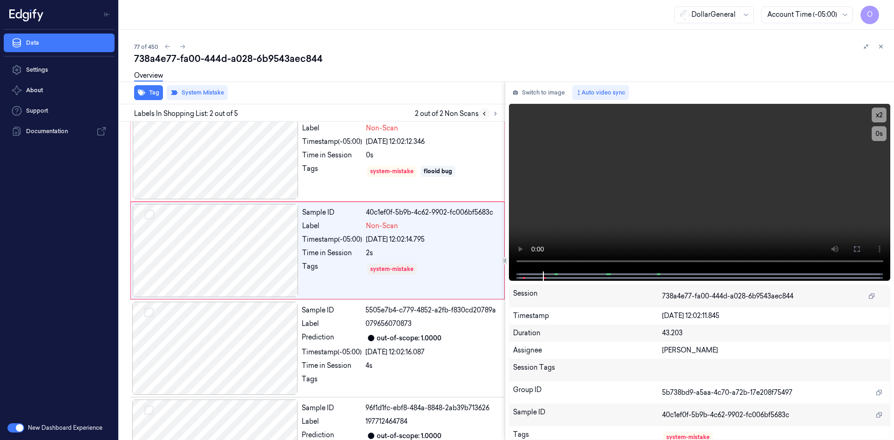
scroll to position [0, 0]
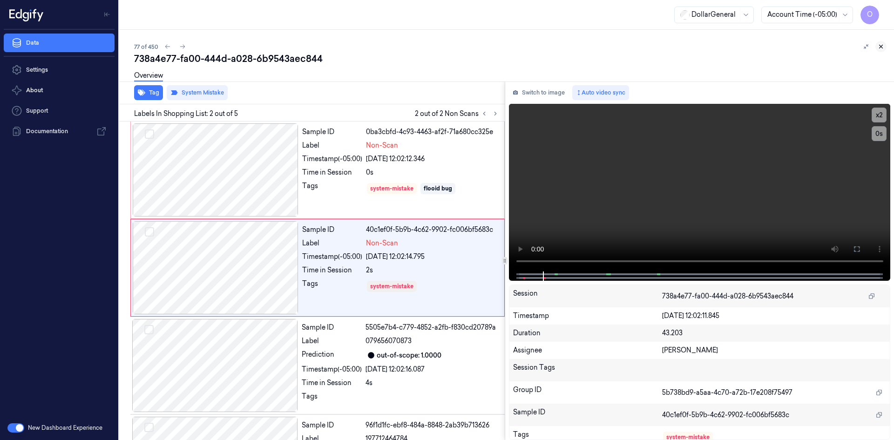
click at [883, 43] on button at bounding box center [880, 46] width 11 height 11
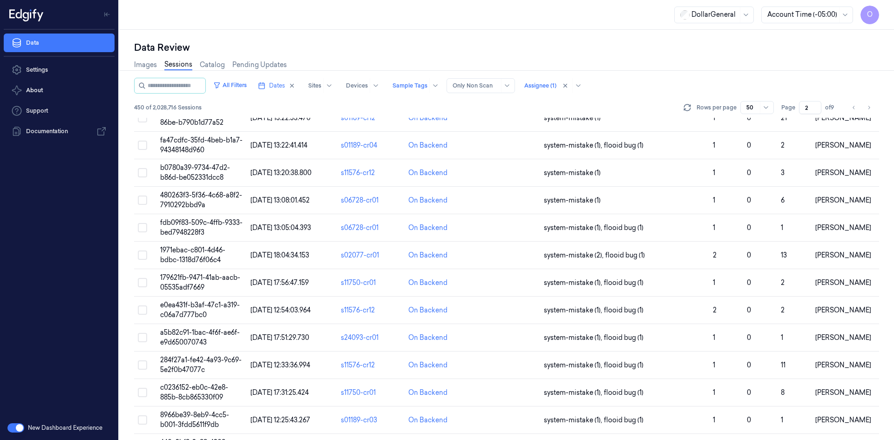
scroll to position [587, 0]
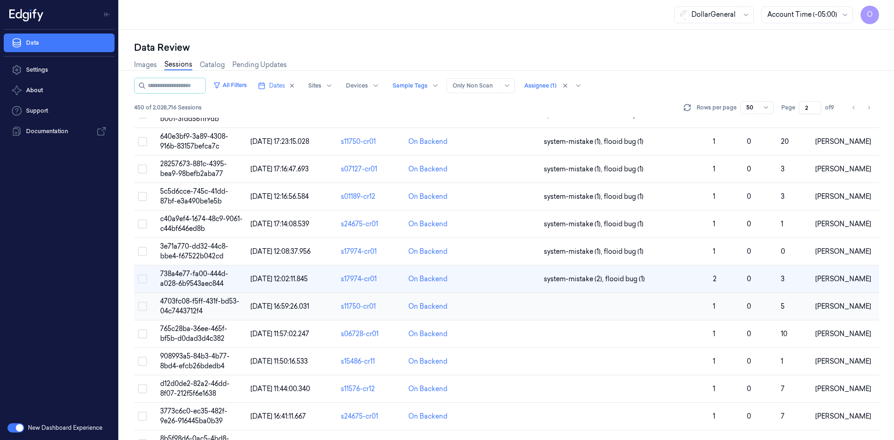
click at [618, 302] on td at bounding box center [624, 306] width 169 height 27
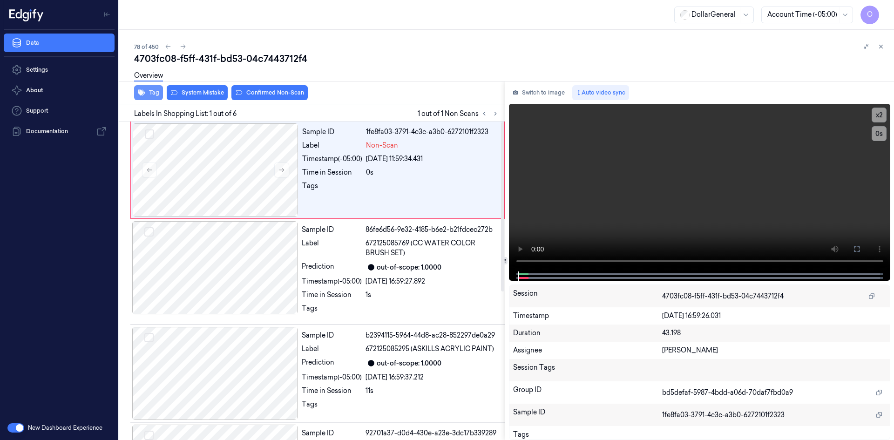
click at [142, 93] on icon "button" at bounding box center [141, 93] width 7 height 6
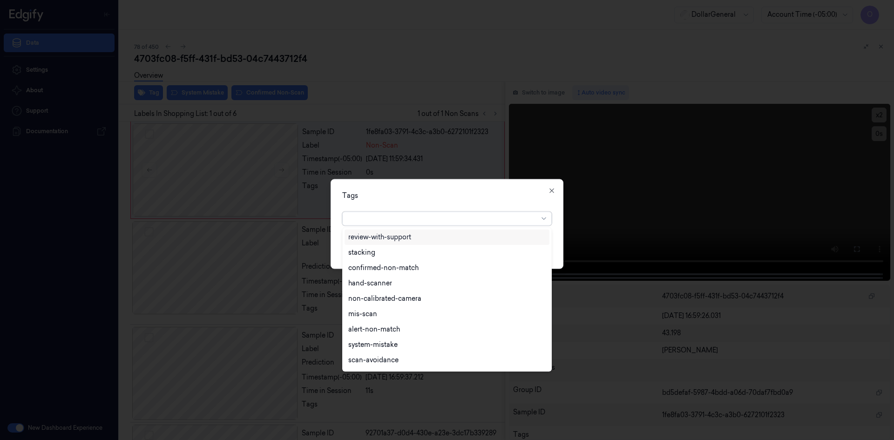
click at [412, 223] on div at bounding box center [443, 219] width 190 height 10
click at [375, 290] on div "flooid bug" at bounding box center [447, 284] width 205 height 15
click at [474, 201] on div "Tags option flooid bug , selected. 22 results available. Use Up and Down to cho…" at bounding box center [447, 224] width 233 height 90
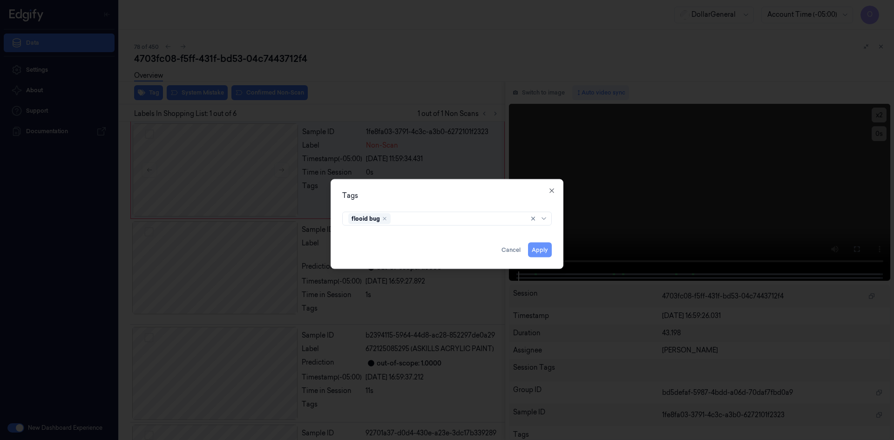
click at [540, 243] on button "Apply" at bounding box center [540, 249] width 24 height 15
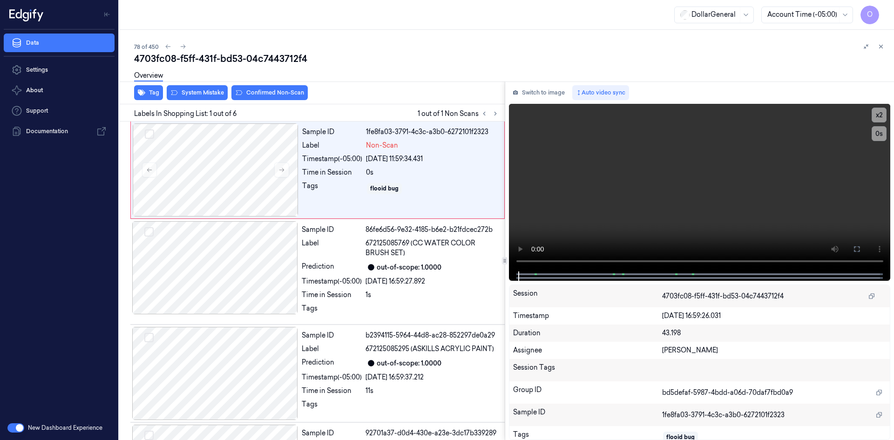
click at [191, 87] on div "Overview" at bounding box center [510, 77] width 752 height 24
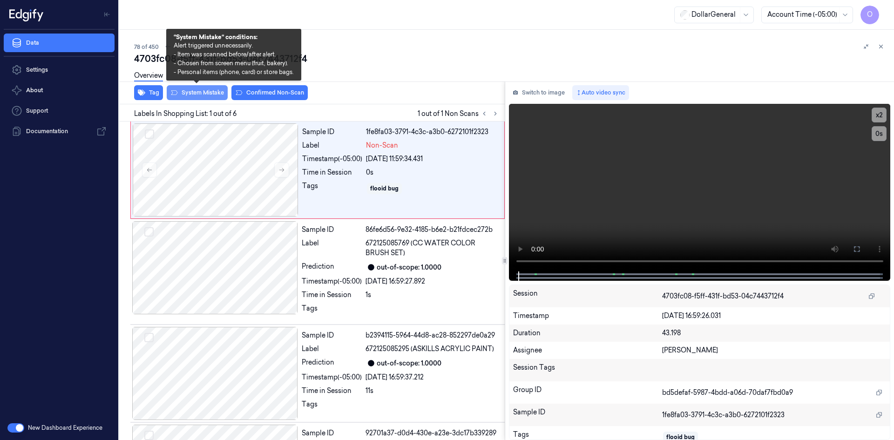
click at [192, 91] on button "System Mistake" at bounding box center [197, 92] width 61 height 15
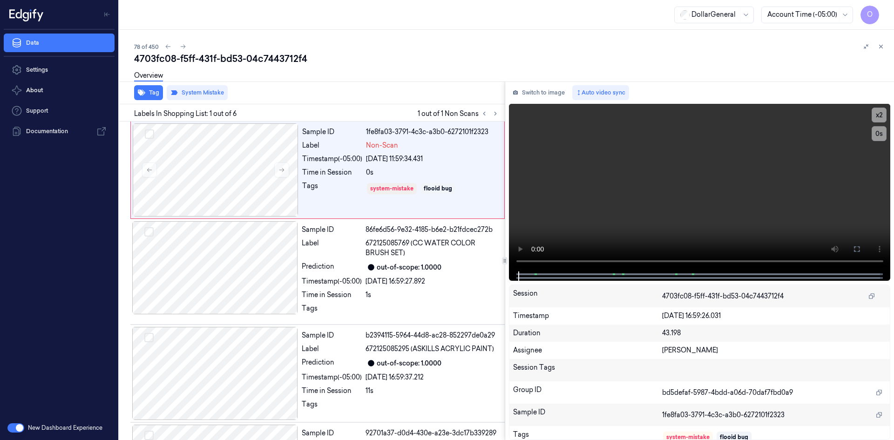
click at [301, 85] on div "Overview" at bounding box center [510, 77] width 752 height 24
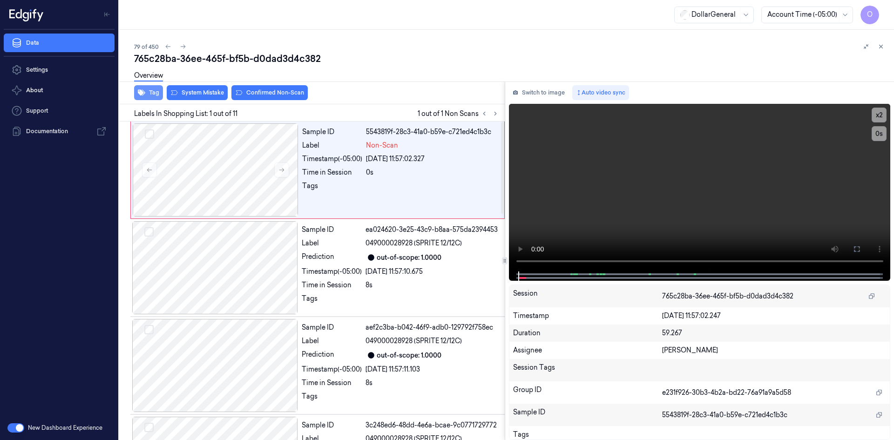
click at [153, 95] on button "Tag" at bounding box center [148, 92] width 29 height 15
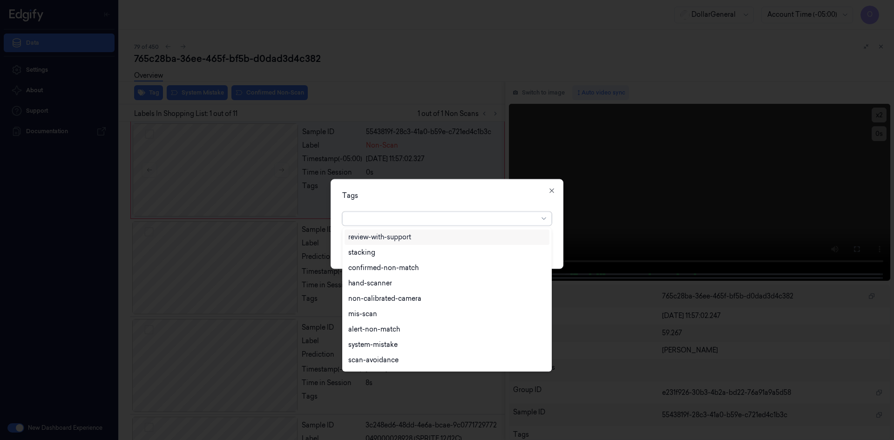
click at [412, 218] on div at bounding box center [443, 219] width 190 height 10
click at [452, 277] on div "flooid bug" at bounding box center [447, 284] width 205 height 15
click at [471, 196] on div "Tags" at bounding box center [447, 195] width 210 height 10
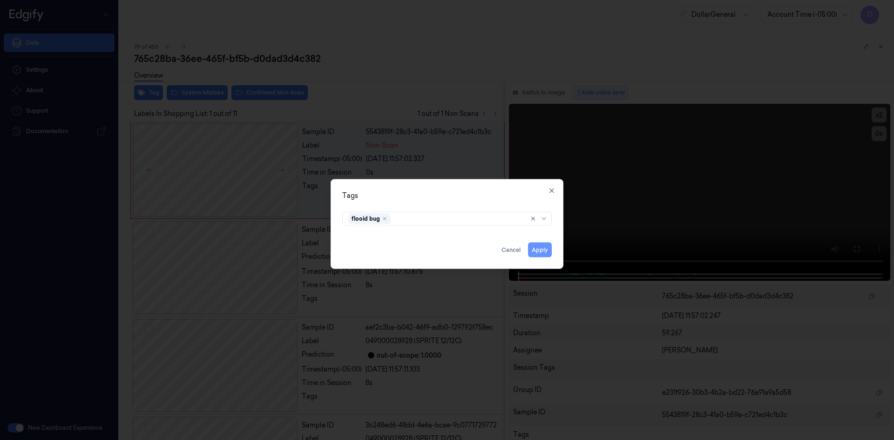
click at [539, 250] on button "Apply" at bounding box center [540, 249] width 24 height 15
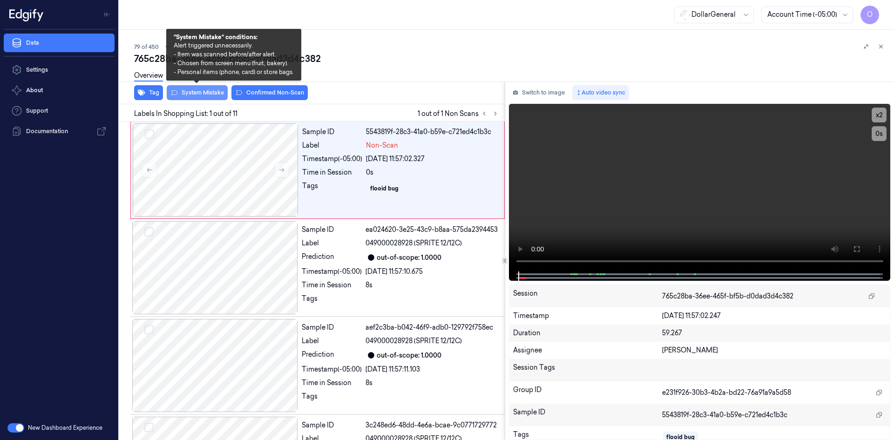
click at [202, 95] on button "System Mistake" at bounding box center [197, 92] width 61 height 15
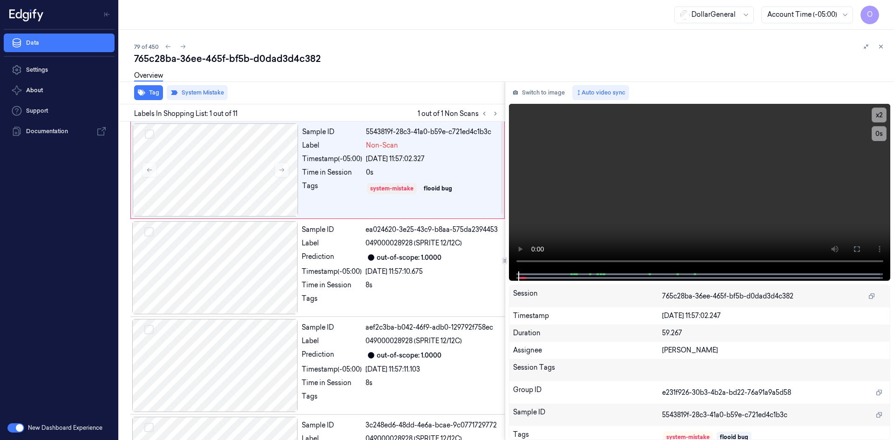
click at [363, 110] on div "Labels In Shopping List: 1 out of 11 1 out of 1 Non Scans" at bounding box center [309, 112] width 389 height 17
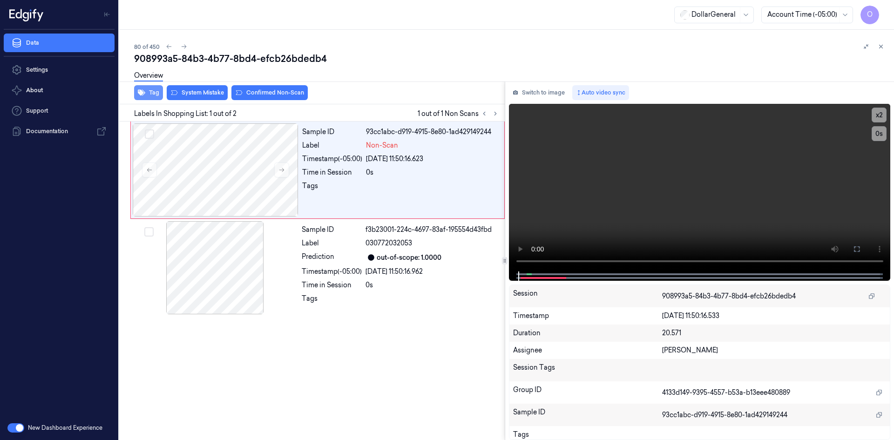
click at [157, 90] on button "Tag" at bounding box center [148, 92] width 29 height 15
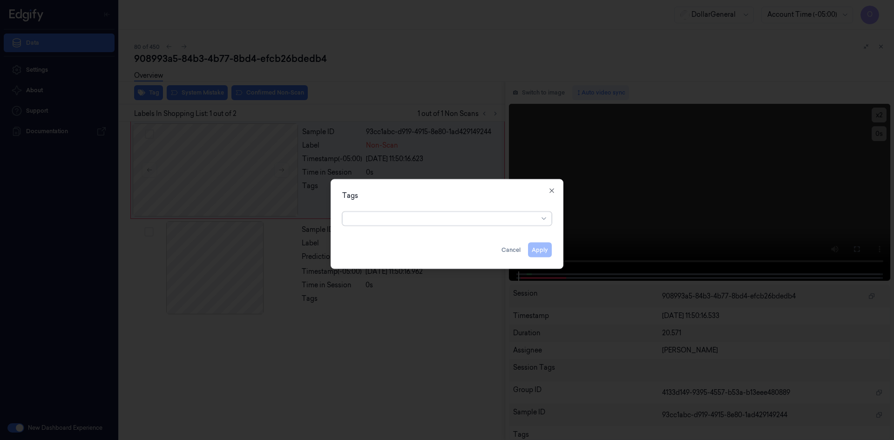
click at [374, 213] on div at bounding box center [443, 218] width 190 height 13
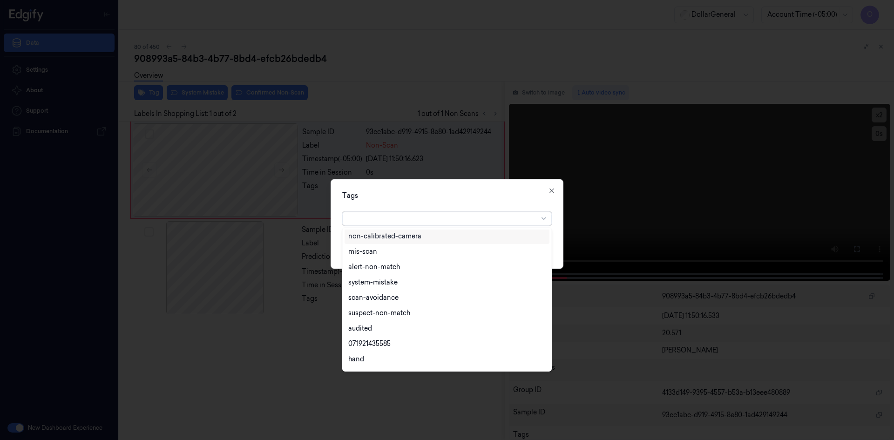
scroll to position [168, 0]
click at [366, 333] on div "flooid bug" at bounding box center [364, 331] width 32 height 10
click at [481, 210] on div "option flooid bug , selected. 22 results available. Use Up and Down to choose o…" at bounding box center [447, 217] width 210 height 18
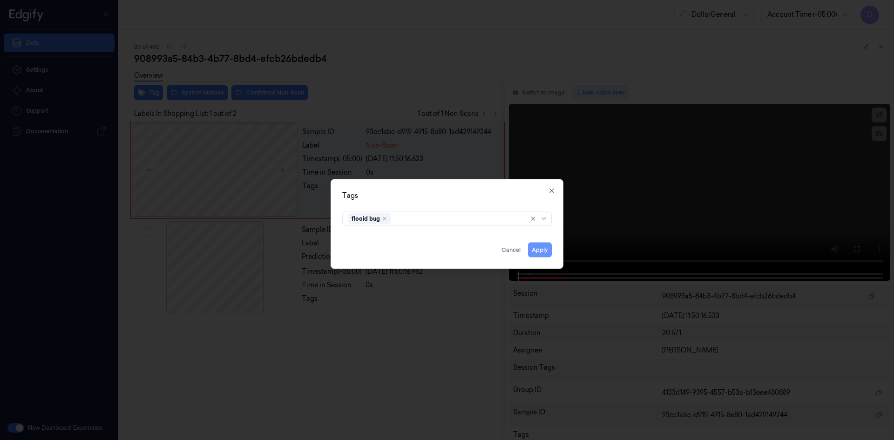
click at [544, 252] on button "Apply" at bounding box center [540, 249] width 24 height 15
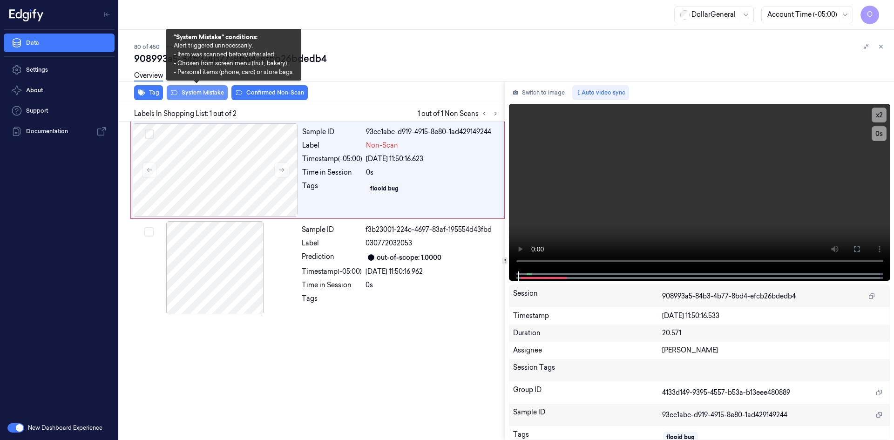
click at [223, 95] on button "System Mistake" at bounding box center [197, 92] width 61 height 15
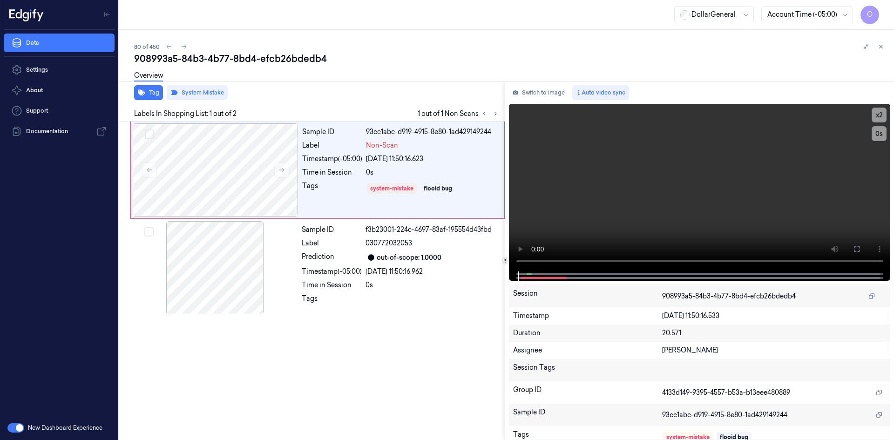
click at [315, 75] on div "Overview" at bounding box center [510, 77] width 752 height 24
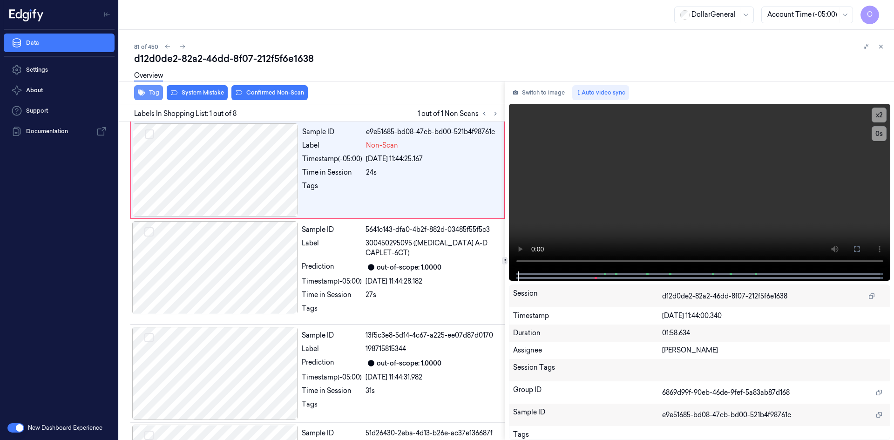
click at [153, 94] on button "Tag" at bounding box center [148, 92] width 29 height 15
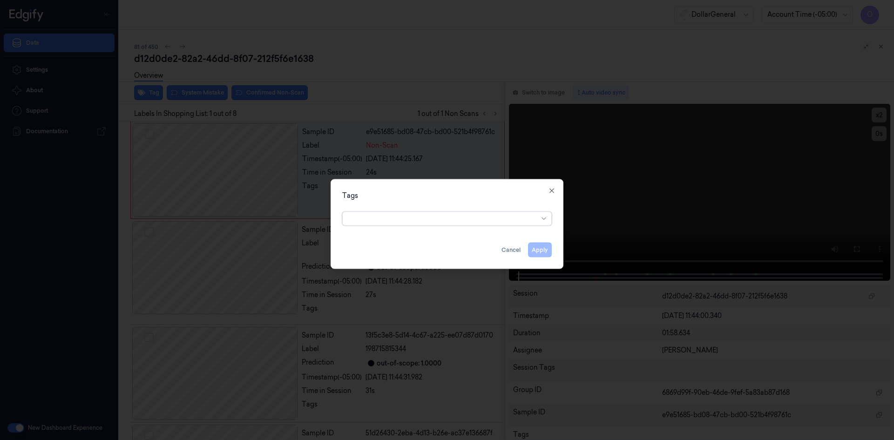
click at [358, 222] on div at bounding box center [443, 219] width 190 height 10
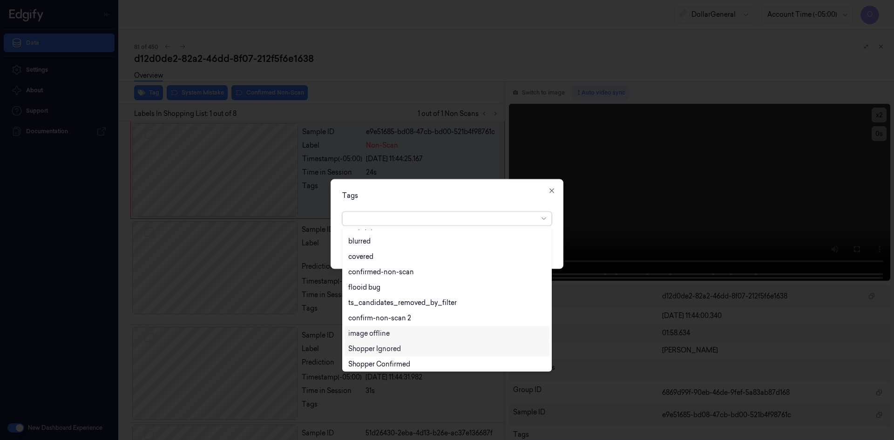
scroll to position [214, 0]
click at [407, 284] on div "flooid bug" at bounding box center [446, 285] width 197 height 10
click at [413, 201] on div "Tags option flooid bug , selected. 22 results available. Use Up and Down to cho…" at bounding box center [447, 224] width 233 height 90
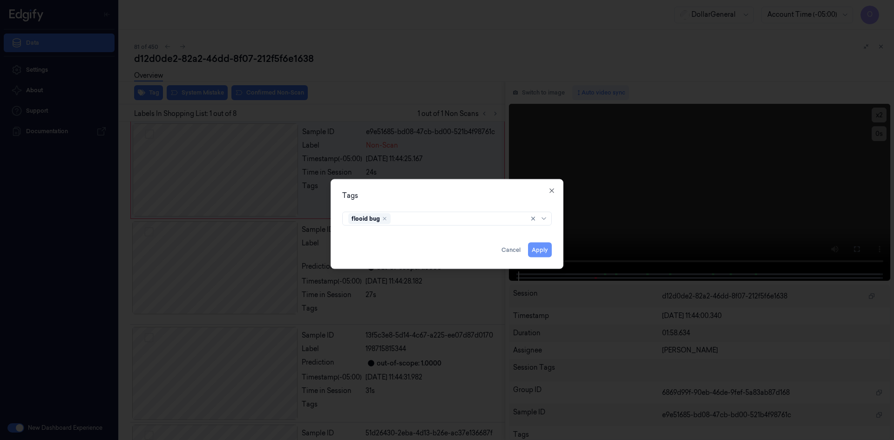
click at [541, 247] on button "Apply" at bounding box center [540, 249] width 24 height 15
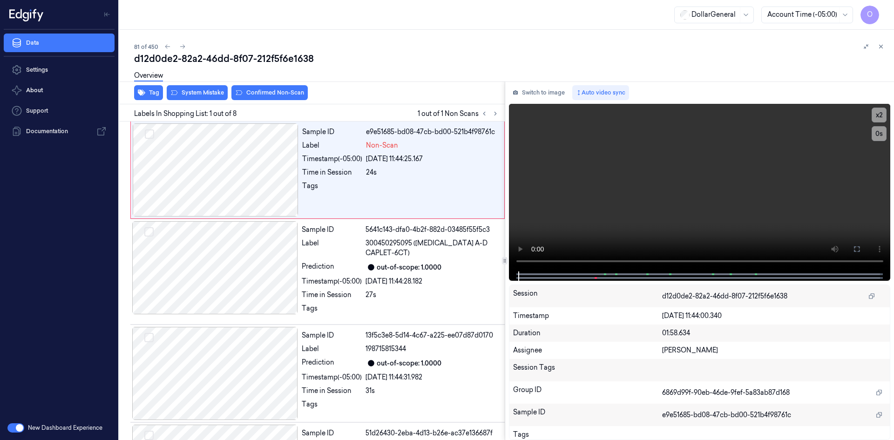
click at [194, 87] on div "Overview" at bounding box center [510, 77] width 752 height 24
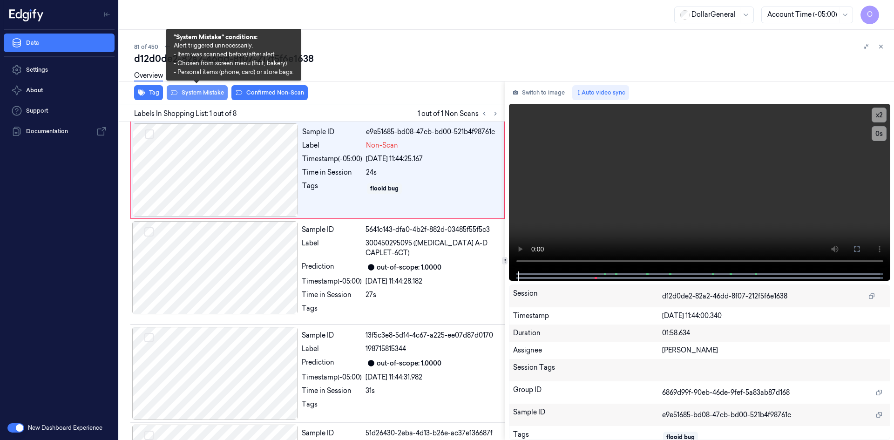
click at [198, 89] on button "System Mistake" at bounding box center [197, 92] width 61 height 15
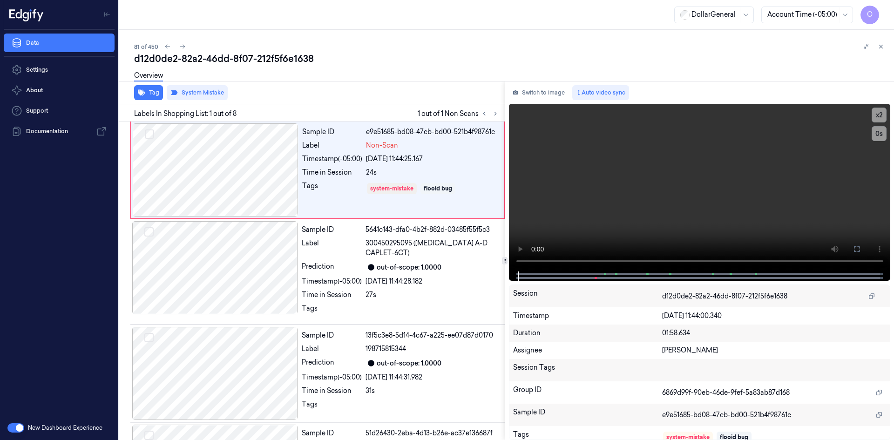
click at [283, 87] on div "Overview" at bounding box center [510, 77] width 752 height 24
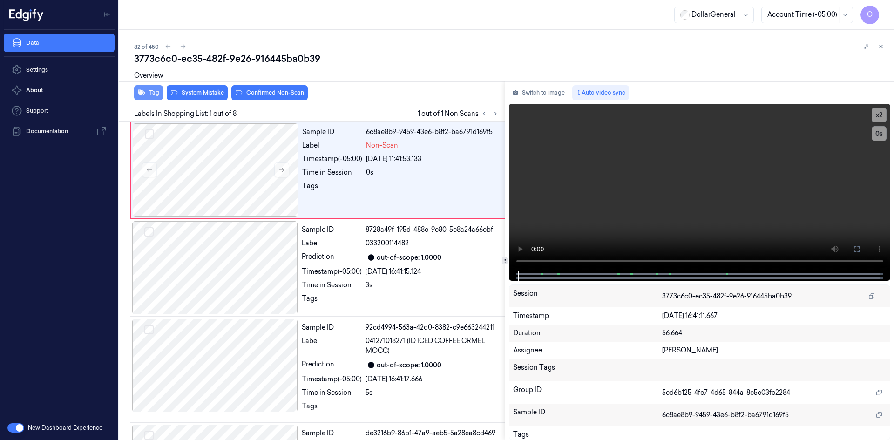
click at [153, 92] on button "Tag" at bounding box center [148, 92] width 29 height 15
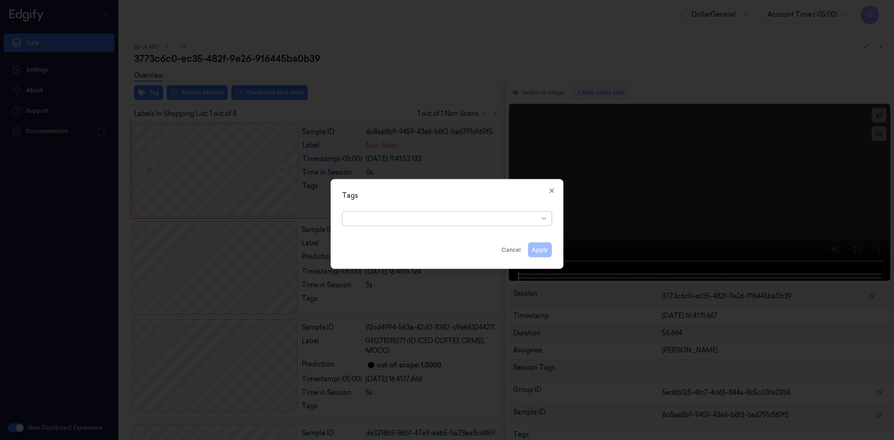
click at [397, 217] on div at bounding box center [443, 219] width 190 height 10
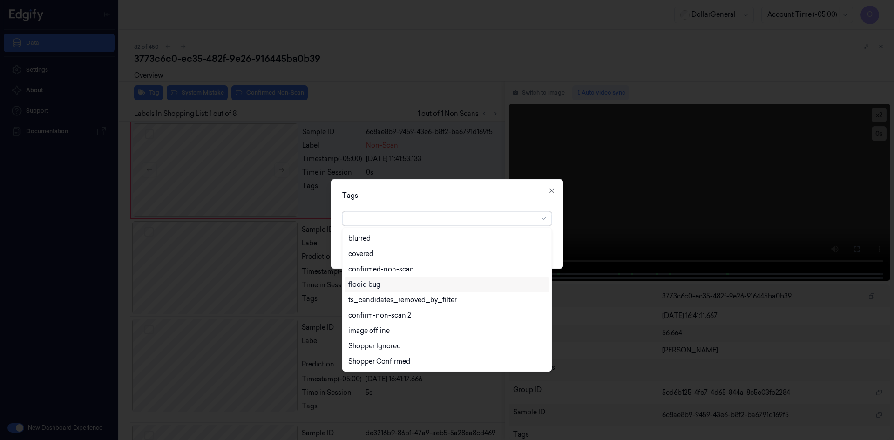
click at [395, 283] on div "flooid bug" at bounding box center [446, 285] width 197 height 10
click at [447, 200] on div "Tags option flooid bug , selected. 22 results available. Use Up and Down to cho…" at bounding box center [447, 224] width 233 height 90
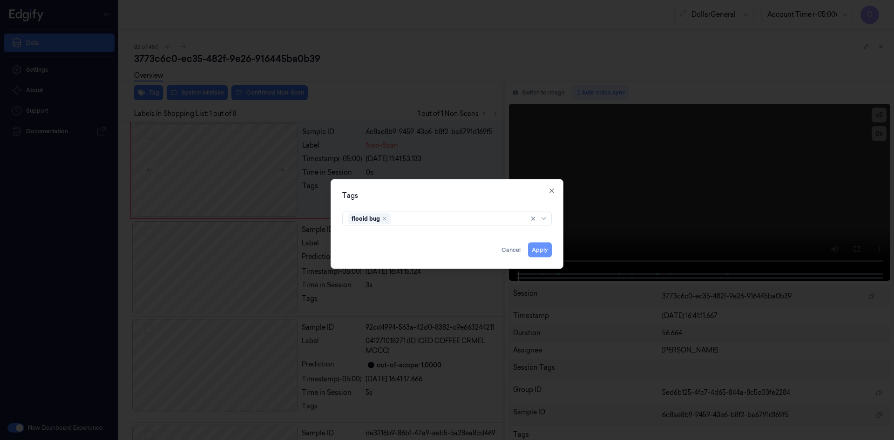
click at [535, 247] on button "Apply" at bounding box center [540, 249] width 24 height 15
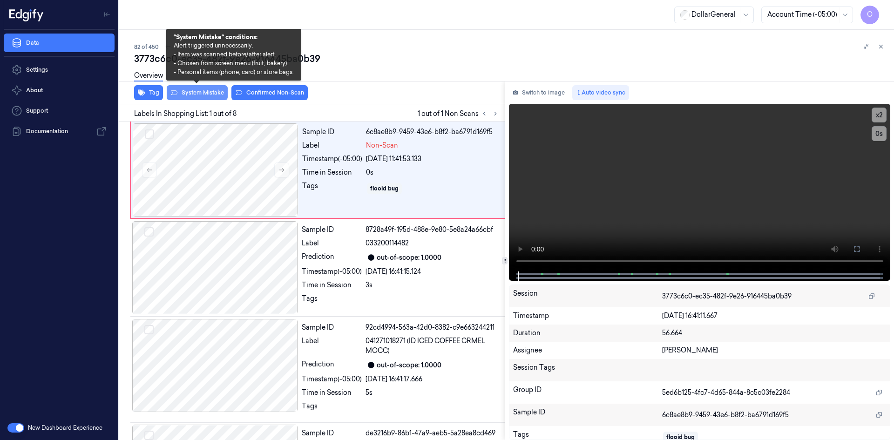
click at [198, 95] on button "System Mistake" at bounding box center [197, 92] width 61 height 15
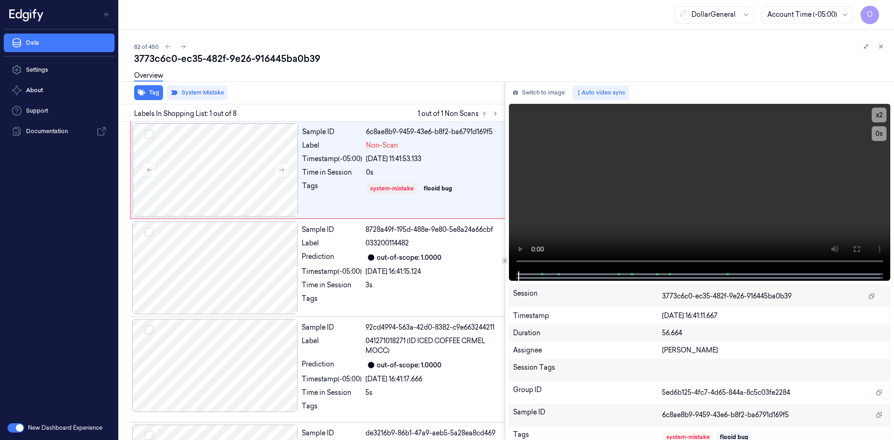
click at [322, 79] on div "Overview" at bounding box center [510, 77] width 752 height 24
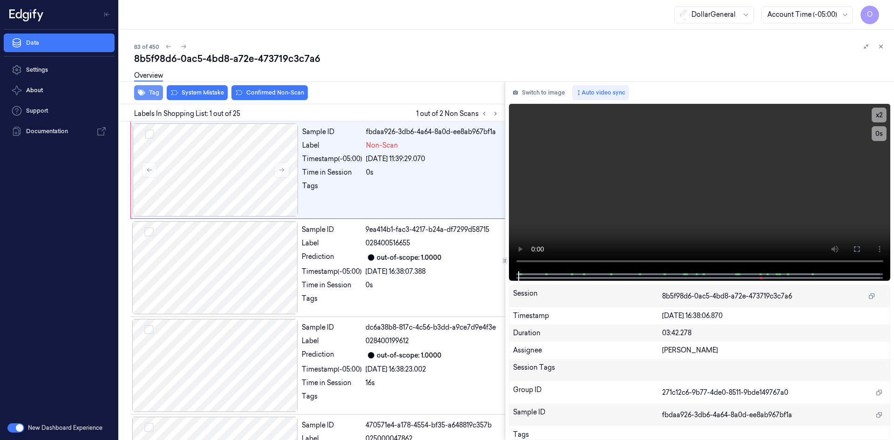
click at [147, 91] on button "Tag" at bounding box center [148, 92] width 29 height 15
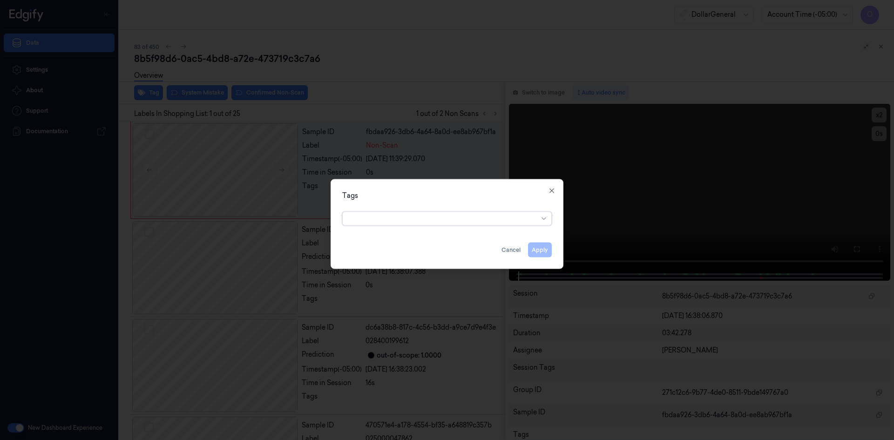
click at [368, 216] on div at bounding box center [443, 219] width 190 height 10
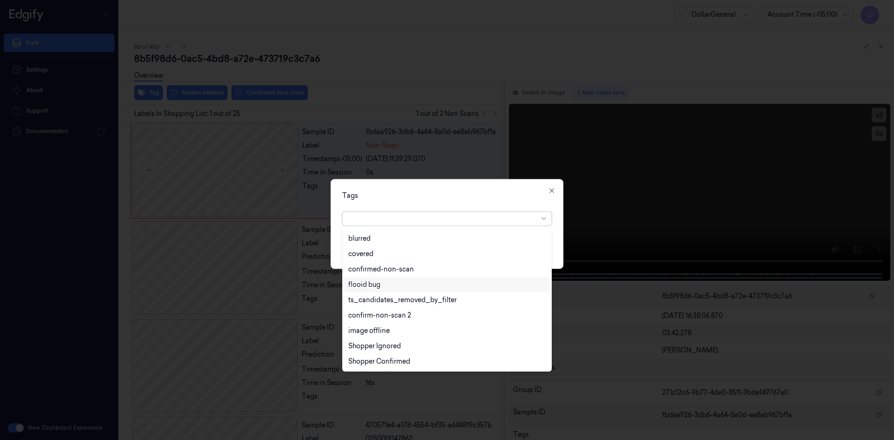
click at [394, 284] on div "flooid bug" at bounding box center [446, 285] width 197 height 10
click at [443, 210] on div "option flooid bug , selected. 22 results available. Use Up and Down to choose o…" at bounding box center [447, 217] width 210 height 18
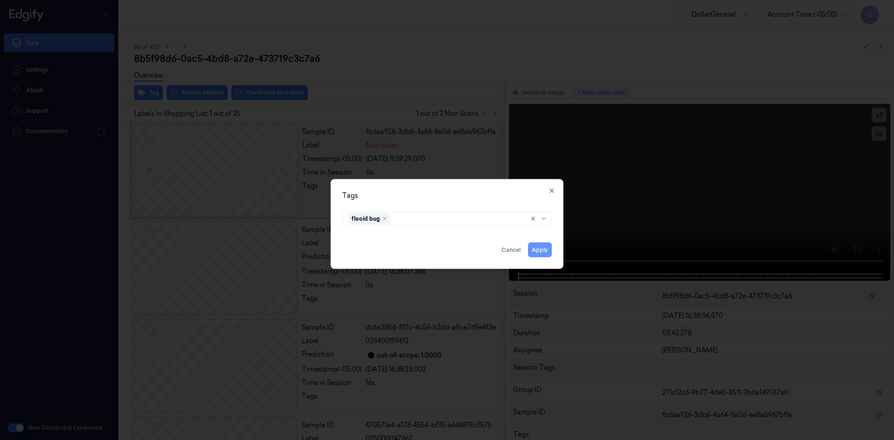
click at [541, 250] on button "Apply" at bounding box center [540, 249] width 24 height 15
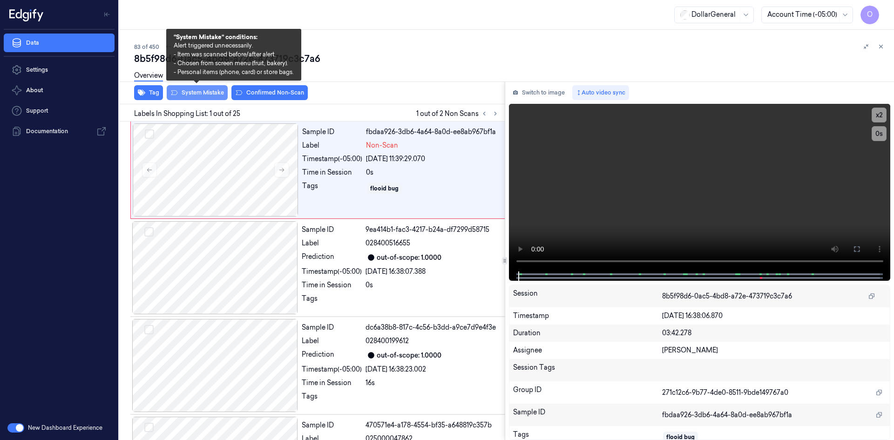
click at [206, 90] on button "System Mistake" at bounding box center [197, 92] width 61 height 15
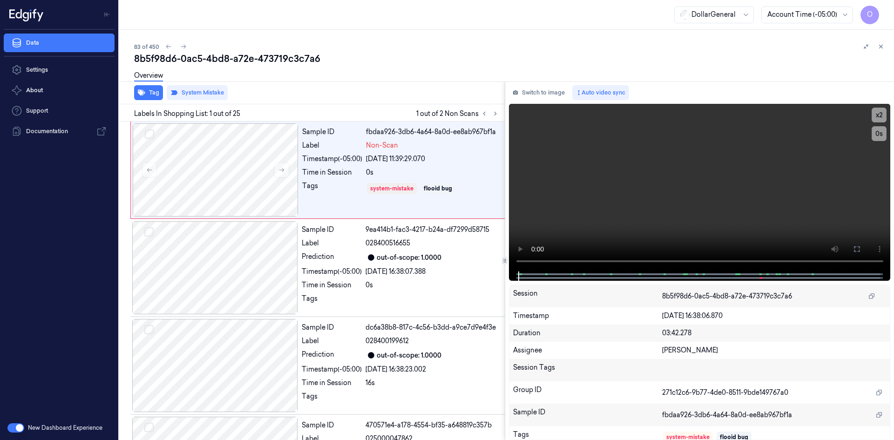
click at [275, 75] on div "Overview" at bounding box center [510, 77] width 752 height 24
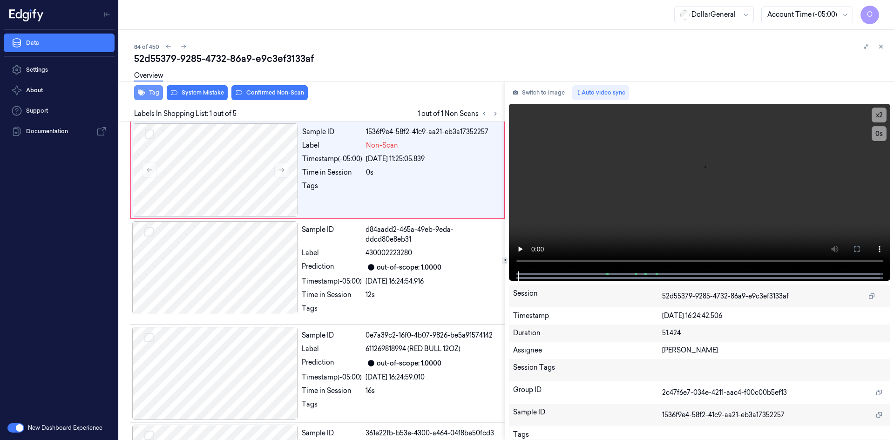
click at [144, 90] on icon "button" at bounding box center [141, 92] width 7 height 7
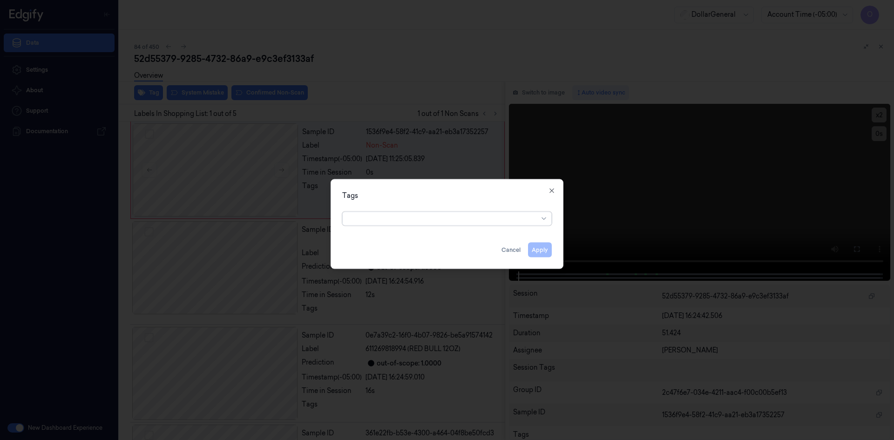
click at [356, 213] on div at bounding box center [443, 218] width 190 height 13
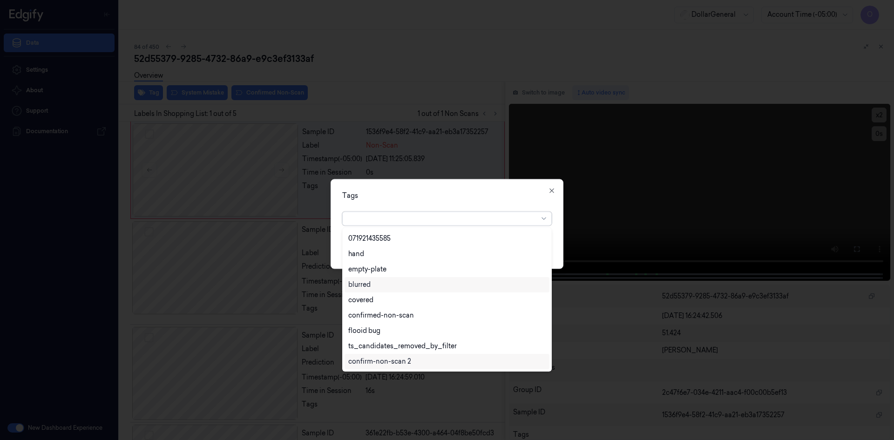
scroll to position [214, 0]
click at [393, 287] on div "flooid bug" at bounding box center [446, 285] width 197 height 10
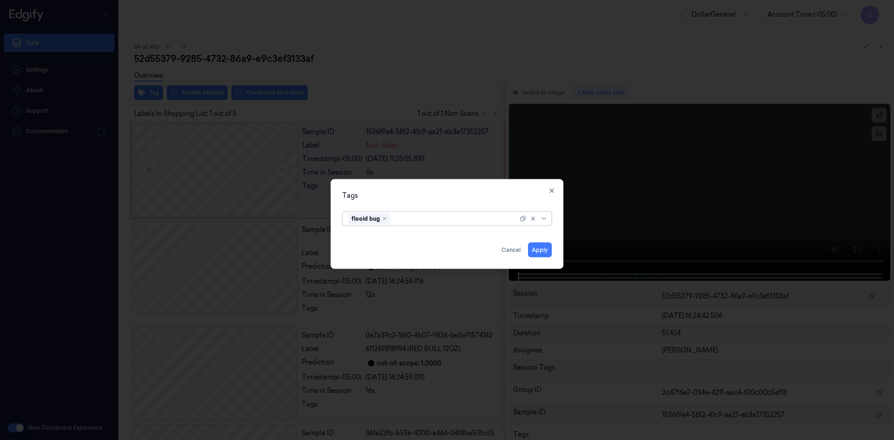
click at [487, 213] on div "flooid bug" at bounding box center [432, 218] width 169 height 13
click at [553, 253] on div "Tags flooid bug Apply Cancel Close" at bounding box center [447, 224] width 233 height 90
click at [542, 251] on button "Apply" at bounding box center [540, 249] width 24 height 15
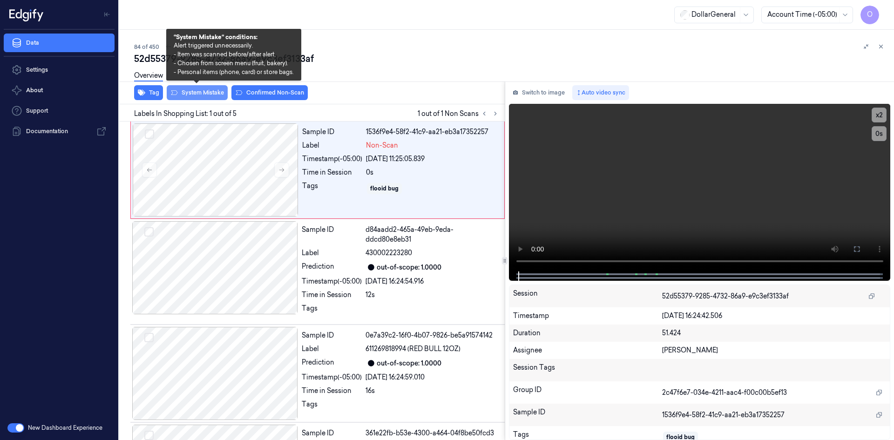
click at [204, 95] on button "System Mistake" at bounding box center [197, 92] width 61 height 15
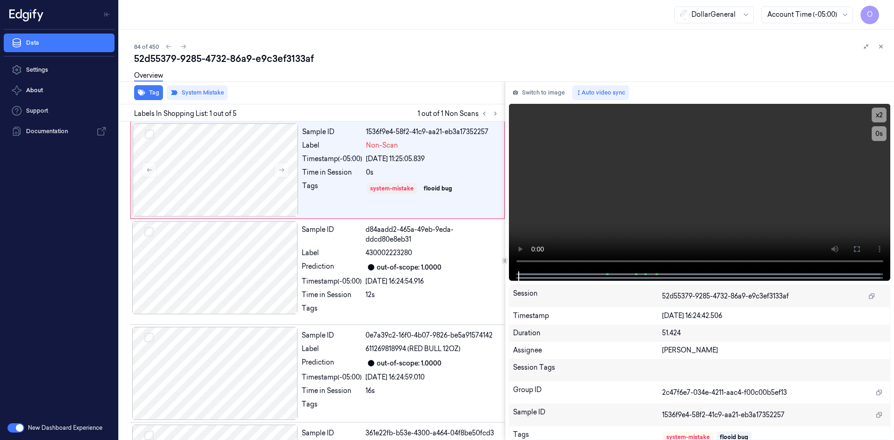
click at [266, 64] on div "52d55379-9285-4732-86a9-e9c3ef3133af" at bounding box center [510, 58] width 752 height 13
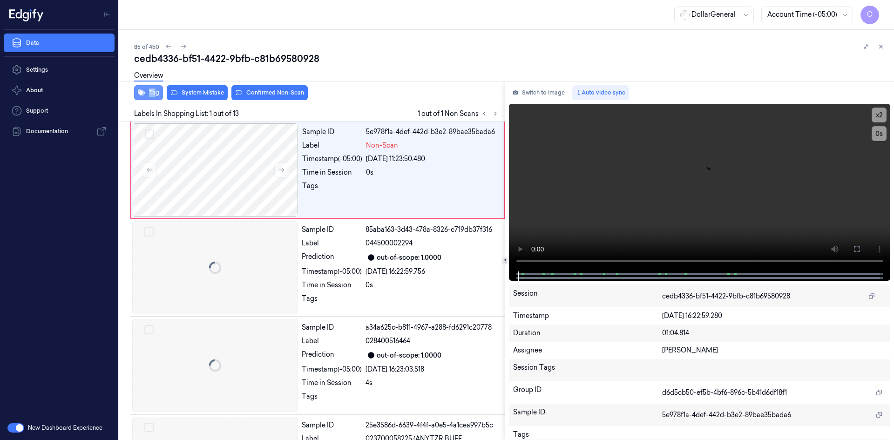
click at [154, 89] on div "cedb4336-bf51-4422-9bfb-c81b69580928 Overview Tag System Mistake Confirmed Non-…" at bounding box center [510, 246] width 752 height 388
click at [155, 93] on button "Tag" at bounding box center [148, 92] width 29 height 15
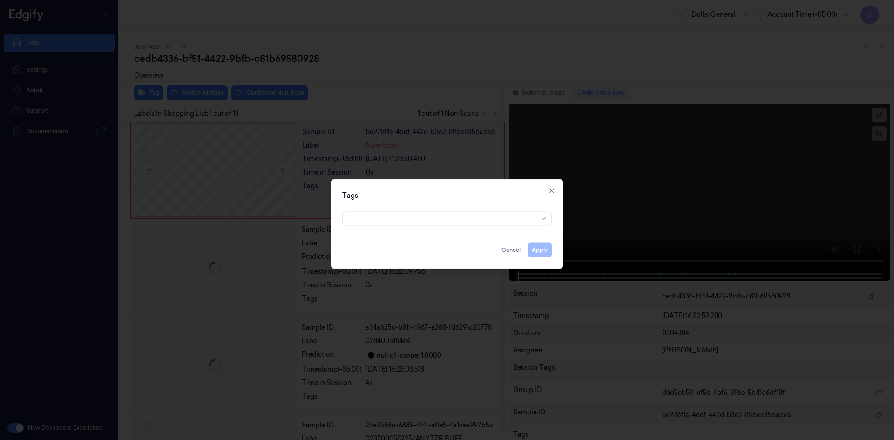
click at [362, 207] on div "Tags Apply Cancel Close" at bounding box center [447, 224] width 233 height 90
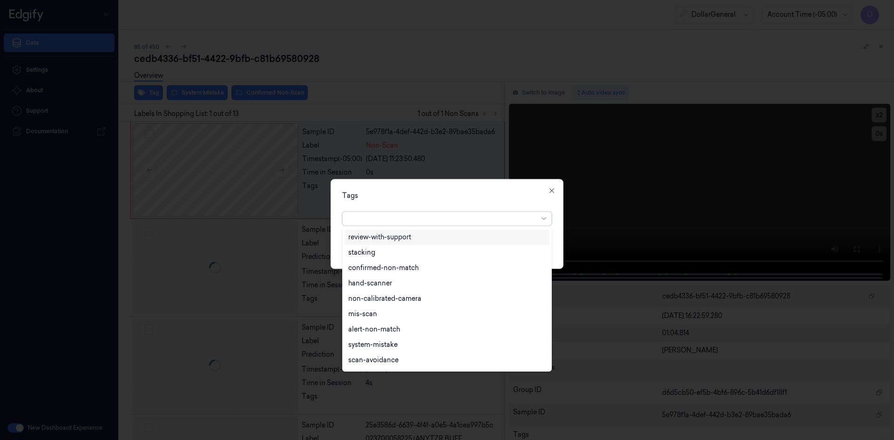
click at [368, 216] on div at bounding box center [443, 219] width 190 height 10
click at [426, 284] on div "flooid bug" at bounding box center [446, 285] width 197 height 10
click at [468, 198] on div "Tags" at bounding box center [447, 195] width 210 height 10
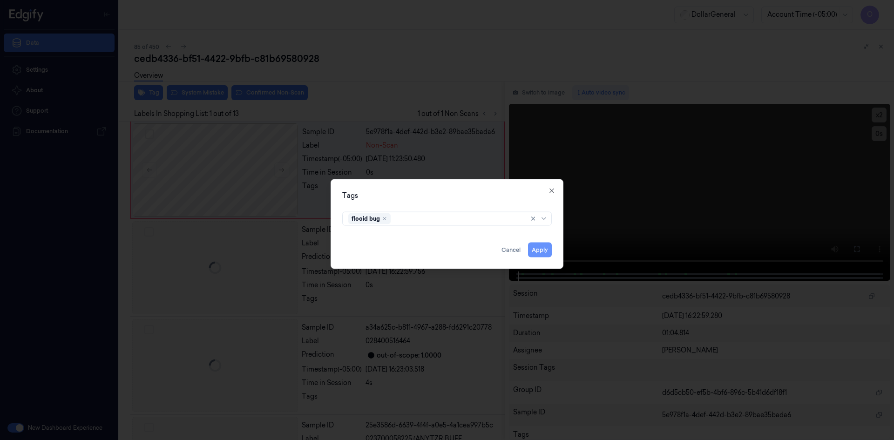
click at [535, 251] on button "Apply" at bounding box center [540, 249] width 24 height 15
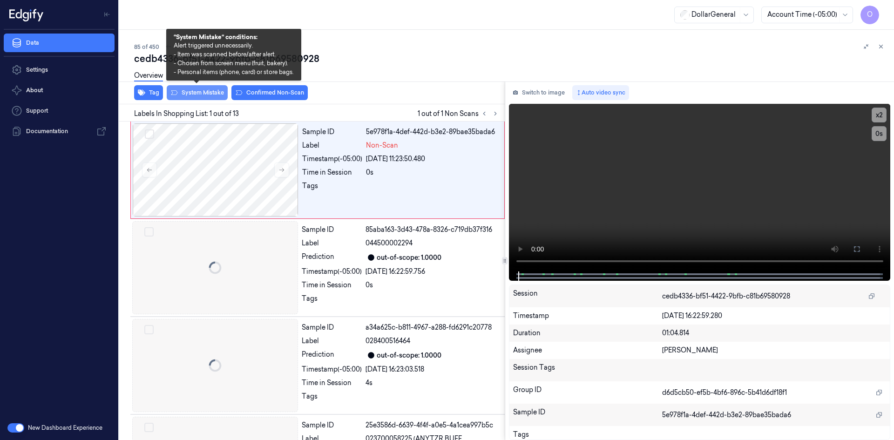
click at [211, 89] on button "System Mistake" at bounding box center [197, 92] width 61 height 15
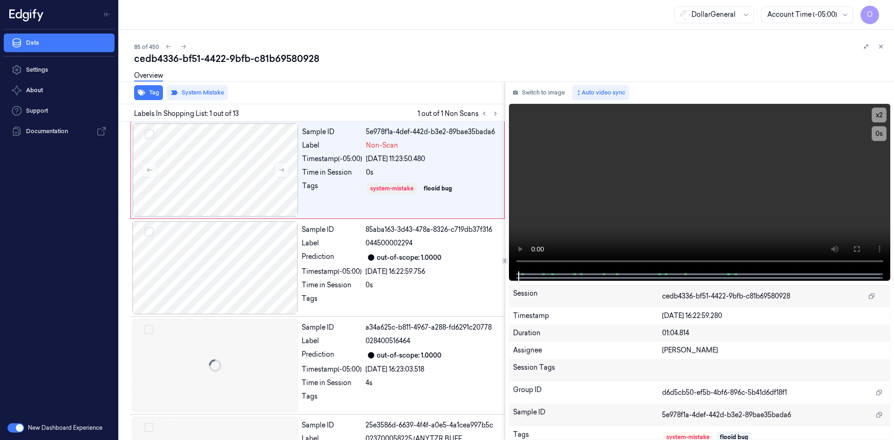
click at [357, 68] on div "Overview" at bounding box center [510, 77] width 752 height 24
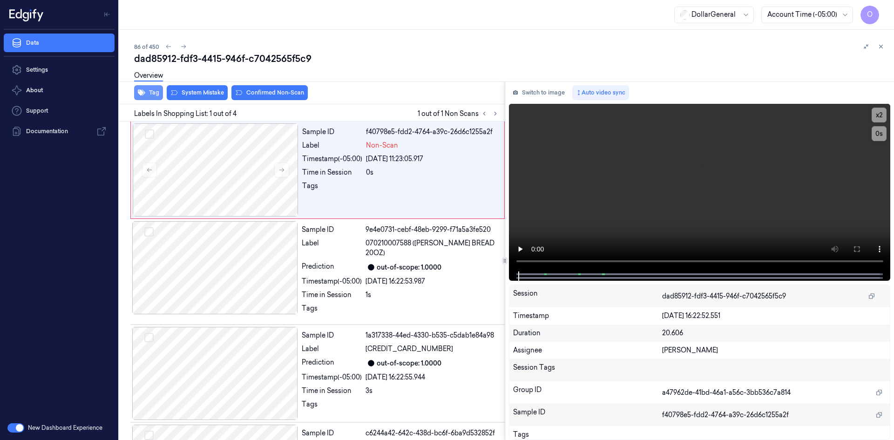
click at [153, 90] on button "Tag" at bounding box center [148, 92] width 29 height 15
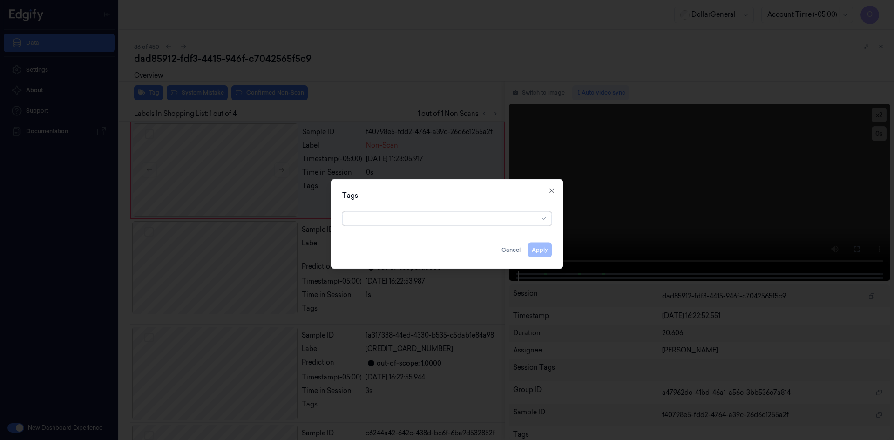
click at [463, 215] on div at bounding box center [443, 219] width 190 height 10
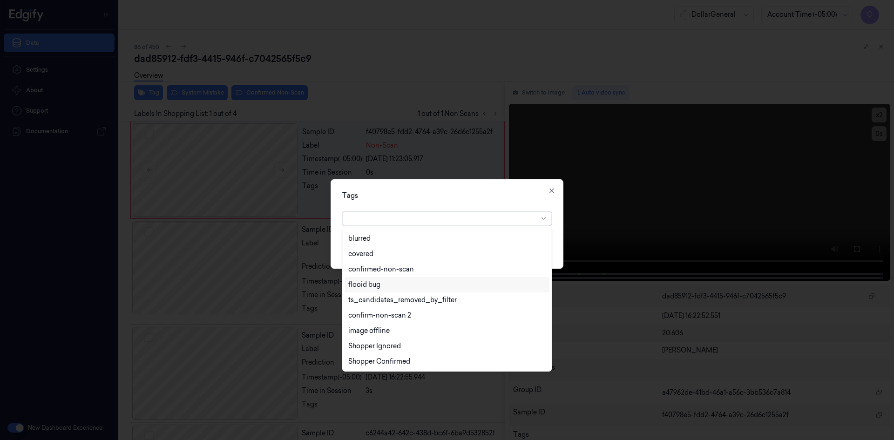
click at [439, 287] on div "flooid bug" at bounding box center [446, 285] width 197 height 10
click at [513, 175] on div at bounding box center [447, 220] width 894 height 440
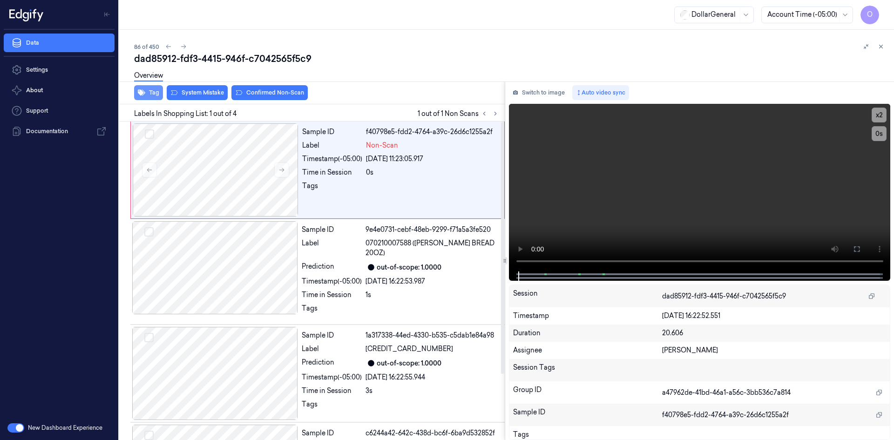
click at [159, 91] on button "Tag" at bounding box center [148, 92] width 29 height 15
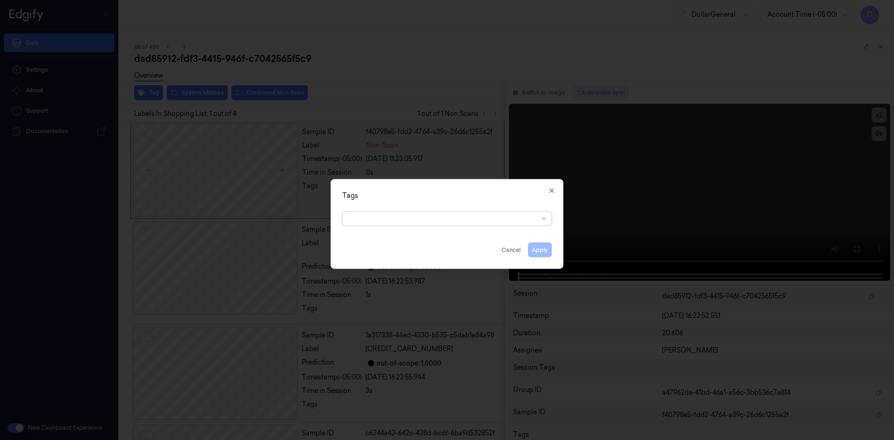
click at [410, 218] on div at bounding box center [443, 219] width 190 height 10
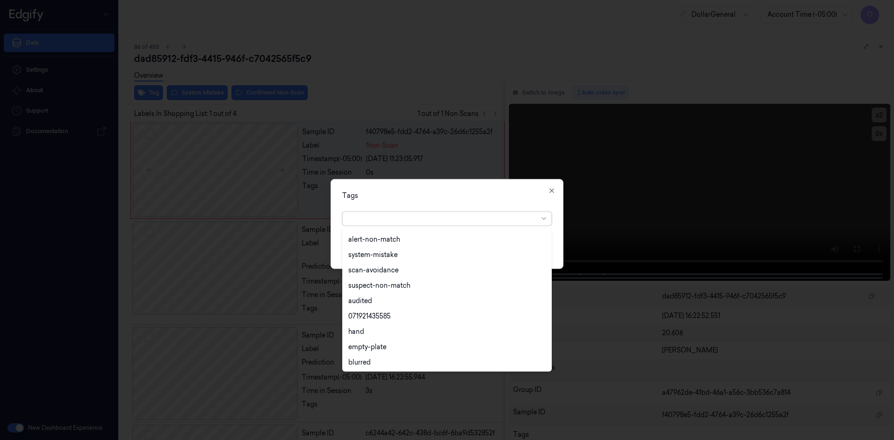
scroll to position [168, 0]
click at [444, 324] on div "flooid bug" at bounding box center [447, 330] width 205 height 15
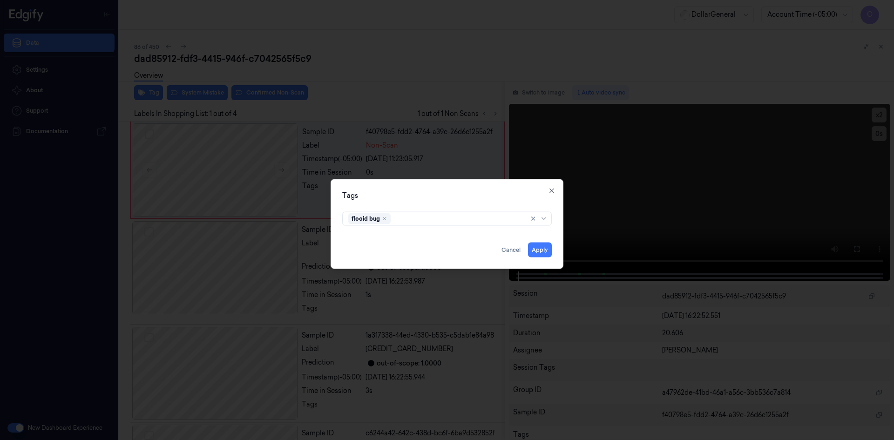
click at [461, 208] on div "flooid bug" at bounding box center [447, 217] width 210 height 18
click at [542, 253] on button "Apply" at bounding box center [540, 249] width 24 height 15
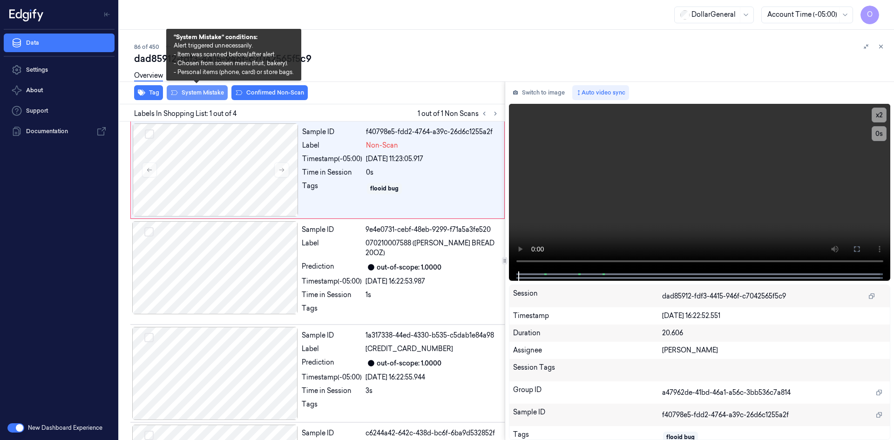
click at [215, 92] on button "System Mistake" at bounding box center [197, 92] width 61 height 15
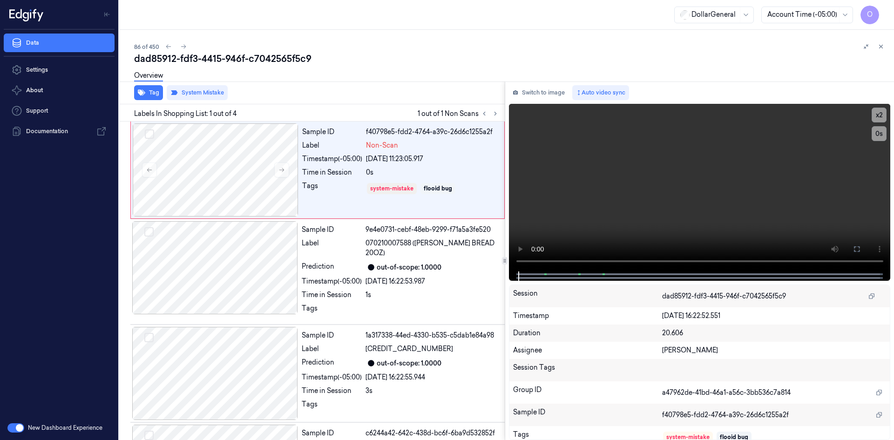
click at [371, 81] on div at bounding box center [504, 81] width 778 height 0
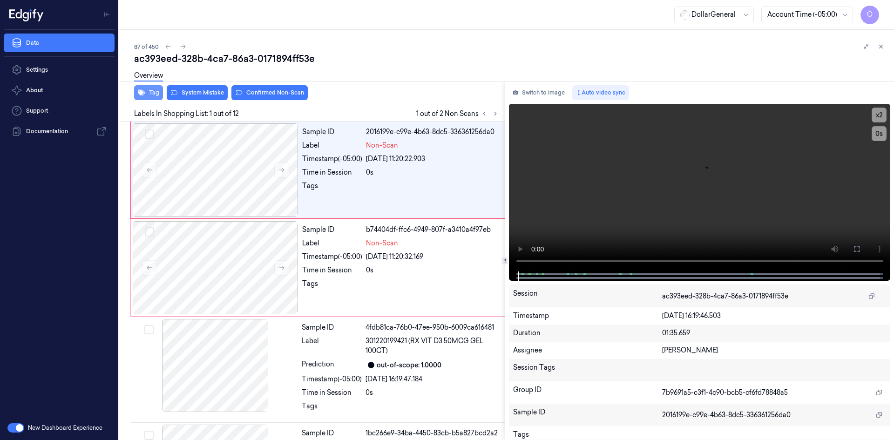
click at [144, 92] on icon "button" at bounding box center [141, 93] width 7 height 6
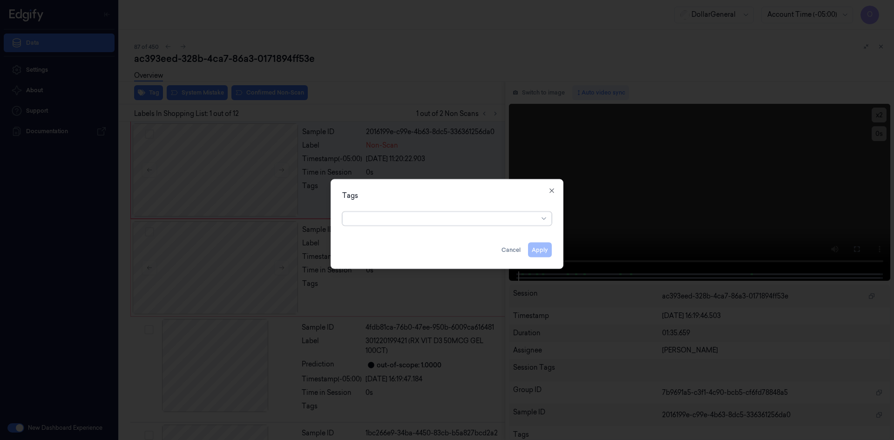
click at [439, 218] on div at bounding box center [443, 219] width 190 height 10
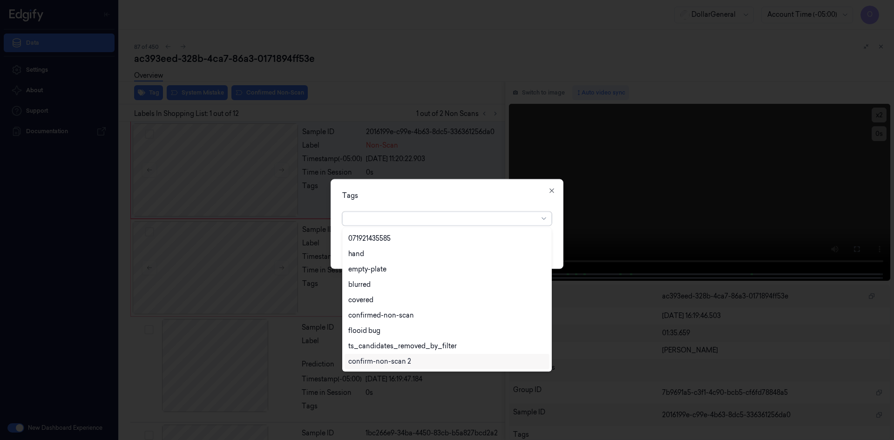
scroll to position [214, 0]
click at [400, 282] on div "flooid bug" at bounding box center [446, 285] width 197 height 10
click at [463, 214] on div at bounding box center [454, 219] width 125 height 10
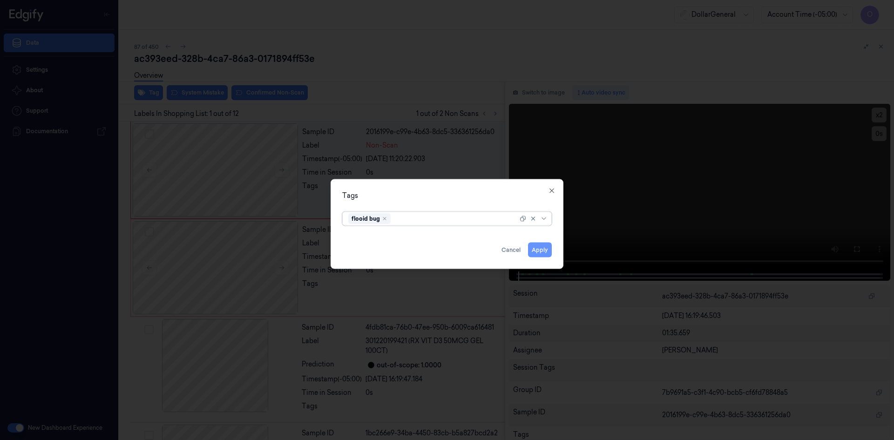
click at [538, 249] on button "Apply" at bounding box center [540, 249] width 24 height 15
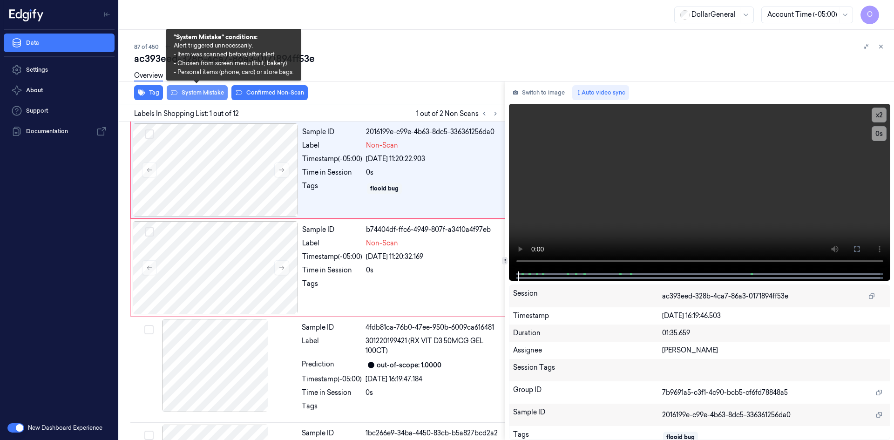
click at [203, 97] on button "System Mistake" at bounding box center [197, 92] width 61 height 15
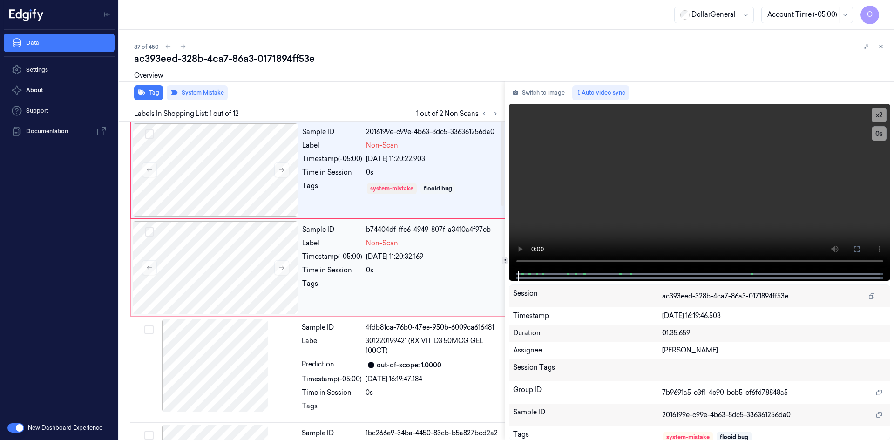
click at [364, 251] on div "Sample ID b74404df-ffc6-4949-807f-a3410a4f97eb Label Non-Scan Timestamp (-05:00…" at bounding box center [403, 267] width 210 height 93
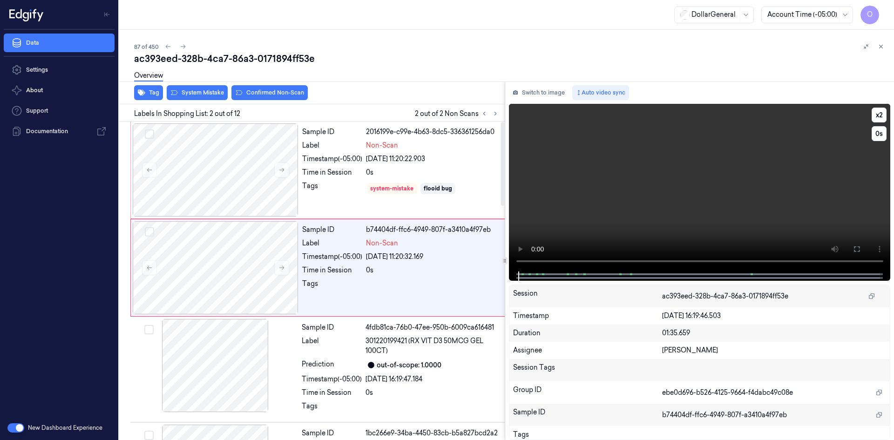
click at [541, 219] on video at bounding box center [700, 188] width 382 height 168
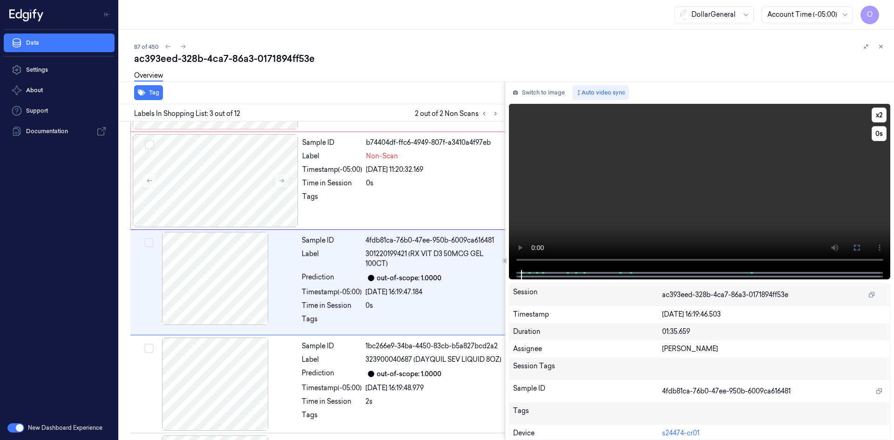
scroll to position [89, 0]
click at [540, 219] on video at bounding box center [700, 187] width 382 height 166
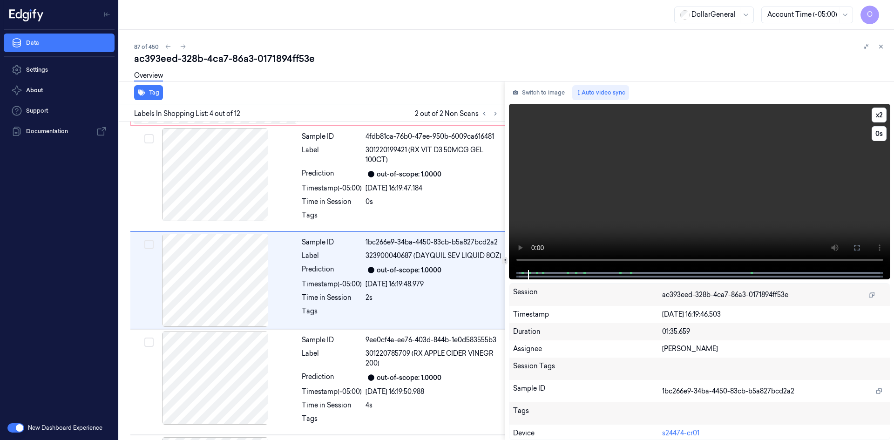
scroll to position [195, 0]
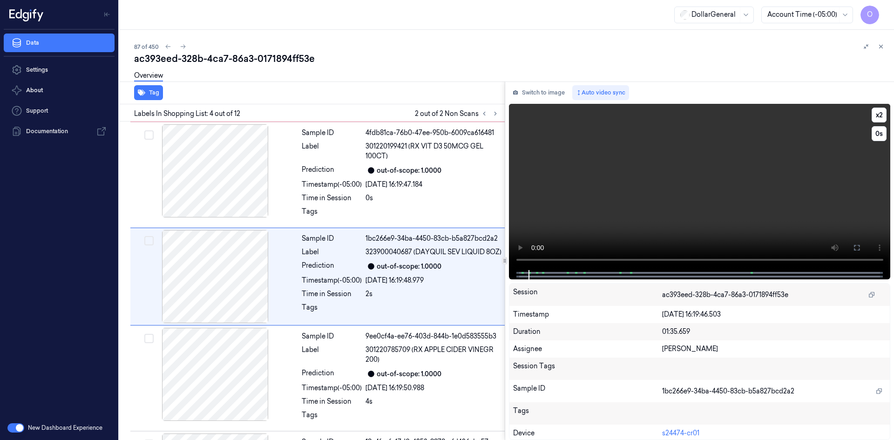
click at [541, 216] on video at bounding box center [700, 187] width 382 height 166
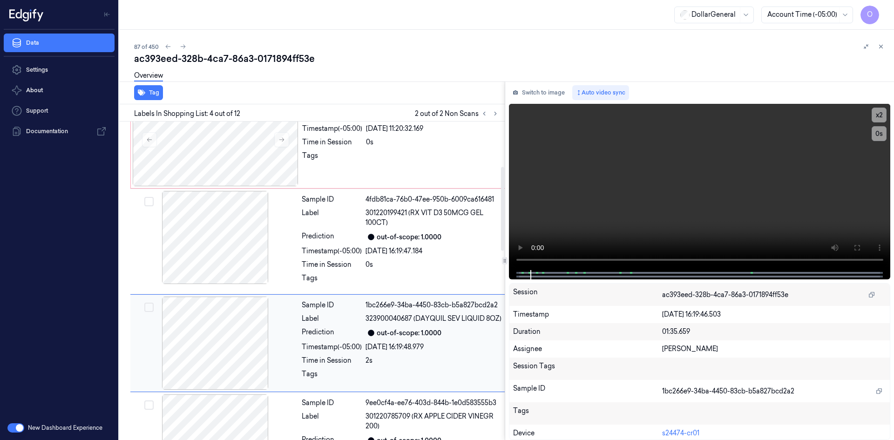
scroll to position [0, 0]
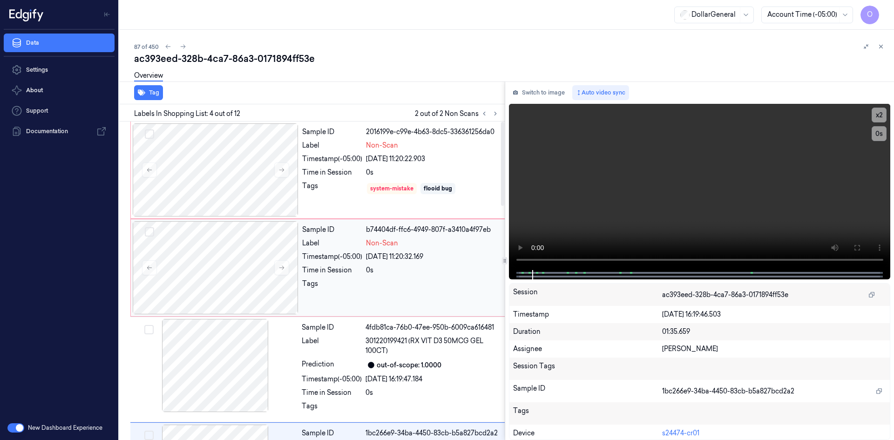
click at [395, 260] on div "[DATE] 11:20:32.169" at bounding box center [435, 257] width 139 height 10
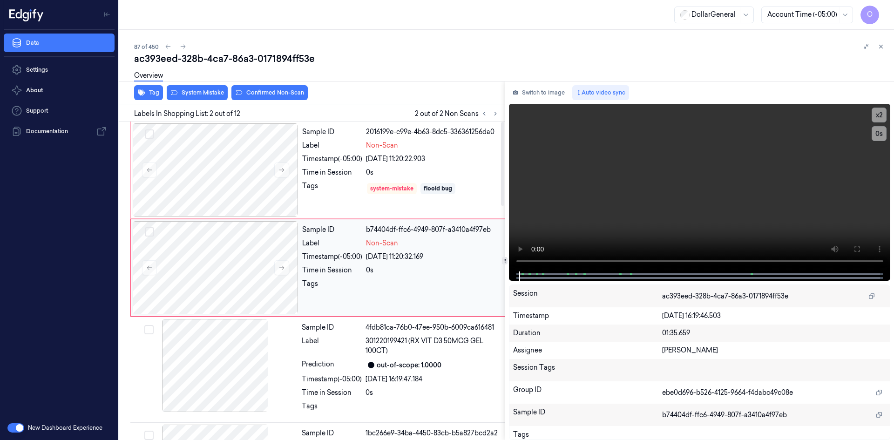
click at [395, 260] on div "[DATE] 11:20:32.169" at bounding box center [435, 257] width 139 height 10
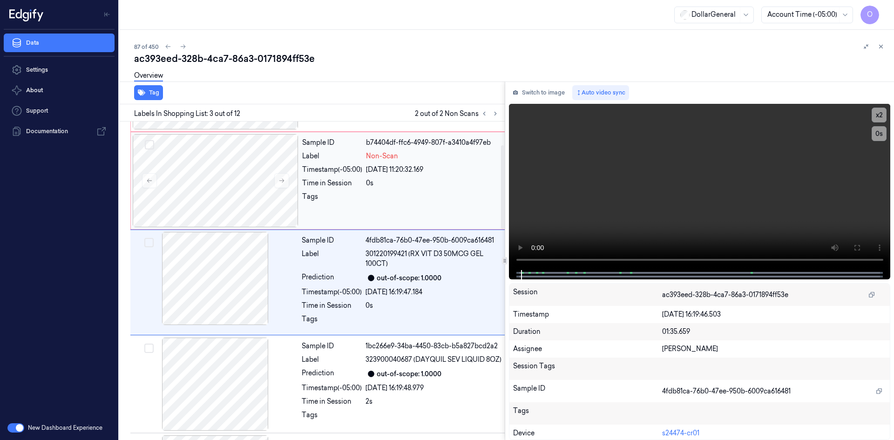
scroll to position [89, 0]
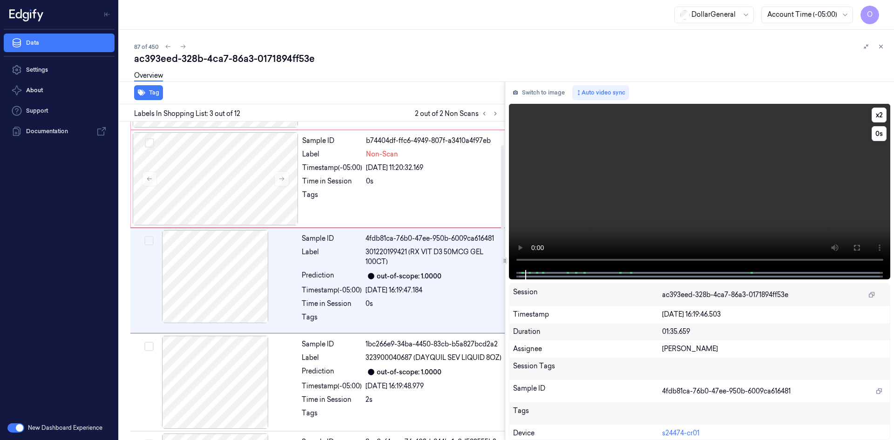
click at [744, 161] on video at bounding box center [700, 187] width 382 height 166
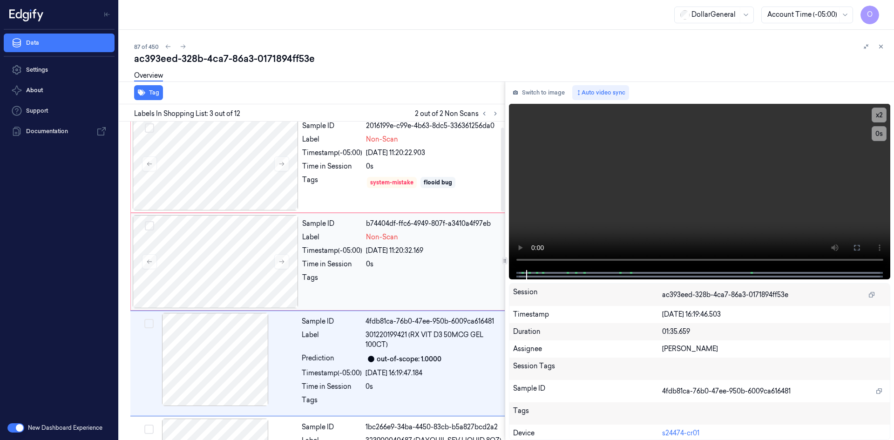
scroll to position [0, 0]
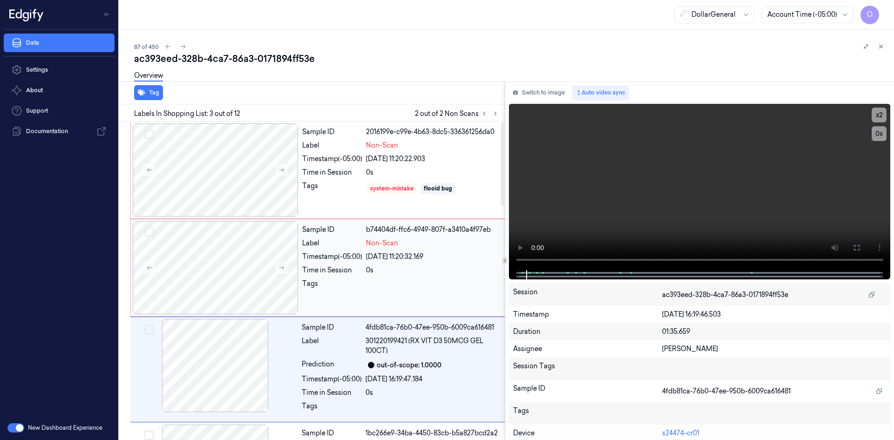
click at [412, 260] on div "[DATE] 11:20:32.169" at bounding box center [435, 257] width 139 height 10
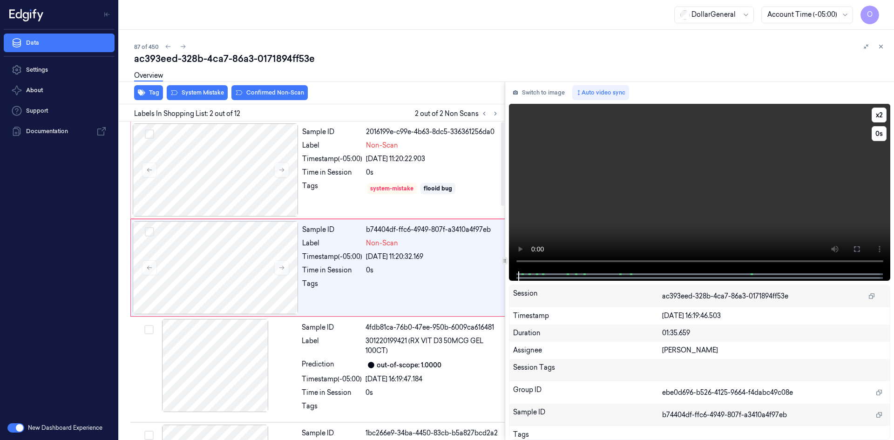
click at [594, 206] on video at bounding box center [700, 188] width 382 height 168
click at [149, 93] on button "Tag" at bounding box center [148, 92] width 29 height 15
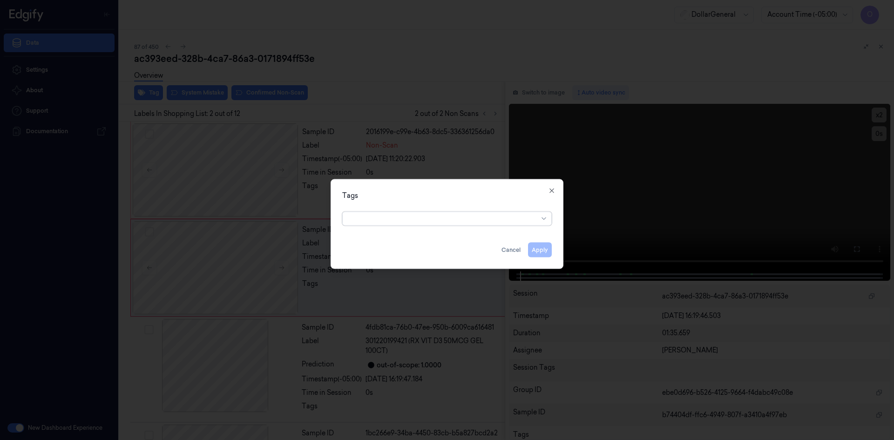
click at [445, 217] on div at bounding box center [443, 219] width 190 height 10
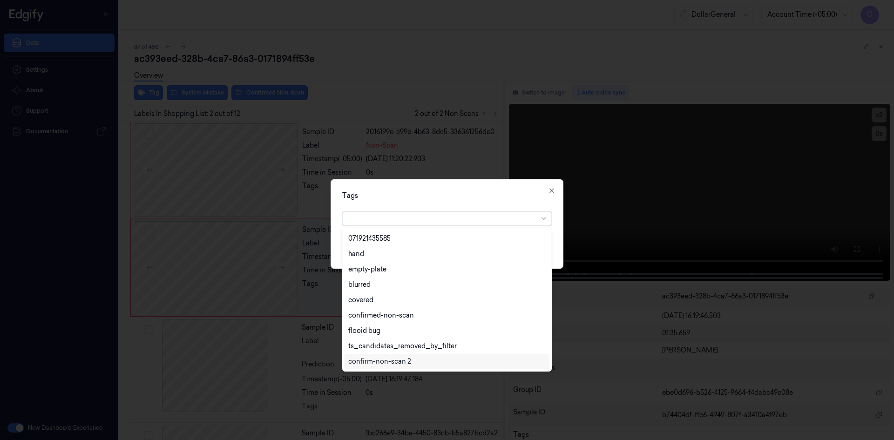
scroll to position [214, 0]
click at [383, 288] on div "flooid bug" at bounding box center [446, 285] width 197 height 10
click at [473, 185] on div "Tags option flooid bug , selected. 22 results available. Use Up and Down to cho…" at bounding box center [447, 224] width 233 height 90
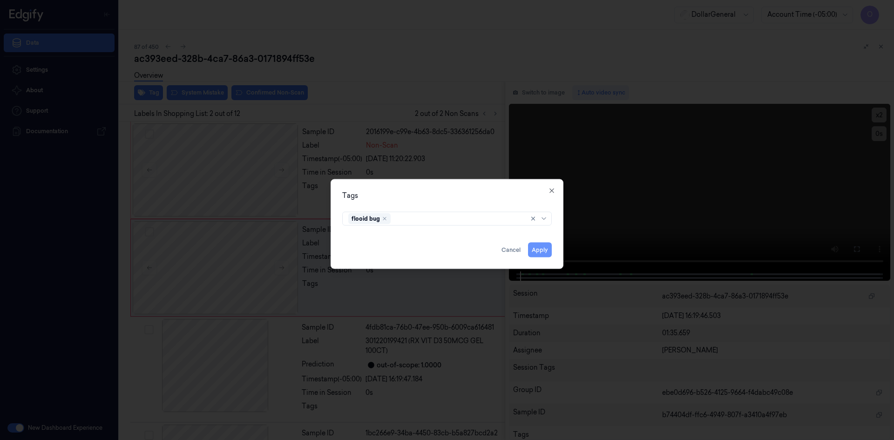
click at [547, 252] on button "Apply" at bounding box center [540, 249] width 24 height 15
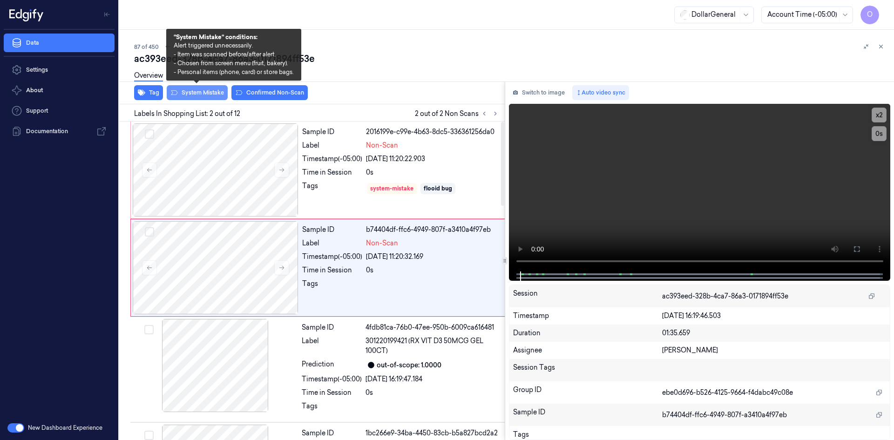
click at [209, 95] on button "System Mistake" at bounding box center [197, 92] width 61 height 15
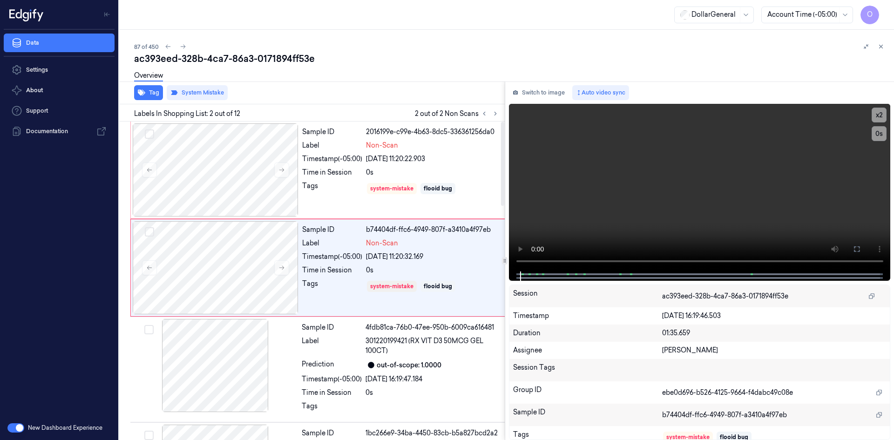
click at [447, 78] on div "Overview" at bounding box center [510, 77] width 752 height 24
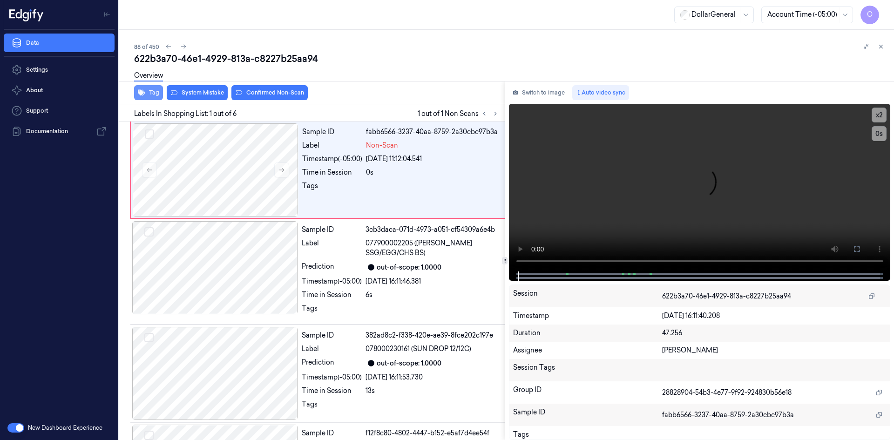
click at [150, 91] on button "Tag" at bounding box center [148, 92] width 29 height 15
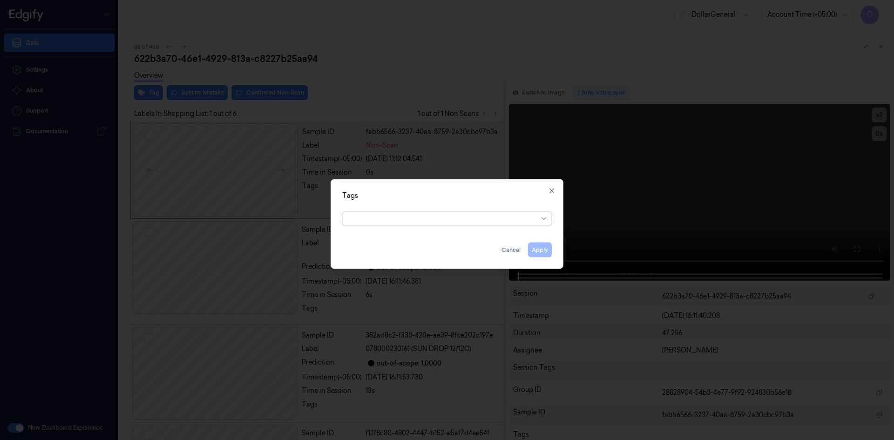
click at [434, 216] on div at bounding box center [443, 219] width 190 height 10
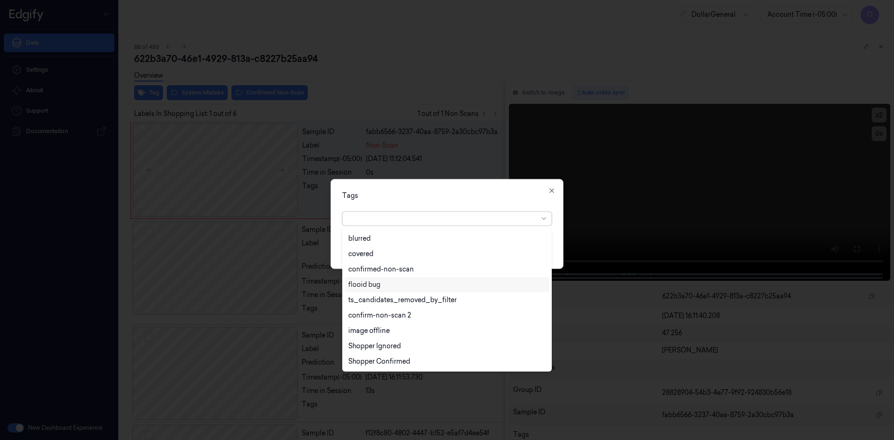
click at [390, 291] on div "flooid bug" at bounding box center [447, 284] width 205 height 15
click at [480, 203] on div "Tags option flooid bug , selected. 22 results available. Use Up and Down to cho…" at bounding box center [447, 224] width 233 height 90
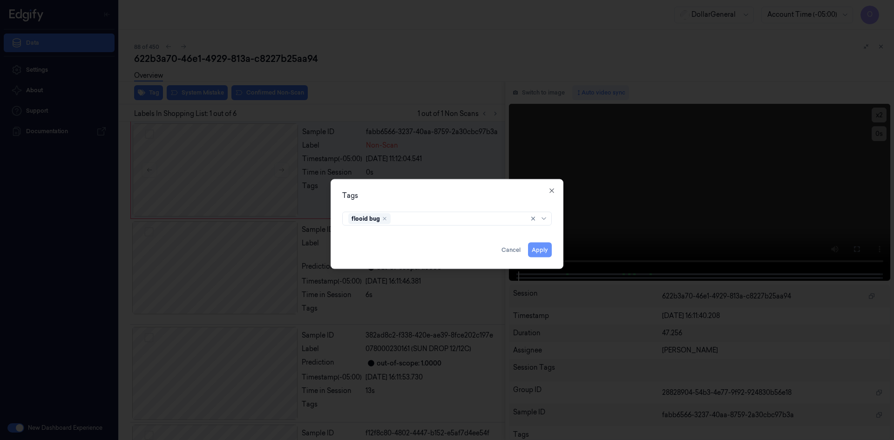
click at [535, 246] on button "Apply" at bounding box center [540, 249] width 24 height 15
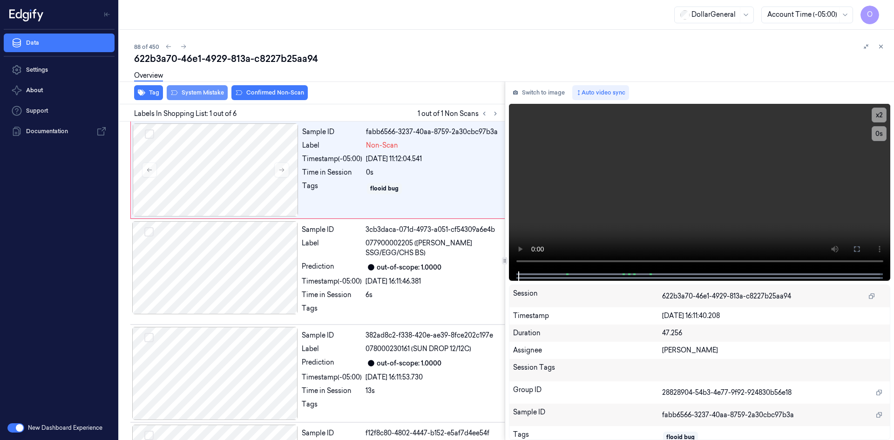
click at [206, 93] on button "System Mistake" at bounding box center [197, 92] width 61 height 15
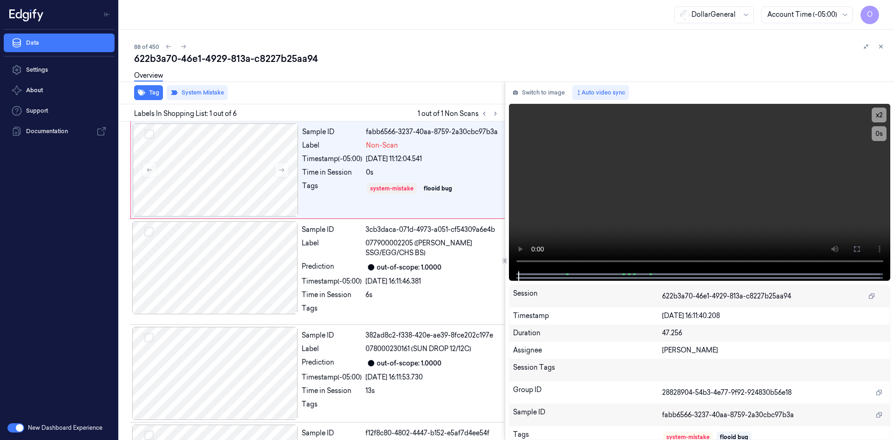
click at [408, 68] on div "Overview" at bounding box center [510, 77] width 752 height 24
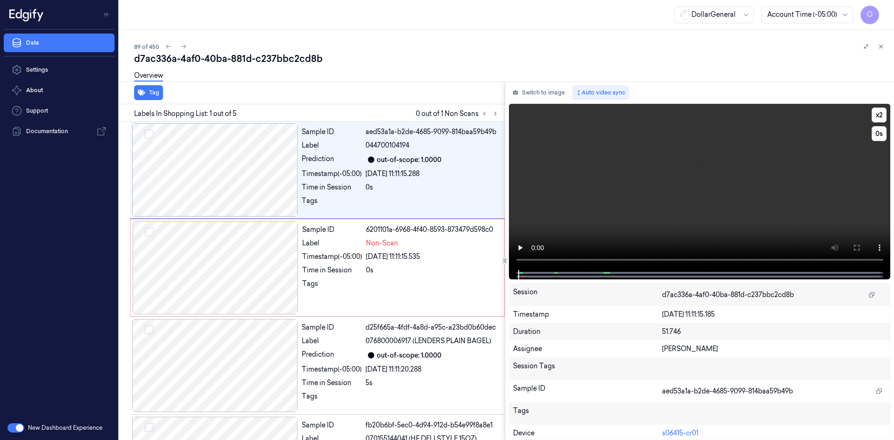
click at [584, 178] on video at bounding box center [700, 187] width 382 height 166
click at [583, 179] on video at bounding box center [700, 187] width 382 height 166
click at [341, 197] on div "Tags" at bounding box center [332, 203] width 60 height 15
click at [535, 174] on video at bounding box center [700, 187] width 382 height 166
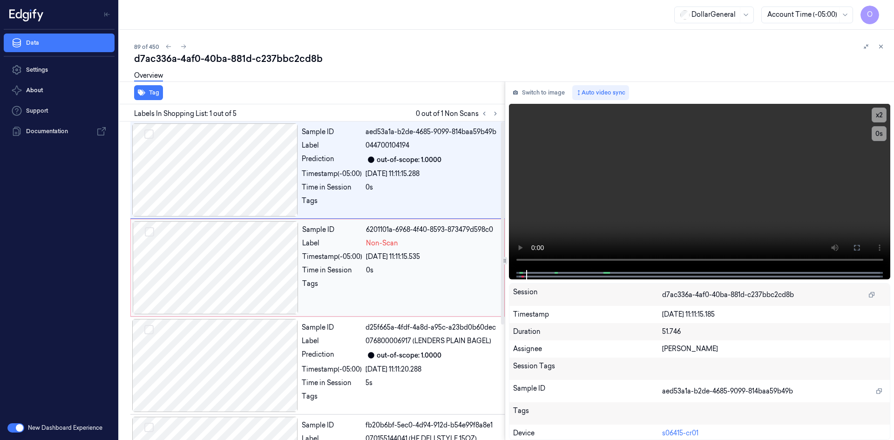
click at [324, 272] on div "Time in Session" at bounding box center [332, 270] width 60 height 10
click at [342, 260] on div "Timestamp (-05:00)" at bounding box center [332, 257] width 60 height 10
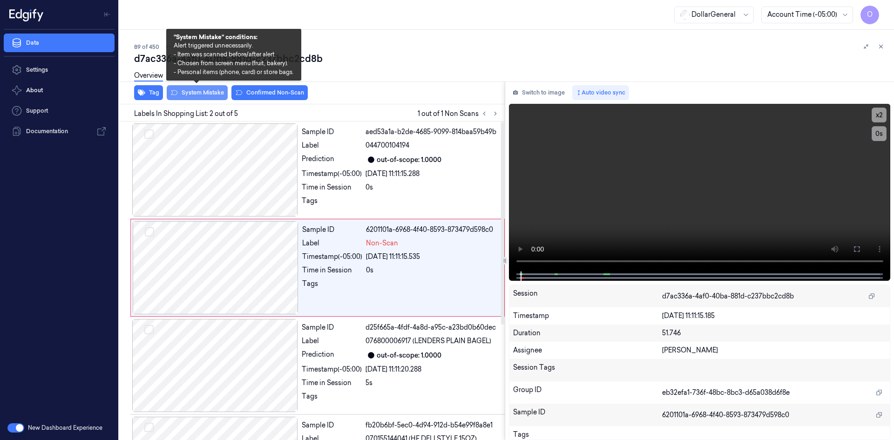
click at [202, 96] on button "System Mistake" at bounding box center [197, 92] width 61 height 15
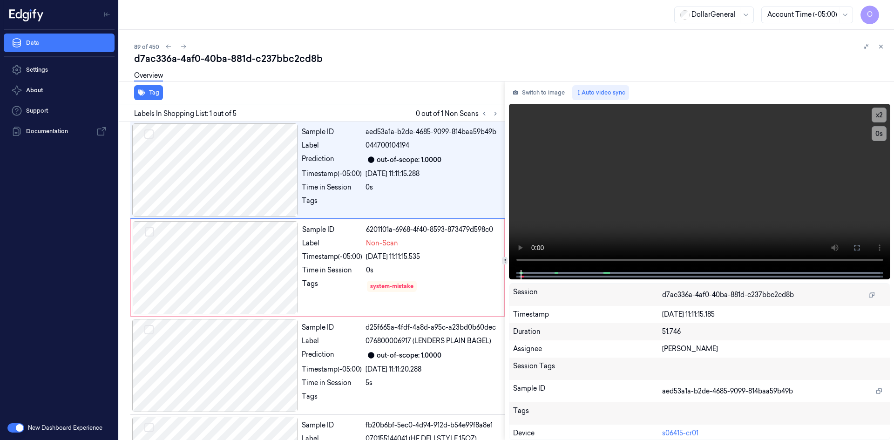
click at [473, 74] on div "Overview" at bounding box center [510, 77] width 752 height 24
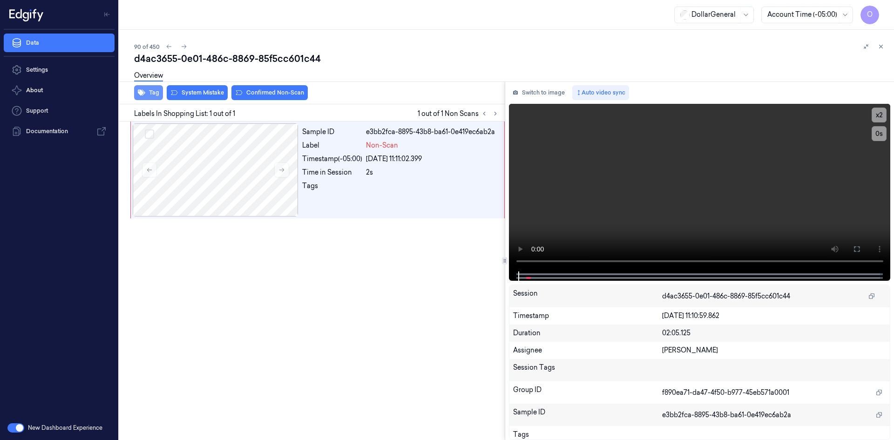
click at [150, 96] on button "Tag" at bounding box center [148, 92] width 29 height 15
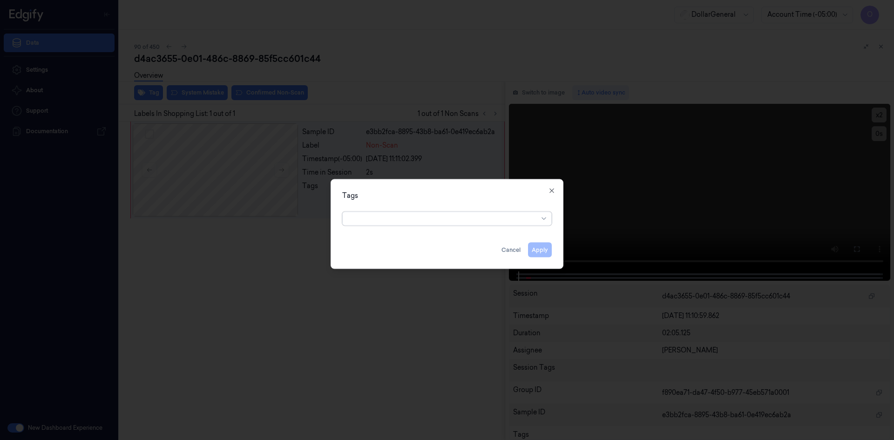
click at [428, 222] on div at bounding box center [443, 219] width 190 height 10
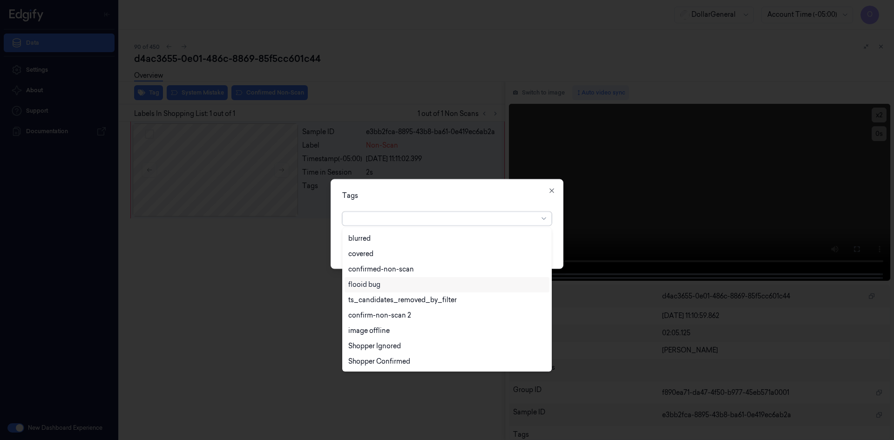
click at [384, 288] on div "flooid bug" at bounding box center [446, 285] width 197 height 10
click at [445, 195] on div "Tags" at bounding box center [447, 195] width 210 height 10
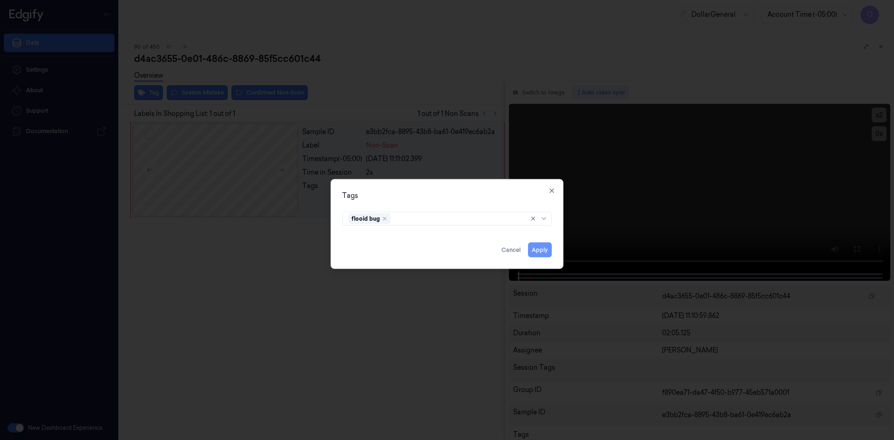
click at [543, 249] on button "Apply" at bounding box center [540, 249] width 24 height 15
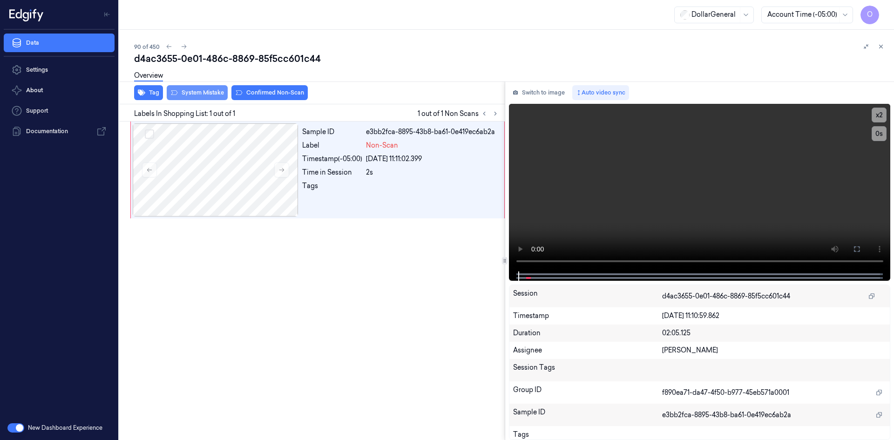
click at [207, 94] on button "System Mistake" at bounding box center [197, 92] width 61 height 15
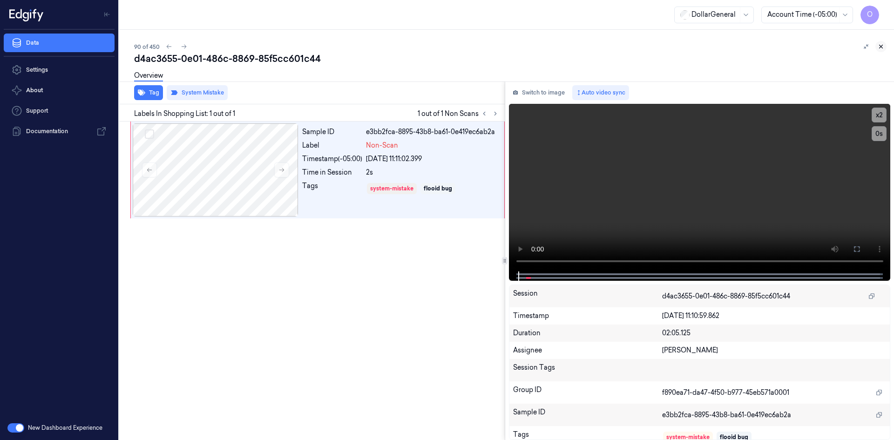
click at [879, 48] on icon at bounding box center [881, 46] width 7 height 7
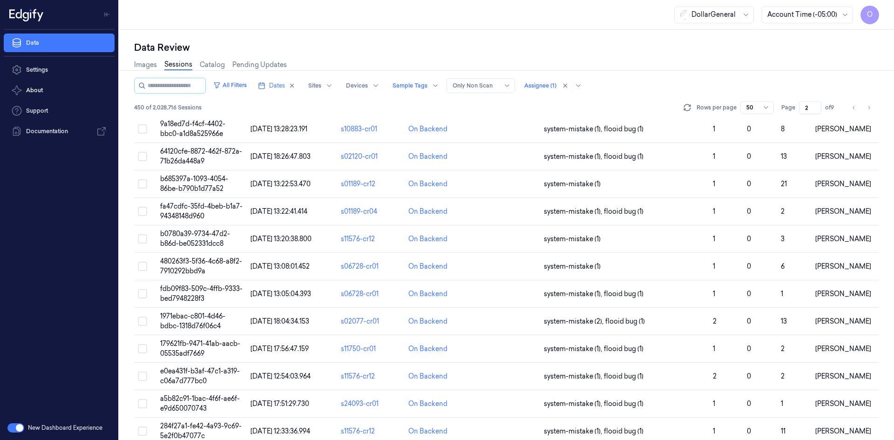
scroll to position [944, 0]
